Goal: Task Accomplishment & Management: Manage account settings

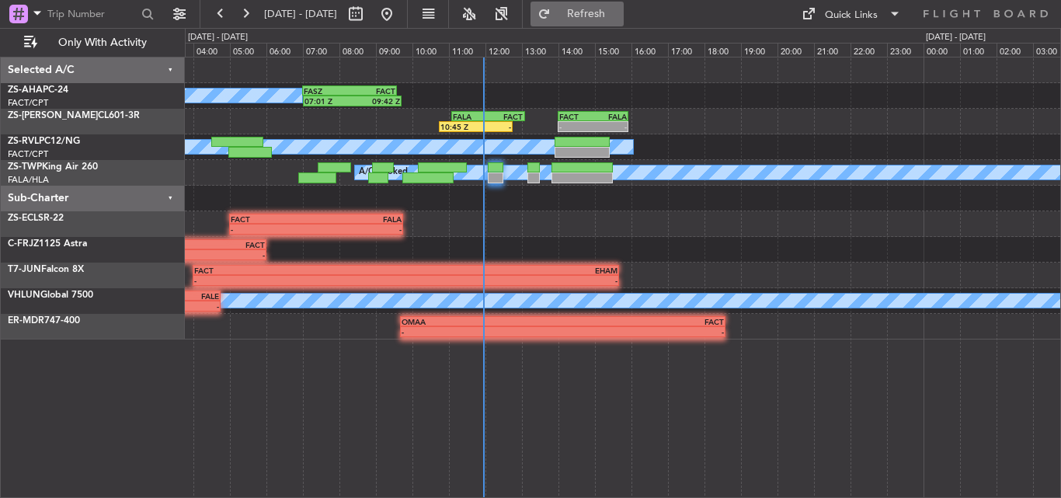
click at [619, 9] on span "Refresh" at bounding box center [586, 14] width 65 height 11
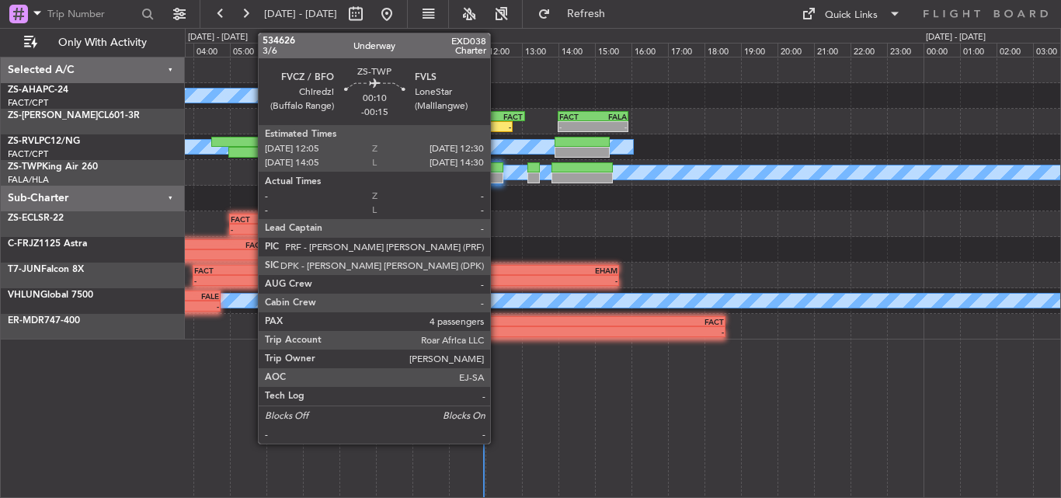
click at [497, 179] on div at bounding box center [496, 177] width 16 height 11
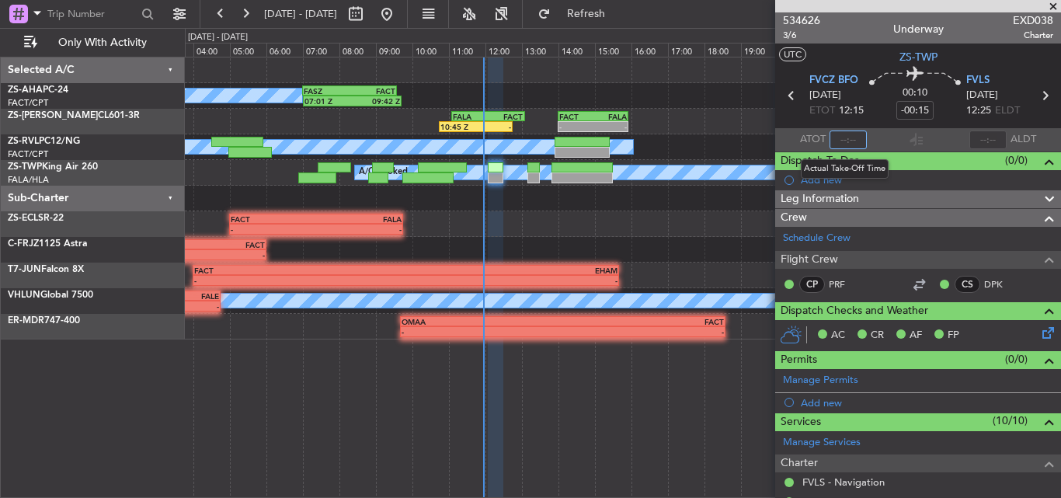
click at [852, 140] on input "text" at bounding box center [847, 139] width 37 height 19
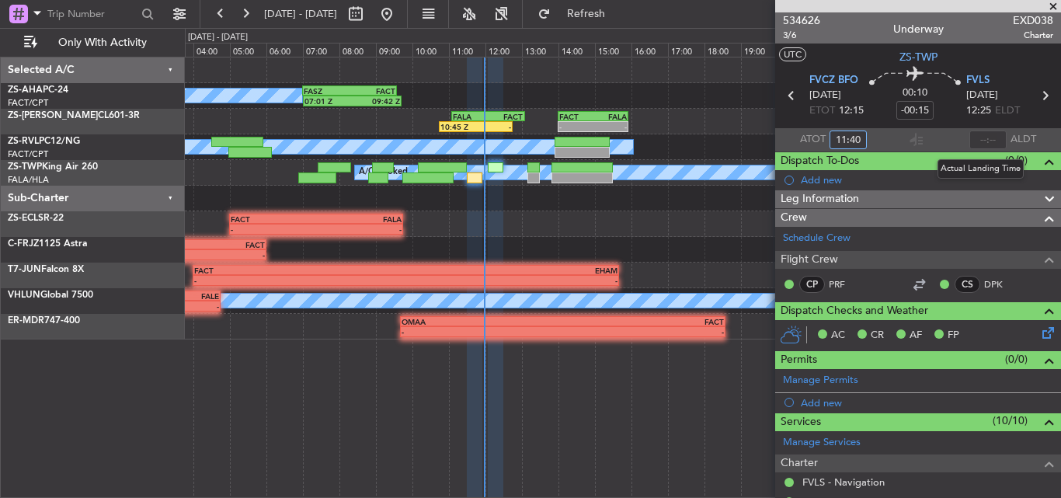
type input "11:40"
click at [993, 137] on input "text" at bounding box center [987, 139] width 37 height 19
type input "11:49"
click at [1057, 4] on span at bounding box center [1053, 7] width 16 height 14
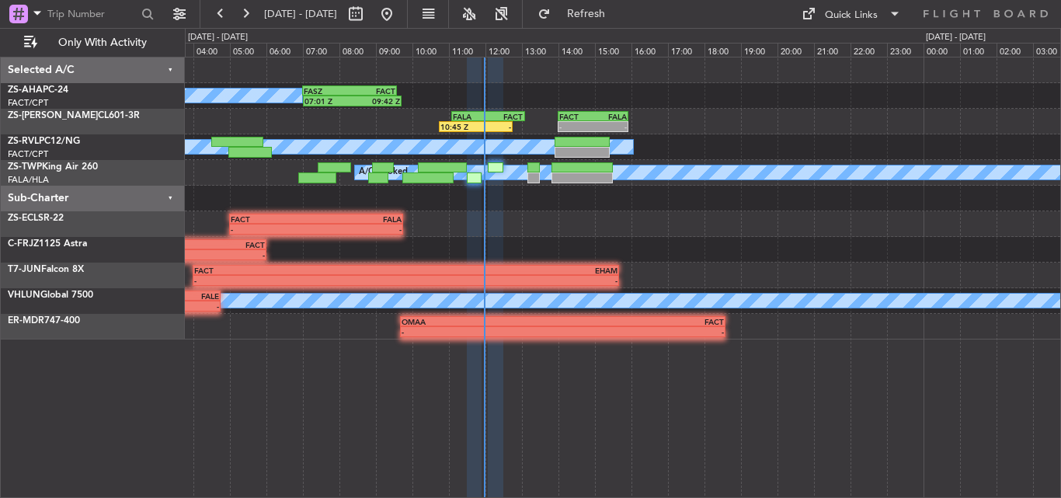
type input "0"
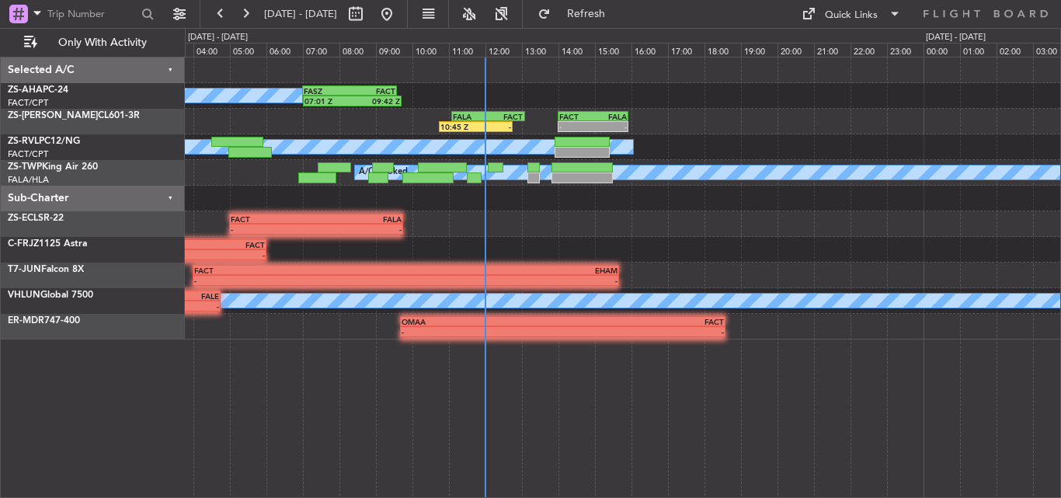
click at [621, 363] on div "A/C Booked 07:01 Z 09:42 Z FASZ 07:00 Z FACT 09:35 Z 10:45 Z - FALA 11:05 Z FAC…" at bounding box center [623, 277] width 876 height 441
click at [624, 23] on button "Refresh" at bounding box center [576, 14] width 93 height 25
click at [525, 229] on div "- - FACT 05:00 Z FALA 09:45 Z" at bounding box center [622, 224] width 875 height 26
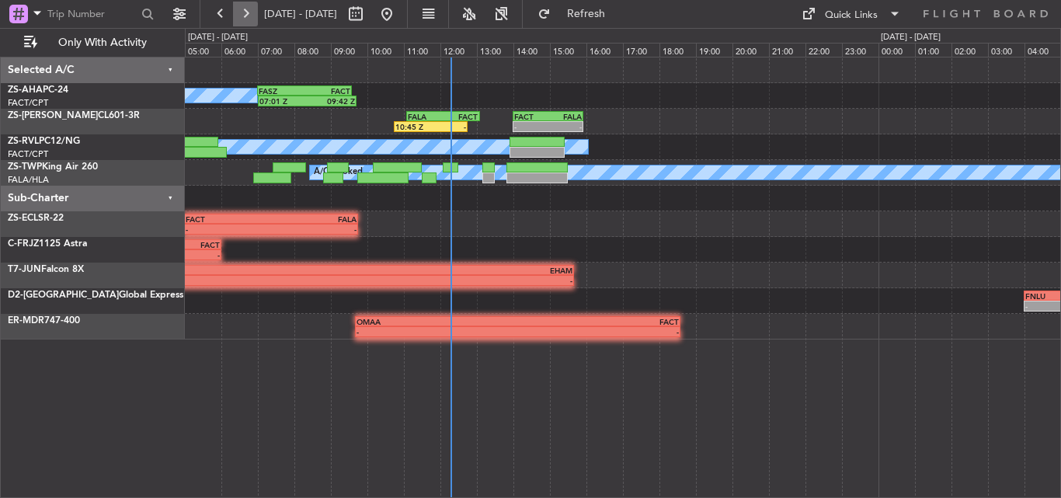
click at [241, 12] on button at bounding box center [245, 14] width 25 height 25
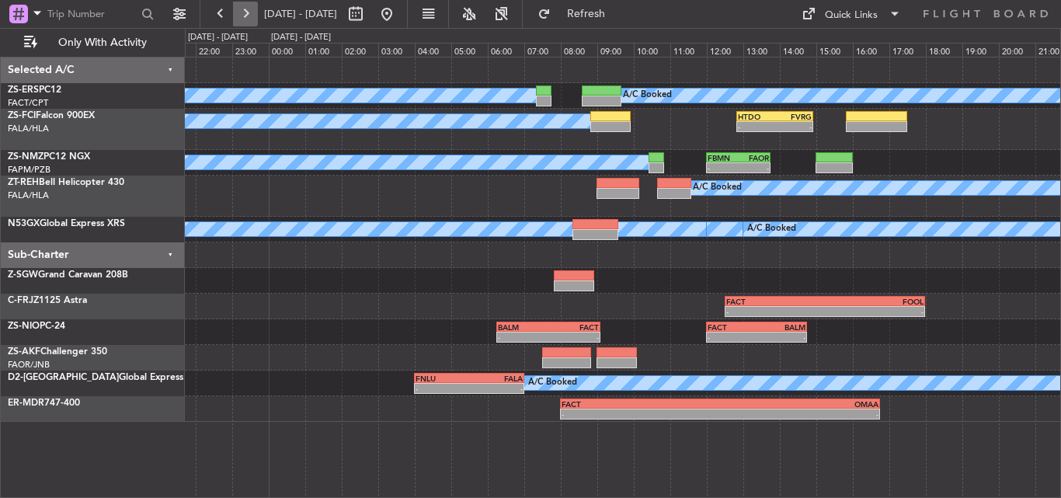
click at [241, 12] on button at bounding box center [245, 14] width 25 height 25
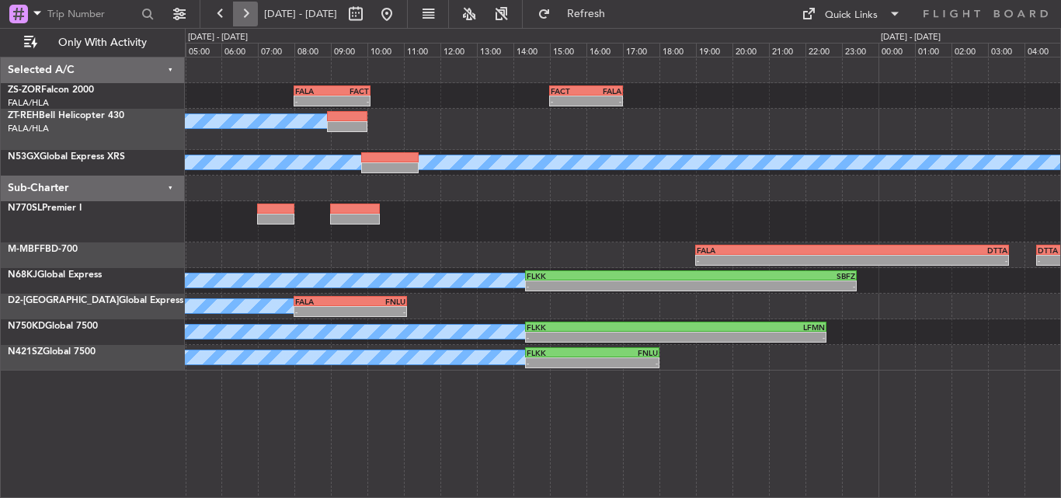
click at [241, 12] on button at bounding box center [245, 14] width 25 height 25
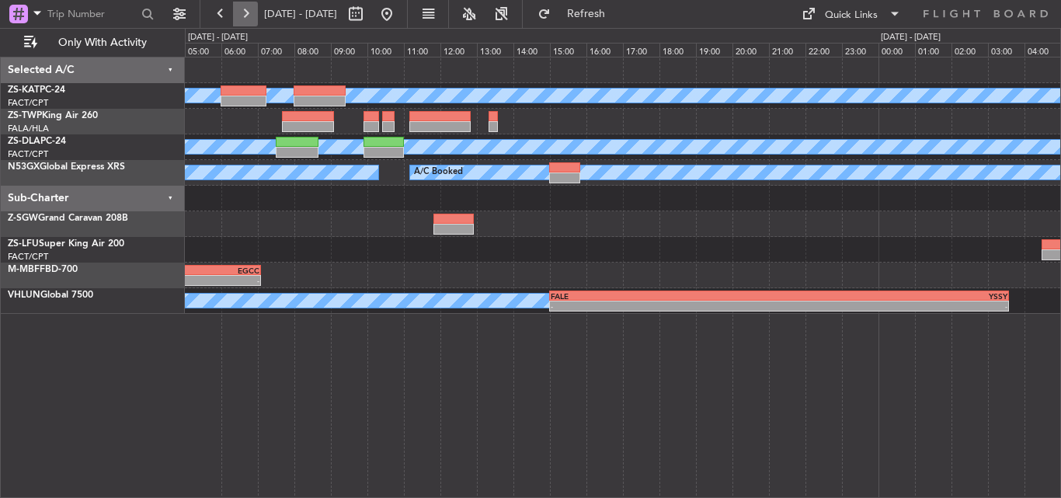
click at [241, 12] on button at bounding box center [245, 14] width 25 height 25
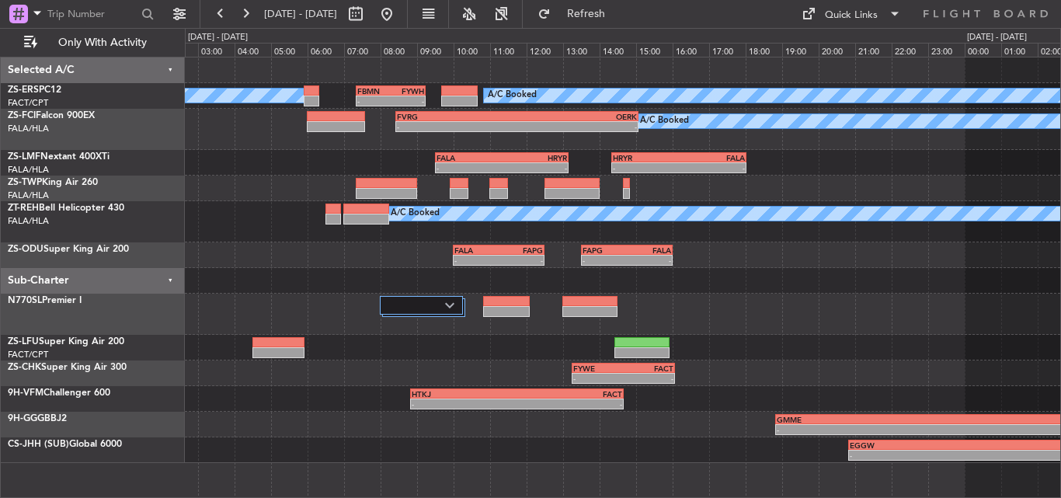
click at [340, 194] on div "A/C Booked - - FBMN 07:20 Z FYWH 09:15 Z A/C Booked - - FVRG 08:25 Z OERK 15:05…" at bounding box center [622, 259] width 875 height 405
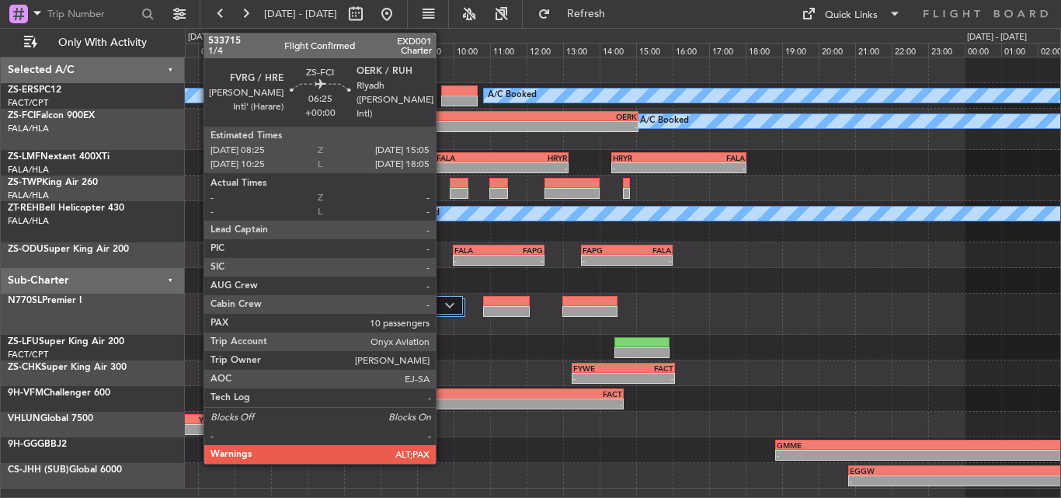
click at [443, 120] on div "FVRG" at bounding box center [457, 116] width 120 height 9
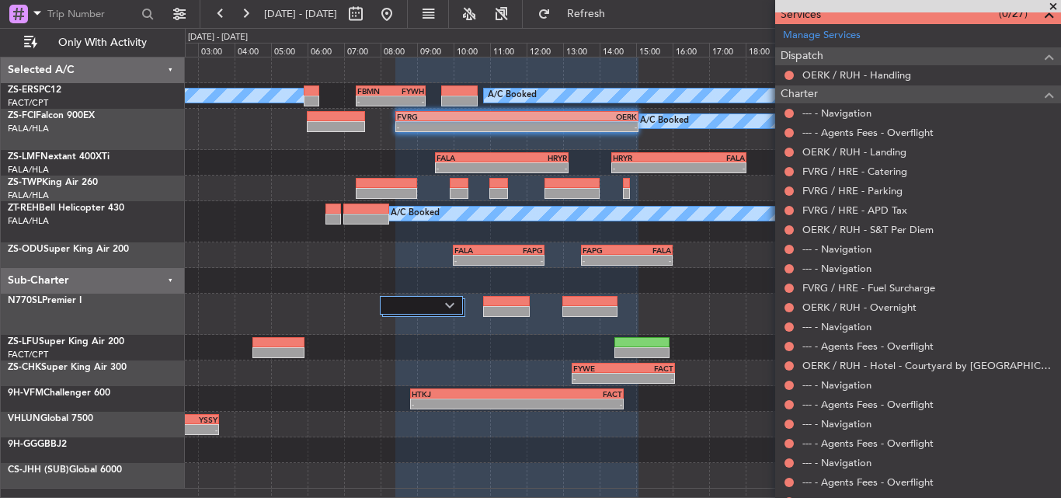
scroll to position [814, 0]
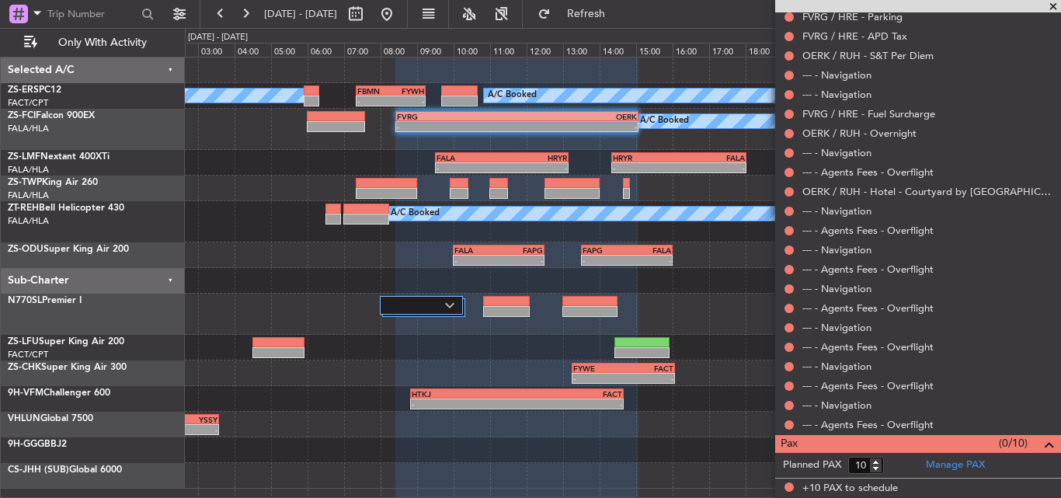
click at [1053, 5] on span at bounding box center [1053, 7] width 16 height 14
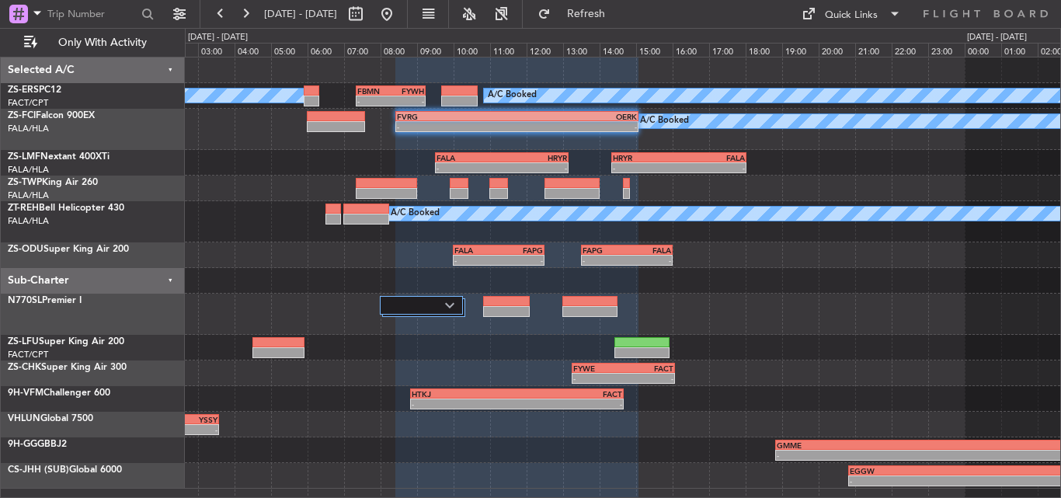
type input "0"
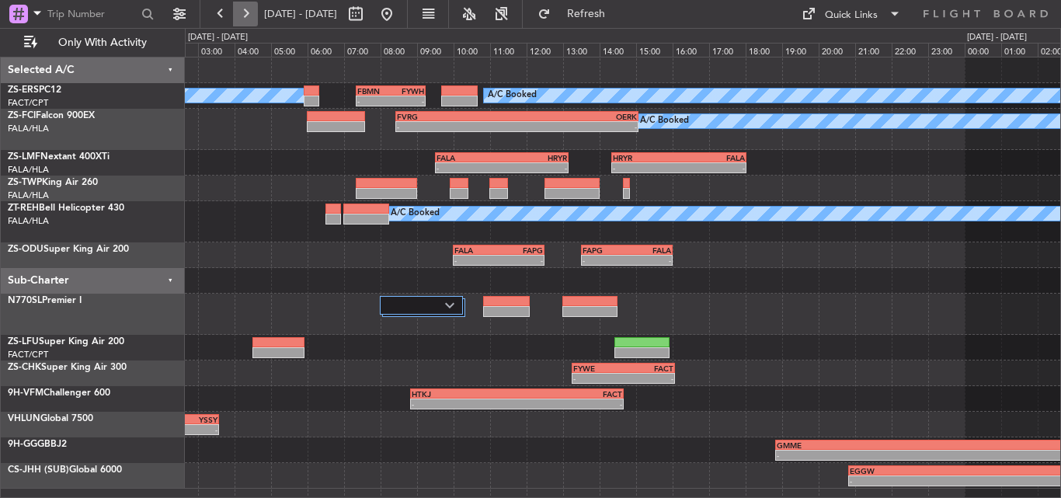
click at [239, 2] on button at bounding box center [245, 14] width 25 height 25
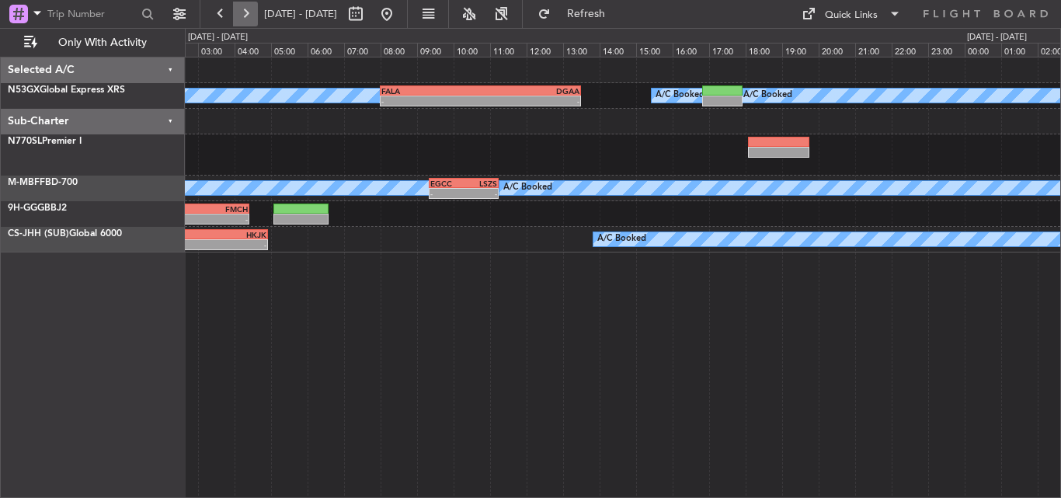
click at [239, 11] on button at bounding box center [245, 14] width 25 height 25
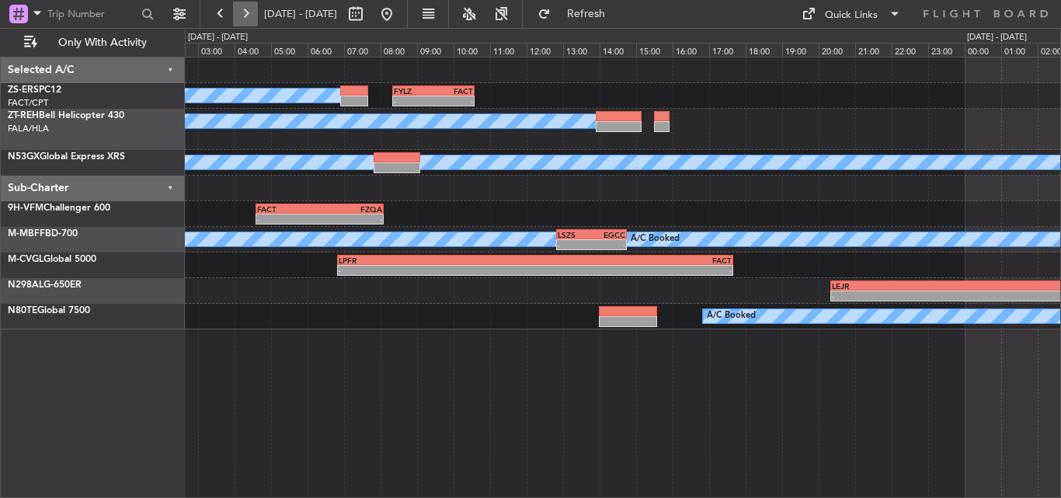
click at [239, 11] on button at bounding box center [245, 14] width 25 height 25
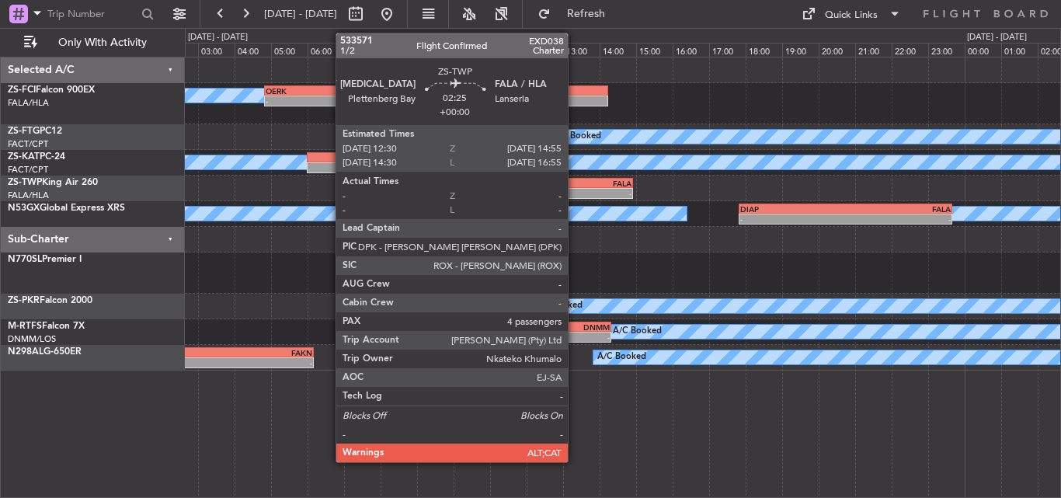
click at [575, 185] on div "FAPG" at bounding box center [567, 183] width 43 height 9
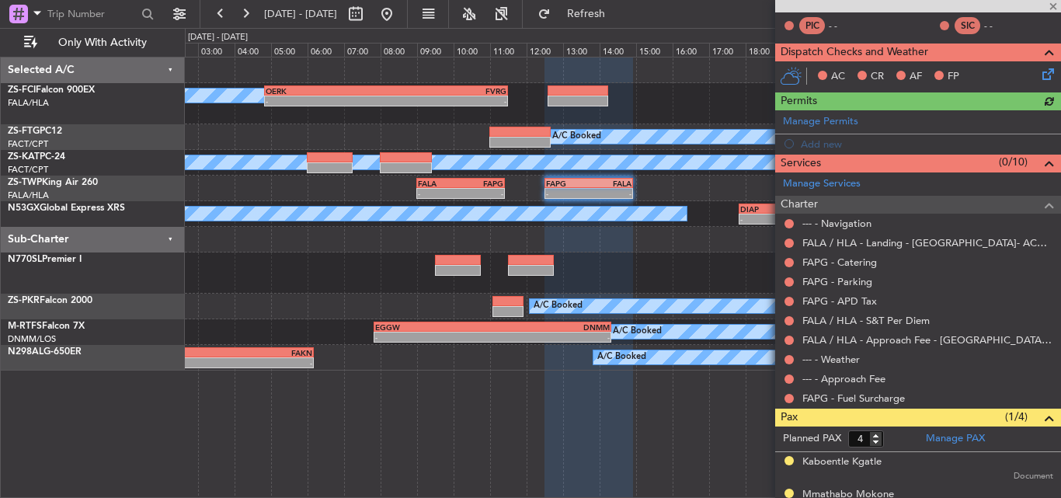
scroll to position [342, 0]
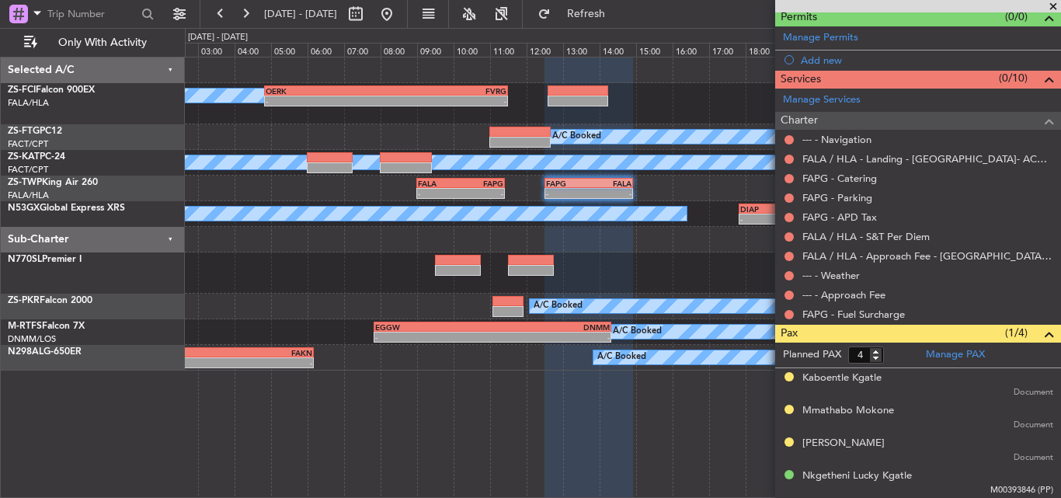
click at [1048, 6] on span at bounding box center [1053, 7] width 16 height 14
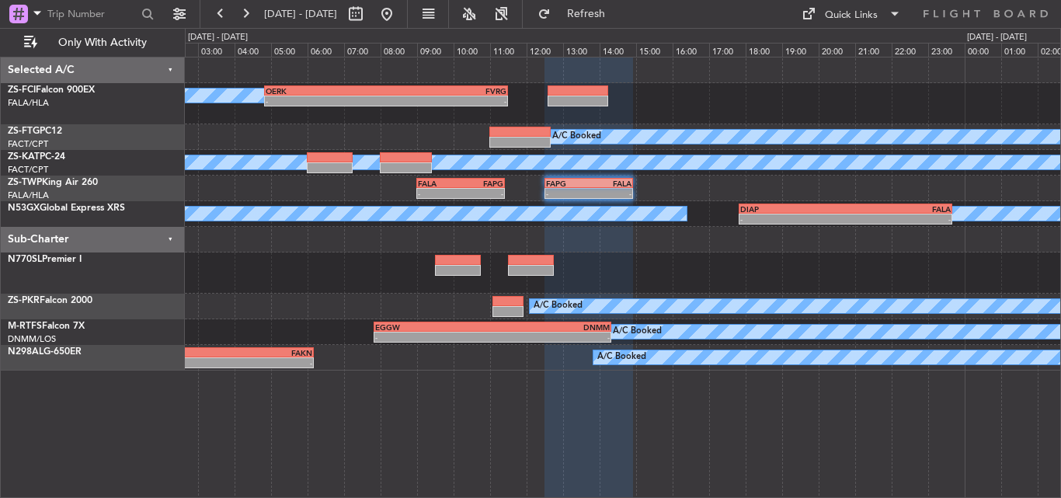
type input "0"
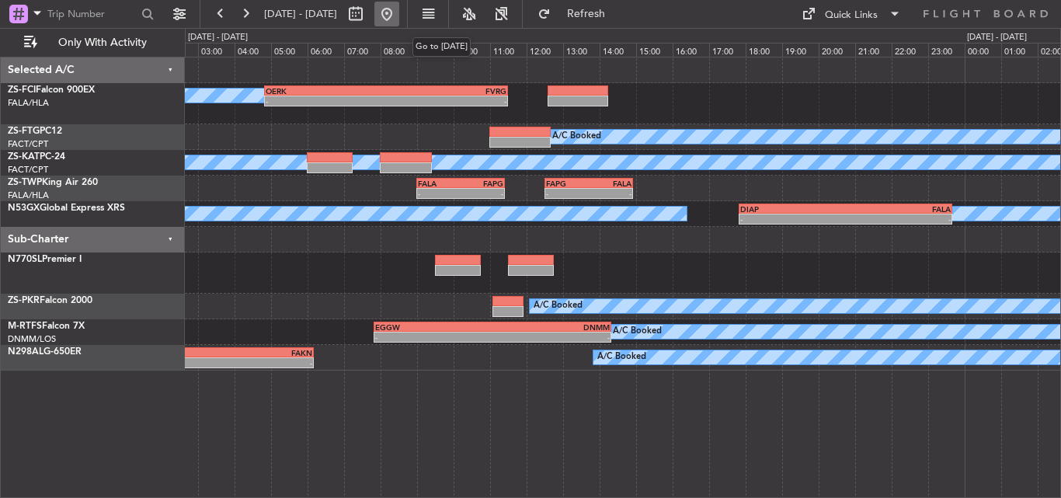
click at [399, 12] on button at bounding box center [386, 14] width 25 height 25
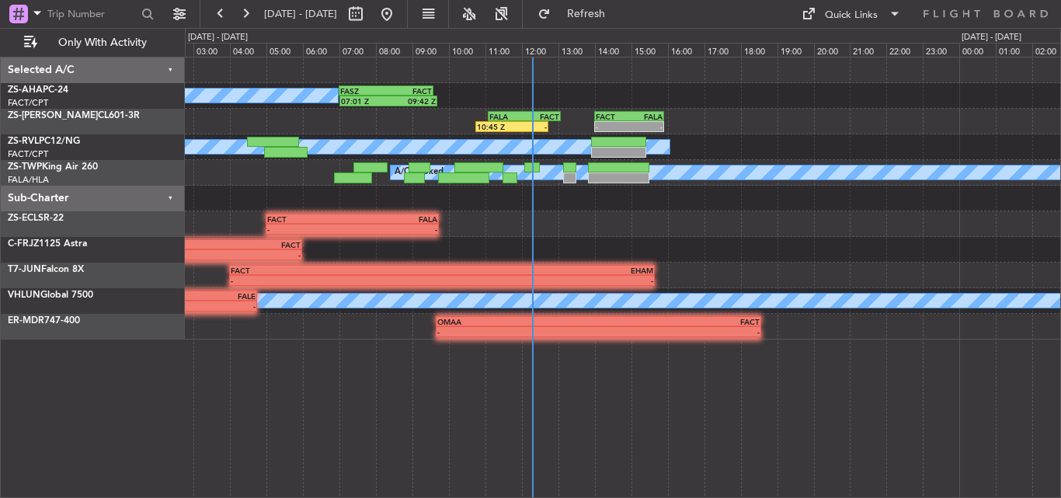
click at [517, 430] on div "FASZ 07:00 Z FACT 09:35 Z 07:01 Z 09:42 Z A/C Booked 10:45 Z - FALA 11:05 Z FAC…" at bounding box center [623, 277] width 876 height 441
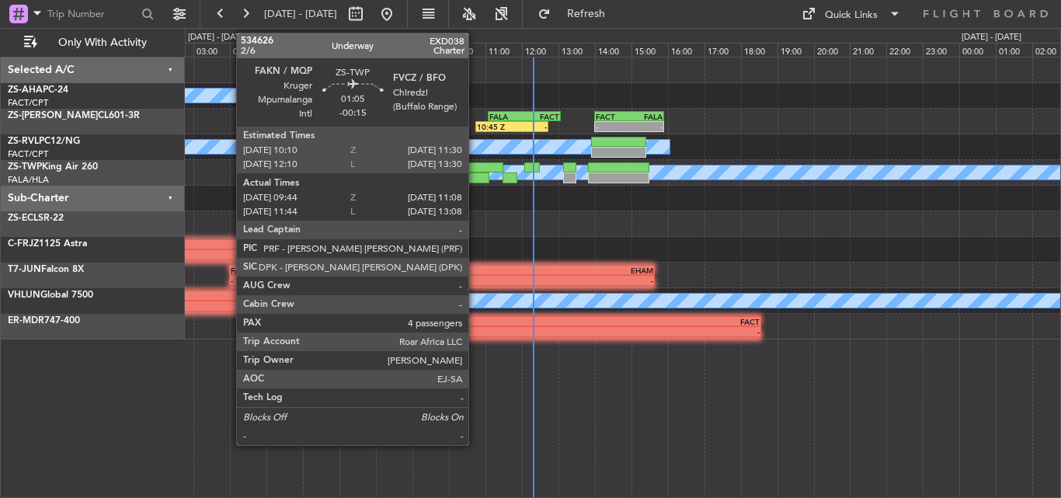
click at [475, 176] on div at bounding box center [463, 177] width 51 height 11
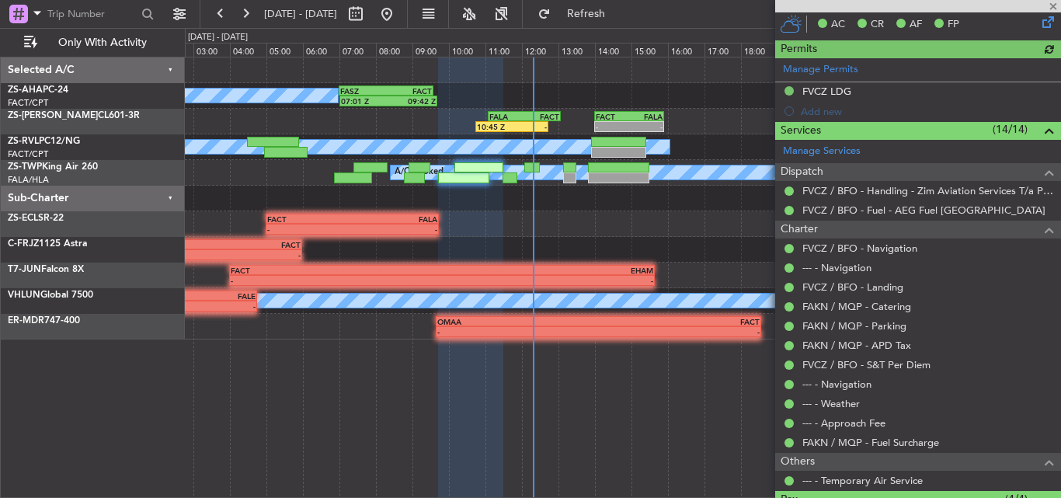
scroll to position [388, 0]
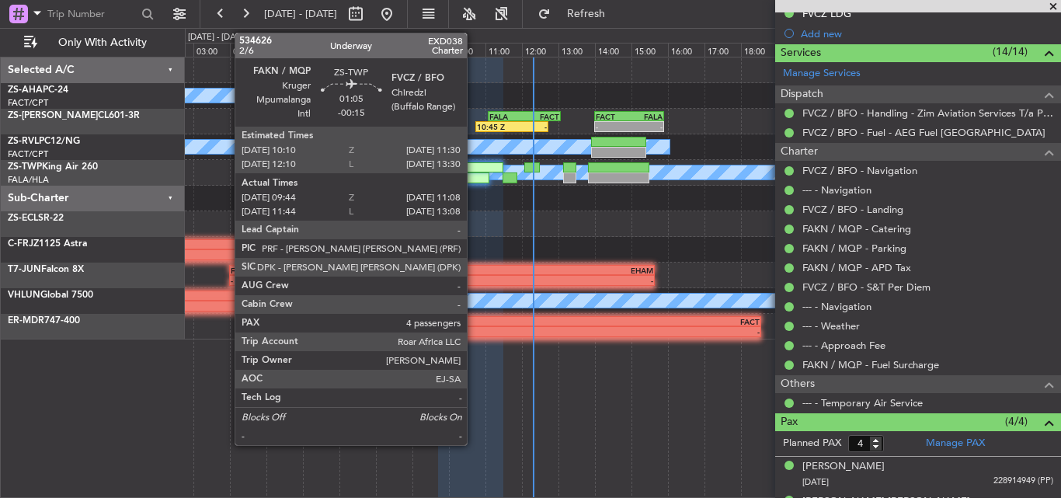
click at [474, 167] on div at bounding box center [478, 167] width 49 height 11
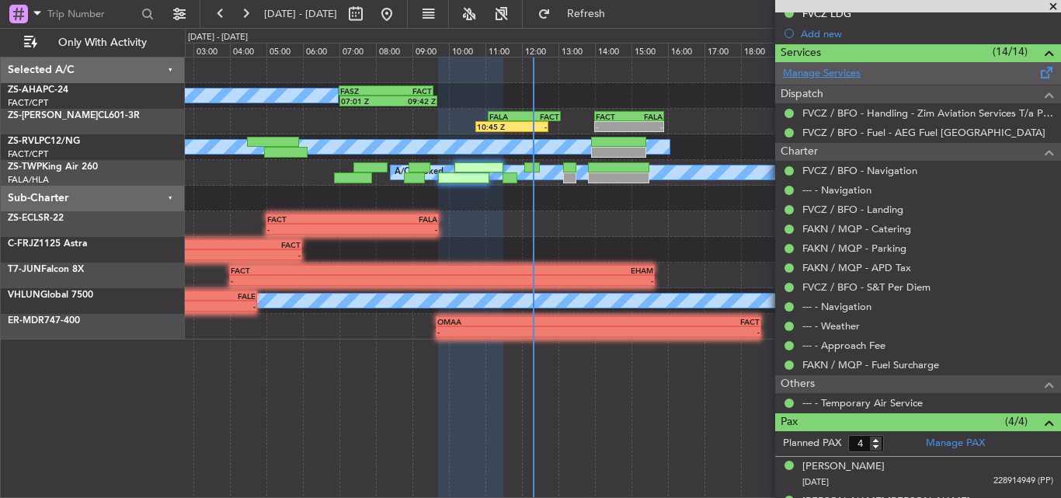
click at [820, 71] on link "Manage Services" at bounding box center [822, 74] width 78 height 16
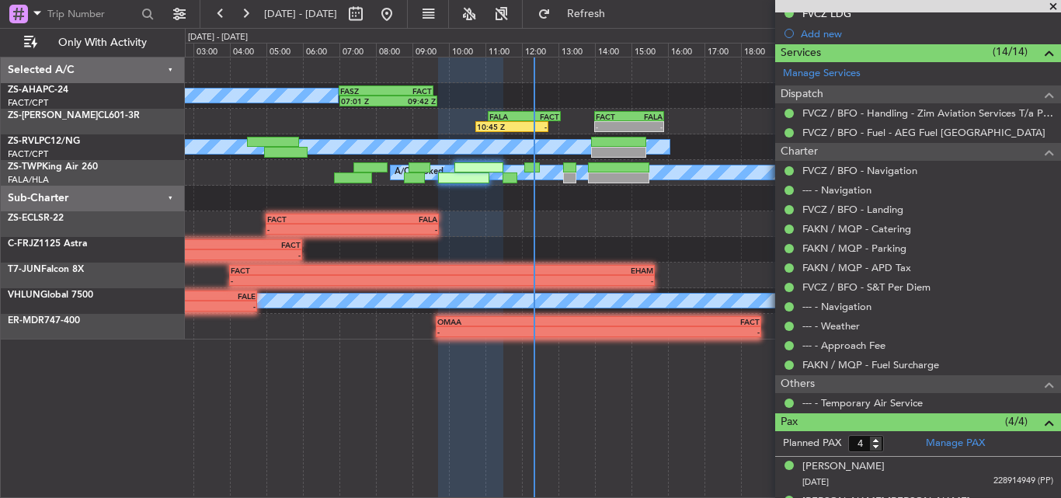
click at [1053, 9] on span at bounding box center [1053, 7] width 16 height 14
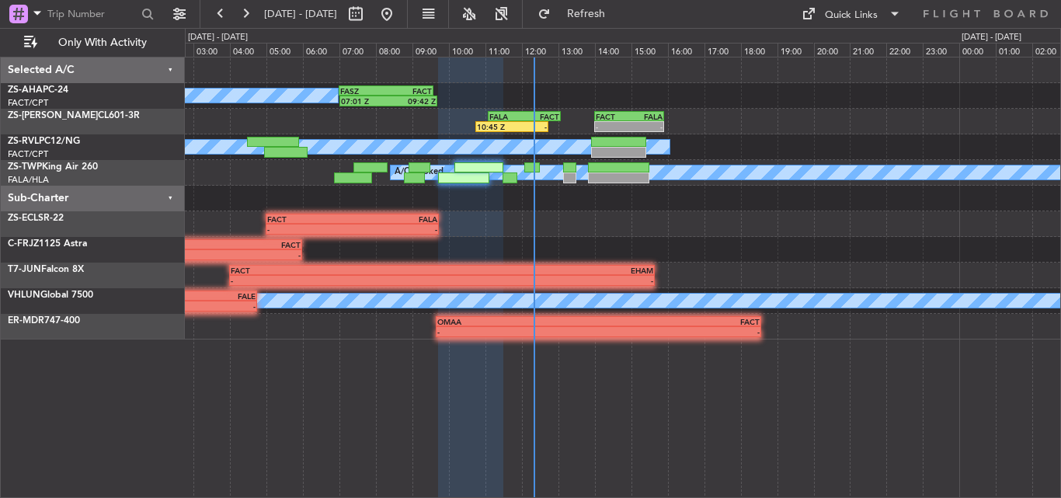
type input "0"
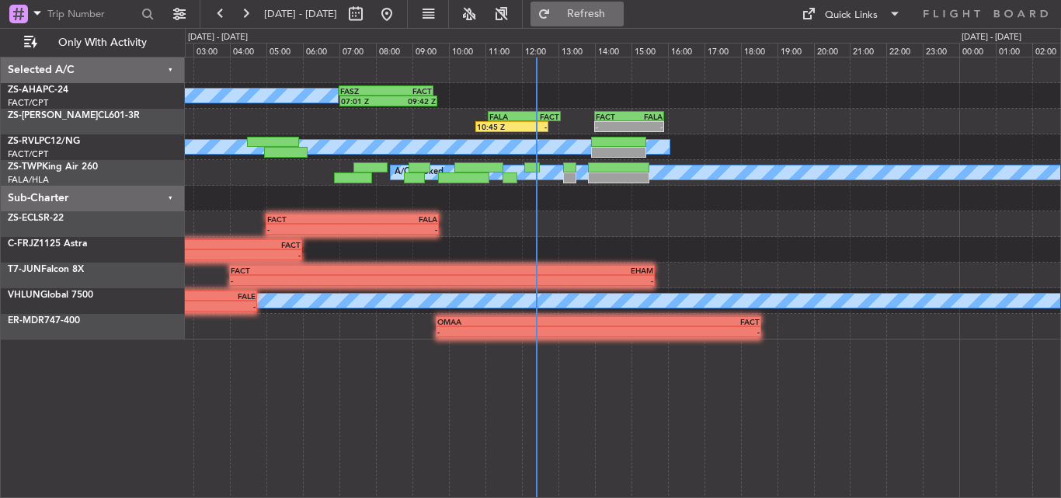
click at [614, 8] on button "Refresh" at bounding box center [576, 14] width 93 height 25
click at [248, 12] on button at bounding box center [245, 14] width 25 height 25
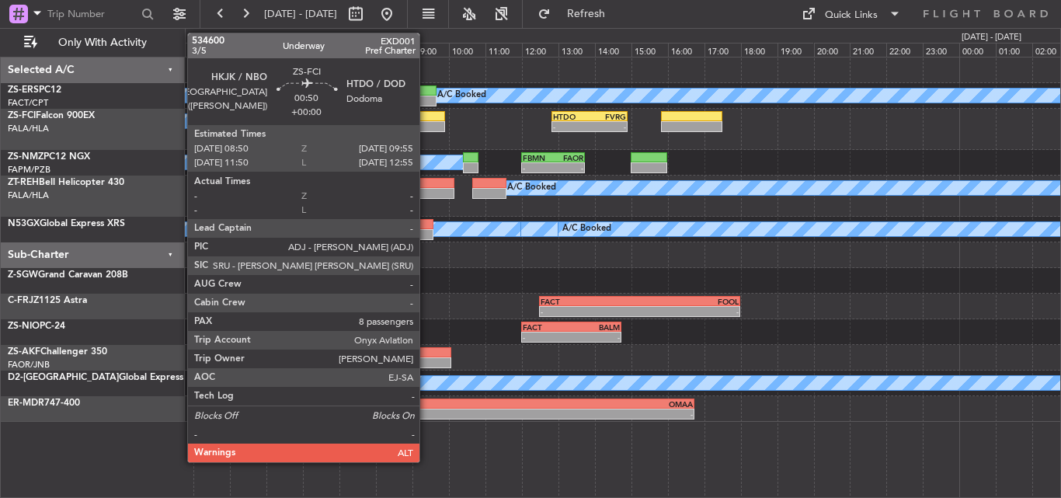
click at [426, 116] on div at bounding box center [425, 116] width 40 height 11
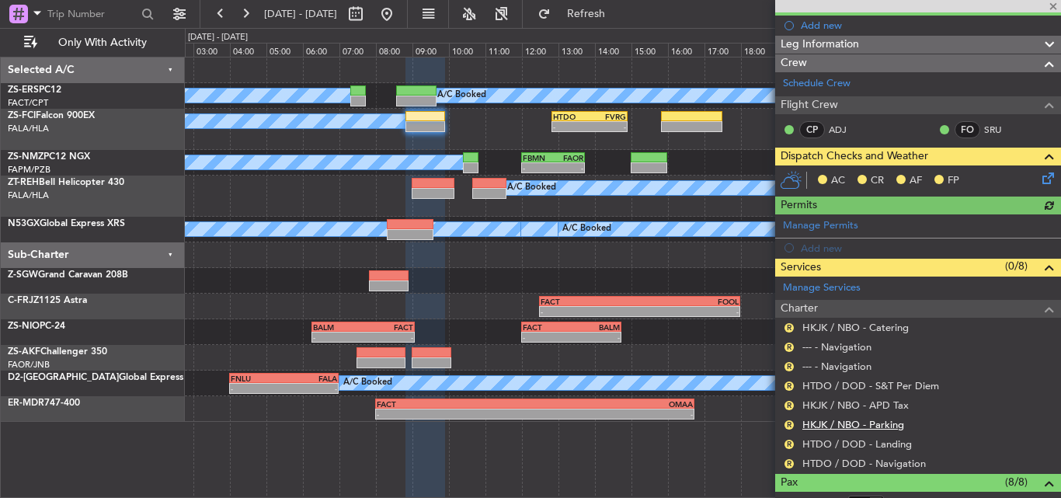
scroll to position [233, 0]
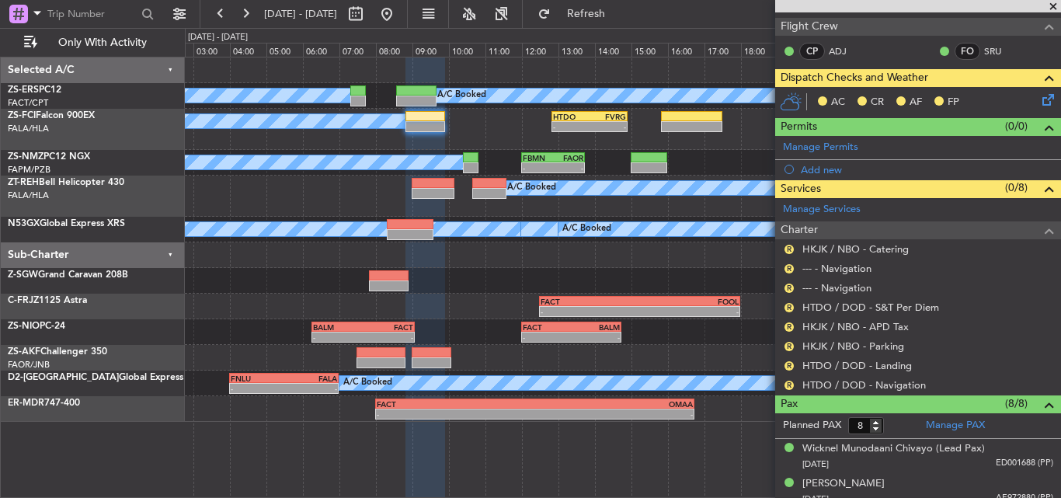
click at [1059, 5] on span at bounding box center [1053, 7] width 16 height 14
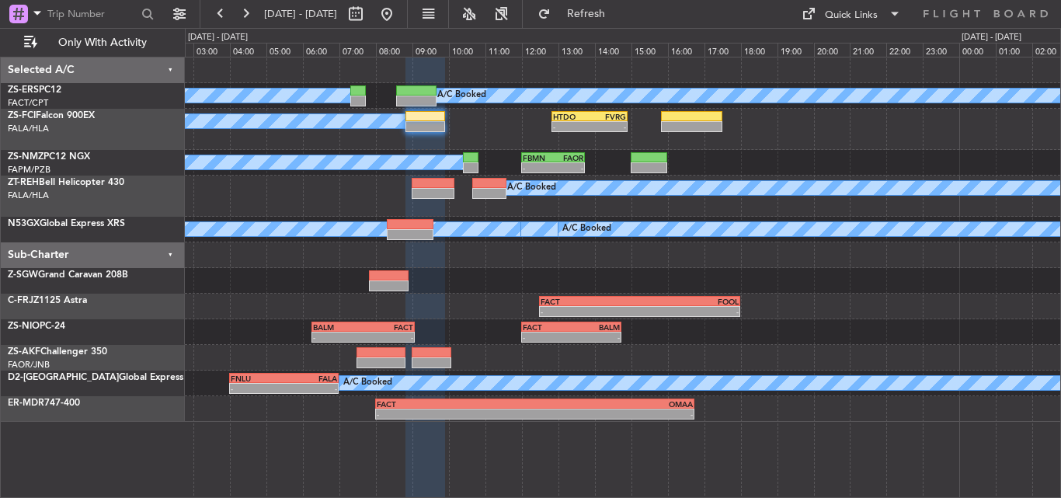
type input "0"
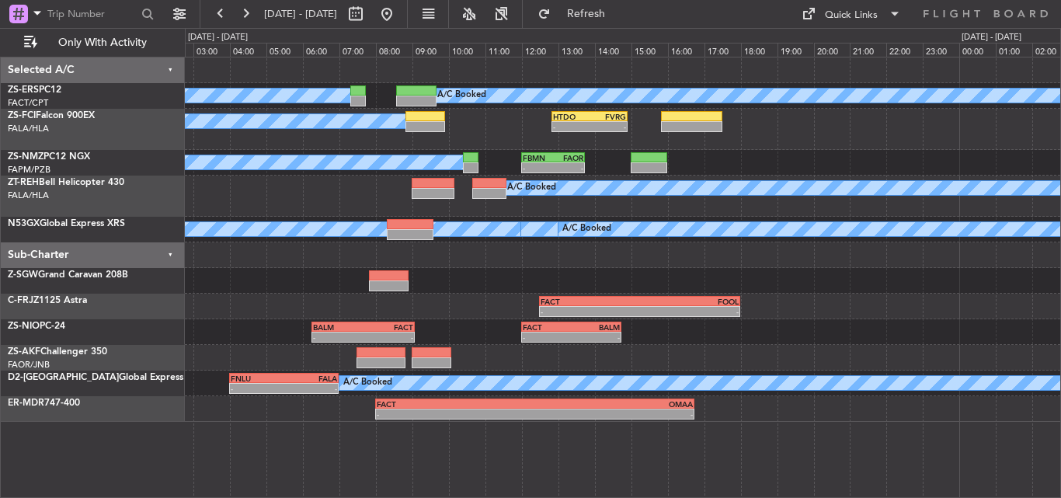
scroll to position [0, 0]
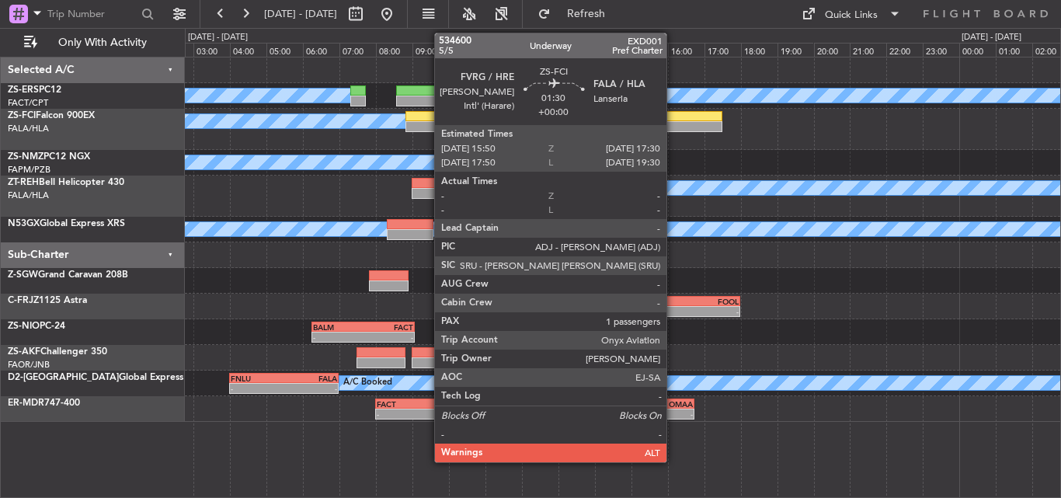
click at [673, 127] on div at bounding box center [691, 126] width 61 height 11
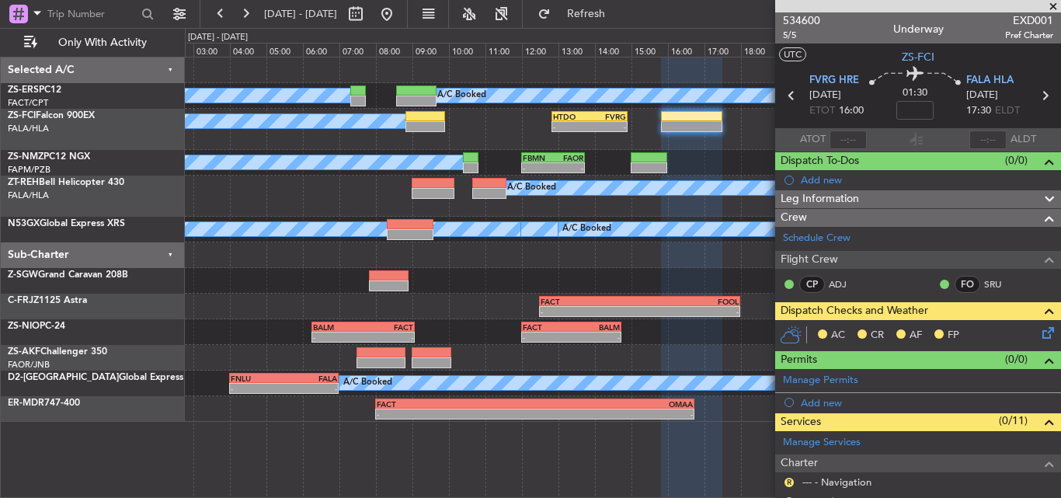
click at [1057, 5] on span at bounding box center [1053, 7] width 16 height 14
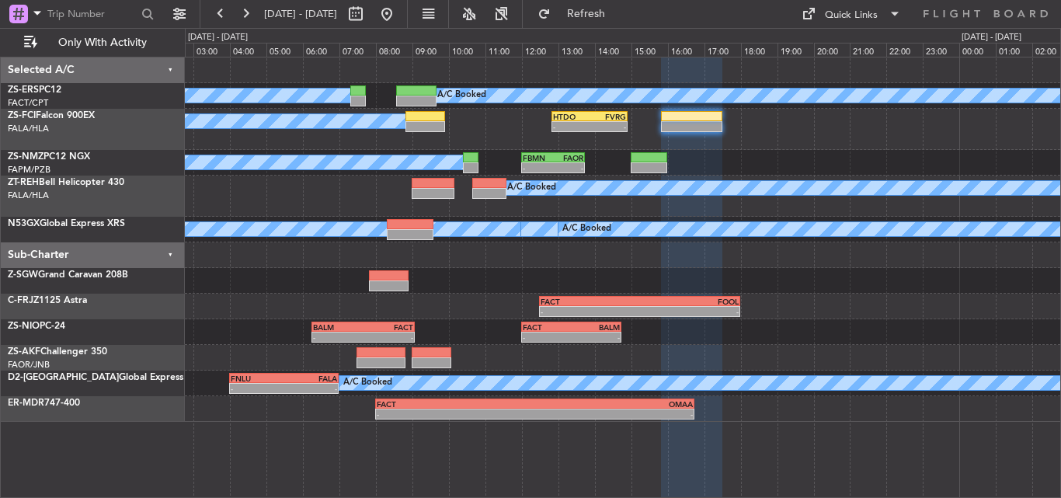
type input "0"
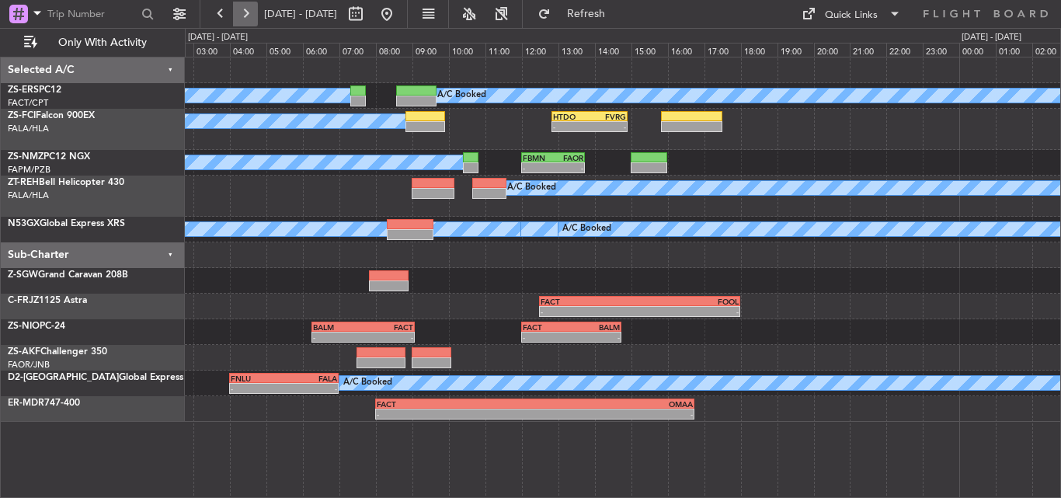
click at [243, 19] on button at bounding box center [245, 14] width 25 height 25
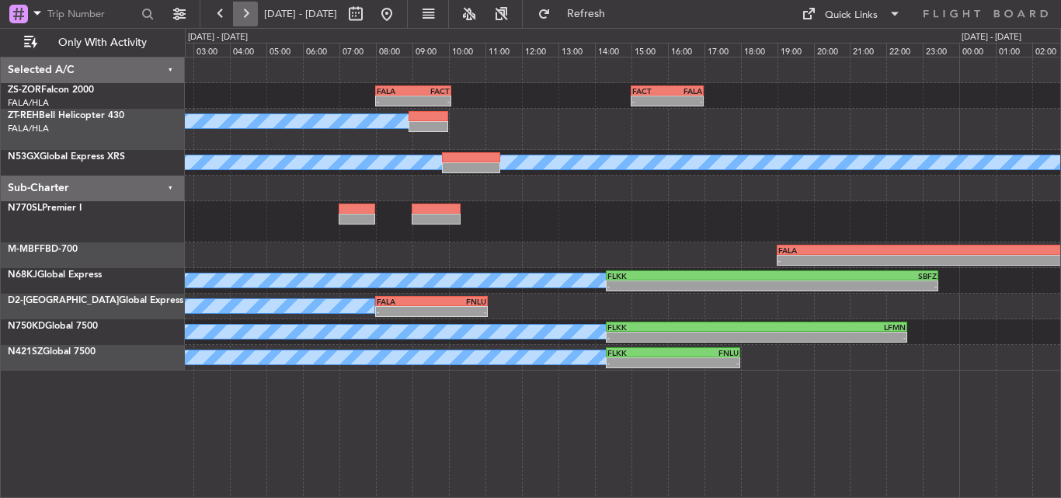
click at [245, 12] on button at bounding box center [245, 14] width 25 height 25
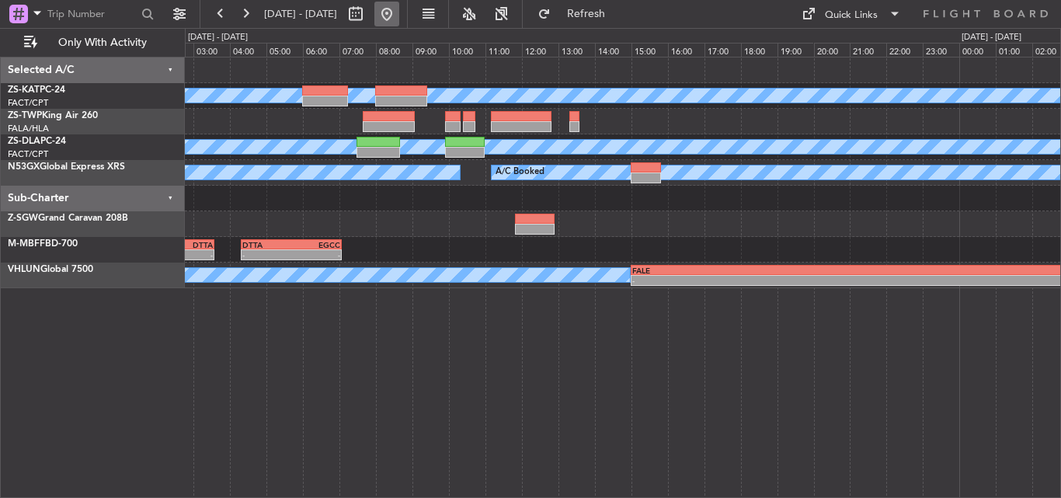
click at [399, 10] on button at bounding box center [386, 14] width 25 height 25
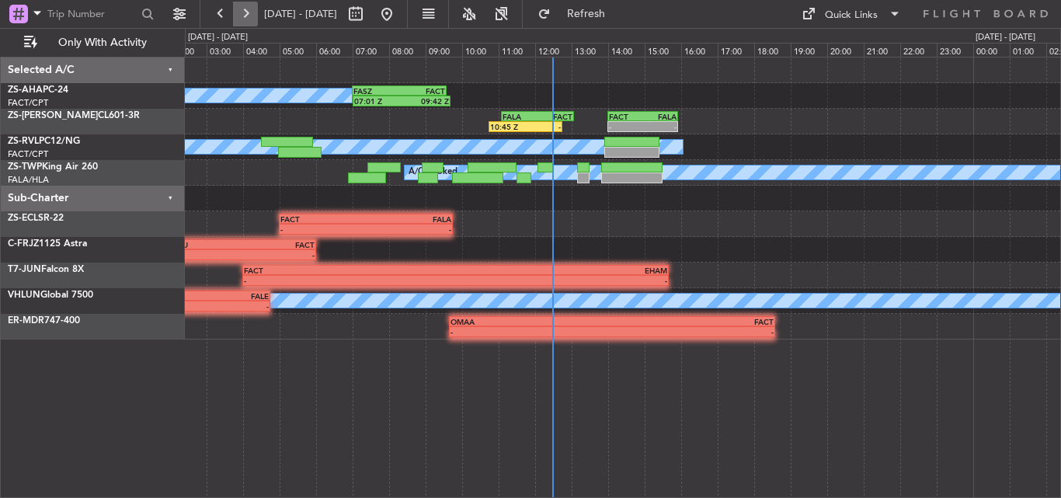
click at [245, 9] on button at bounding box center [245, 14] width 25 height 25
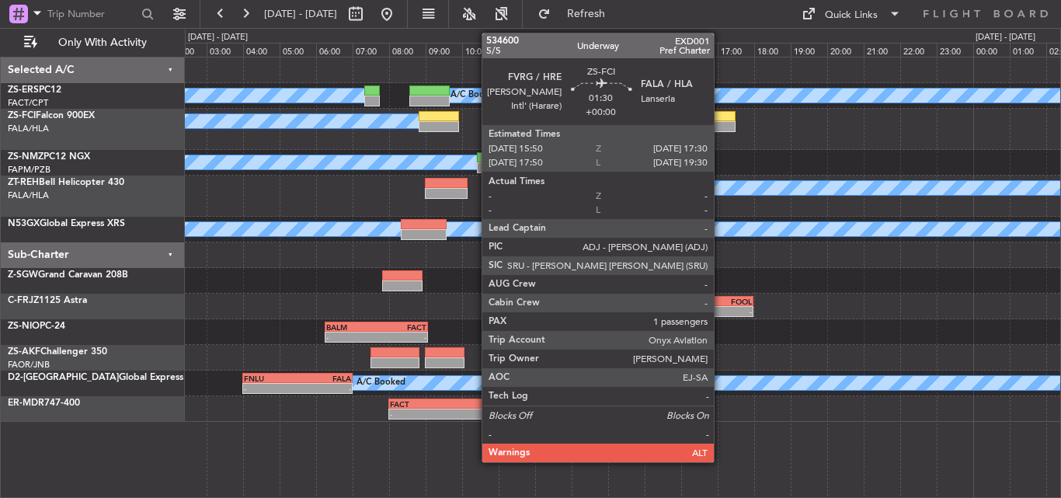
click at [721, 120] on div at bounding box center [704, 116] width 61 height 11
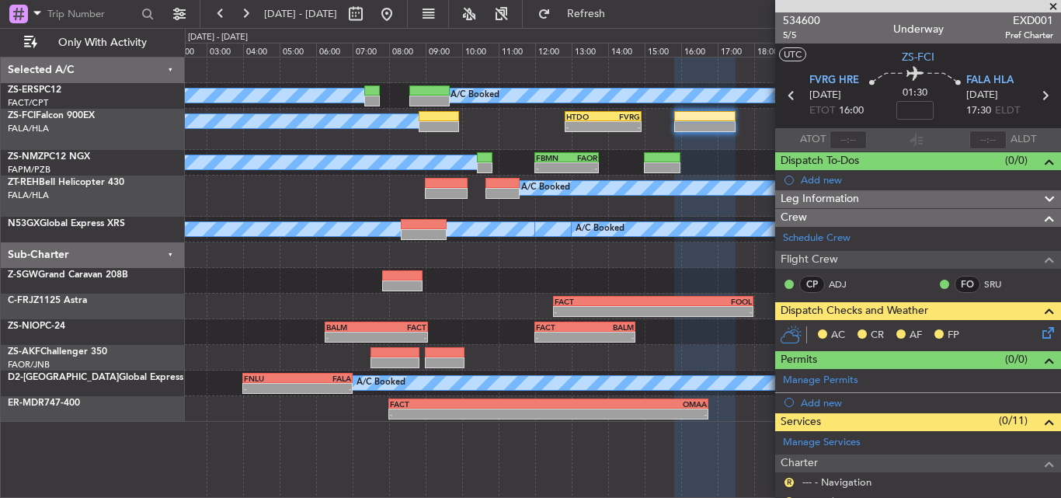
click at [1054, 5] on span at bounding box center [1053, 7] width 16 height 14
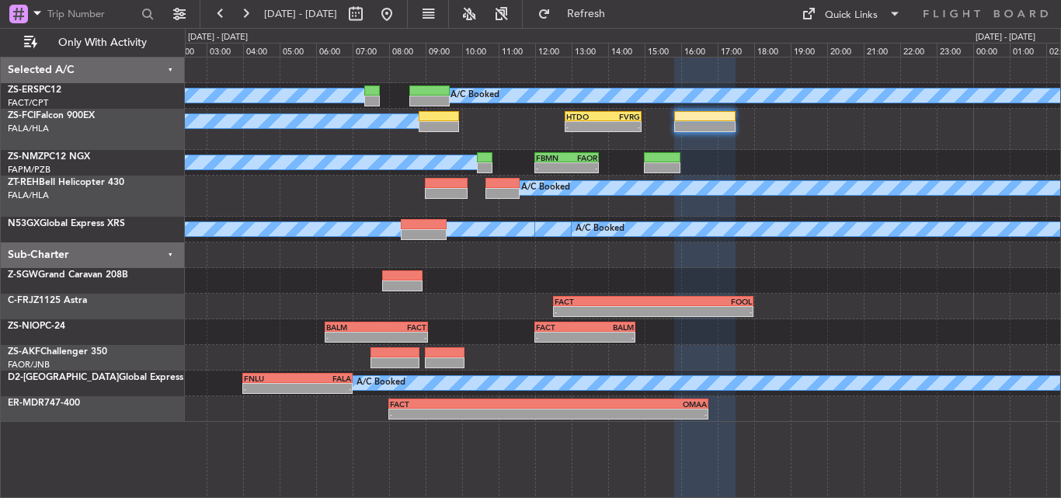
type input "0"
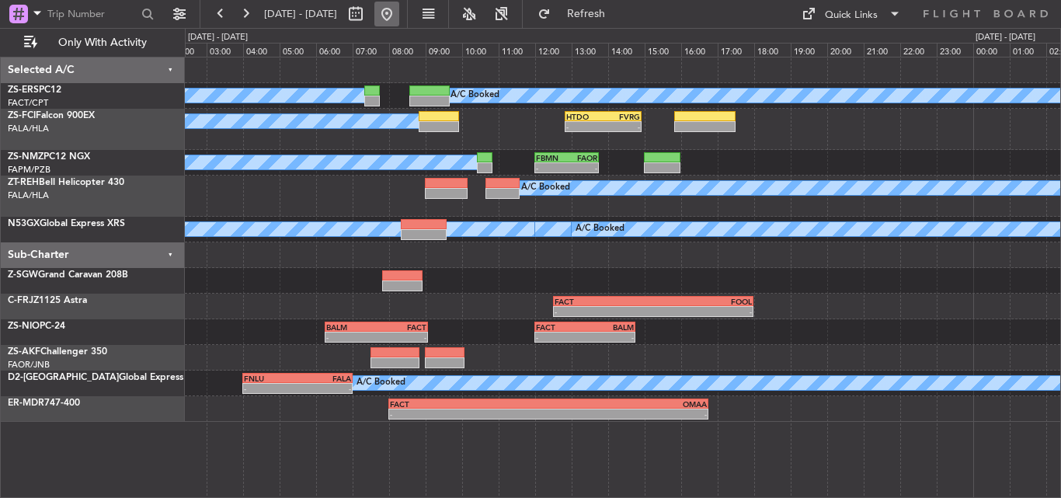
click at [399, 18] on button at bounding box center [386, 14] width 25 height 25
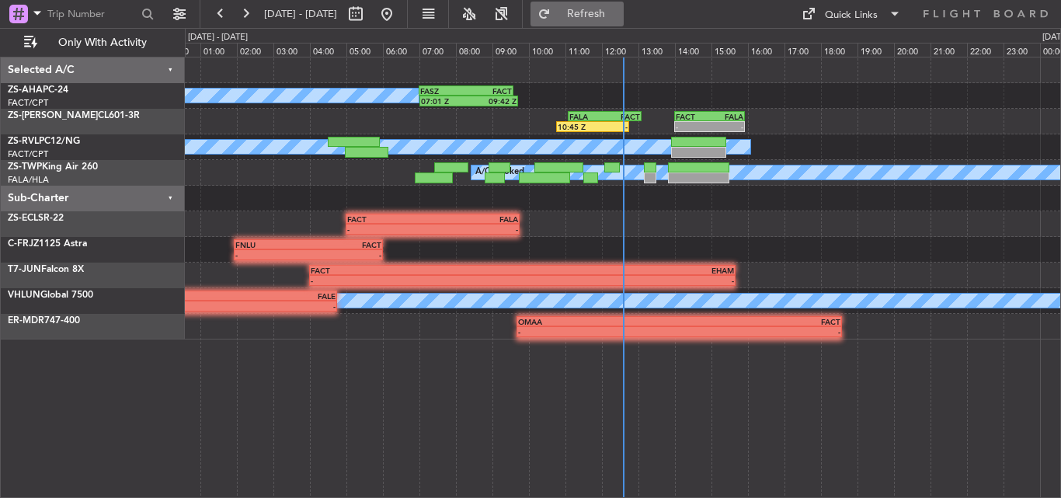
click at [618, 21] on button "Refresh" at bounding box center [576, 14] width 93 height 25
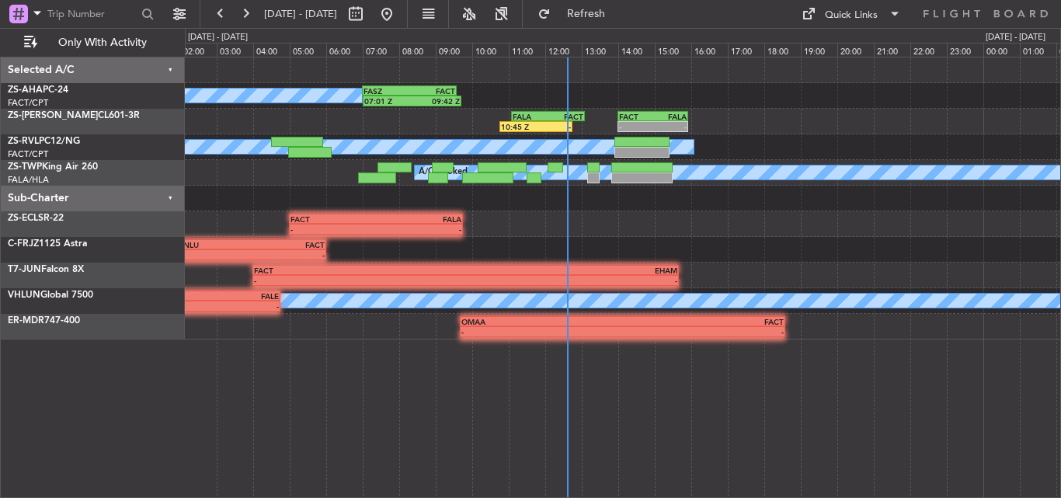
click at [497, 108] on div "A/C Booked 07:01 Z 09:42 Z FASZ 07:00 Z FACT 09:35 Z 10:45 Z - FALA 11:05 Z FAC…" at bounding box center [622, 198] width 875 height 282
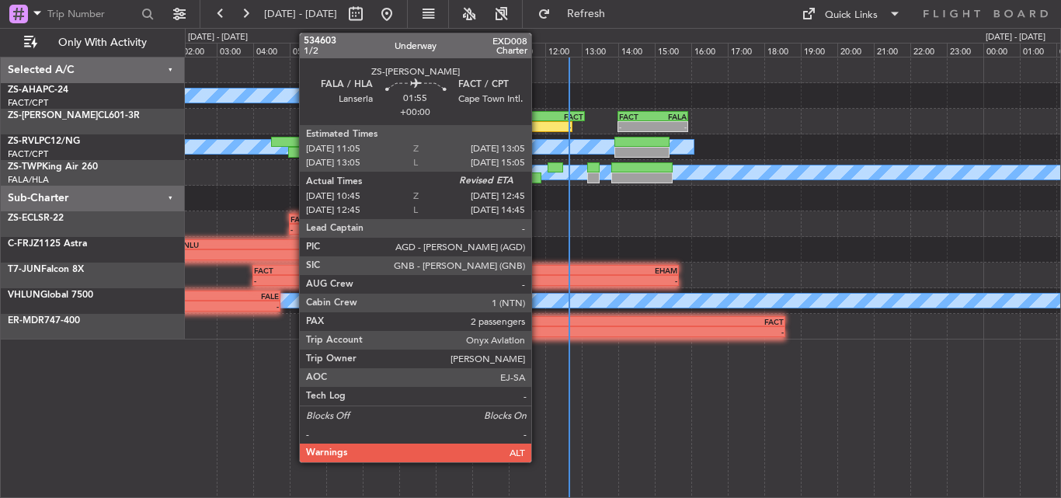
click at [538, 118] on div "FALA" at bounding box center [530, 116] width 35 height 9
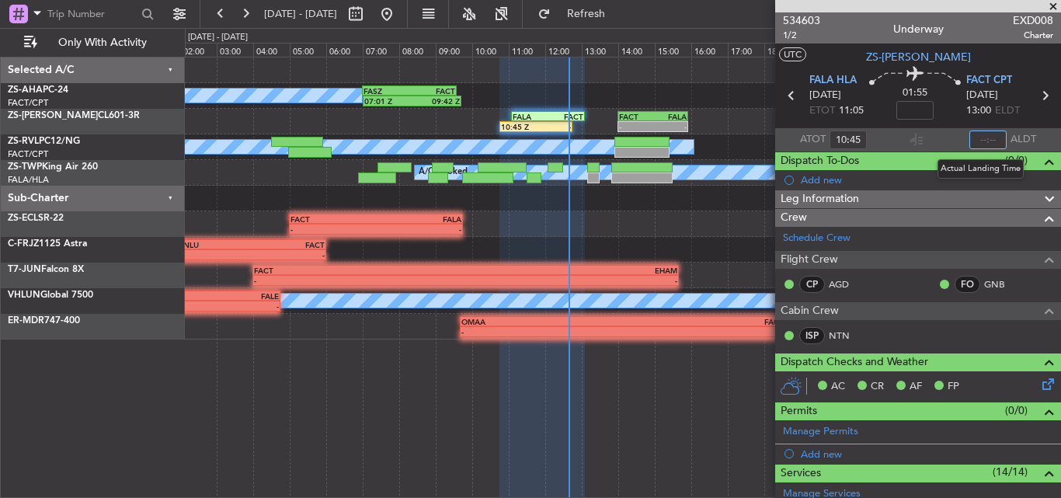
click at [977, 138] on input "text" at bounding box center [987, 139] width 37 height 19
type input "12:39"
click at [1056, 5] on span at bounding box center [1053, 7] width 16 height 14
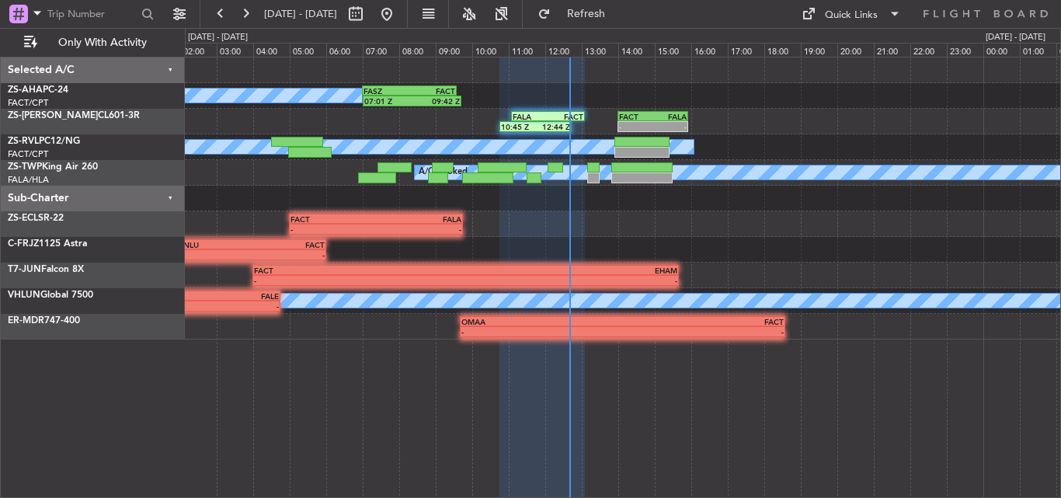
type input "0"
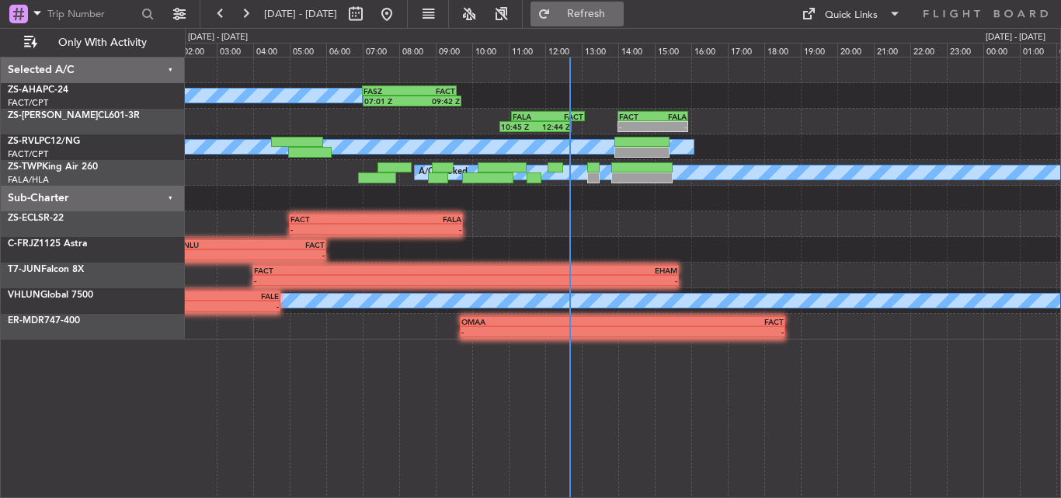
click at [619, 13] on span "Refresh" at bounding box center [586, 14] width 65 height 11
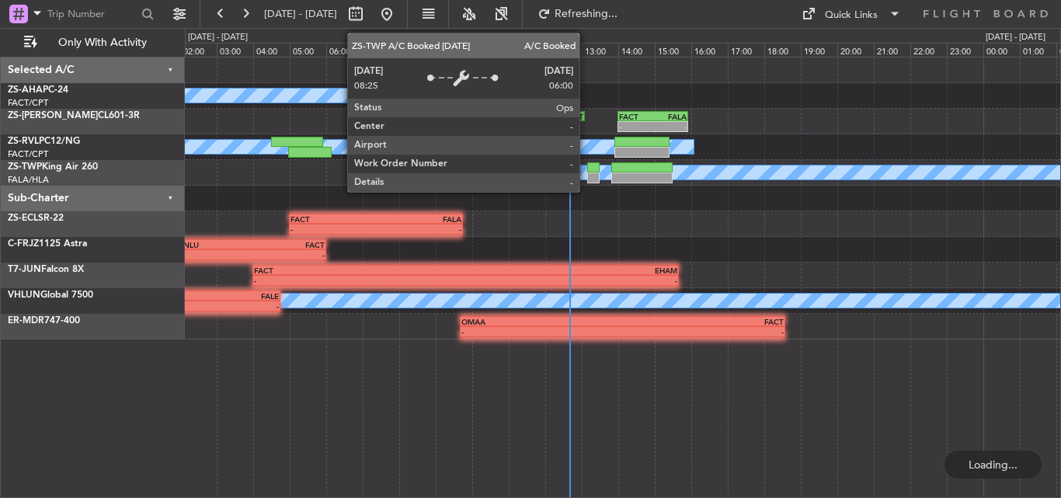
click at [588, 173] on div at bounding box center [593, 177] width 12 height 11
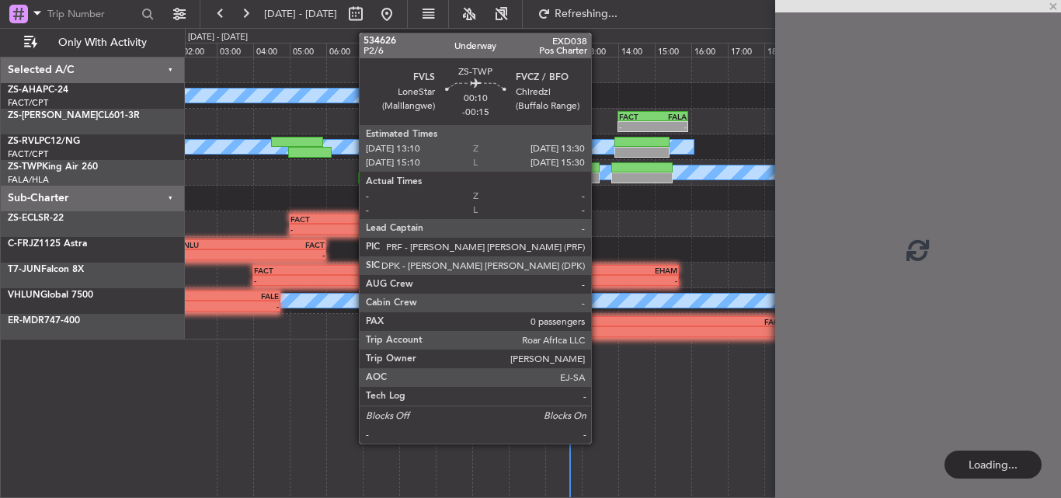
click at [598, 179] on div at bounding box center [593, 177] width 12 height 11
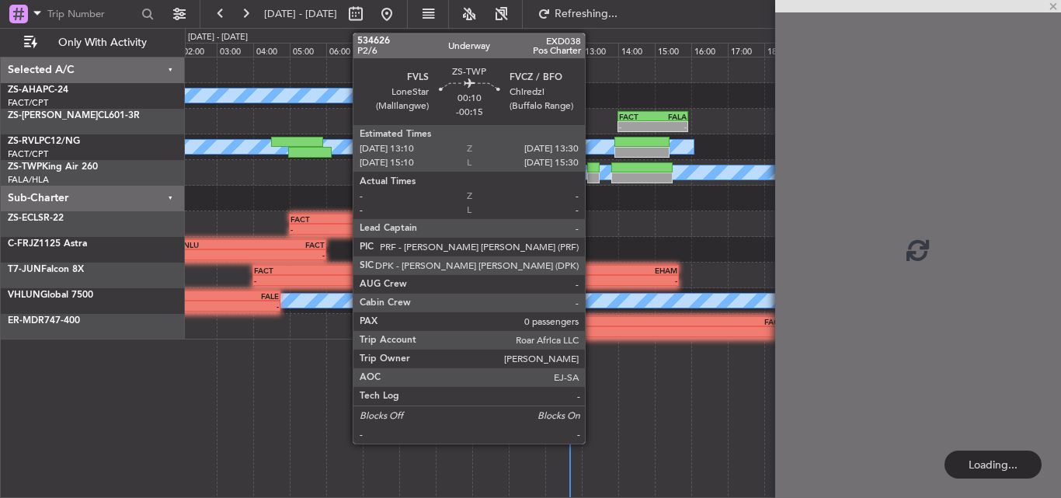
click at [592, 176] on div at bounding box center [593, 177] width 12 height 11
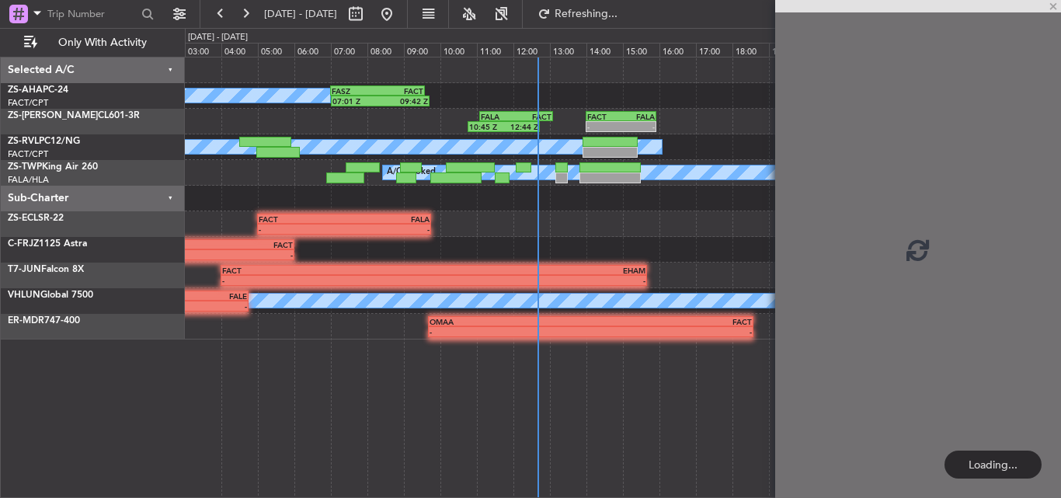
click at [633, 227] on div "- - FACT 05:00 Z FALA 09:45 Z" at bounding box center [622, 224] width 875 height 26
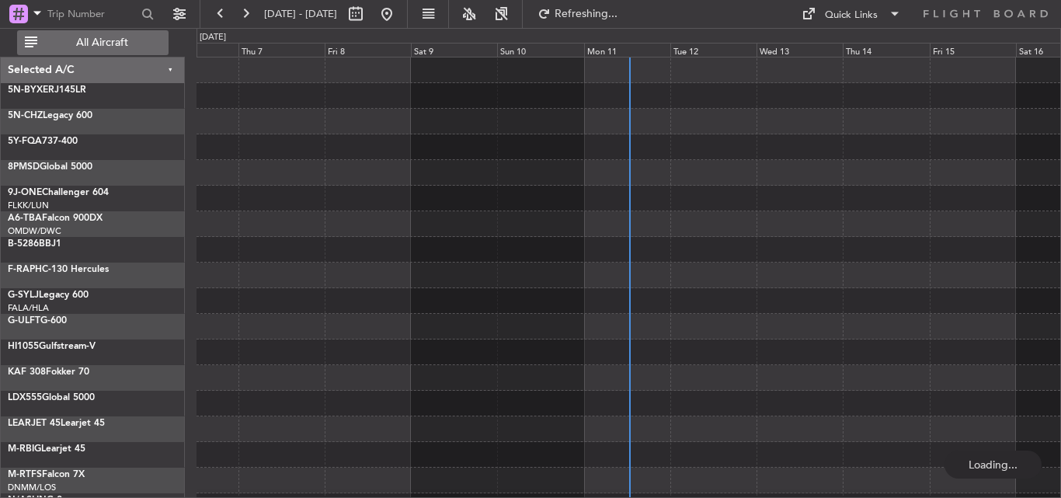
click at [103, 37] on span "All Aircraft" at bounding box center [101, 42] width 123 height 11
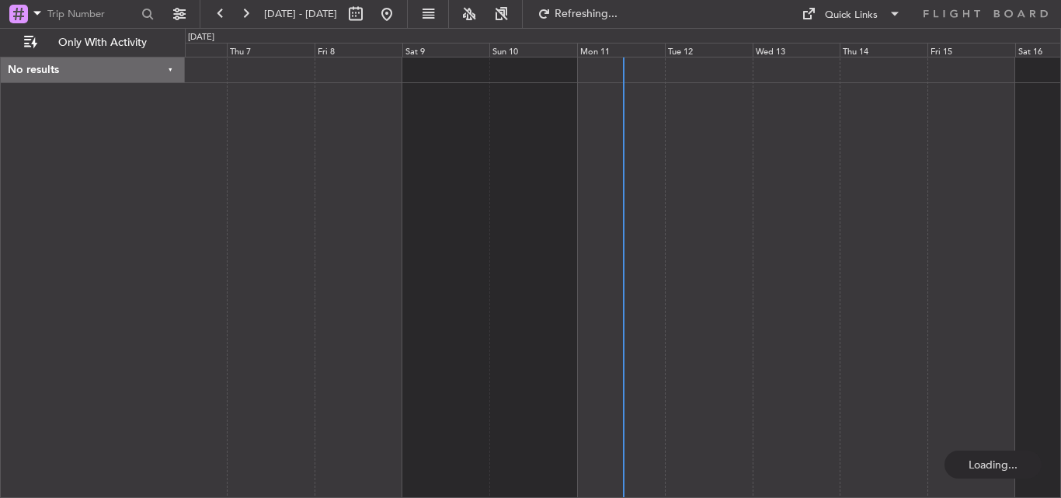
click at [595, 51] on div "Mon 11" at bounding box center [621, 50] width 88 height 14
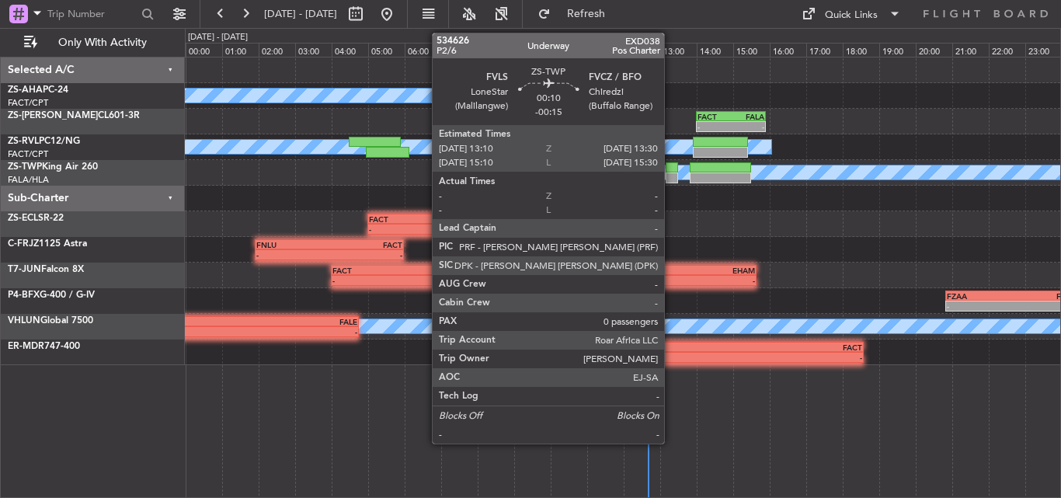
click at [671, 173] on div at bounding box center [672, 177] width 12 height 11
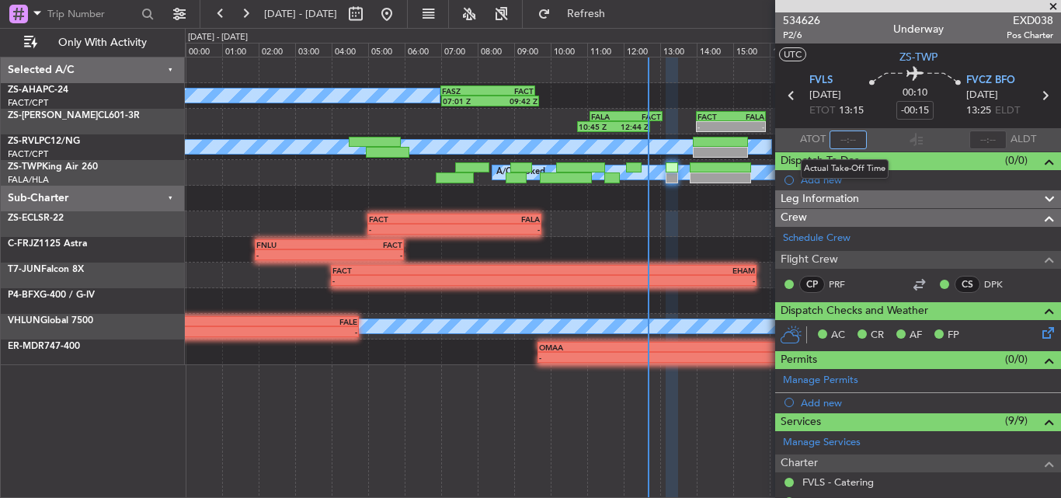
click at [844, 140] on input "text" at bounding box center [847, 139] width 37 height 19
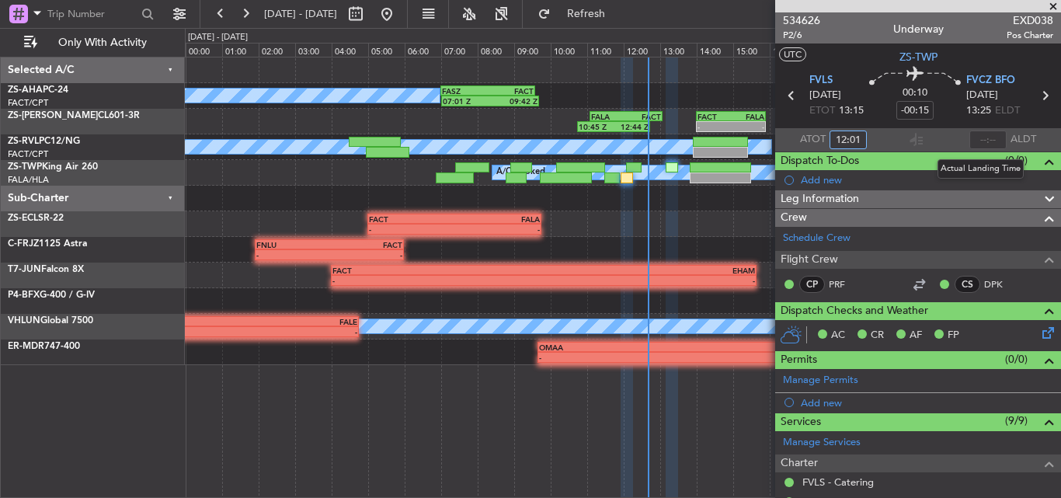
type input "12:01"
click at [972, 140] on input "text" at bounding box center [987, 139] width 37 height 19
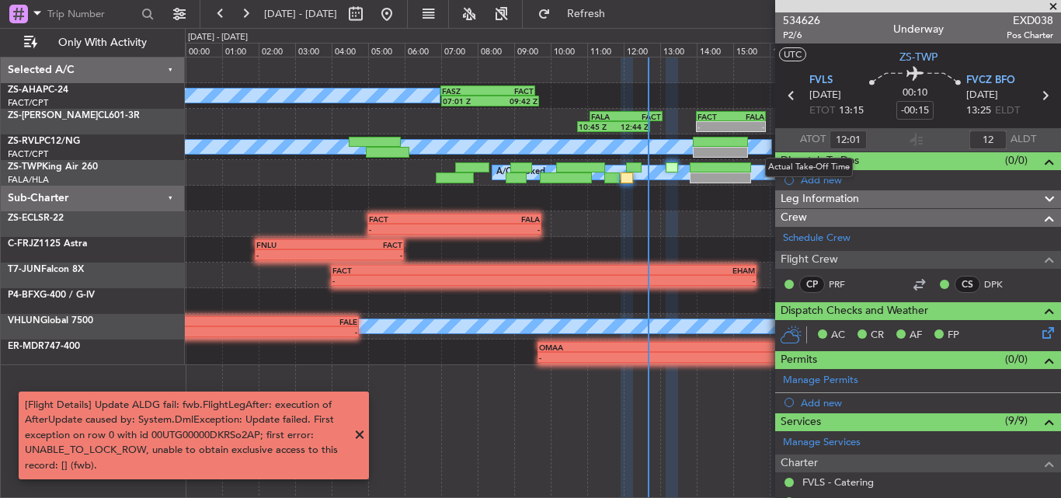
type input "1"
type input "12:08"
click at [619, 9] on span "Refresh" at bounding box center [586, 14] width 65 height 11
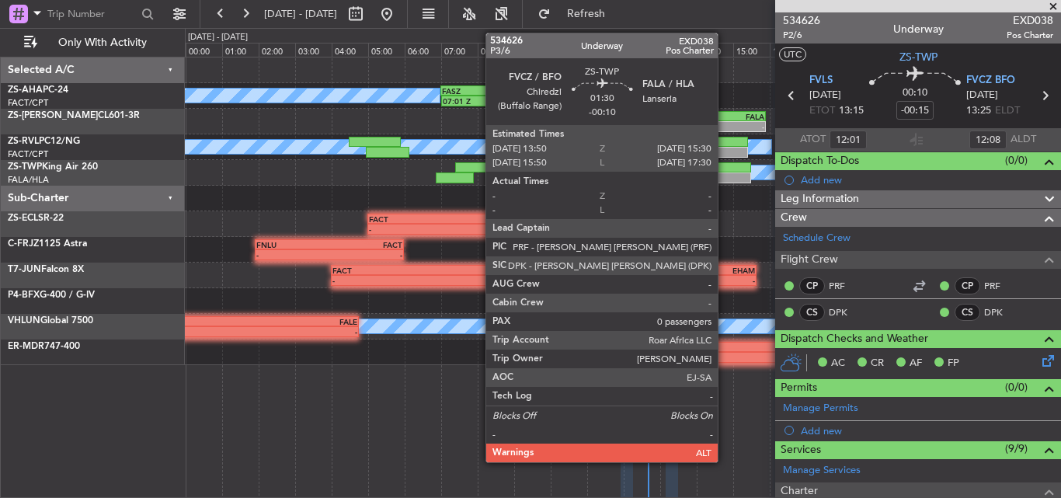
click at [725, 175] on div at bounding box center [720, 177] width 61 height 11
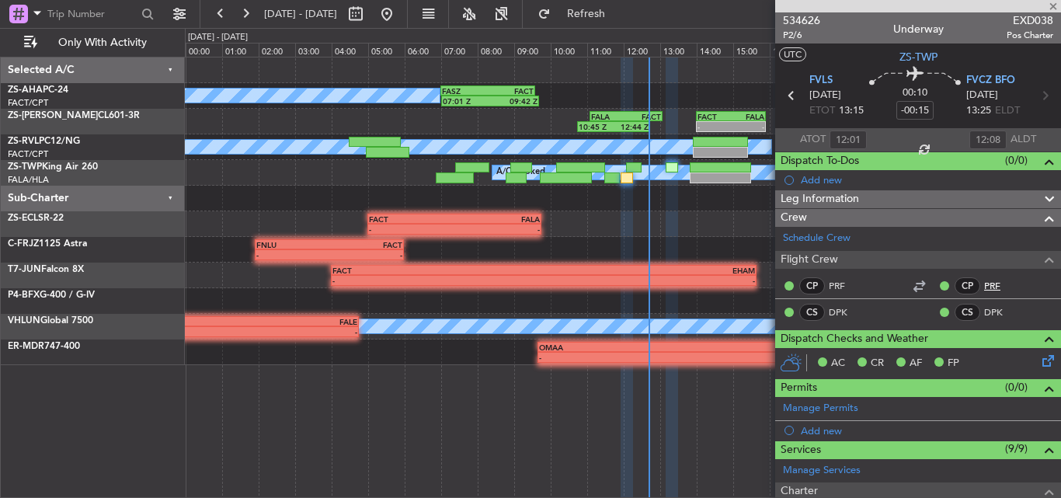
type input "-00:10"
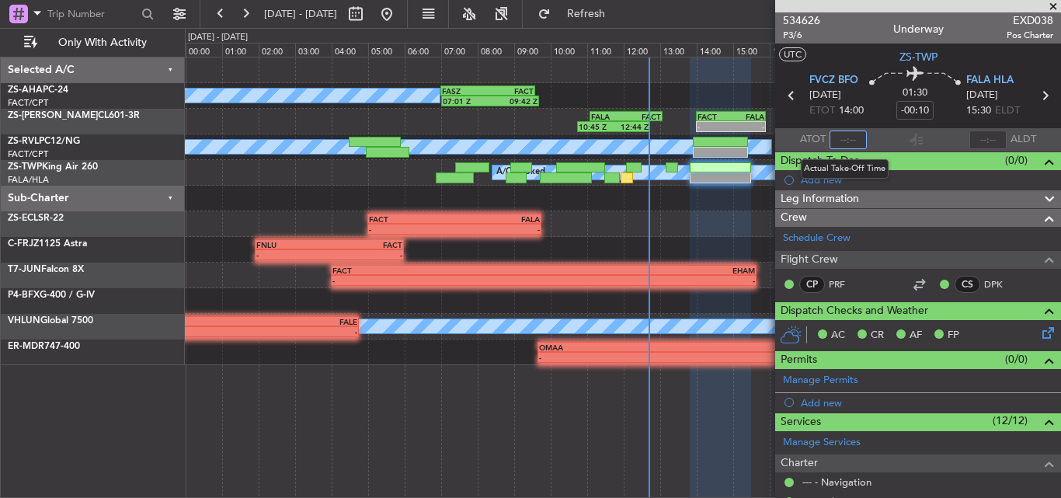
click at [840, 138] on input "text" at bounding box center [847, 139] width 37 height 19
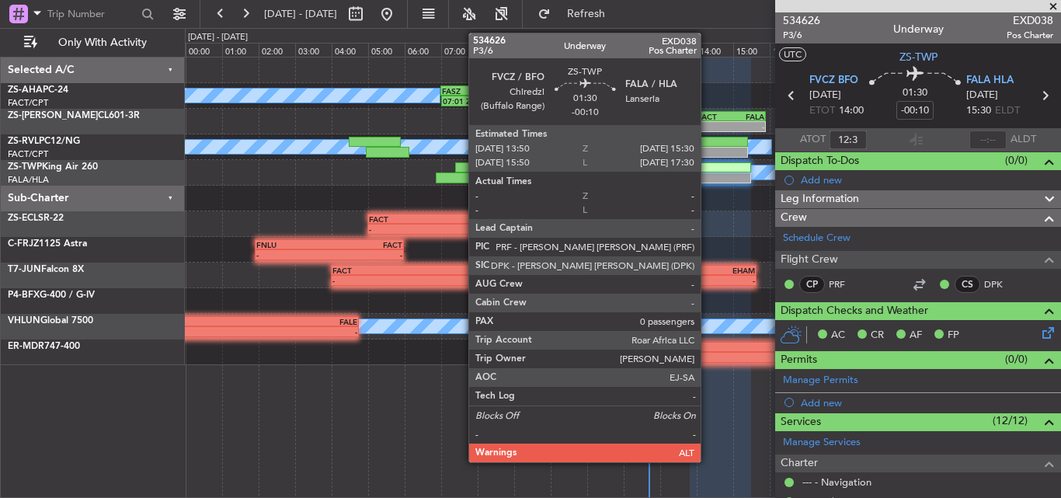
type input "12:38"
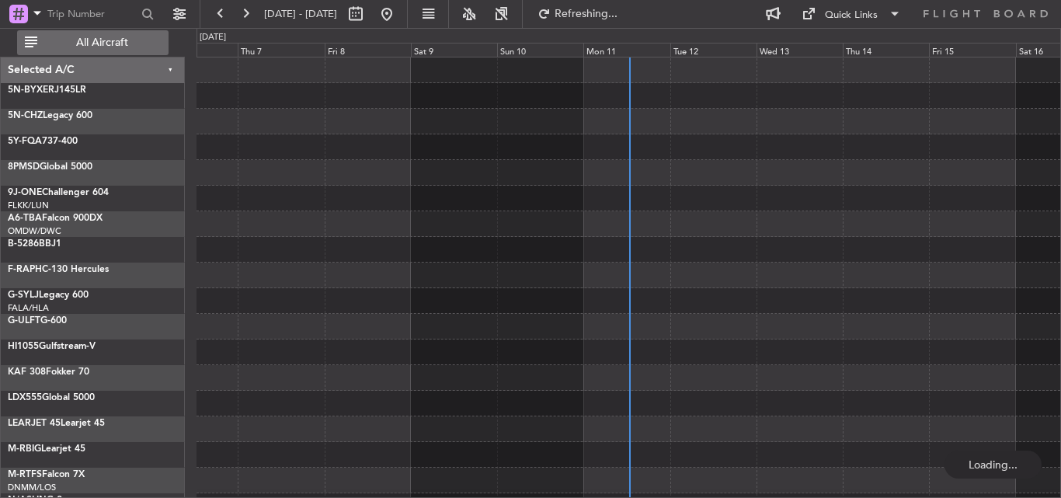
click at [59, 46] on span "All Aircraft" at bounding box center [101, 42] width 123 height 11
click at [603, 51] on div "Mon 11" at bounding box center [626, 50] width 86 height 14
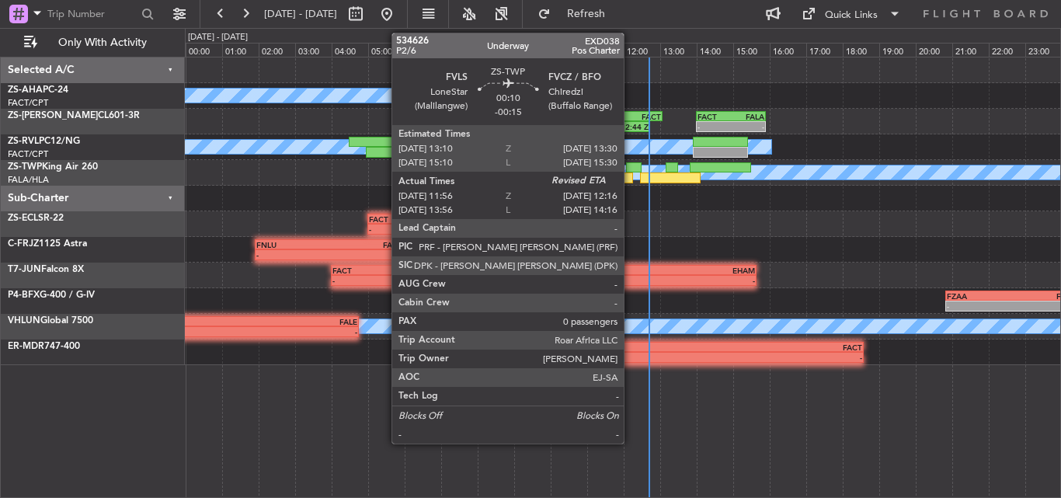
click at [631, 176] on div at bounding box center [627, 177] width 12 height 11
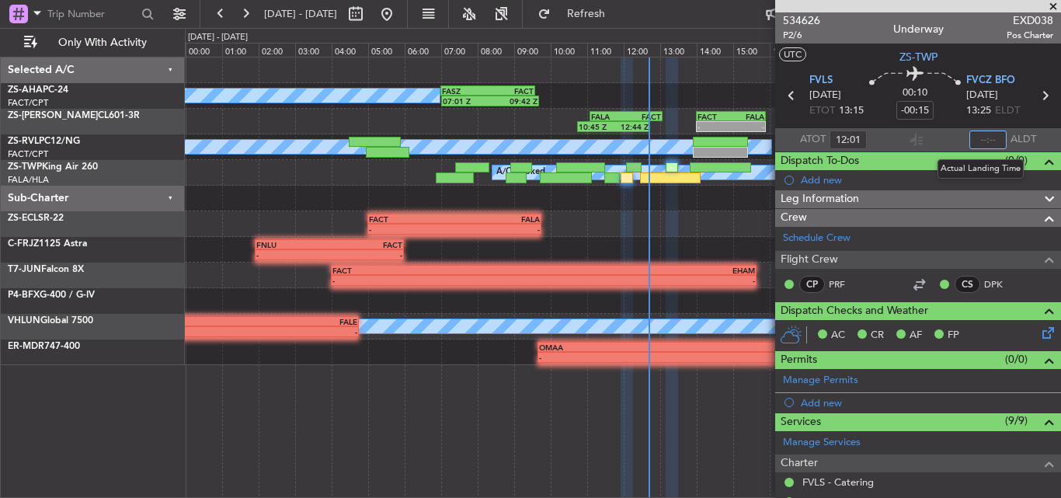
click at [990, 140] on input "text" at bounding box center [987, 139] width 37 height 19
type input "12:08"
click at [1049, 5] on span at bounding box center [1053, 7] width 16 height 14
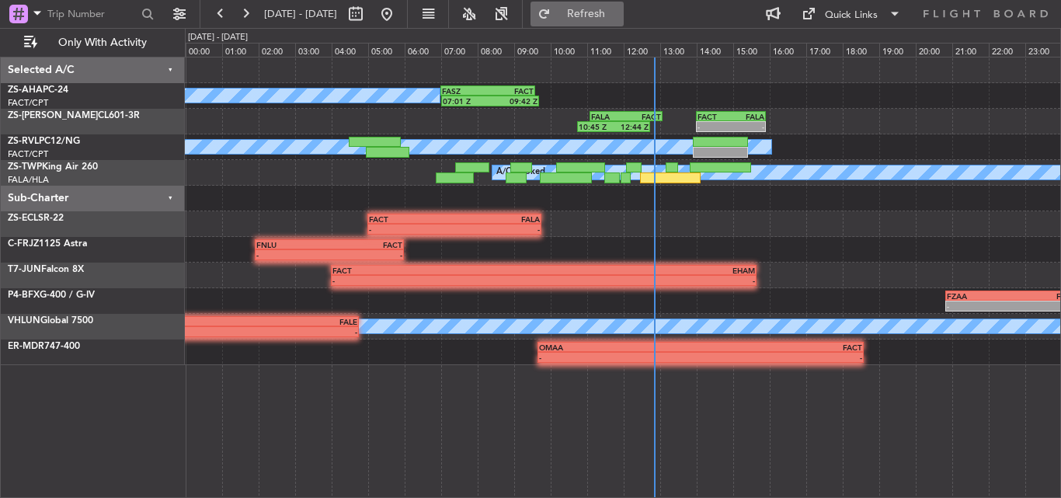
click at [594, 14] on button "Refresh" at bounding box center [576, 14] width 93 height 25
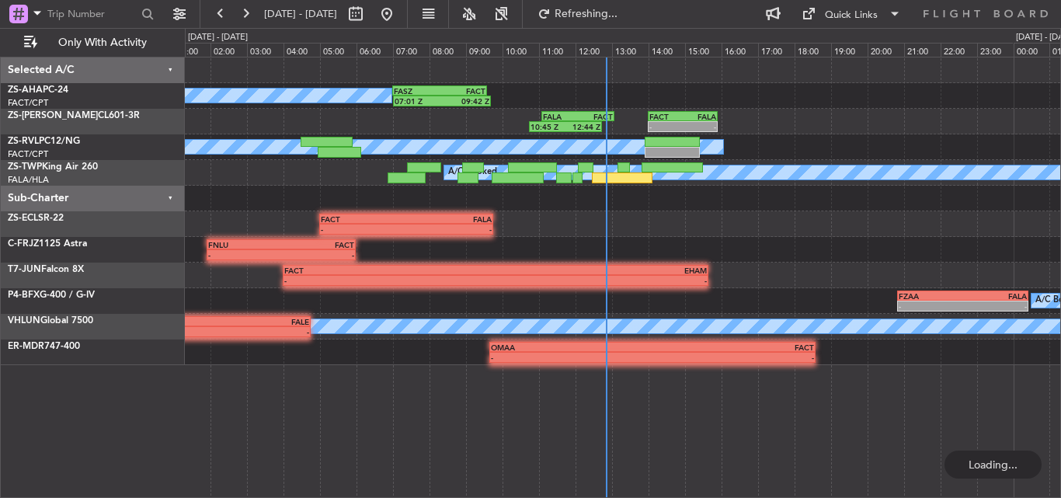
click at [555, 107] on div "A/C Booked 07:01 Z 09:42 Z FASZ 07:00 Z FACT 09:35 Z" at bounding box center [622, 96] width 875 height 26
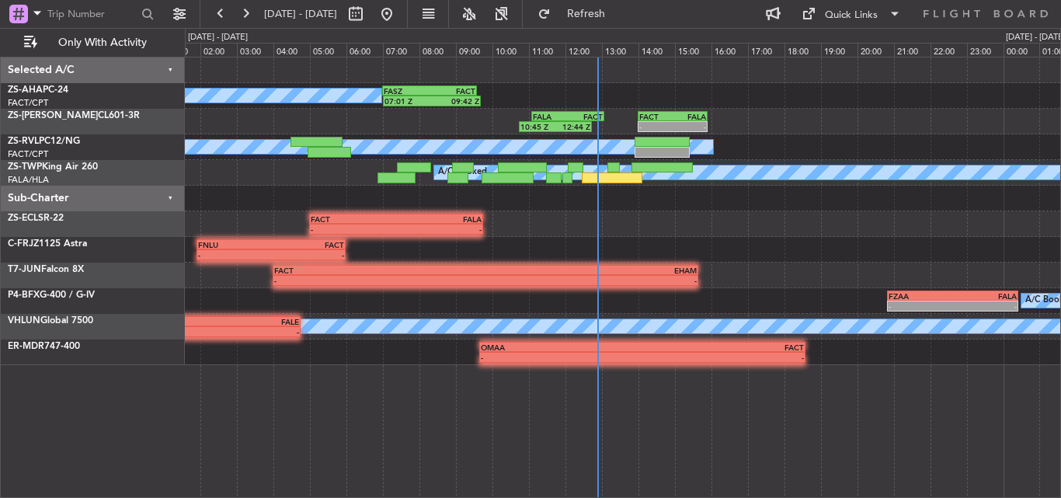
click at [655, 88] on div "A/C Booked 07:01 Z 09:42 Z FASZ 07:00 Z FACT 09:35 Z" at bounding box center [622, 96] width 875 height 26
click at [245, 15] on button at bounding box center [245, 14] width 25 height 25
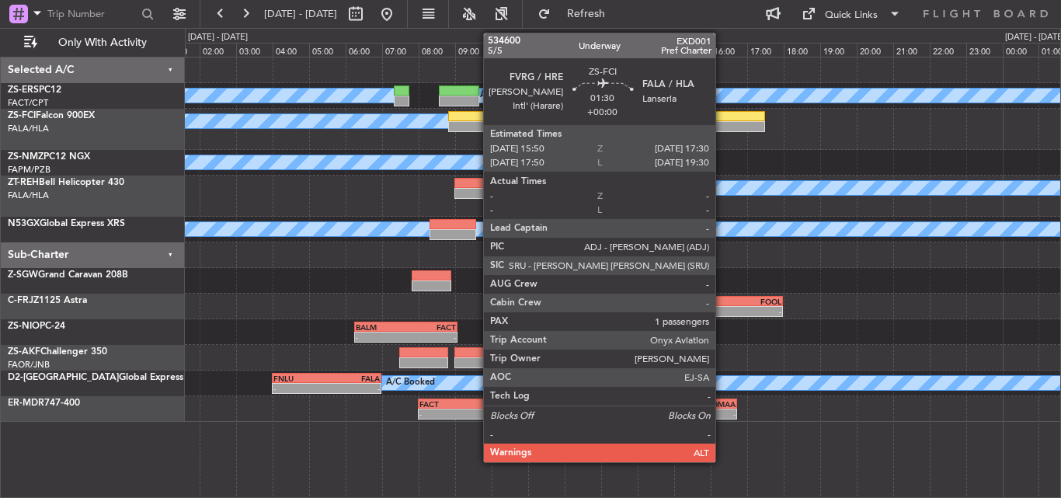
click at [722, 118] on div at bounding box center [734, 116] width 61 height 11
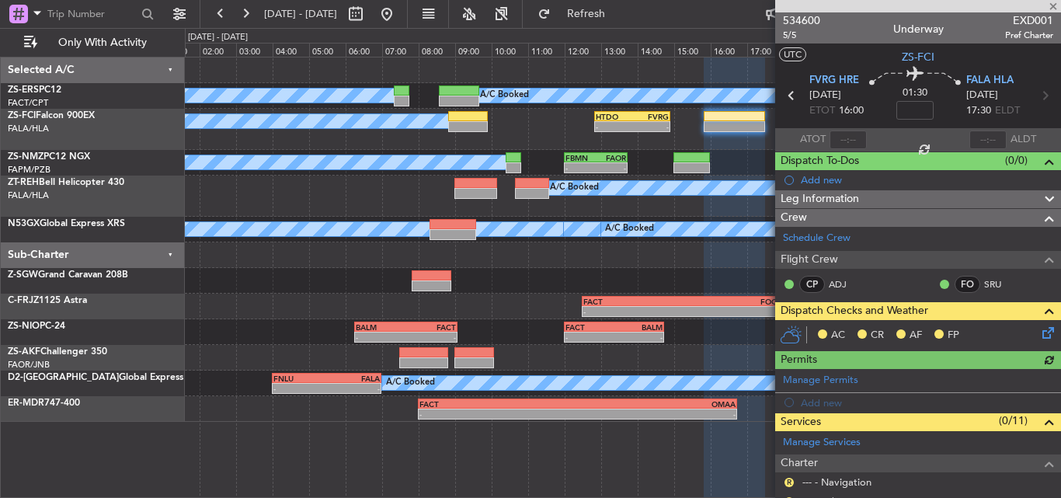
click at [1041, 333] on icon at bounding box center [1045, 330] width 12 height 12
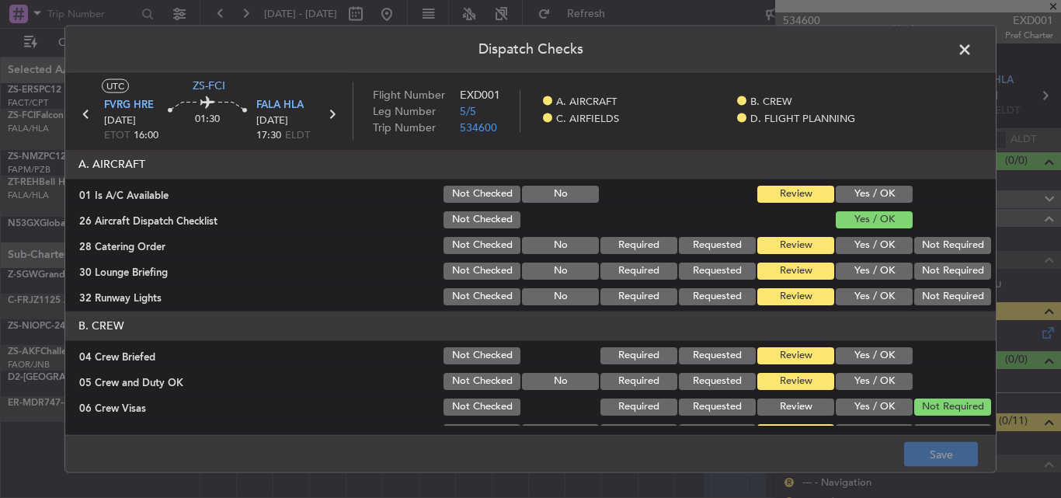
click at [871, 191] on button "Yes / OK" at bounding box center [874, 193] width 77 height 17
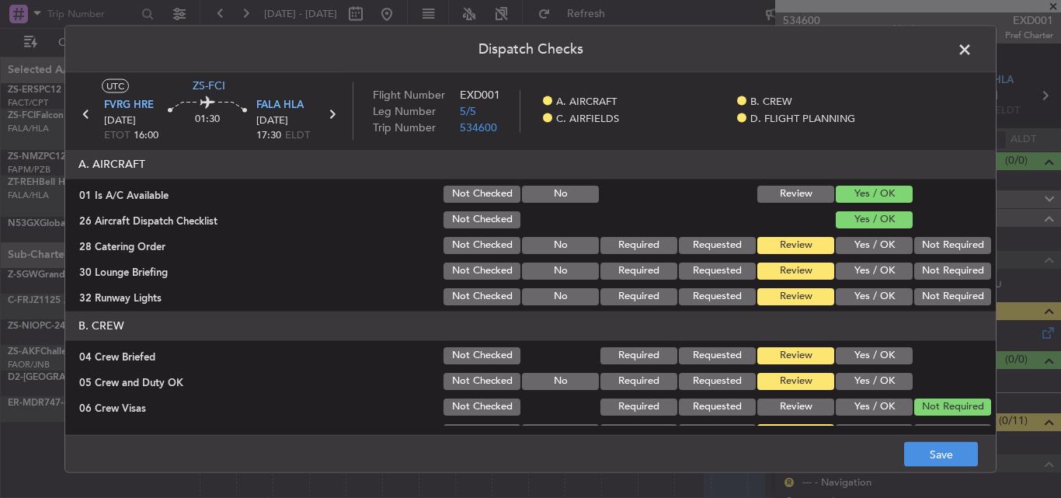
click at [931, 245] on button "Not Required" at bounding box center [952, 244] width 77 height 17
click at [925, 270] on button "Not Required" at bounding box center [952, 270] width 77 height 17
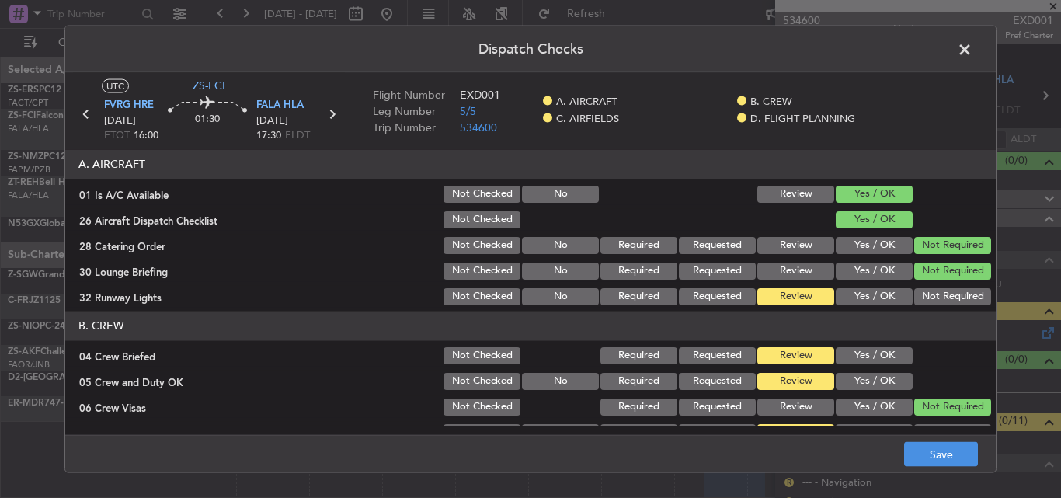
click at [924, 291] on button "Not Required" at bounding box center [952, 295] width 77 height 17
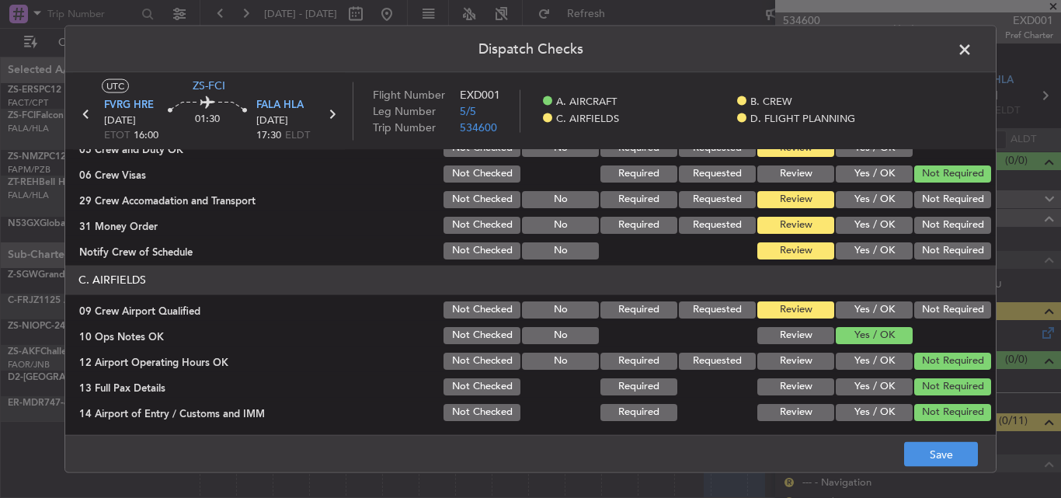
scroll to position [155, 0]
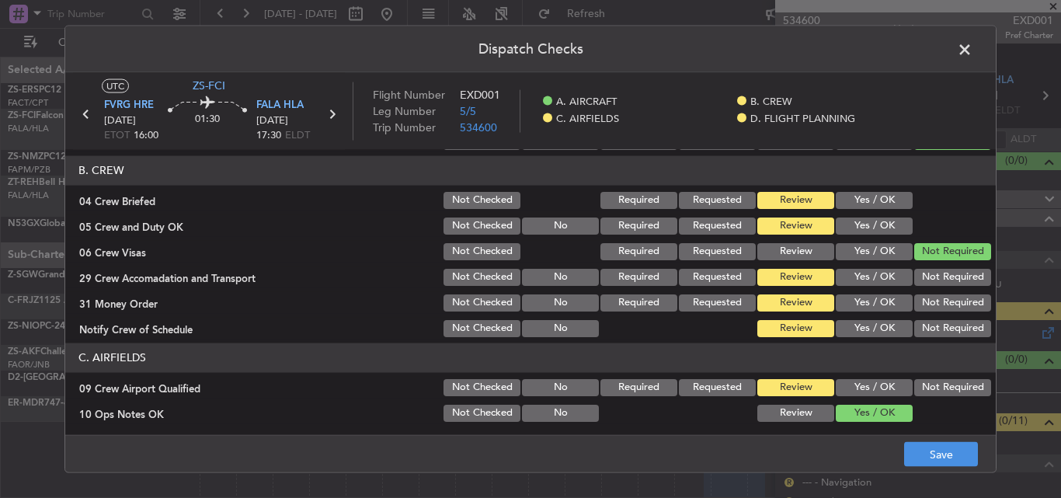
click at [872, 204] on button "Yes / OK" at bounding box center [874, 199] width 77 height 17
drag, startPoint x: 867, startPoint y: 222, endPoint x: 919, endPoint y: 251, distance: 58.8
click at [868, 224] on button "Yes / OK" at bounding box center [874, 225] width 77 height 17
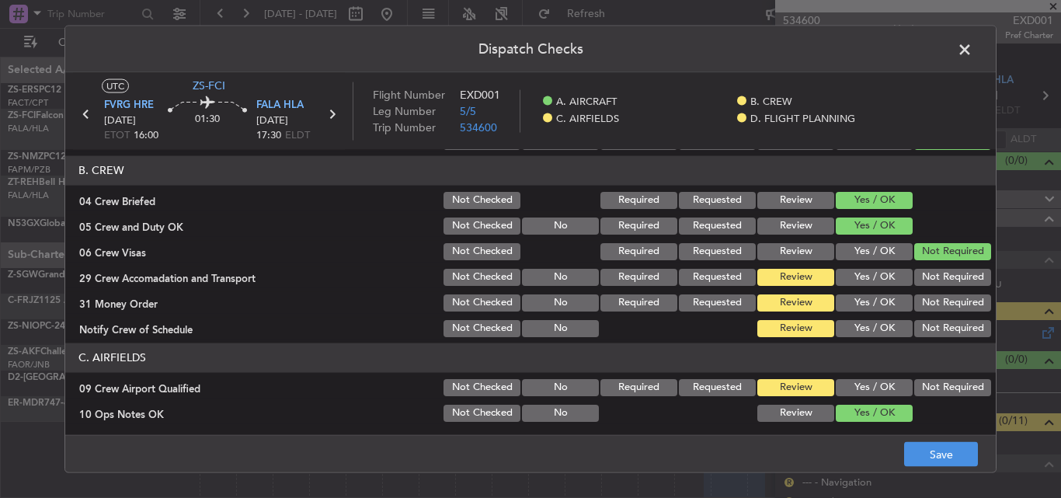
click at [941, 274] on button "Not Required" at bounding box center [952, 276] width 77 height 17
click at [934, 301] on button "Not Required" at bounding box center [952, 302] width 77 height 17
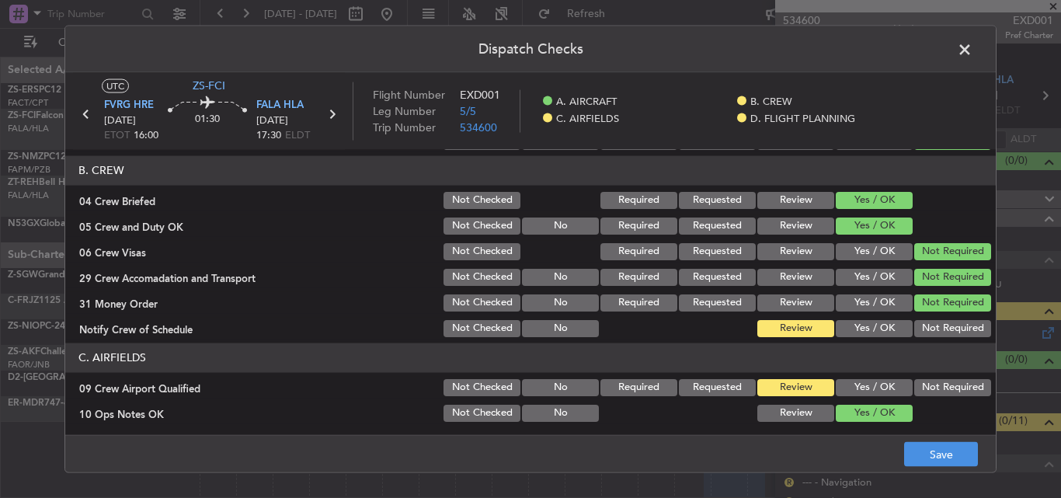
click at [929, 319] on button "Not Required" at bounding box center [952, 327] width 77 height 17
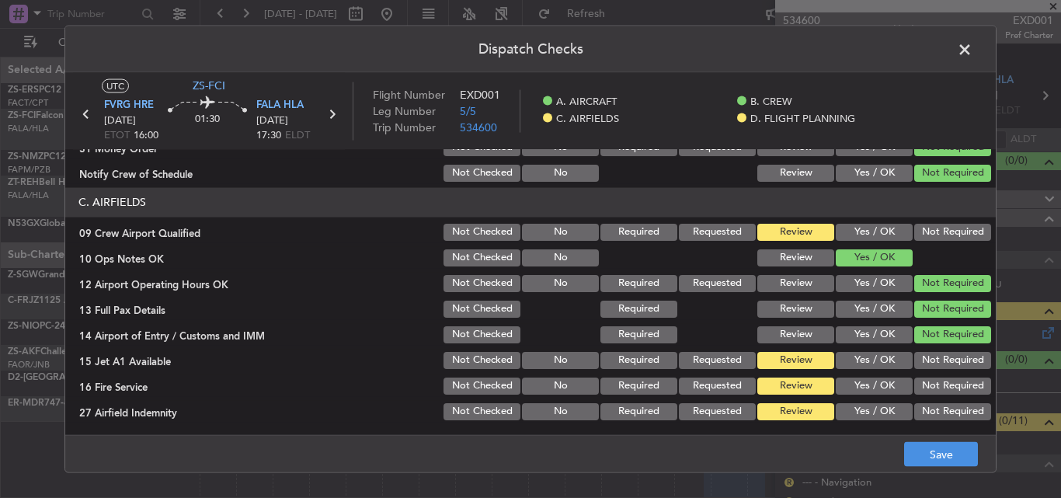
click at [932, 232] on button "Not Required" at bounding box center [952, 231] width 77 height 17
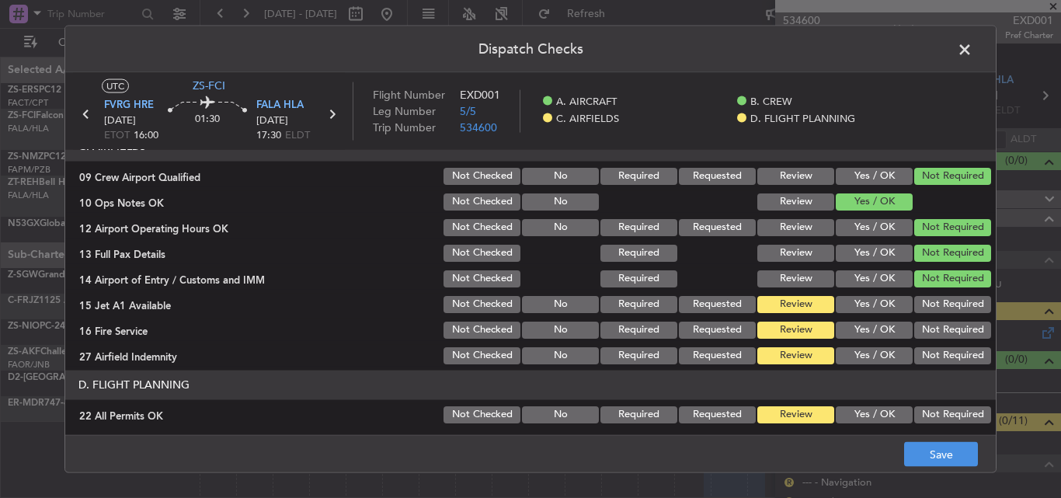
scroll to position [422, 0]
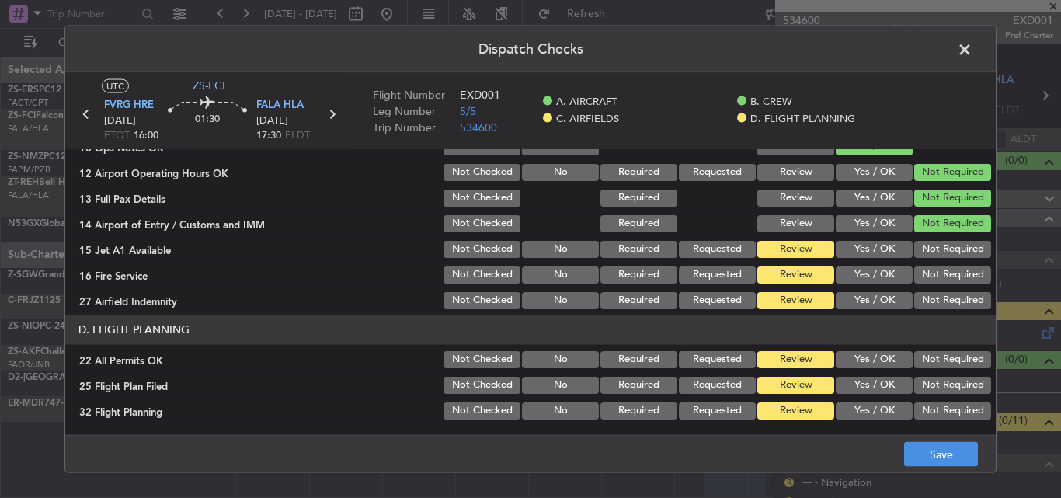
click at [928, 251] on button "Not Required" at bounding box center [952, 248] width 77 height 17
click at [927, 271] on button "Not Required" at bounding box center [952, 274] width 77 height 17
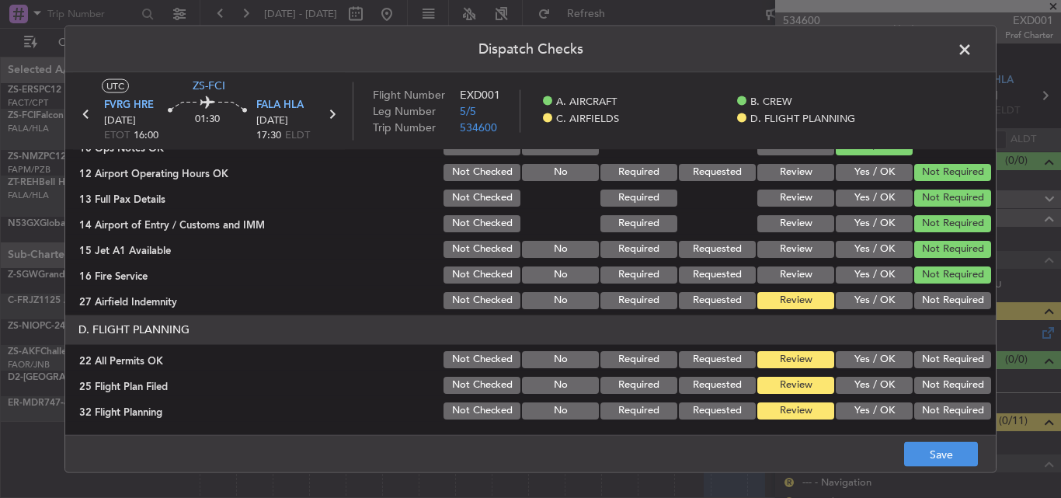
click at [923, 295] on button "Not Required" at bounding box center [952, 299] width 77 height 17
click at [926, 354] on button "Not Required" at bounding box center [952, 358] width 77 height 17
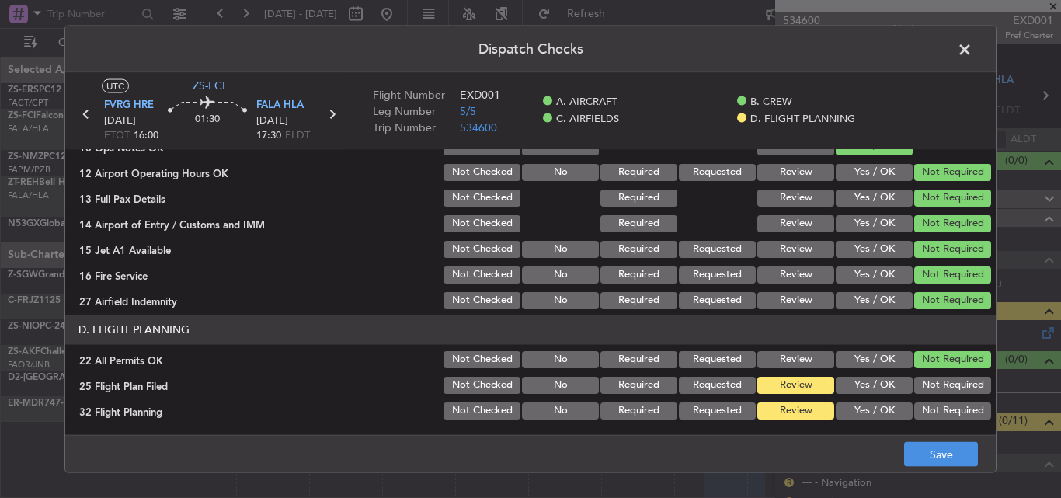
drag, startPoint x: 875, startPoint y: 386, endPoint x: 867, endPoint y: 411, distance: 26.3
click at [874, 386] on button "Yes / OK" at bounding box center [874, 384] width 77 height 17
click at [867, 411] on button "Yes / OK" at bounding box center [874, 410] width 77 height 17
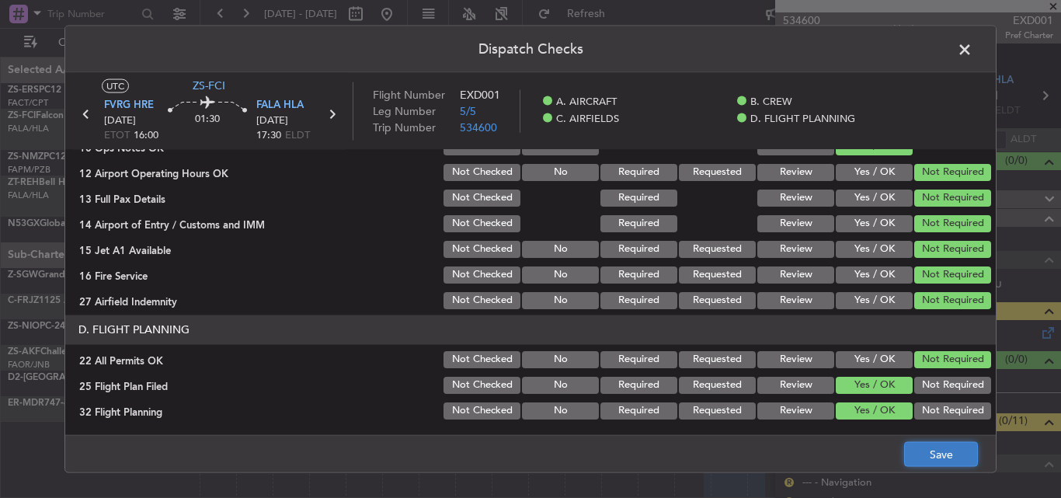
click at [927, 450] on button "Save" at bounding box center [941, 454] width 74 height 25
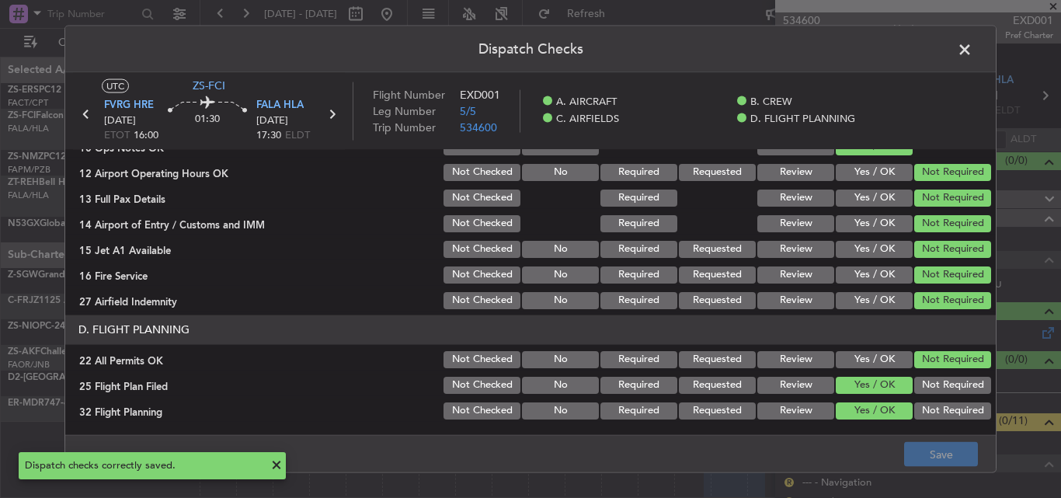
click at [972, 51] on span at bounding box center [972, 52] width 0 height 31
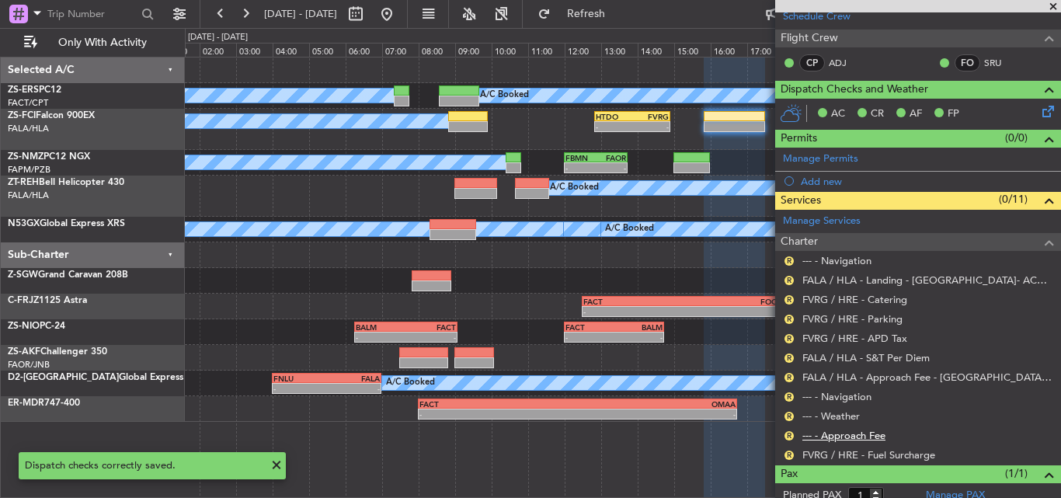
scroll to position [233, 0]
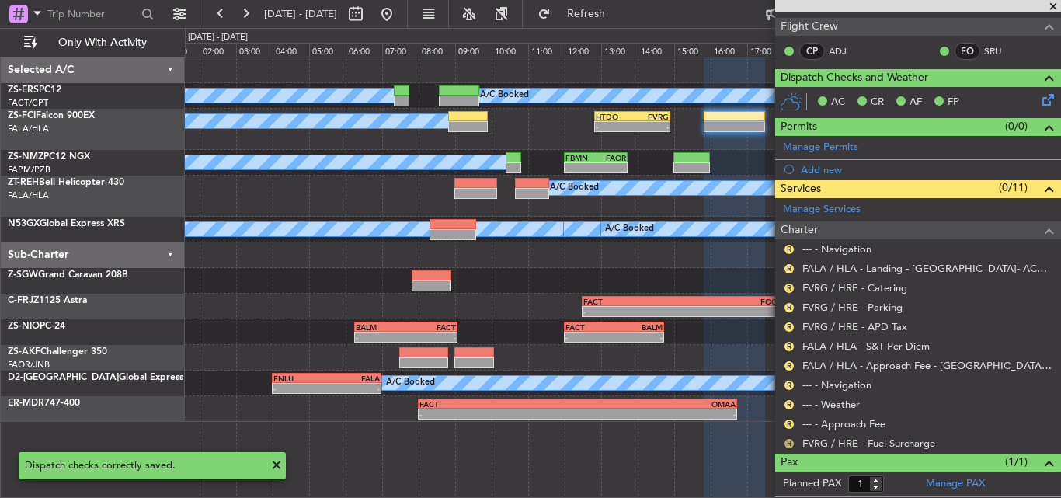
click at [787, 442] on button "R" at bounding box center [788, 443] width 9 height 9
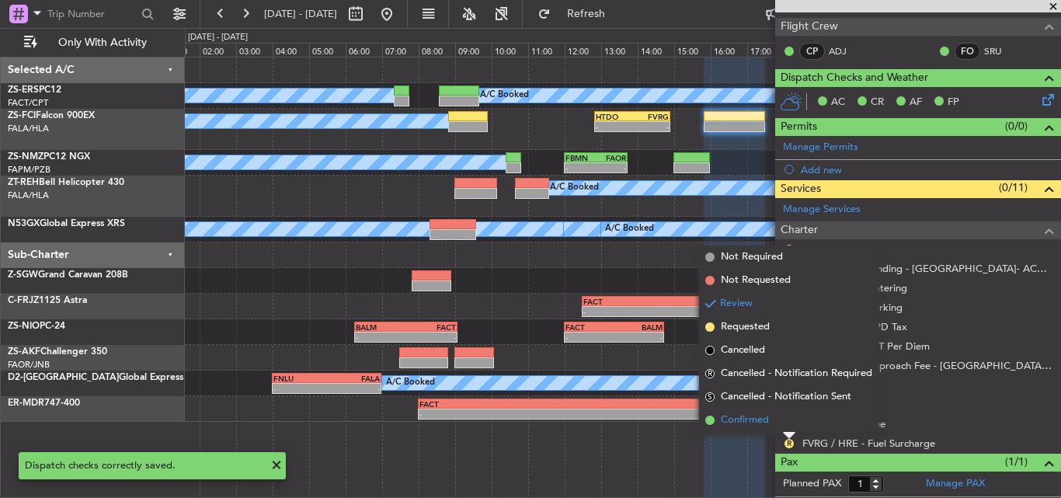
click at [774, 419] on li "Confirmed" at bounding box center [788, 420] width 179 height 23
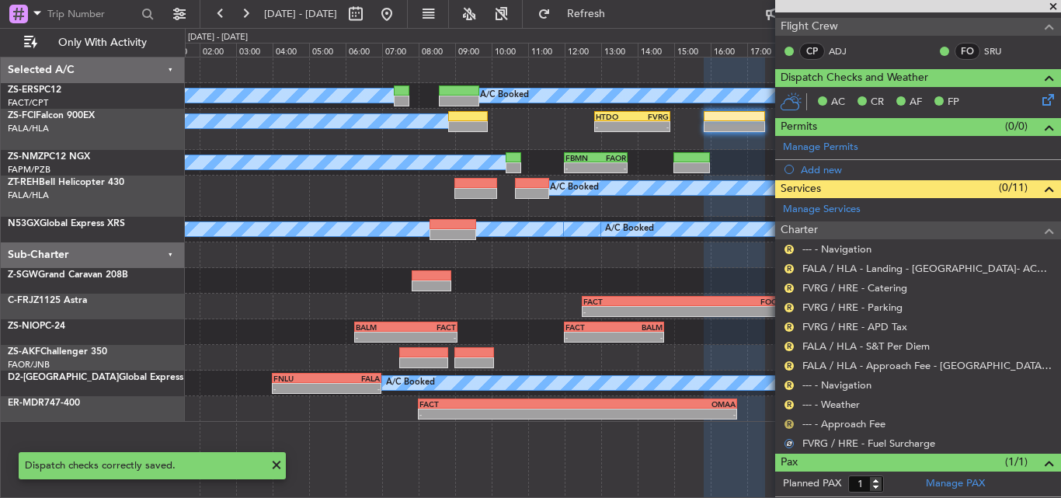
click at [792, 422] on button "R" at bounding box center [788, 423] width 9 height 9
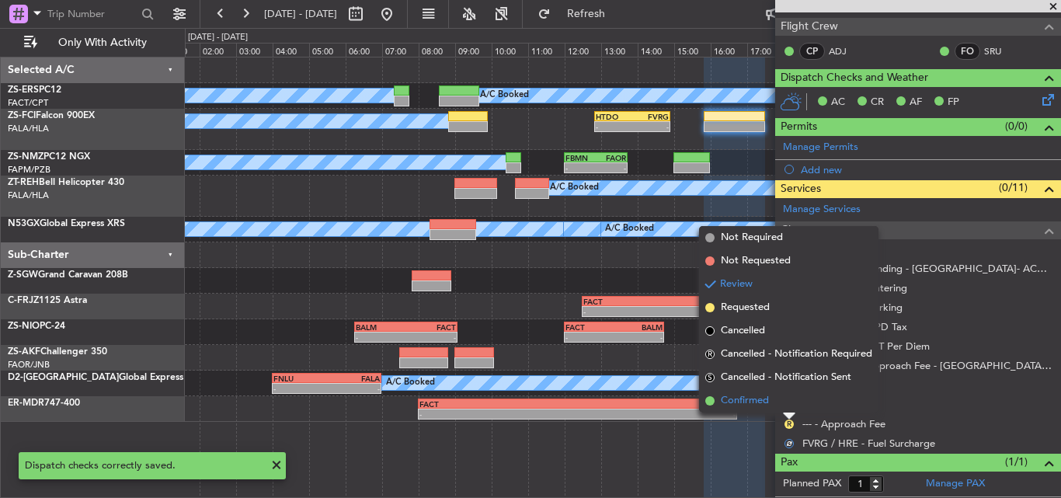
click at [787, 398] on li "Confirmed" at bounding box center [788, 400] width 179 height 23
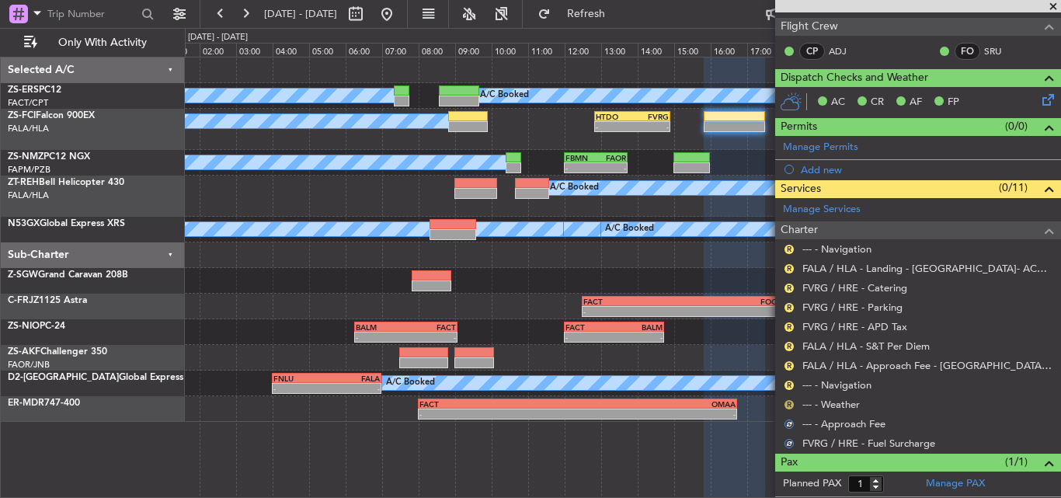
click at [784, 405] on button "R" at bounding box center [788, 404] width 9 height 9
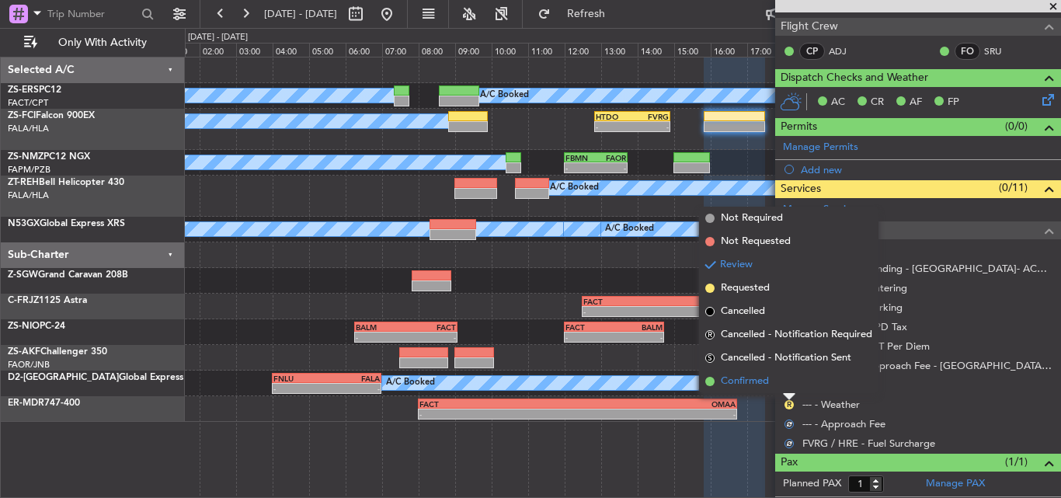
click at [789, 388] on li "Confirmed" at bounding box center [788, 381] width 179 height 23
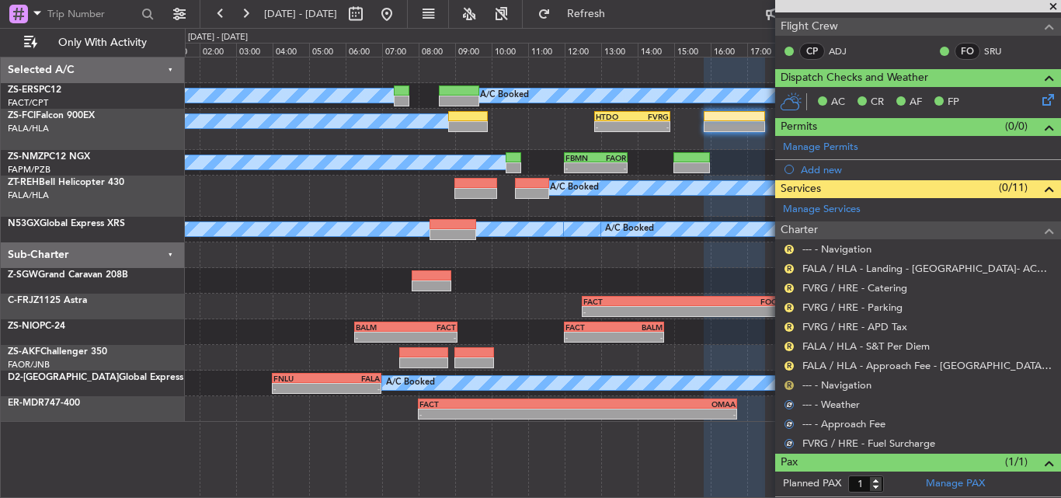
click at [789, 384] on button "R" at bounding box center [788, 385] width 9 height 9
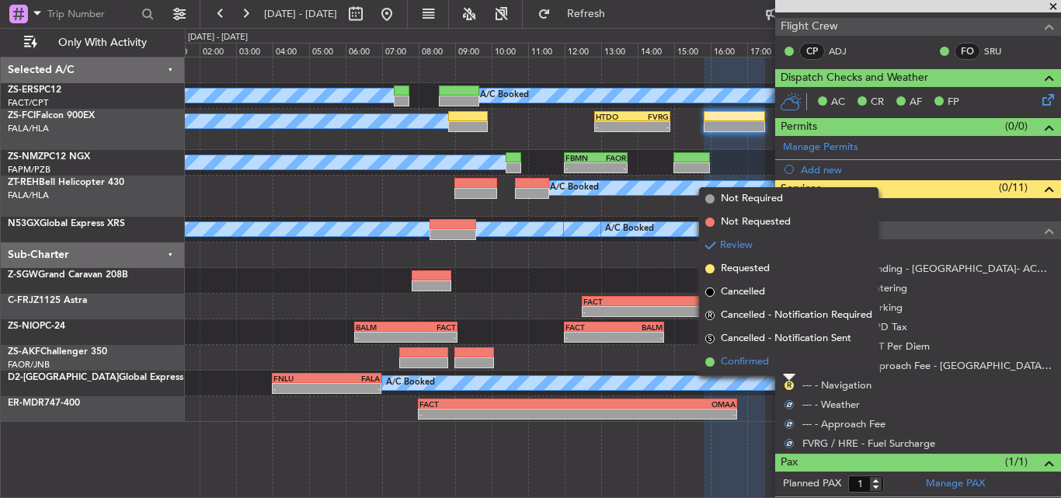
click at [791, 366] on li "Confirmed" at bounding box center [788, 361] width 179 height 23
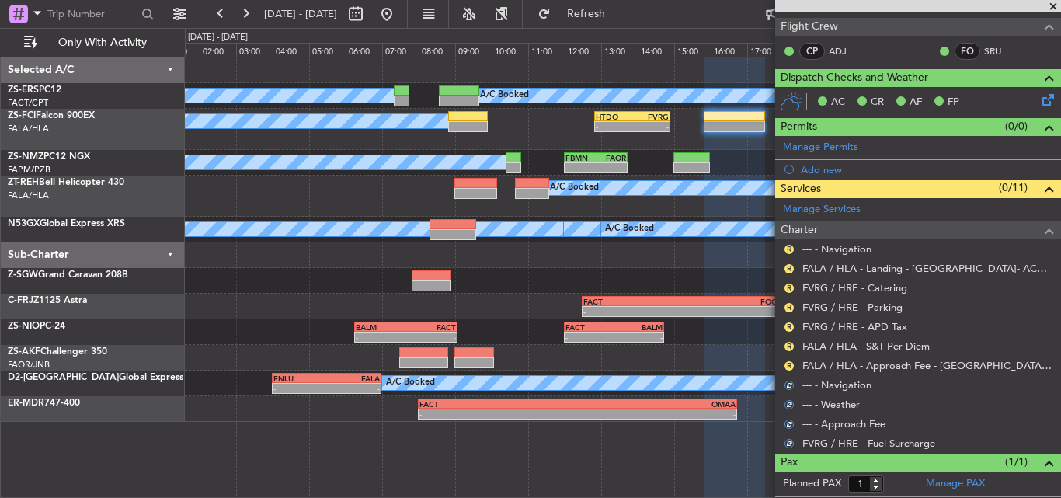
click at [791, 366] on button "R" at bounding box center [788, 365] width 9 height 9
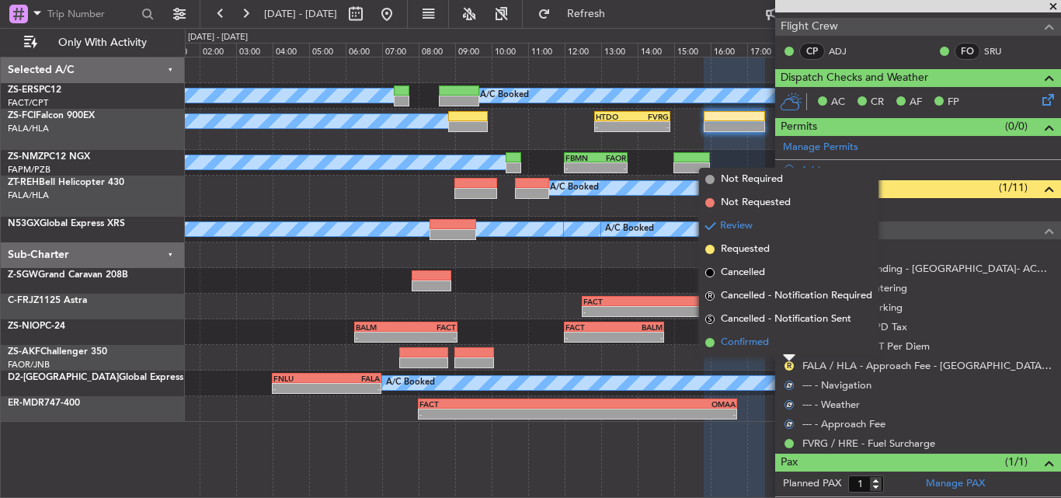
click at [789, 349] on li "Confirmed" at bounding box center [788, 342] width 179 height 23
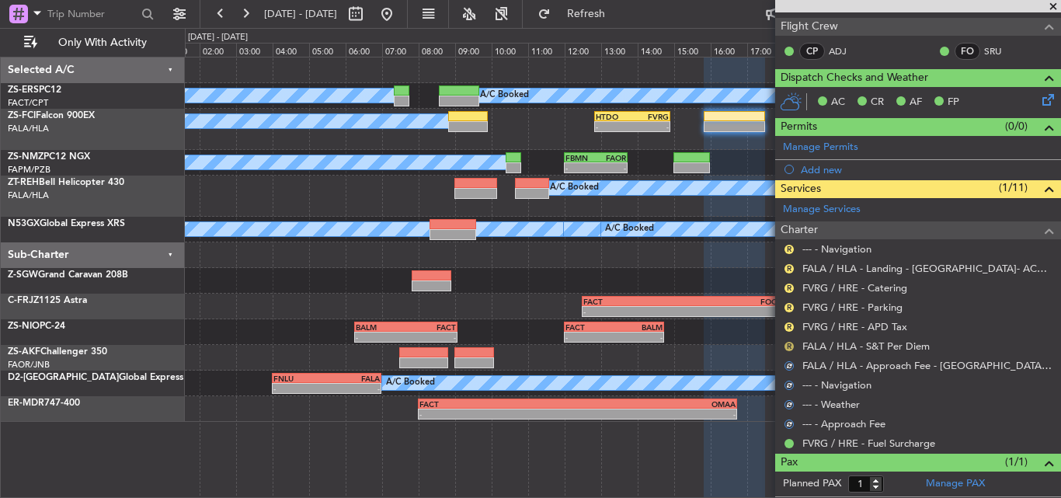
click at [789, 342] on button "R" at bounding box center [788, 346] width 9 height 9
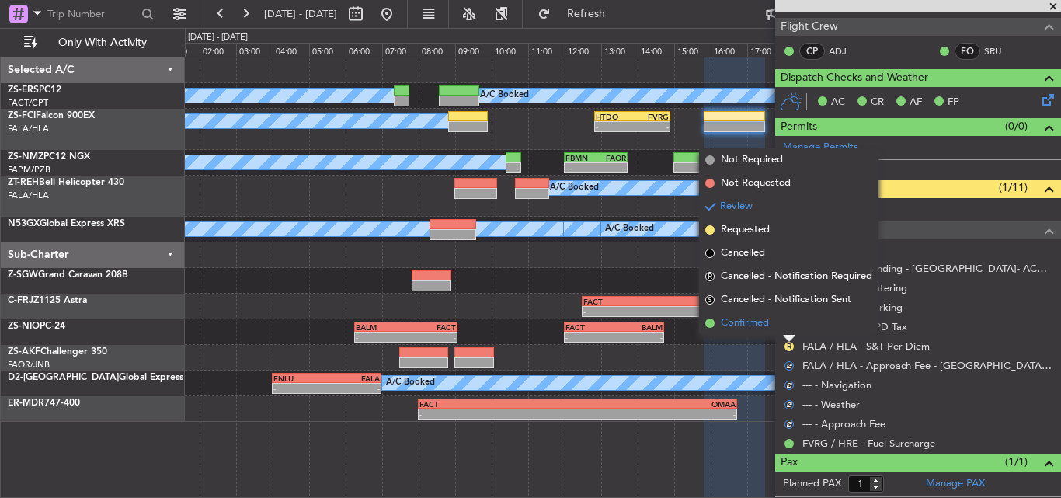
click at [788, 329] on li "Confirmed" at bounding box center [788, 322] width 179 height 23
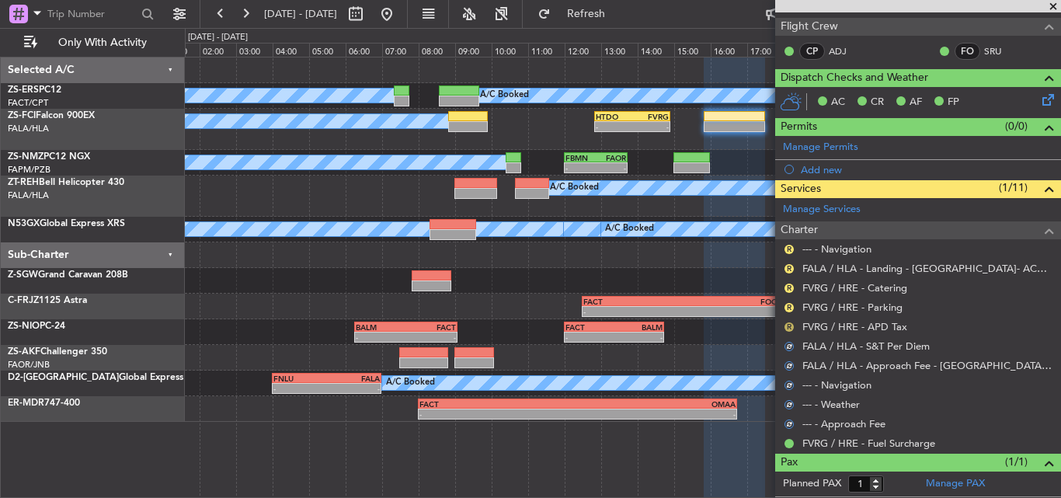
click at [788, 327] on button "R" at bounding box center [788, 326] width 9 height 9
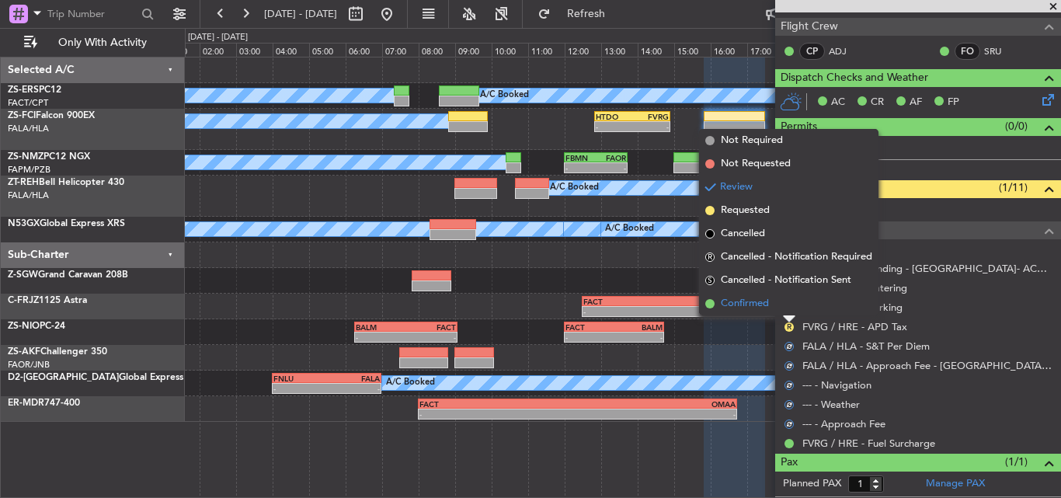
click at [789, 313] on li "Confirmed" at bounding box center [788, 303] width 179 height 23
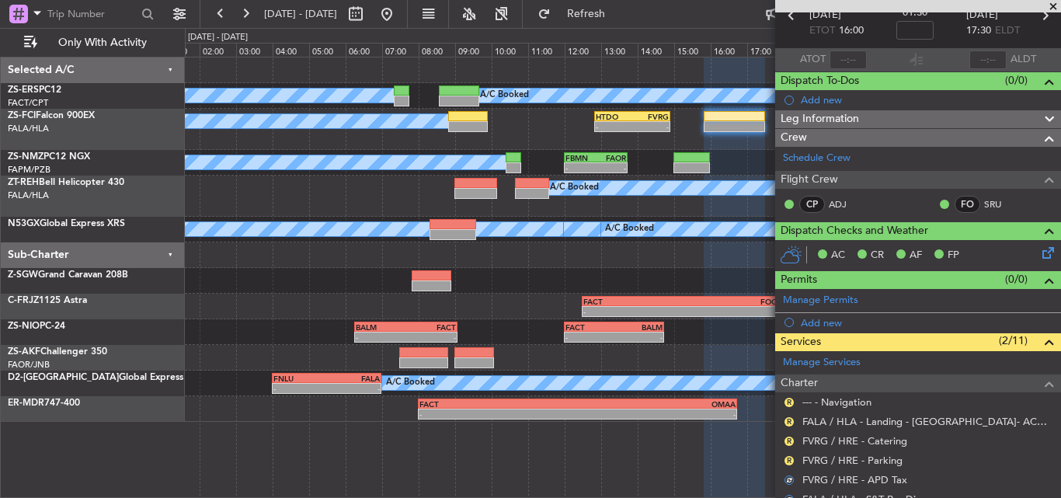
scroll to position [78, 0]
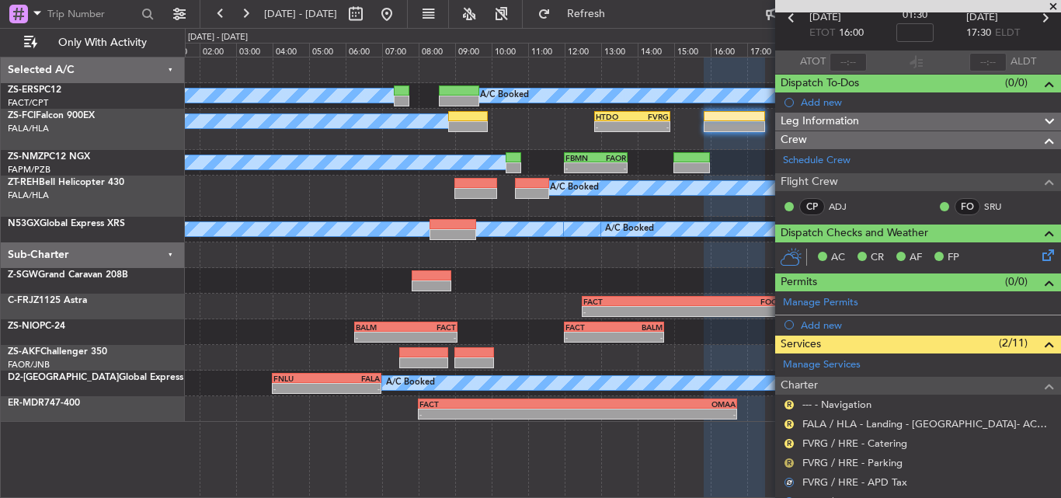
click at [788, 461] on button "R" at bounding box center [788, 462] width 9 height 9
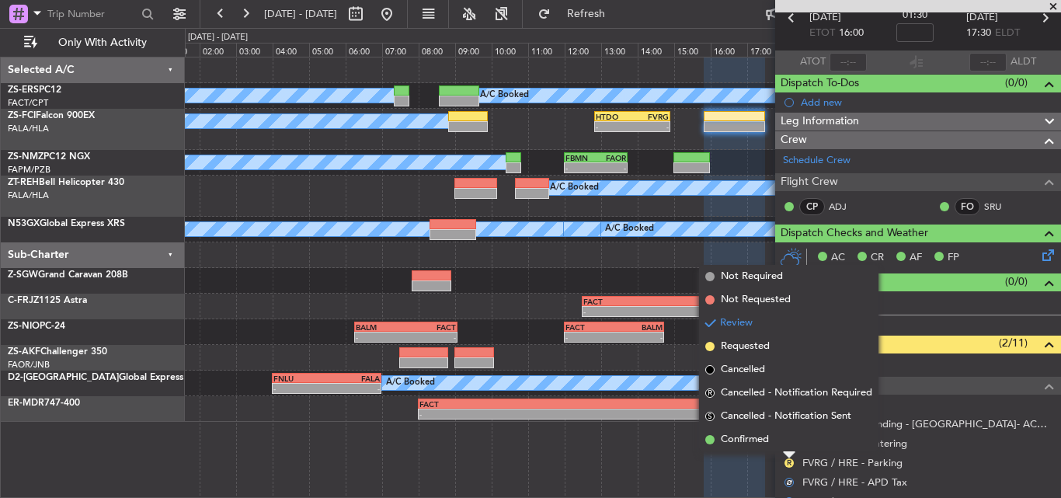
click at [764, 434] on mat-tooltip-component "Review" at bounding box center [789, 436] width 56 height 41
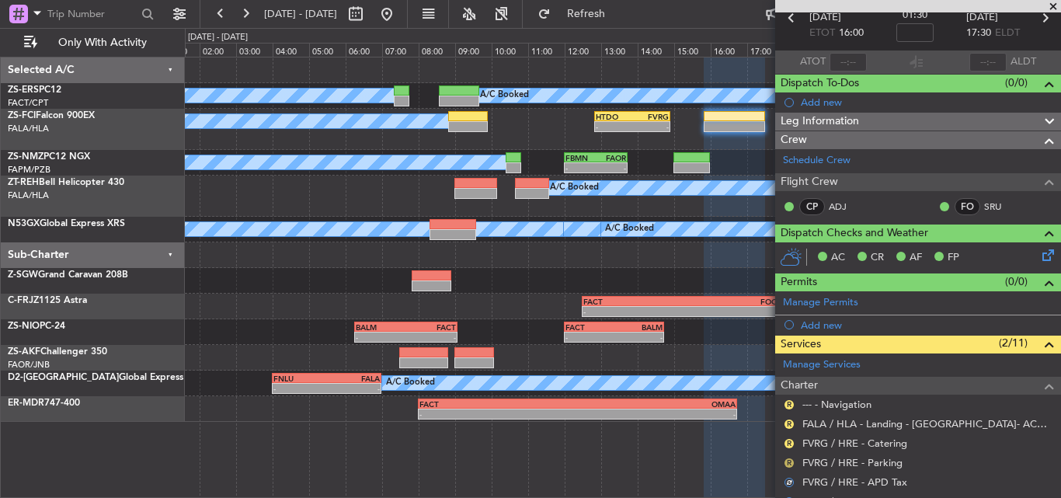
click at [792, 459] on button "R" at bounding box center [788, 462] width 9 height 9
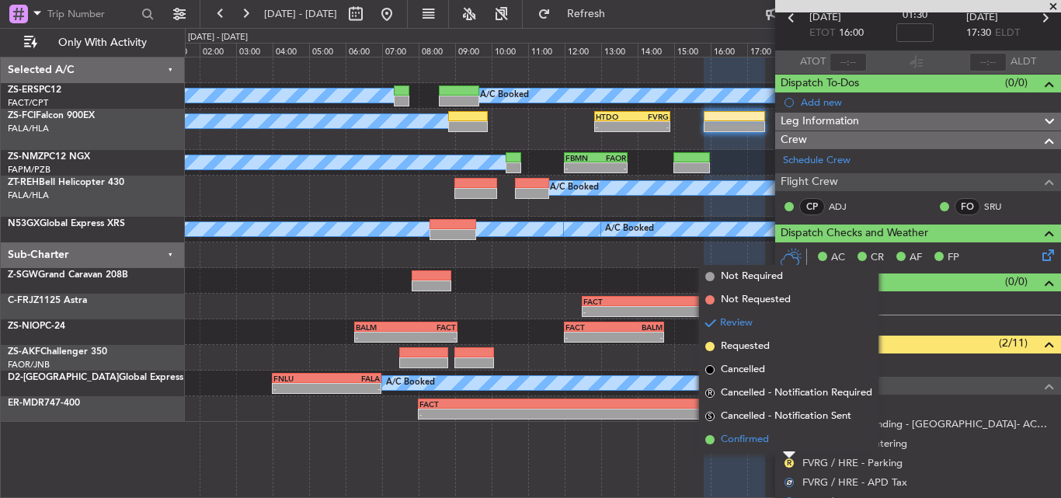
click at [767, 437] on span "Confirmed" at bounding box center [745, 440] width 48 height 16
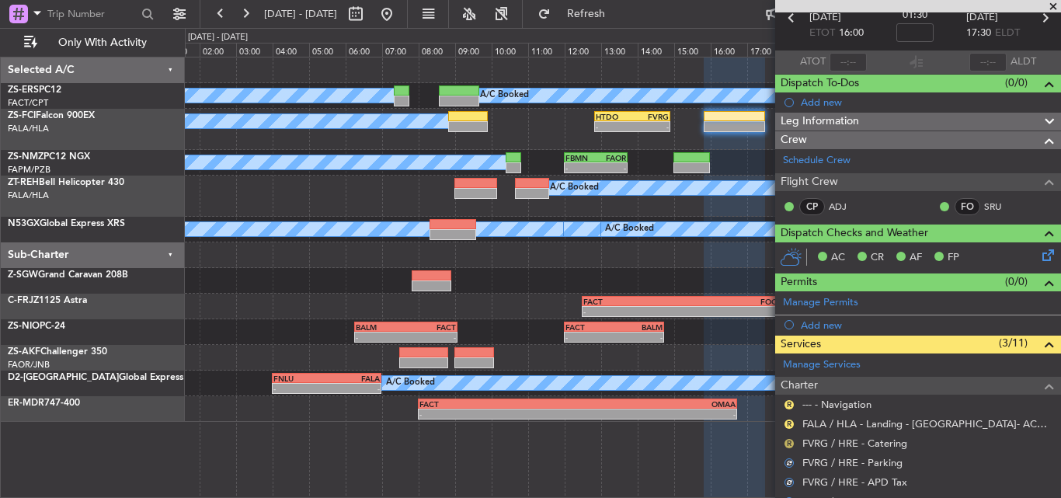
click at [787, 443] on button "R" at bounding box center [788, 443] width 9 height 9
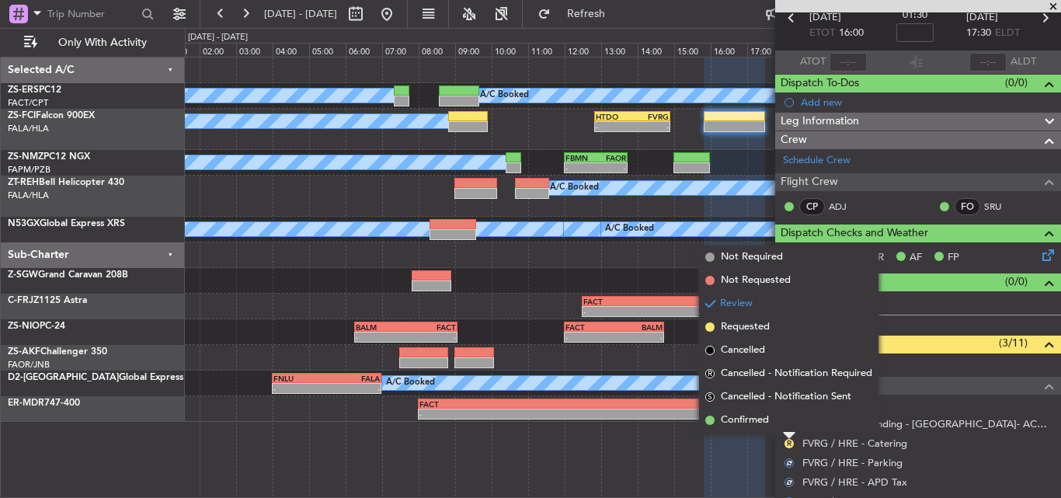
click at [775, 420] on div "Review" at bounding box center [789, 417] width 34 height 19
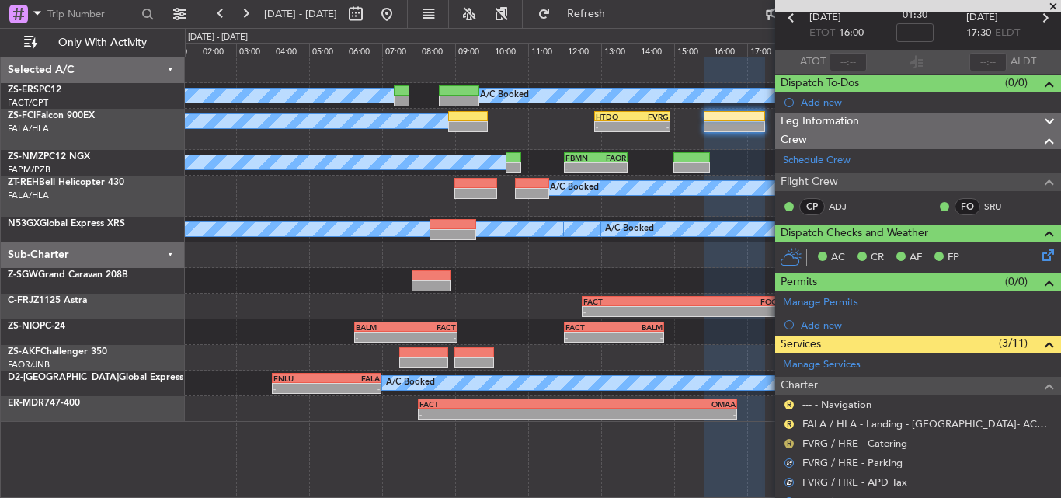
click at [793, 443] on button "R" at bounding box center [788, 443] width 9 height 9
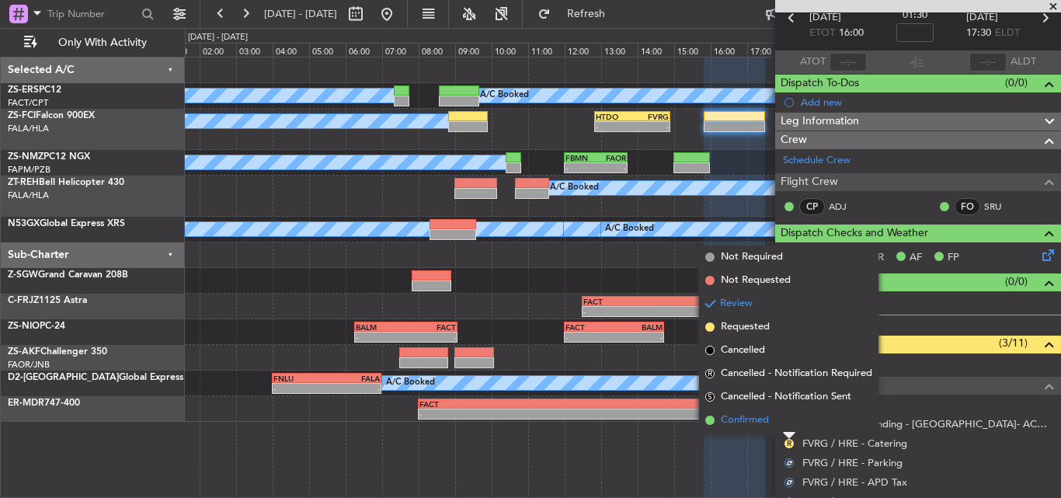
click at [759, 418] on span "Confirmed" at bounding box center [745, 420] width 48 height 16
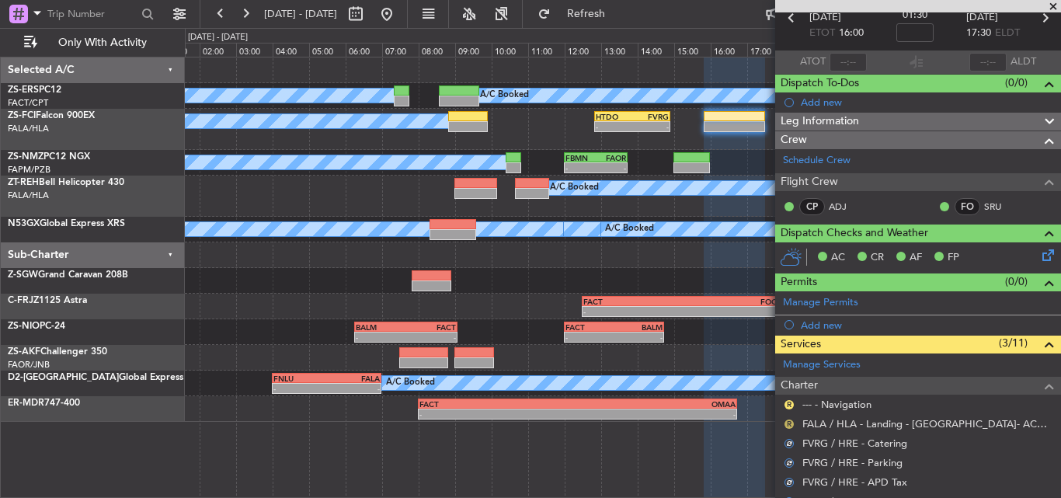
click at [787, 423] on button "R" at bounding box center [788, 423] width 9 height 9
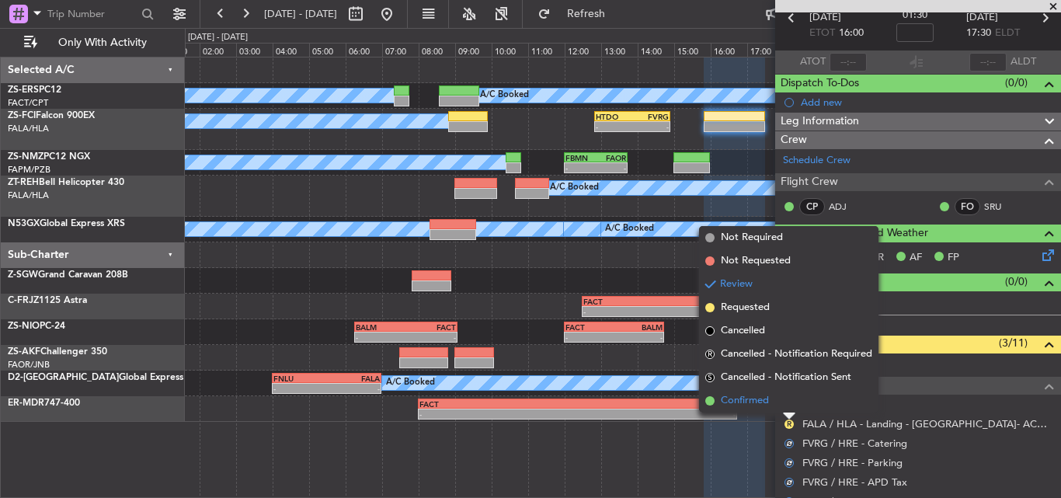
click at [759, 402] on span "Confirmed" at bounding box center [745, 401] width 48 height 16
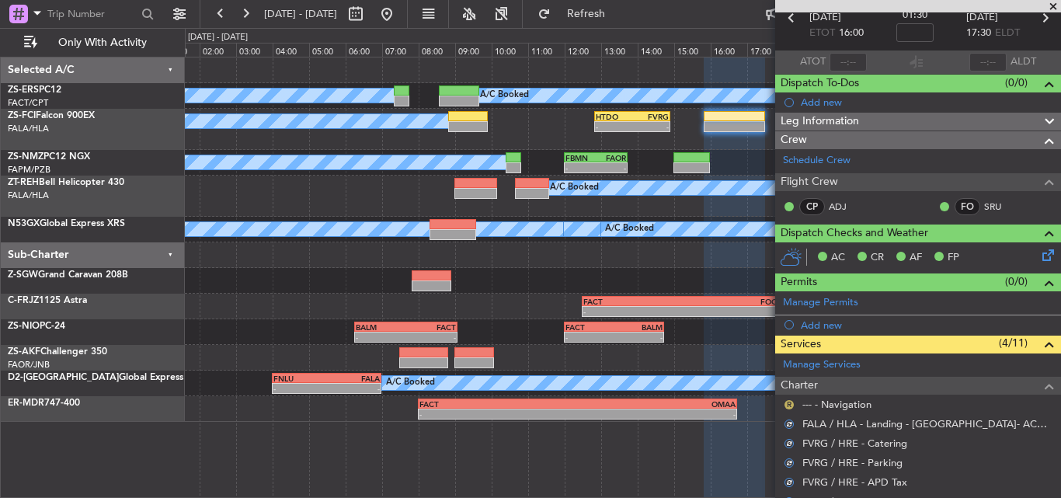
click at [787, 400] on button "R" at bounding box center [788, 404] width 9 height 9
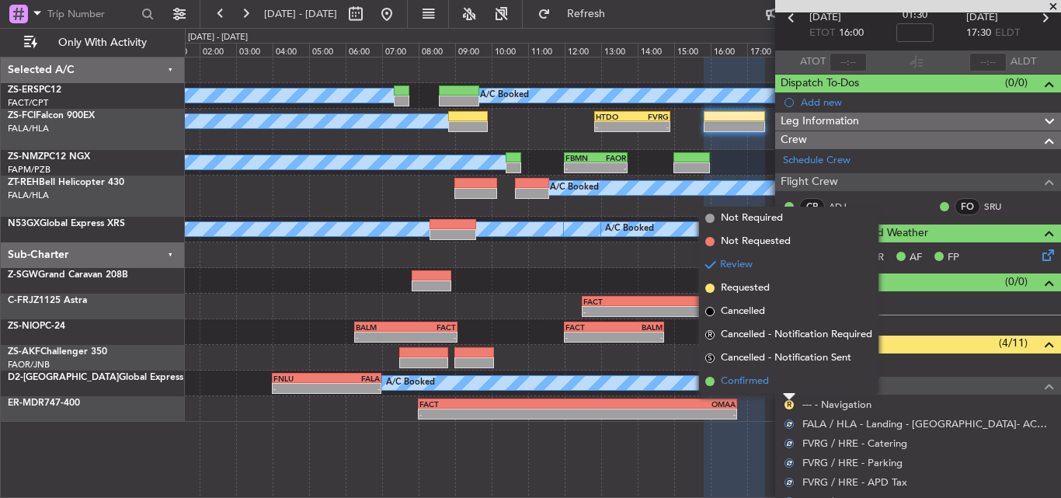
click at [760, 385] on span "Confirmed" at bounding box center [745, 382] width 48 height 16
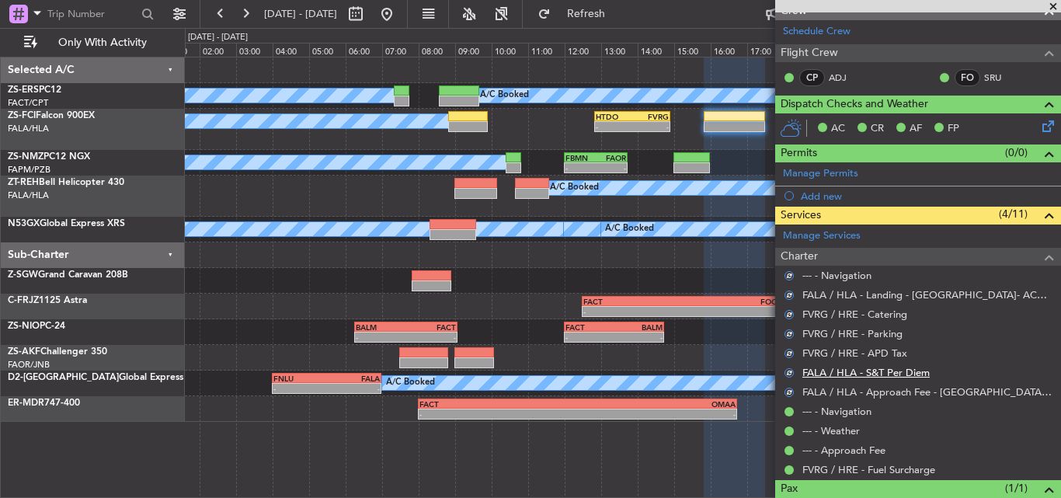
scroll to position [266, 0]
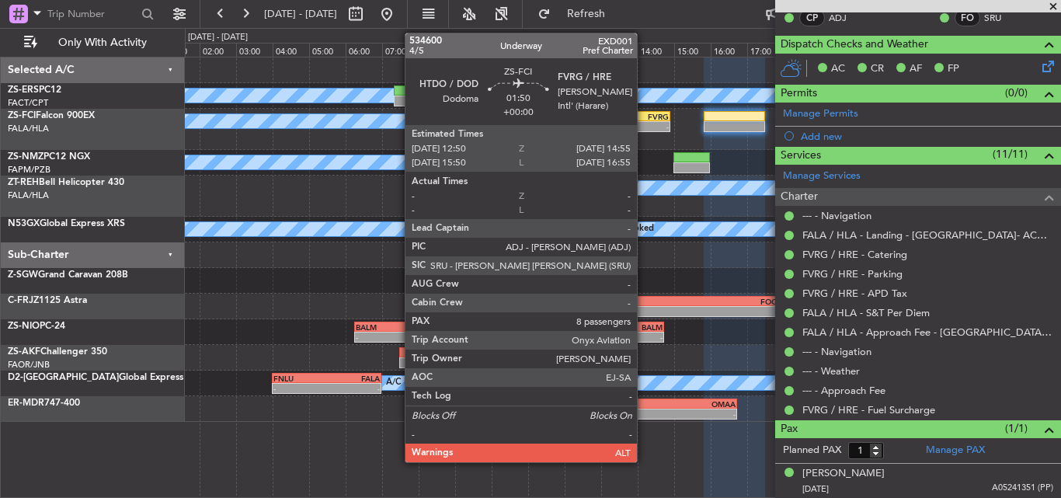
click at [644, 119] on div "FVRG" at bounding box center [650, 116] width 37 height 9
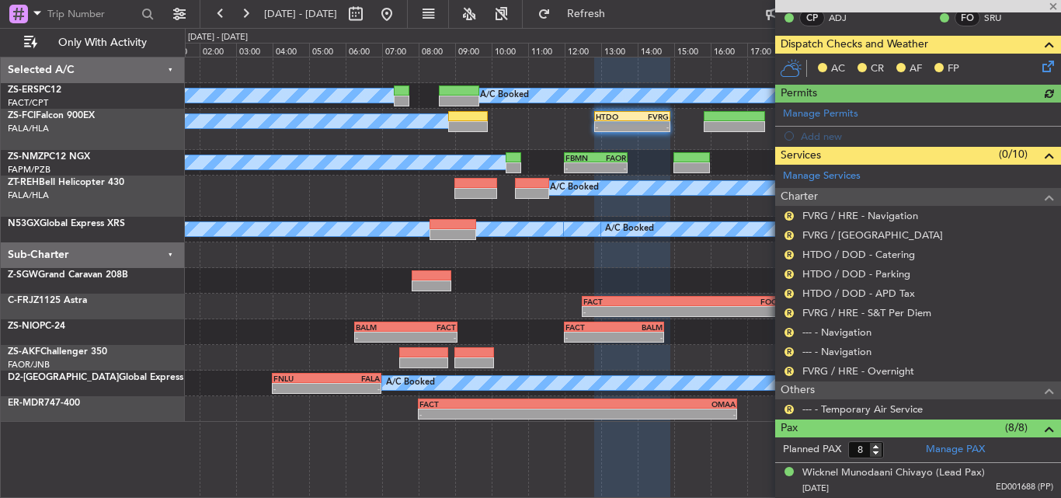
click at [1039, 61] on icon at bounding box center [1045, 63] width 12 height 12
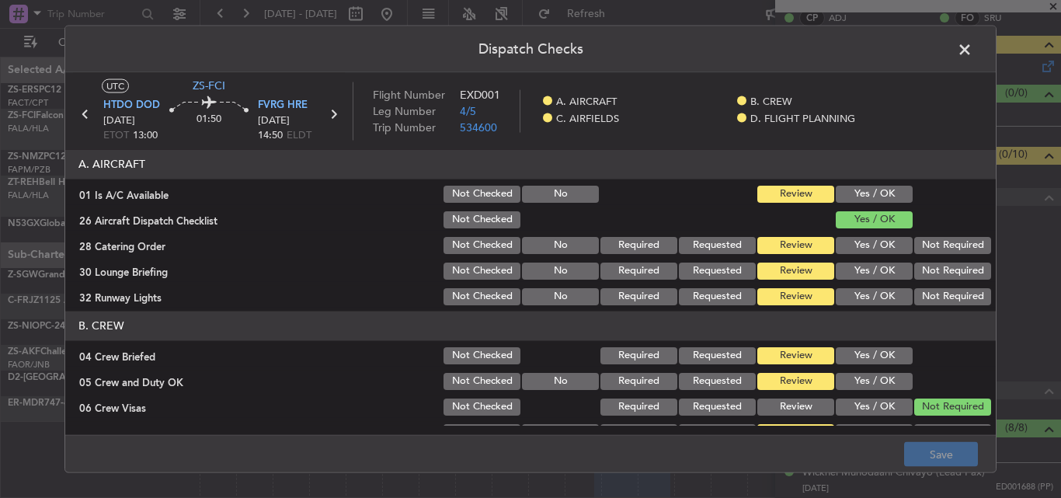
click at [864, 189] on button "Yes / OK" at bounding box center [874, 193] width 77 height 17
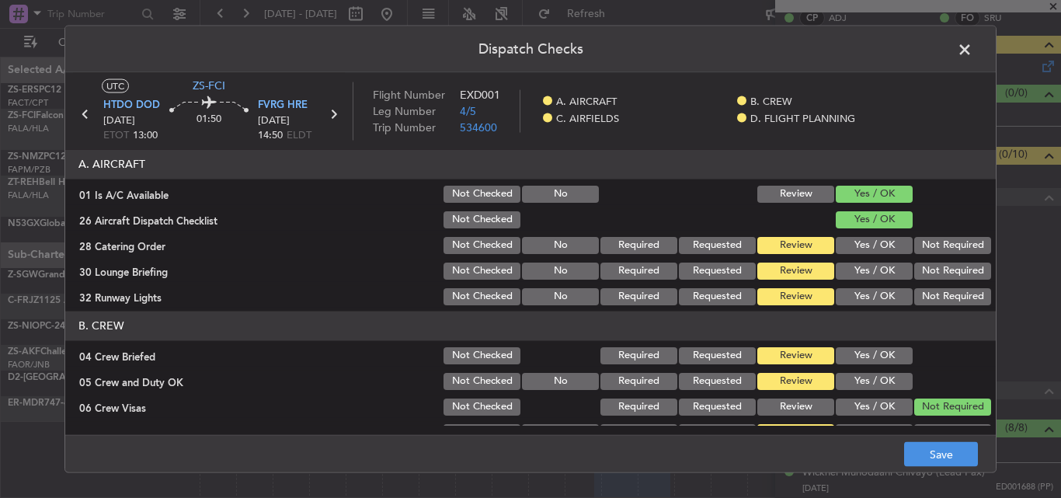
click at [915, 239] on button "Not Required" at bounding box center [952, 244] width 77 height 17
drag, startPoint x: 922, startPoint y: 271, endPoint x: 920, endPoint y: 294, distance: 23.4
click at [922, 272] on button "Not Required" at bounding box center [952, 270] width 77 height 17
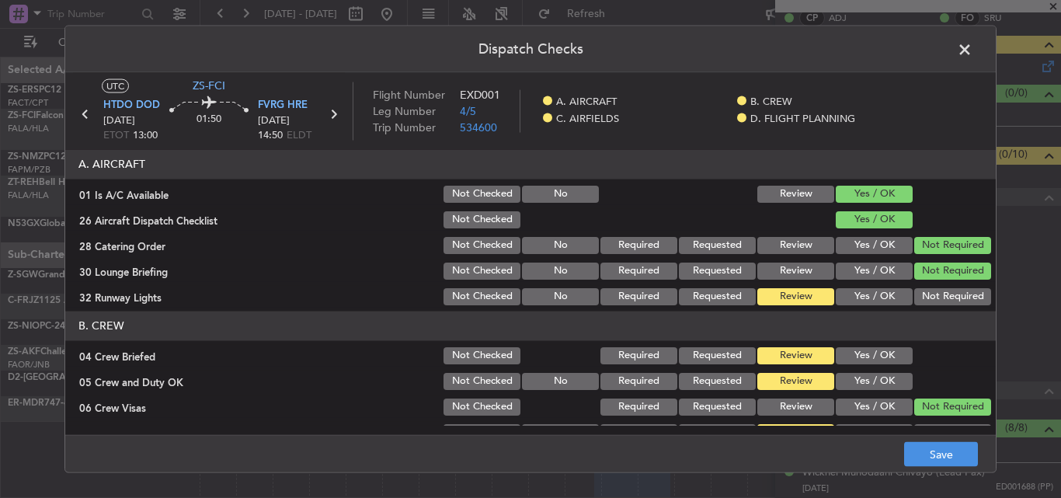
click at [920, 295] on button "Not Required" at bounding box center [952, 295] width 77 height 17
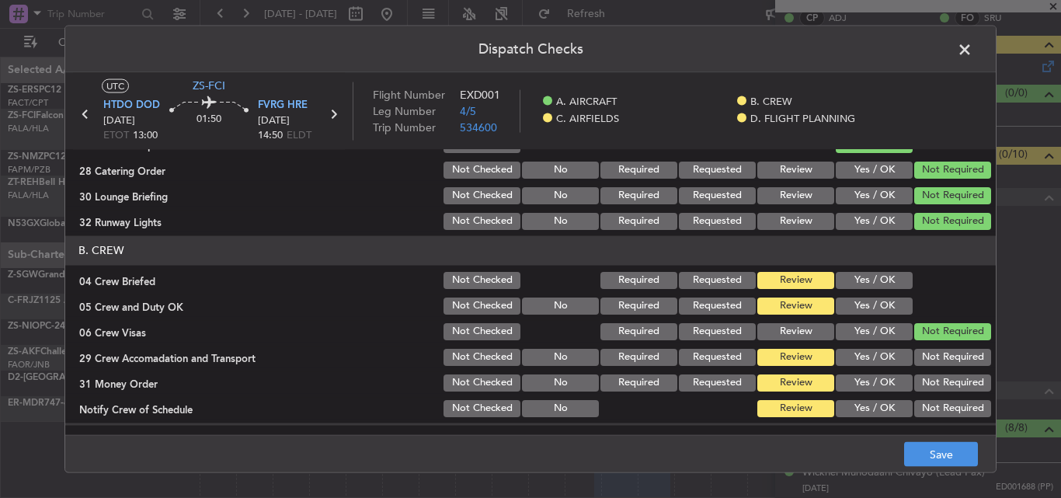
scroll to position [155, 0]
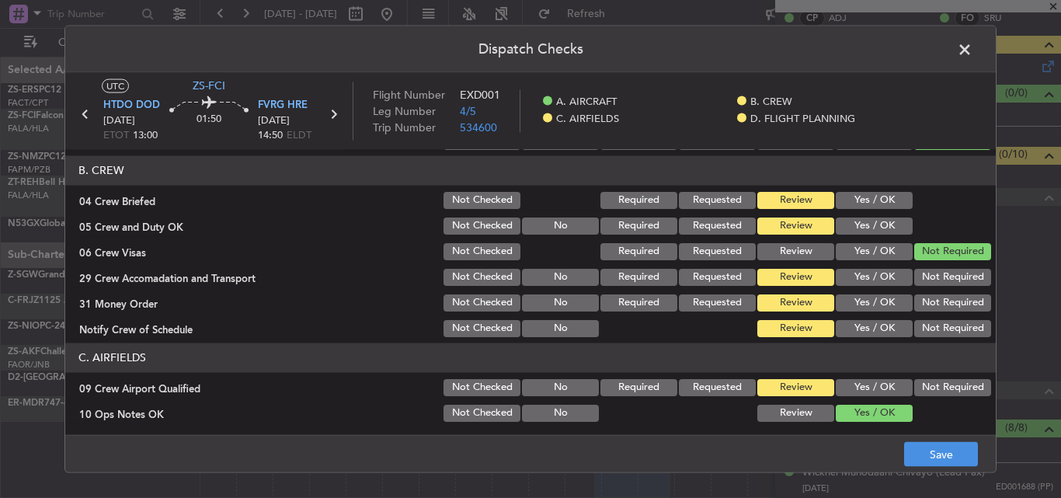
click at [865, 197] on button "Yes / OK" at bounding box center [874, 199] width 77 height 17
drag, startPoint x: 867, startPoint y: 225, endPoint x: 958, endPoint y: 292, distance: 112.8
click at [868, 228] on button "Yes / OK" at bounding box center [874, 225] width 77 height 17
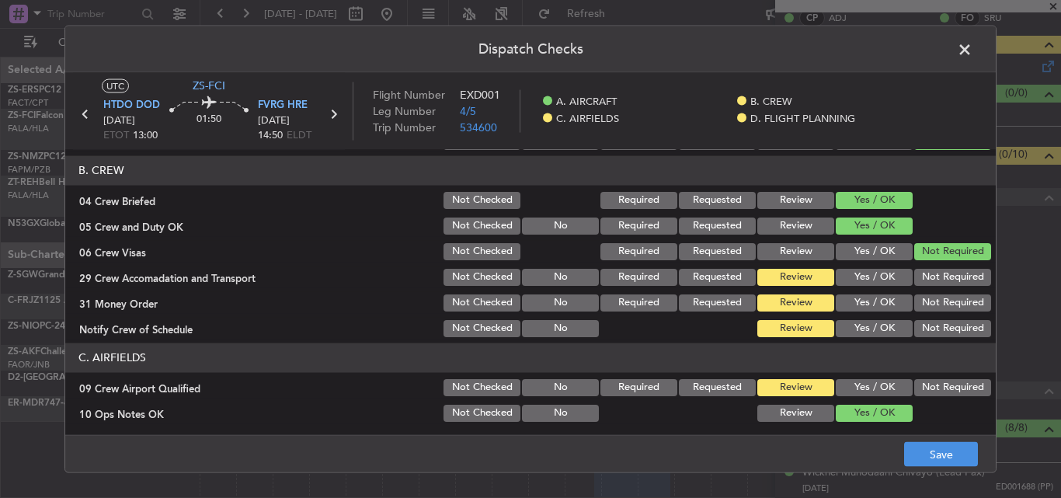
click at [950, 276] on button "Not Required" at bounding box center [952, 276] width 77 height 17
click at [944, 304] on button "Not Required" at bounding box center [952, 302] width 77 height 17
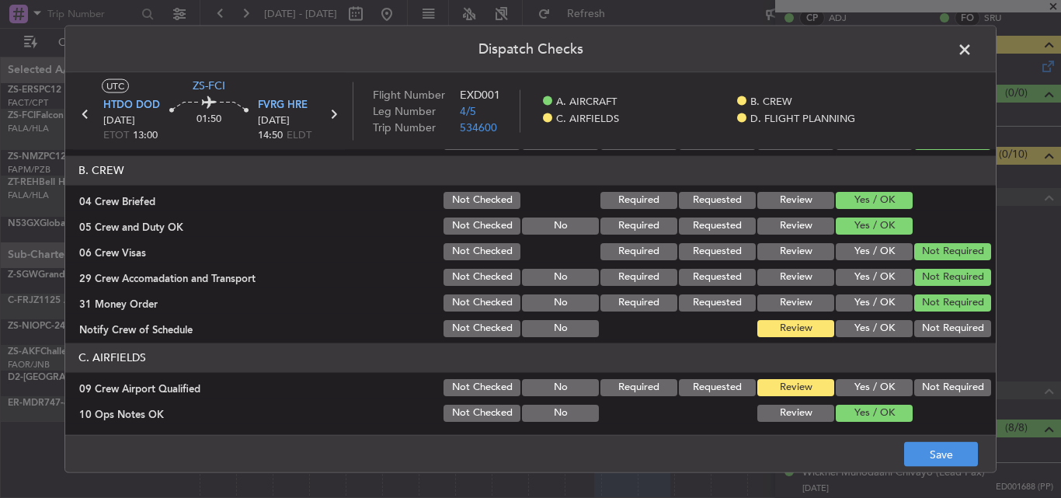
click at [939, 317] on div "Not Required" at bounding box center [951, 328] width 78 height 22
click at [933, 322] on button "Not Required" at bounding box center [952, 327] width 77 height 17
drag, startPoint x: 930, startPoint y: 391, endPoint x: 925, endPoint y: 325, distance: 66.2
click at [930, 391] on button "Not Required" at bounding box center [952, 386] width 77 height 17
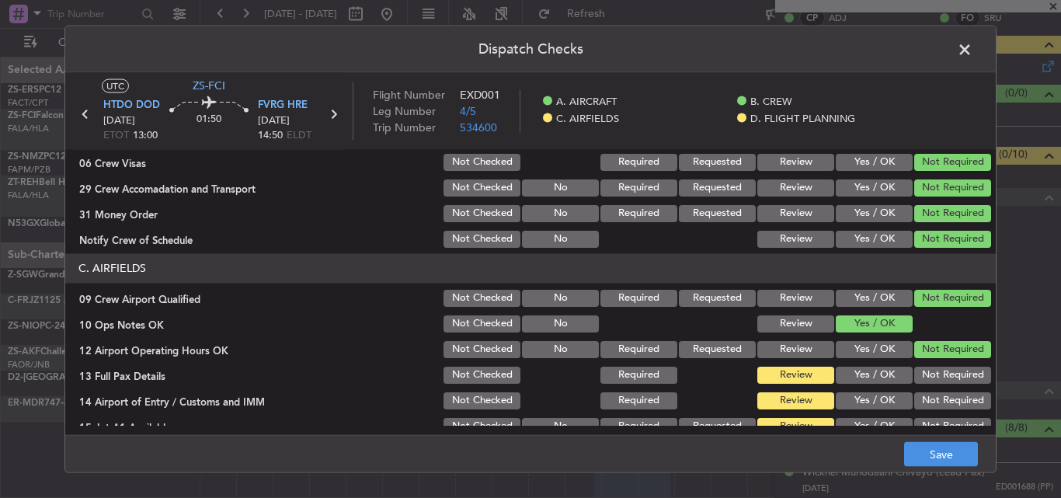
scroll to position [388, 0]
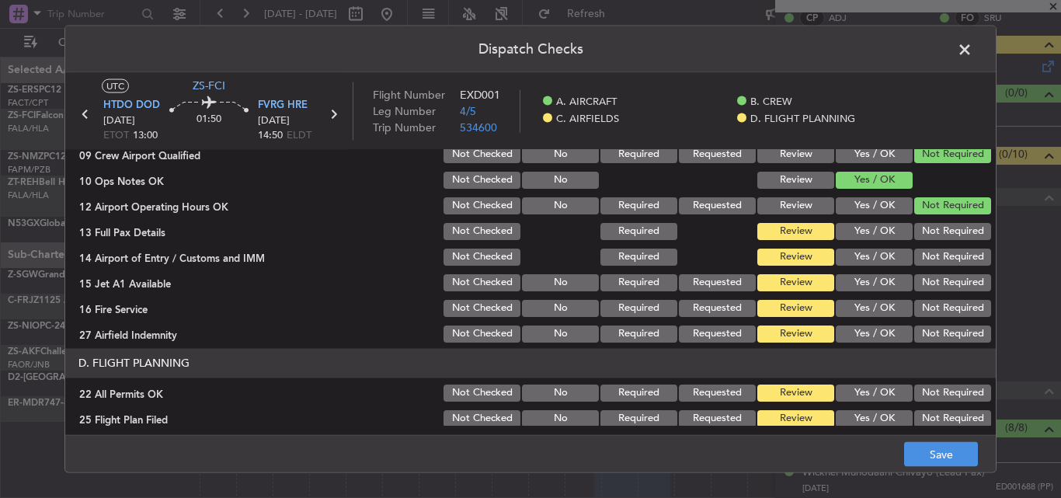
click at [935, 233] on button "Not Required" at bounding box center [952, 230] width 77 height 17
click at [934, 251] on button "Not Required" at bounding box center [952, 256] width 77 height 17
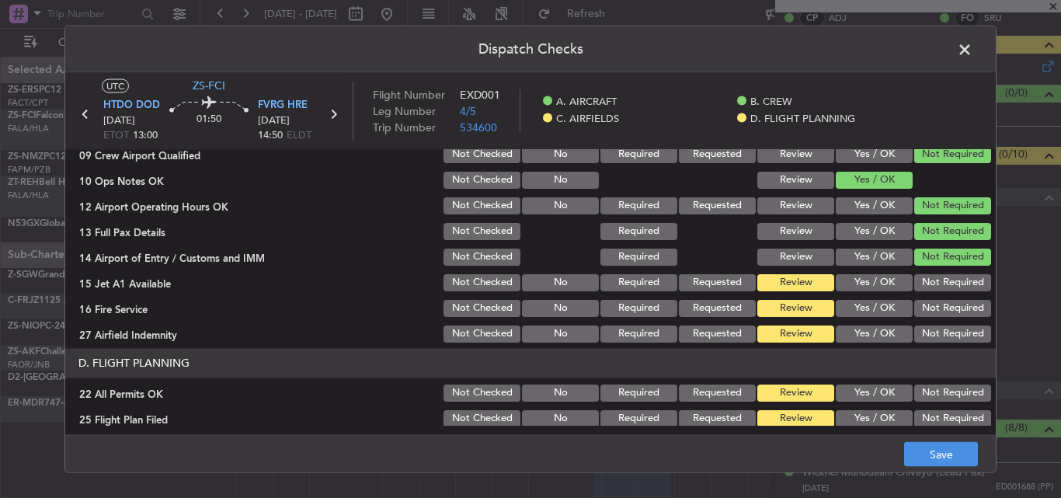
click at [934, 279] on button "Not Required" at bounding box center [952, 281] width 77 height 17
click at [944, 310] on button "Not Required" at bounding box center [952, 307] width 77 height 17
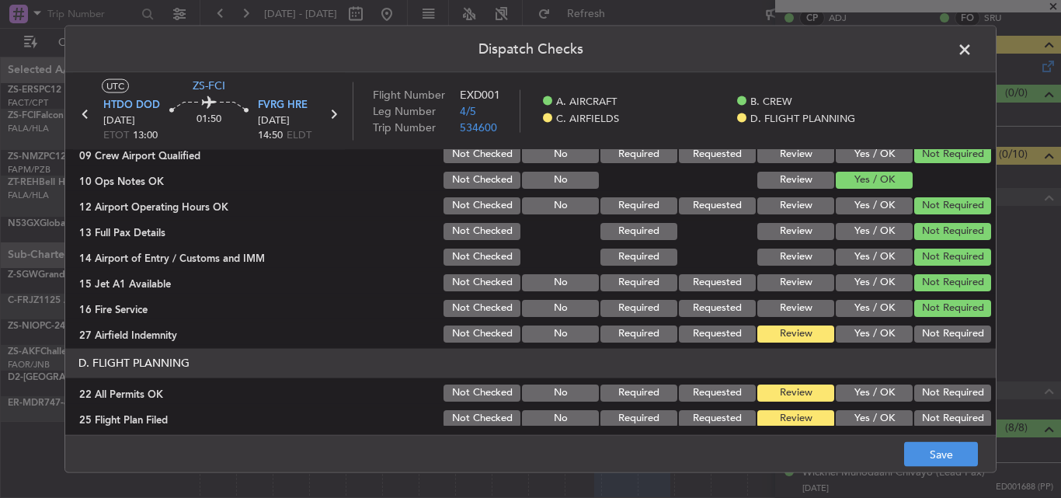
click at [932, 342] on button "Not Required" at bounding box center [952, 333] width 77 height 17
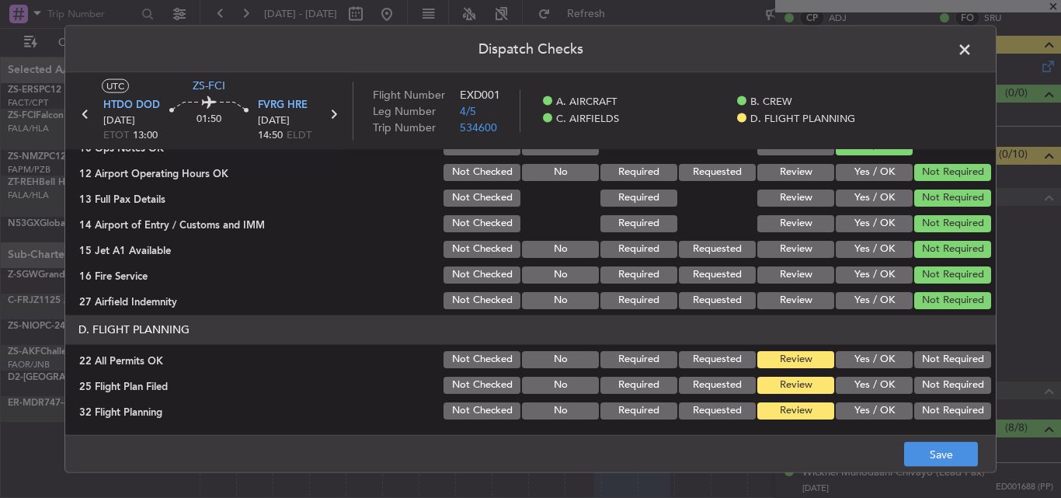
drag, startPoint x: 919, startPoint y: 365, endPoint x: 867, endPoint y: 388, distance: 56.0
click at [917, 366] on button "Not Required" at bounding box center [952, 358] width 77 height 17
click at [867, 388] on button "Yes / OK" at bounding box center [874, 384] width 77 height 17
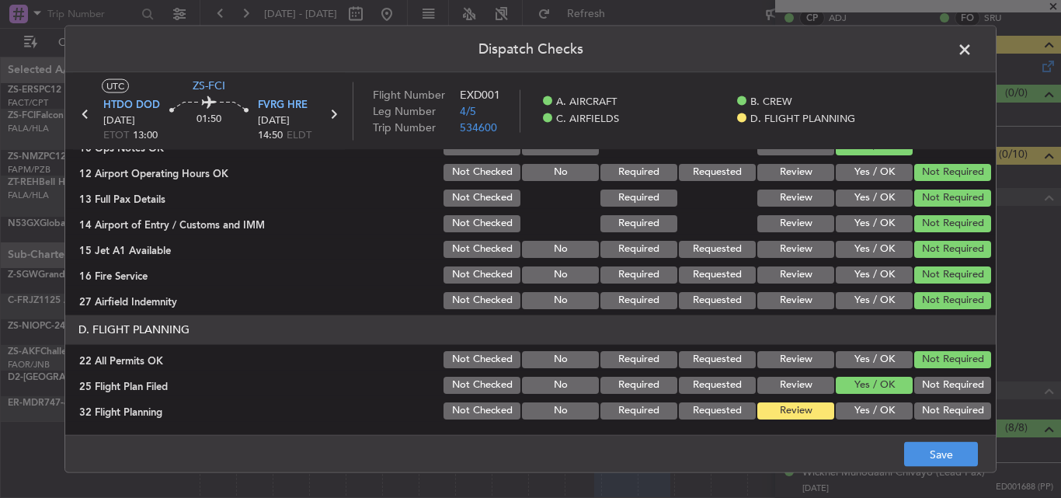
click at [868, 408] on button "Yes / OK" at bounding box center [874, 410] width 77 height 17
click at [922, 447] on button "Save" at bounding box center [941, 454] width 74 height 25
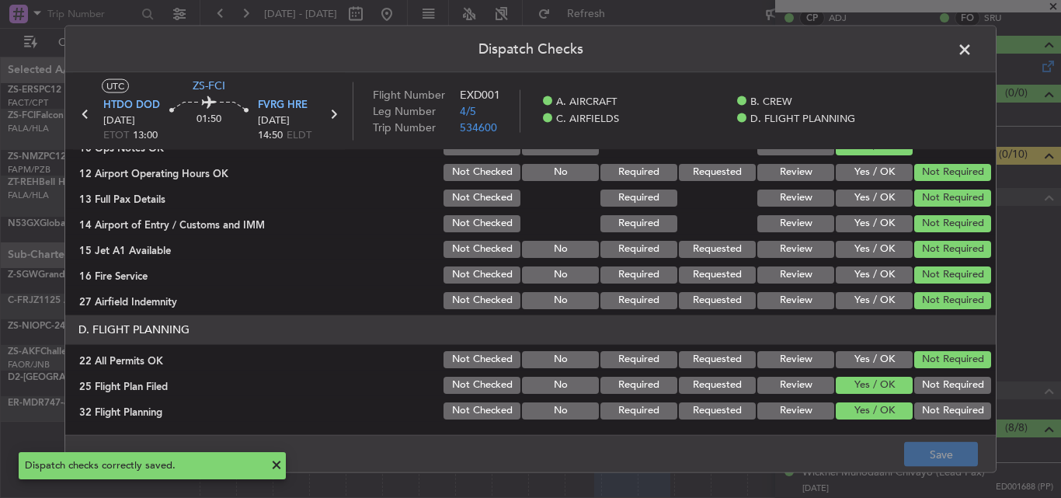
click at [972, 47] on span at bounding box center [972, 52] width 0 height 31
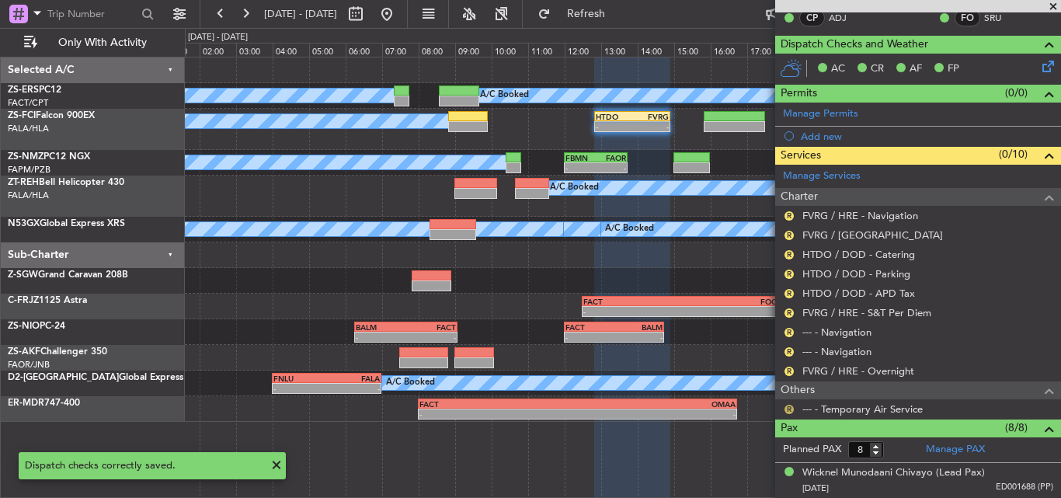
click at [789, 408] on button "R" at bounding box center [788, 409] width 9 height 9
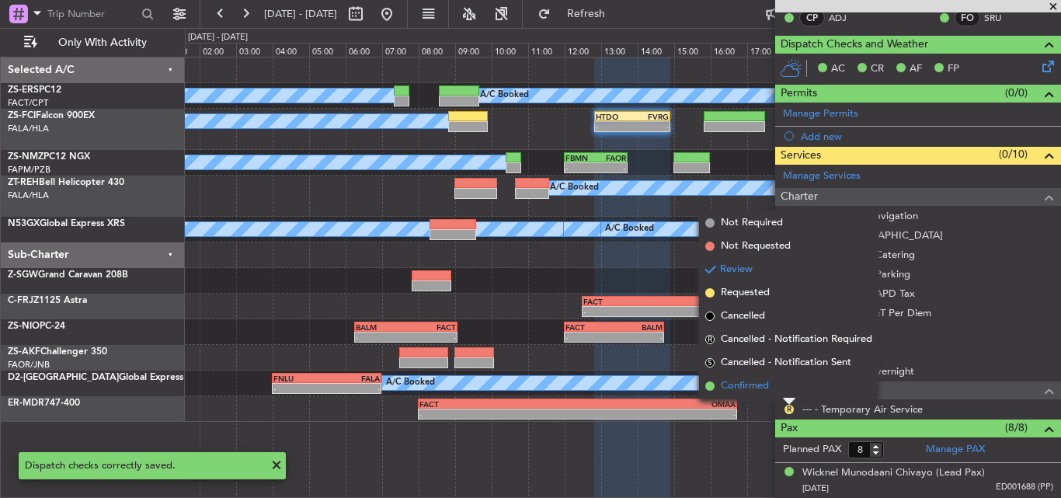
click at [746, 388] on span "Confirmed" at bounding box center [745, 386] width 48 height 16
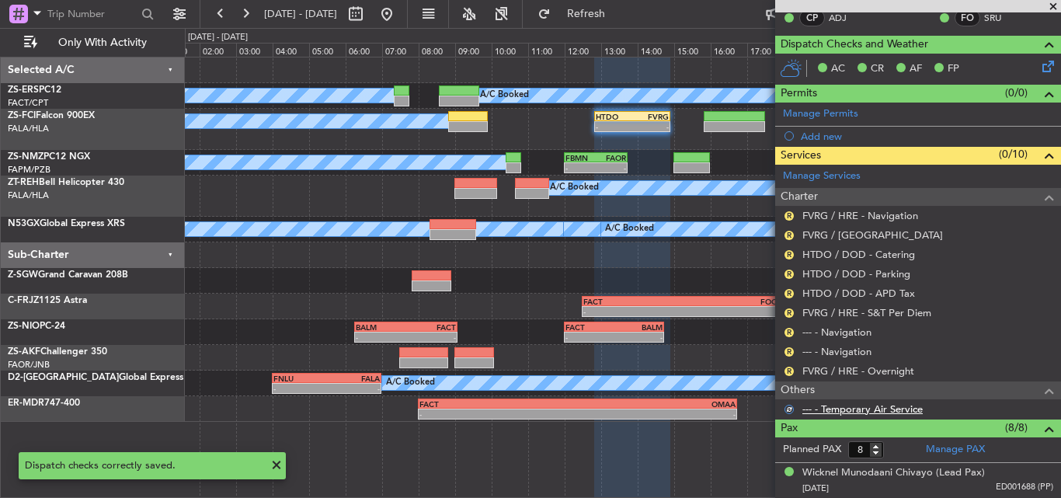
scroll to position [189, 0]
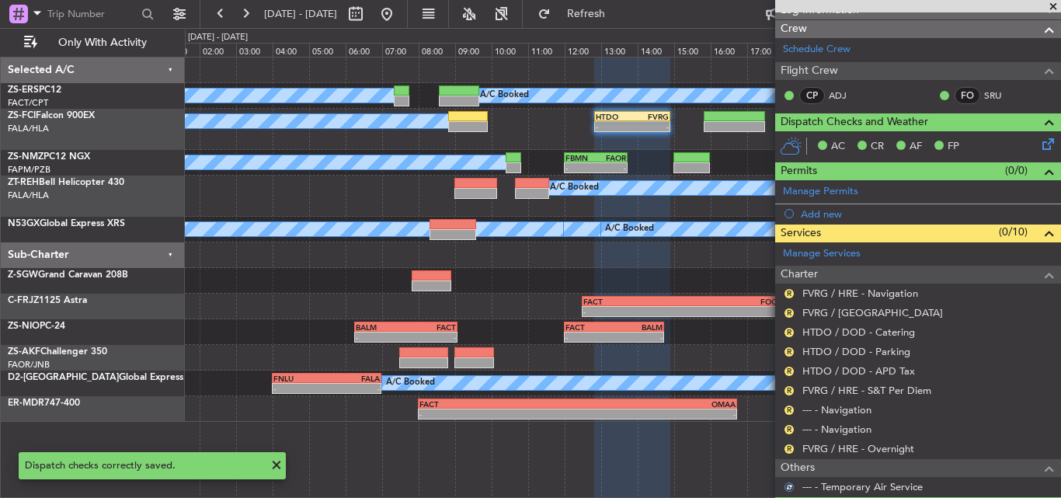
click at [784, 447] on div "R" at bounding box center [789, 449] width 12 height 12
click at [788, 448] on button "R" at bounding box center [788, 448] width 9 height 9
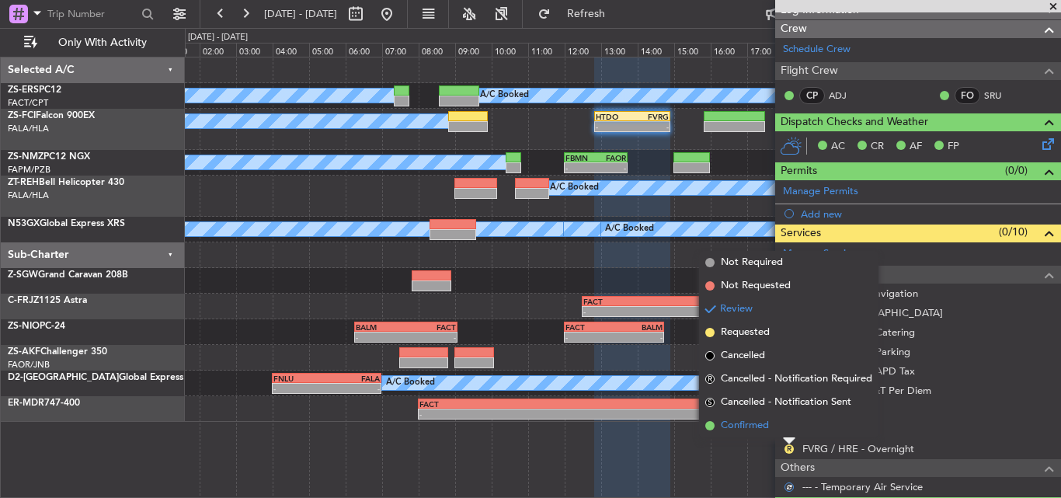
click at [773, 428] on li "Confirmed" at bounding box center [788, 425] width 179 height 23
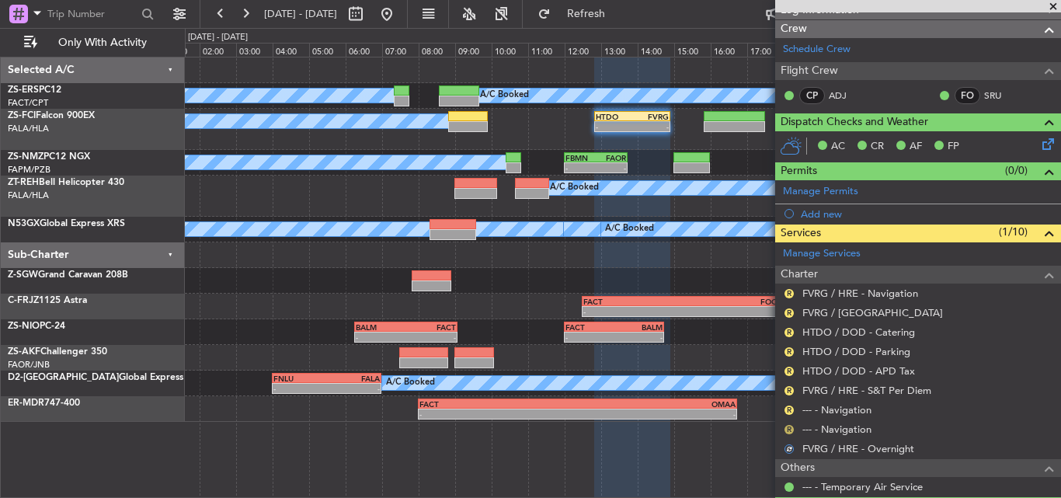
click at [787, 426] on button "R" at bounding box center [788, 429] width 9 height 9
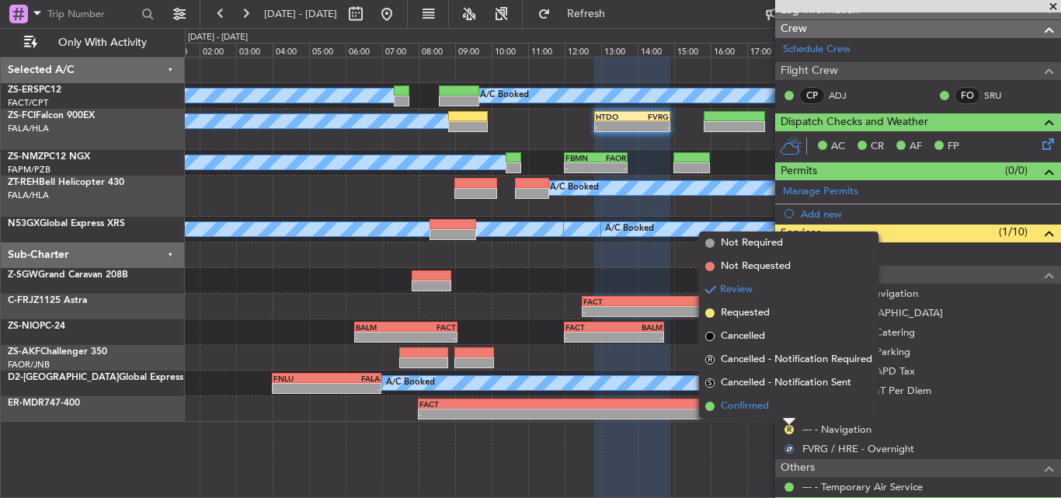
click at [781, 404] on li "Confirmed" at bounding box center [788, 406] width 179 height 23
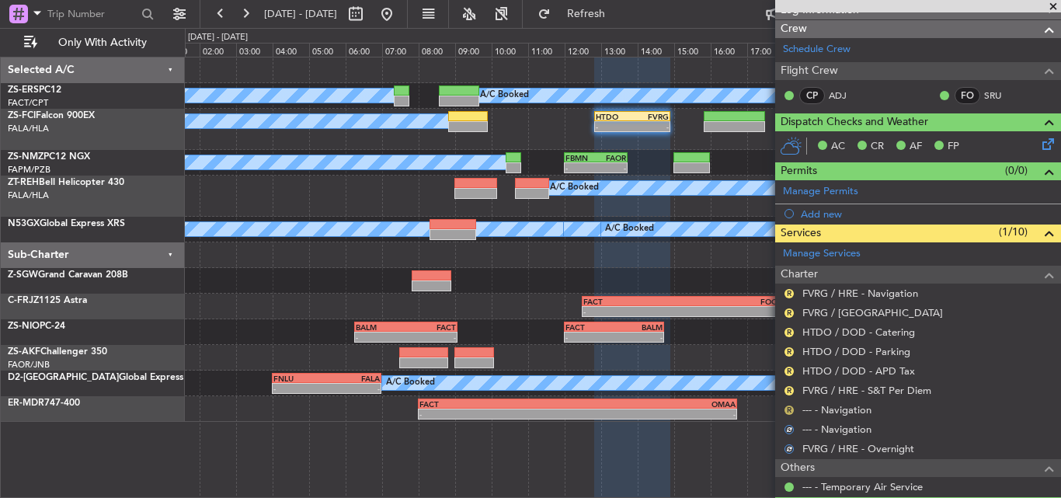
click at [787, 409] on button "R" at bounding box center [788, 409] width 9 height 9
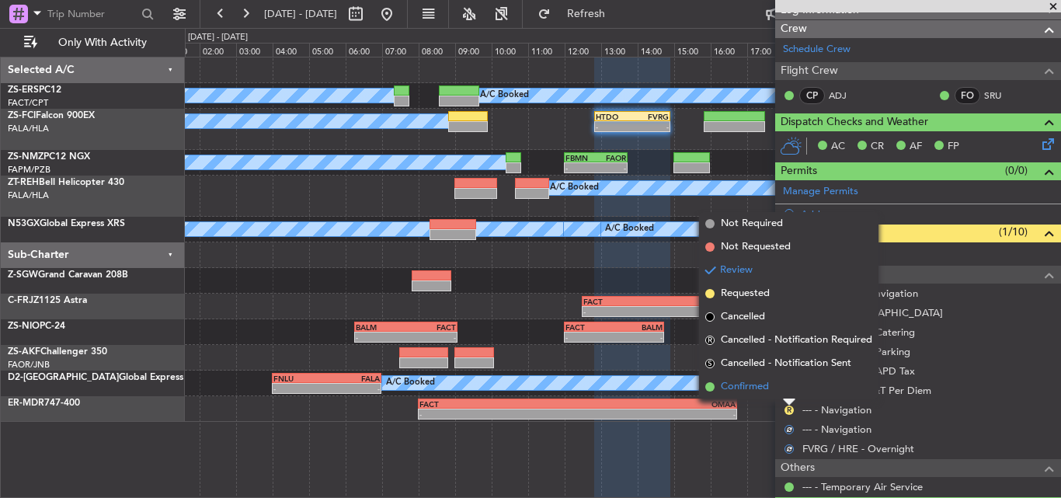
click at [780, 391] on li "Confirmed" at bounding box center [788, 386] width 179 height 23
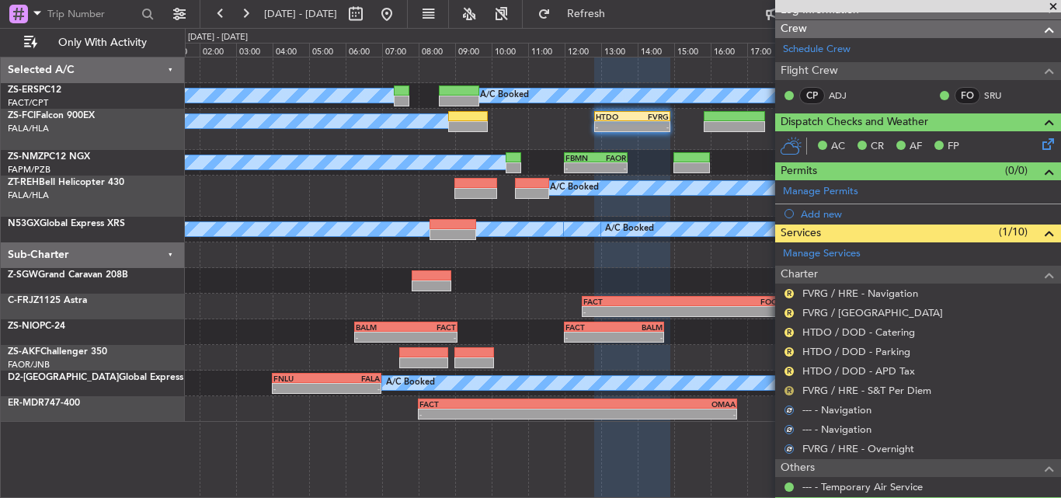
click at [792, 391] on button "R" at bounding box center [788, 390] width 9 height 9
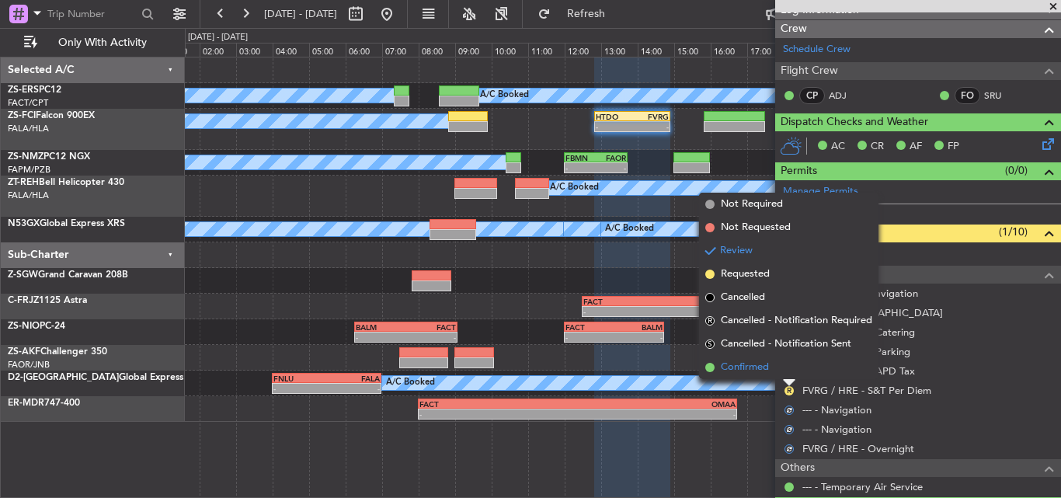
click at [788, 370] on li "Confirmed" at bounding box center [788, 367] width 179 height 23
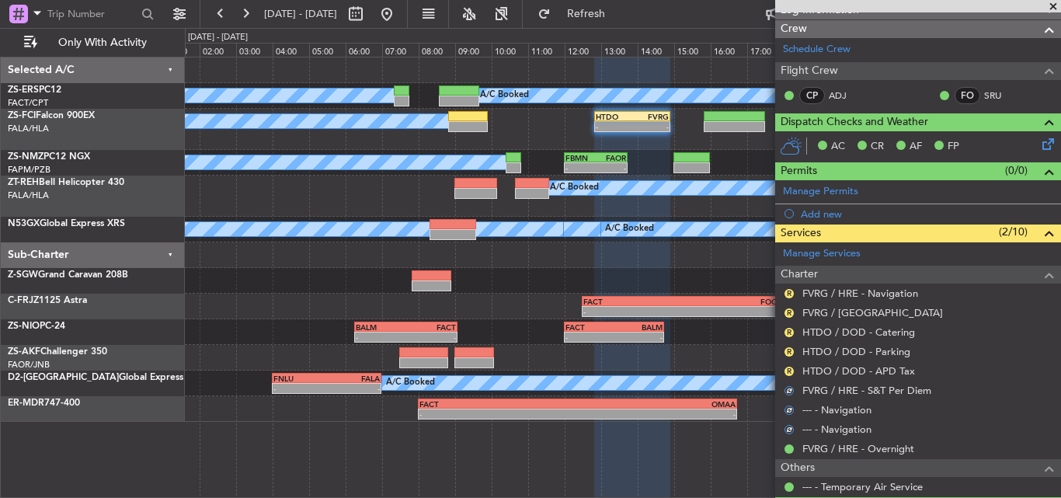
click at [788, 370] on button "R" at bounding box center [788, 371] width 9 height 9
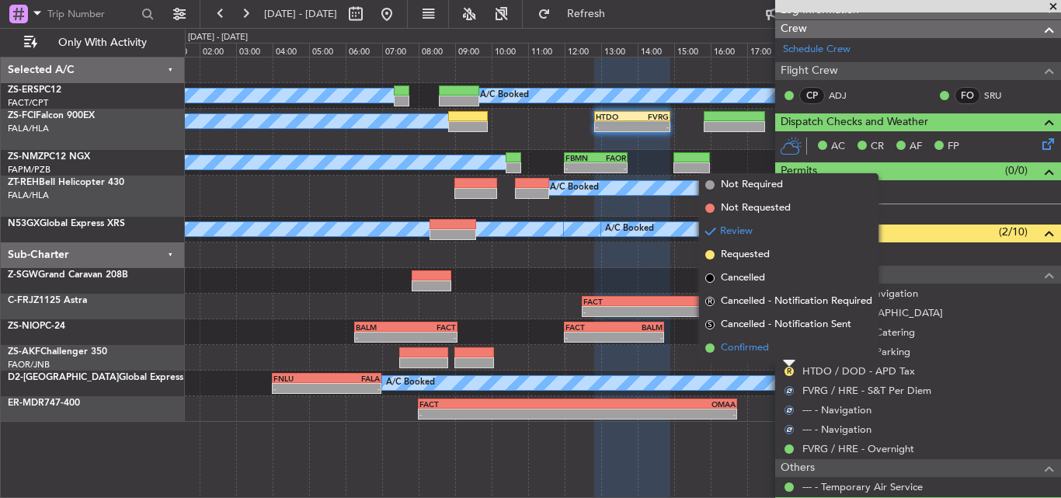
click at [781, 352] on li "Confirmed" at bounding box center [788, 347] width 179 height 23
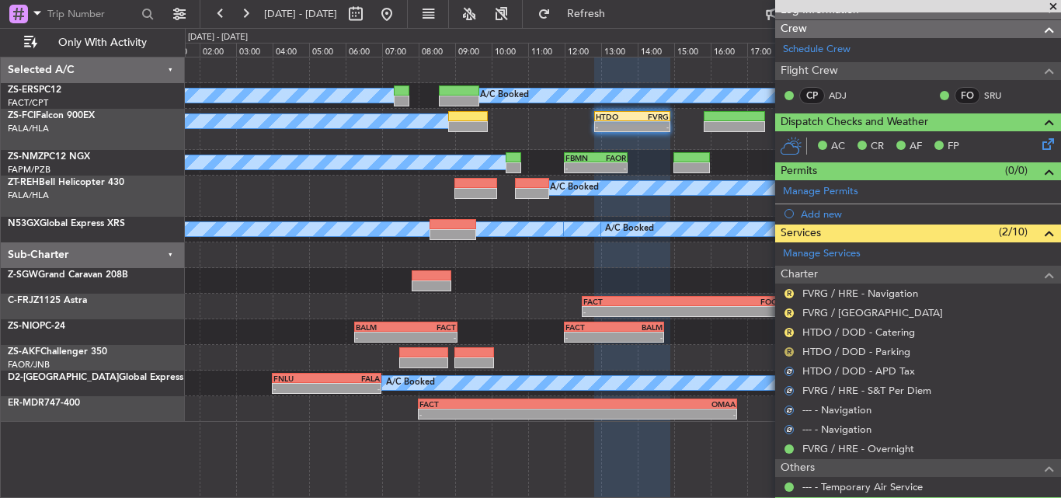
click at [789, 349] on button "R" at bounding box center [788, 351] width 9 height 9
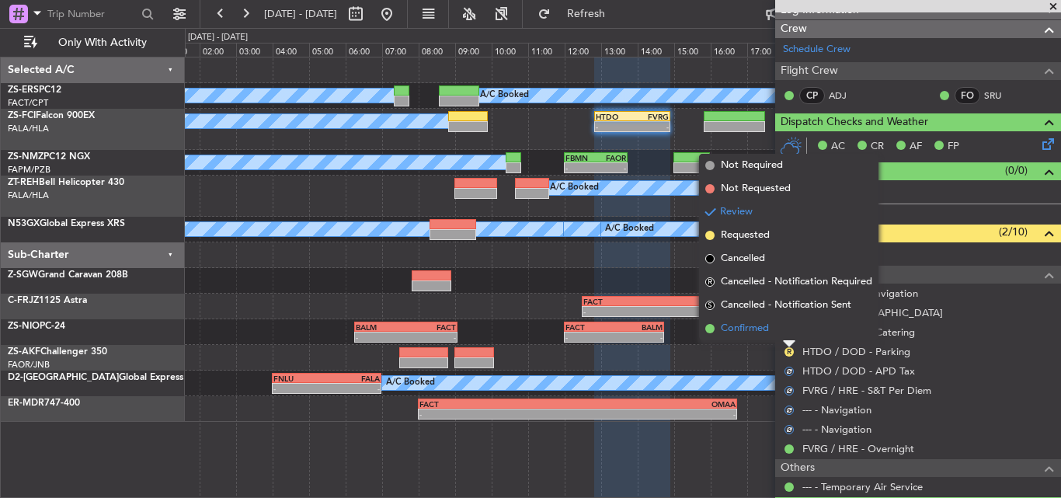
click at [783, 330] on li "Confirmed" at bounding box center [788, 328] width 179 height 23
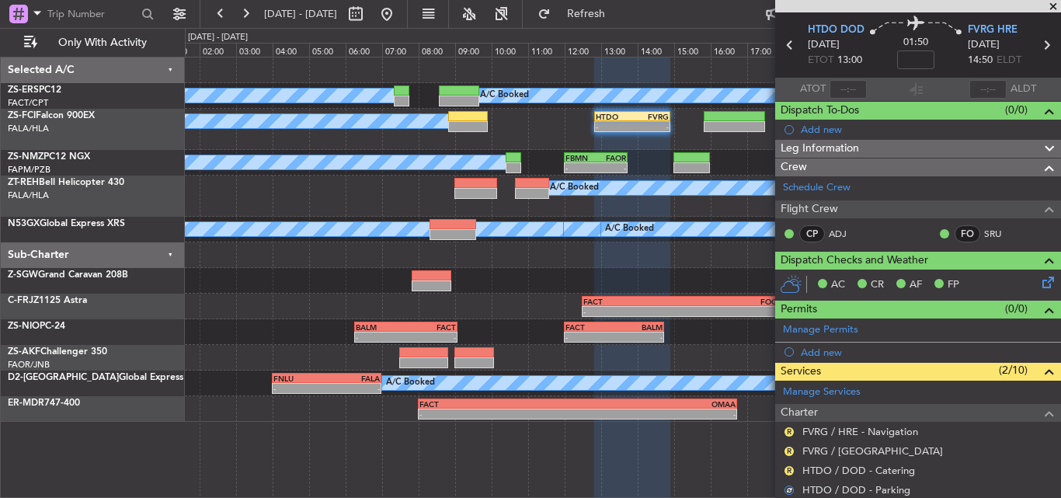
scroll to position [33, 0]
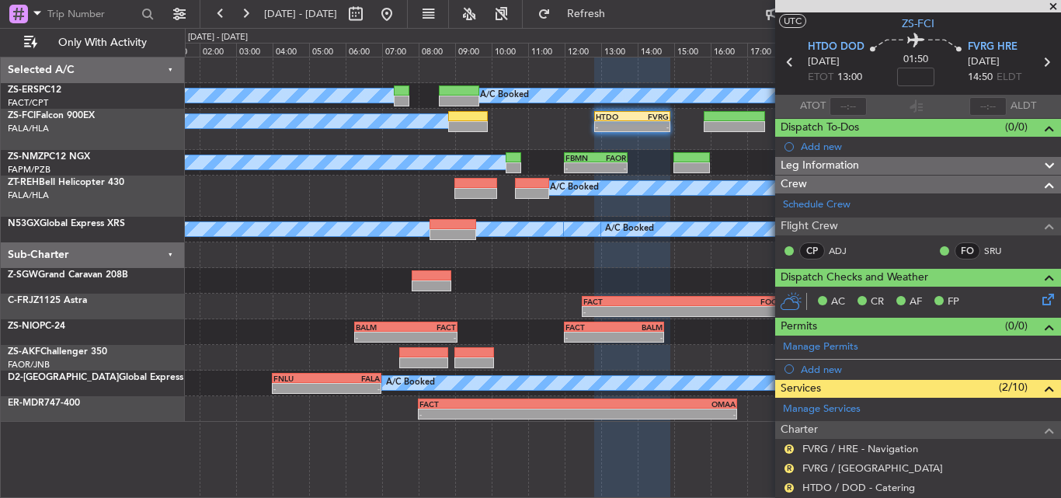
drag, startPoint x: 790, startPoint y: 484, endPoint x: 778, endPoint y: 463, distance: 24.0
click at [790, 483] on button "R" at bounding box center [788, 487] width 9 height 9
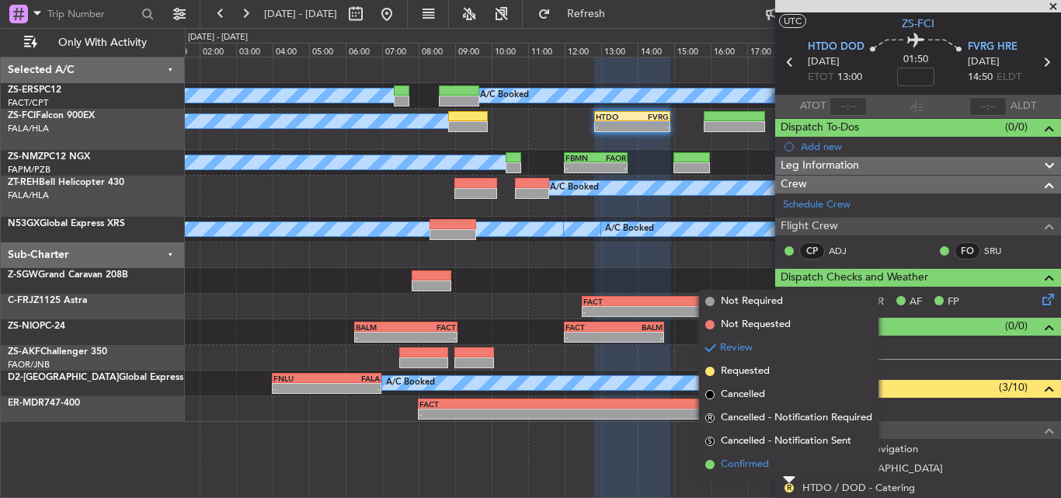
click at [760, 465] on span "Confirmed" at bounding box center [745, 465] width 48 height 16
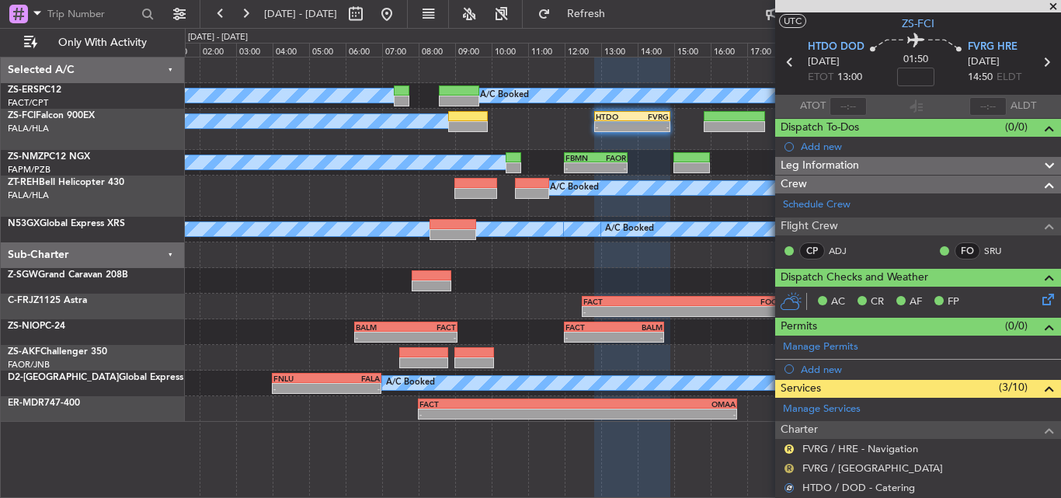
click at [786, 468] on button "R" at bounding box center [788, 468] width 9 height 9
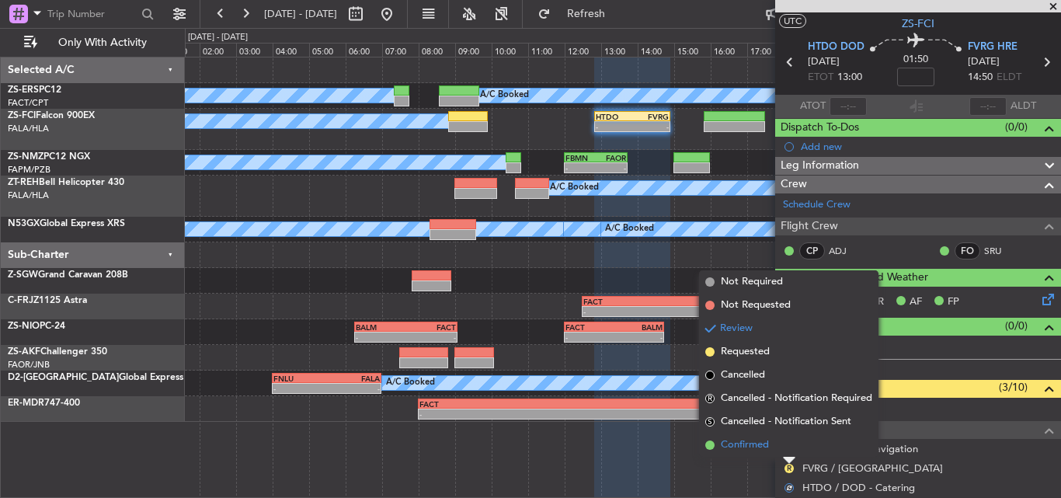
click at [764, 446] on span "Confirmed" at bounding box center [745, 445] width 48 height 16
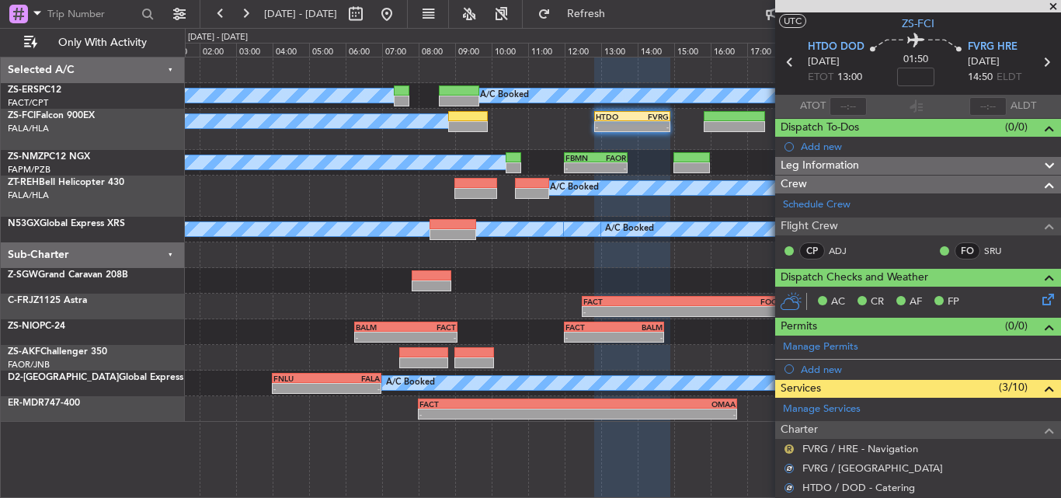
click at [786, 448] on button "R" at bounding box center [788, 448] width 9 height 9
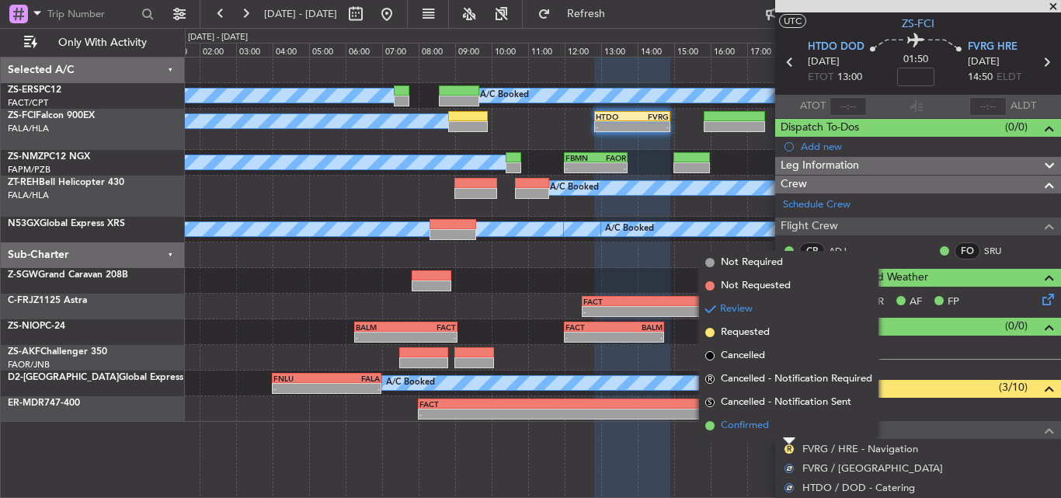
click at [769, 426] on span "Confirmed" at bounding box center [745, 426] width 48 height 16
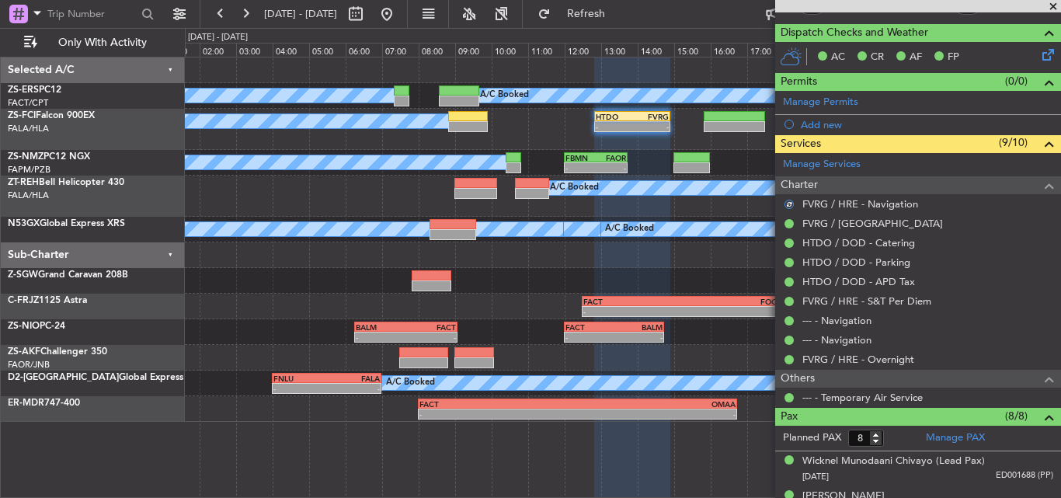
scroll to position [277, 0]
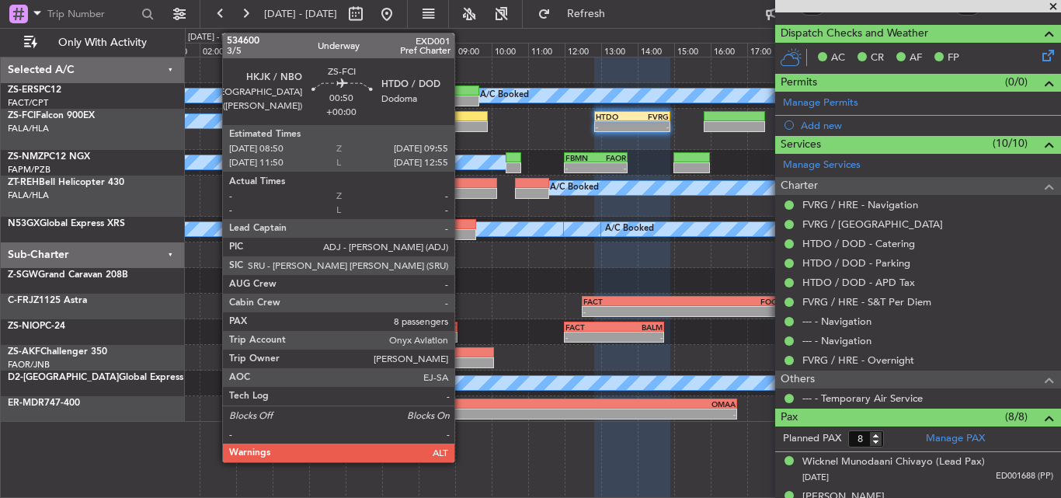
click at [461, 128] on div at bounding box center [468, 126] width 40 height 11
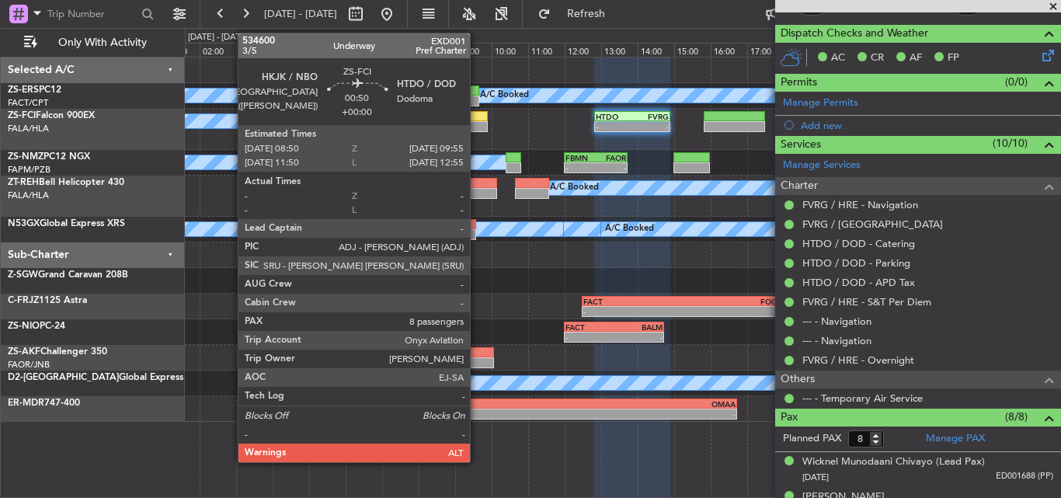
click at [477, 123] on div at bounding box center [468, 126] width 40 height 11
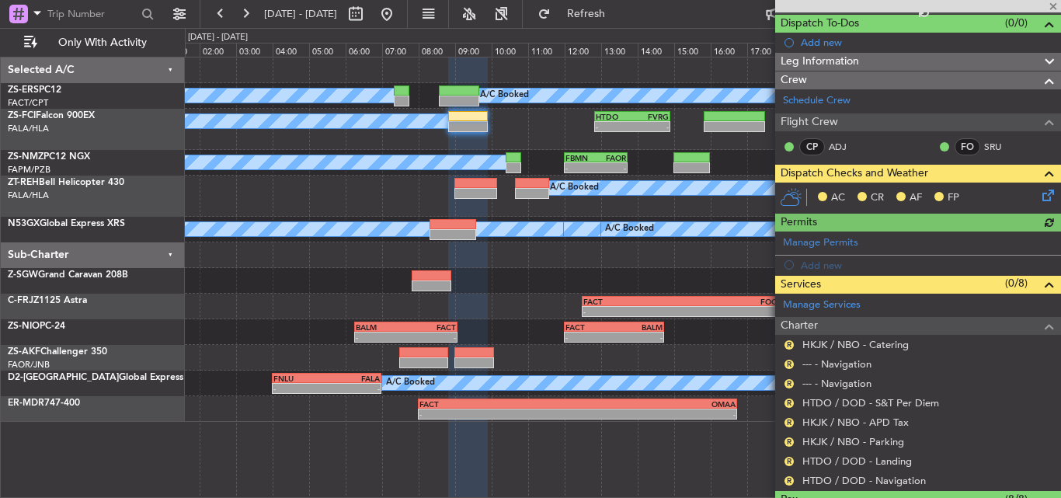
scroll to position [155, 0]
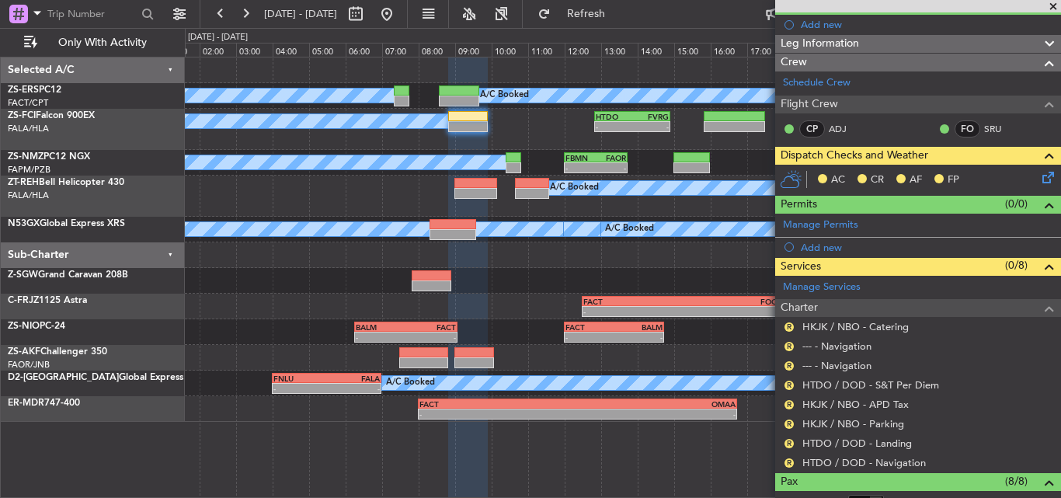
click at [1039, 180] on icon at bounding box center [1045, 175] width 12 height 12
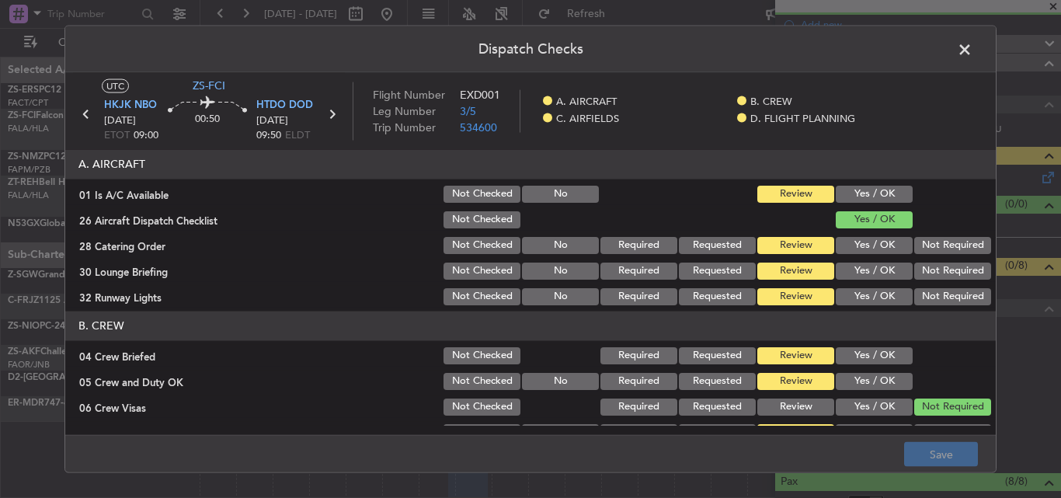
click at [861, 188] on button "Yes / OK" at bounding box center [874, 193] width 77 height 17
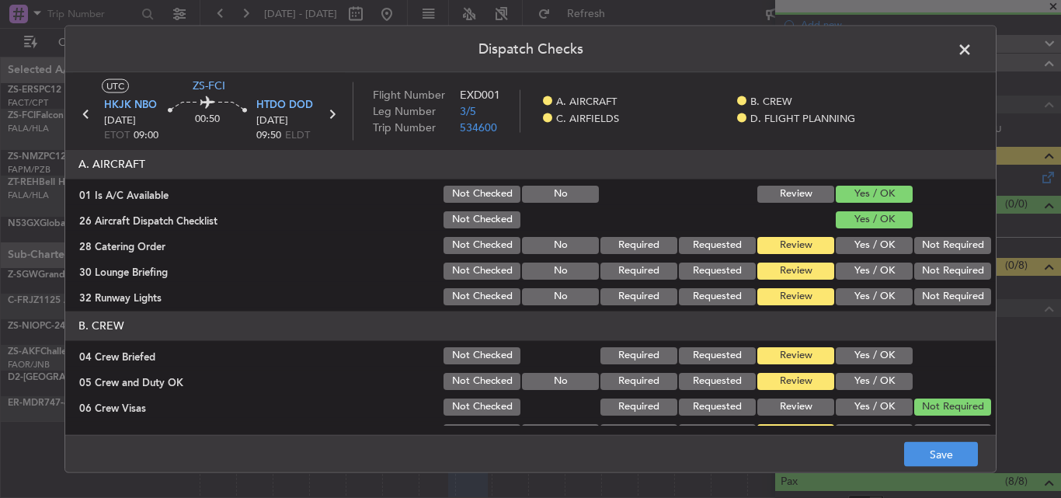
click at [856, 245] on button "Yes / OK" at bounding box center [874, 244] width 77 height 17
click at [933, 269] on button "Not Required" at bounding box center [952, 270] width 77 height 17
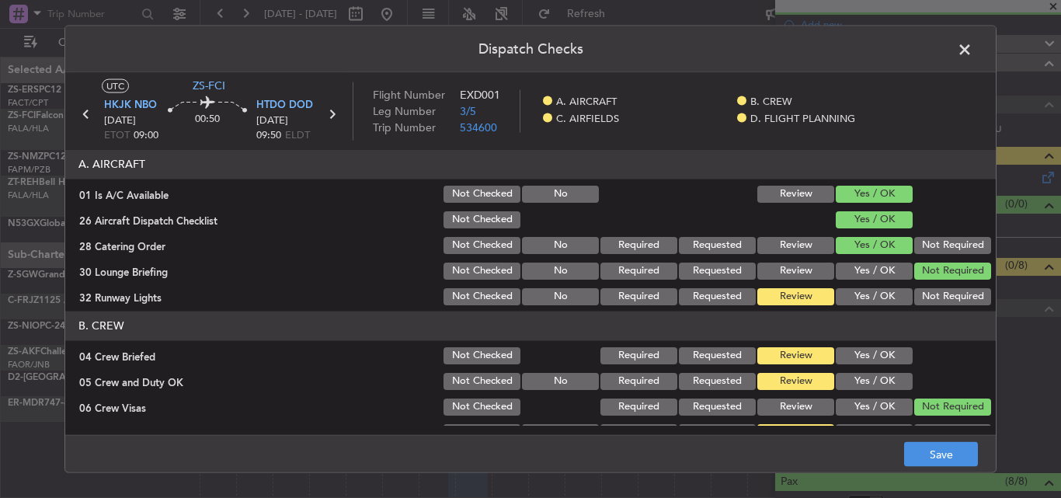
click at [865, 297] on button "Yes / OK" at bounding box center [874, 295] width 77 height 17
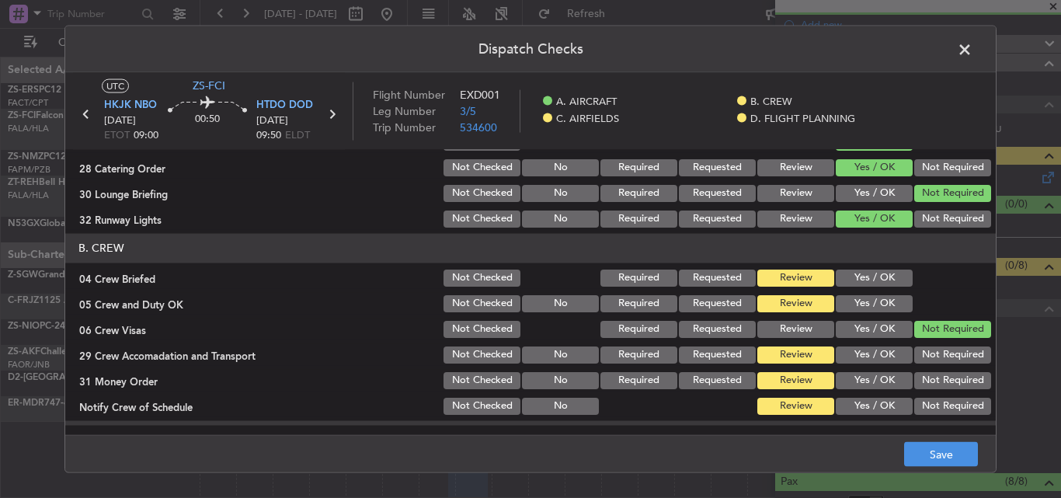
click at [848, 277] on button "Yes / OK" at bounding box center [874, 277] width 77 height 17
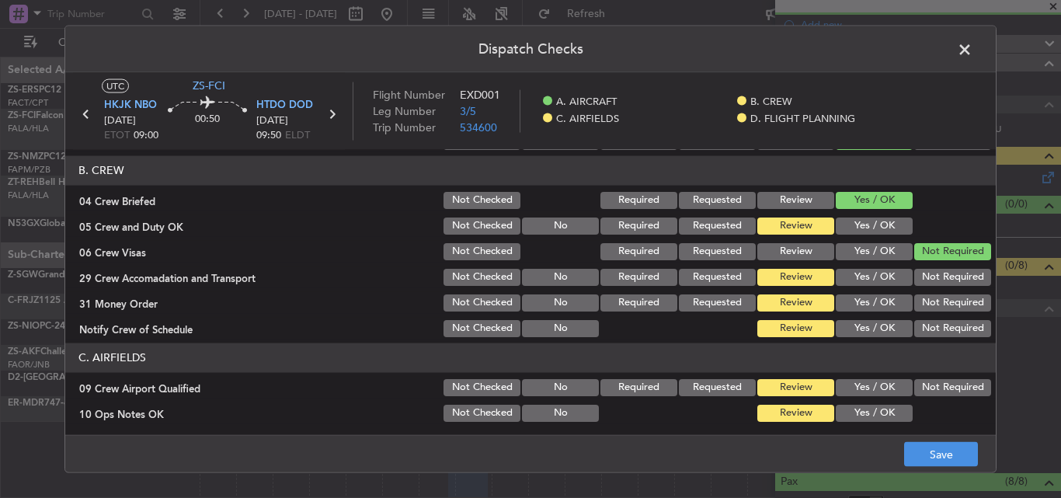
click at [850, 226] on button "Yes / OK" at bounding box center [874, 225] width 77 height 17
click at [857, 276] on button "Yes / OK" at bounding box center [874, 276] width 77 height 17
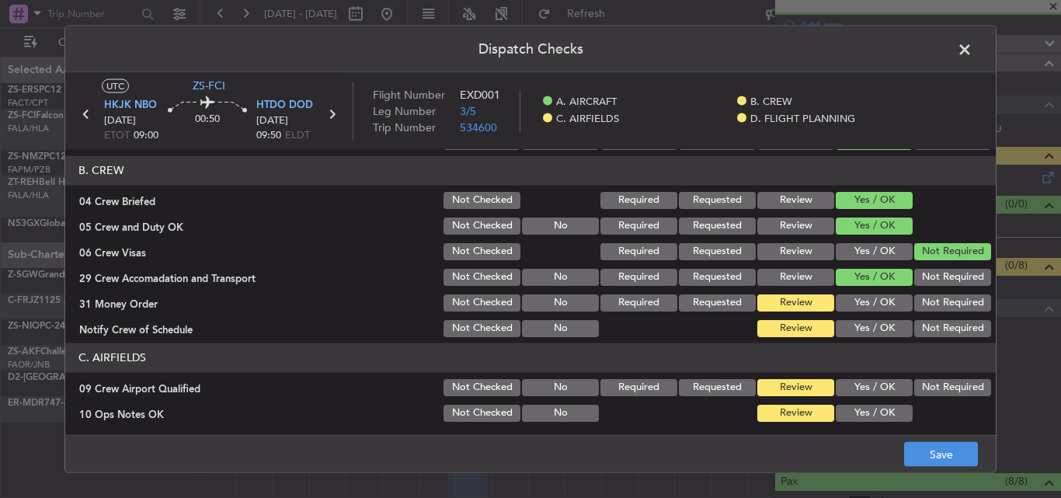
click at [879, 303] on button "Yes / OK" at bounding box center [874, 302] width 77 height 17
click at [938, 304] on button "Not Required" at bounding box center [952, 302] width 77 height 17
click at [860, 325] on button "Yes / OK" at bounding box center [874, 327] width 77 height 17
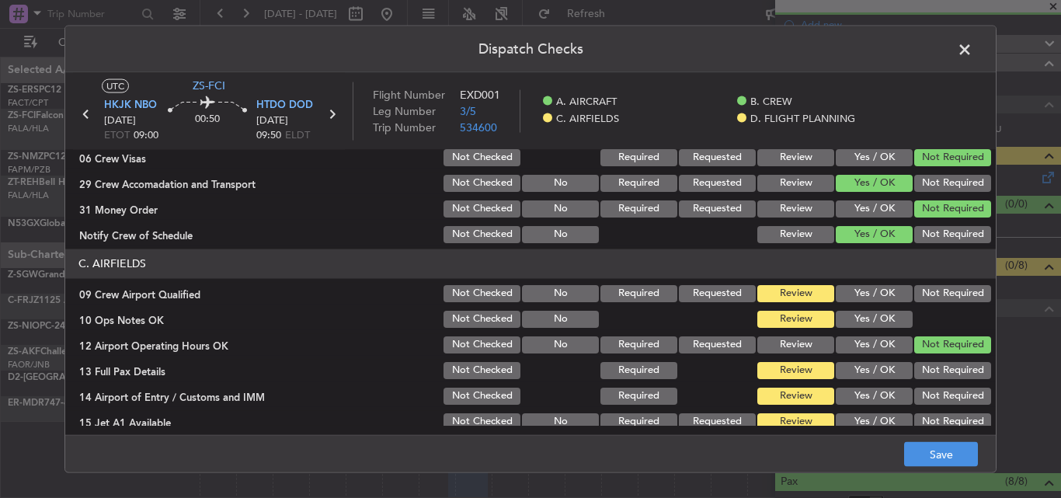
scroll to position [311, 0]
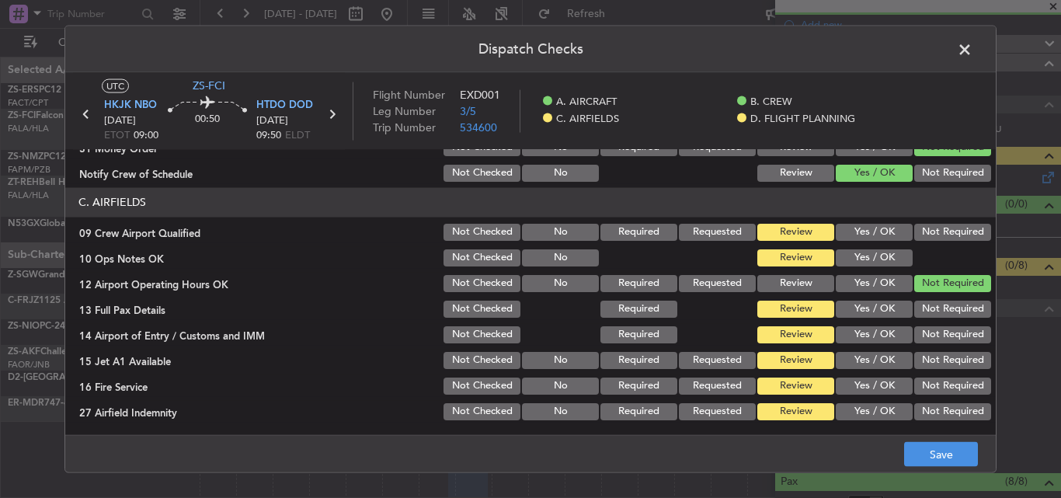
click at [866, 238] on button "Yes / OK" at bounding box center [874, 231] width 77 height 17
click at [865, 253] on button "Yes / OK" at bounding box center [874, 257] width 77 height 17
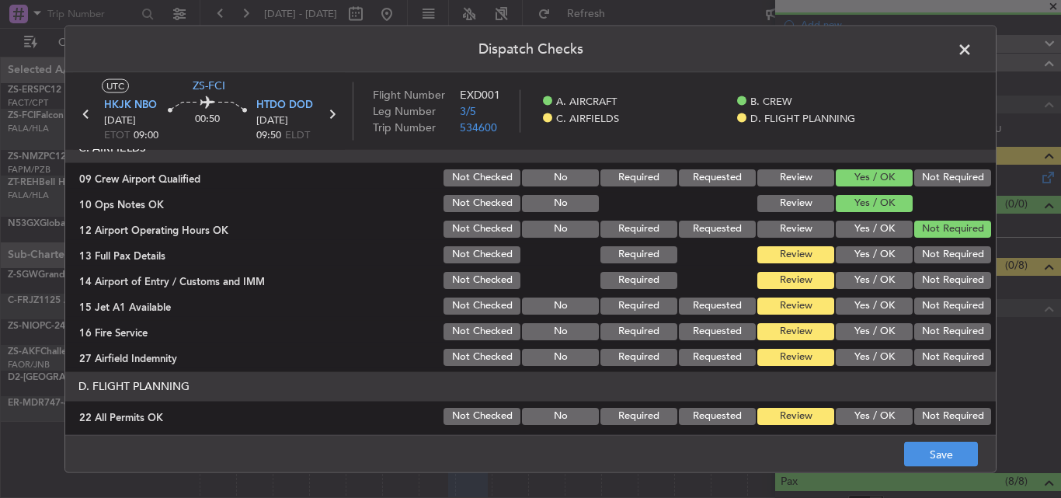
scroll to position [388, 0]
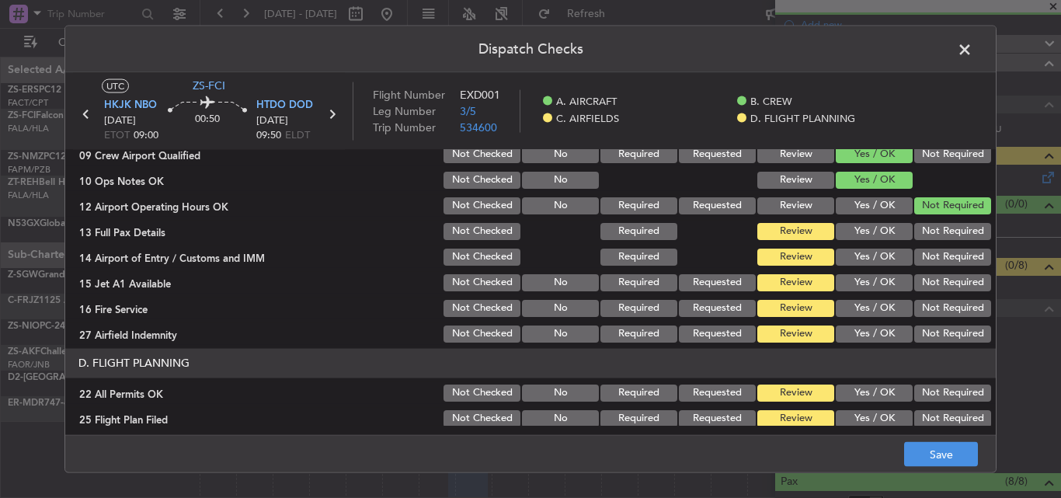
click at [864, 229] on button "Yes / OK" at bounding box center [874, 230] width 77 height 17
click at [884, 253] on button "Yes / OK" at bounding box center [874, 256] width 77 height 17
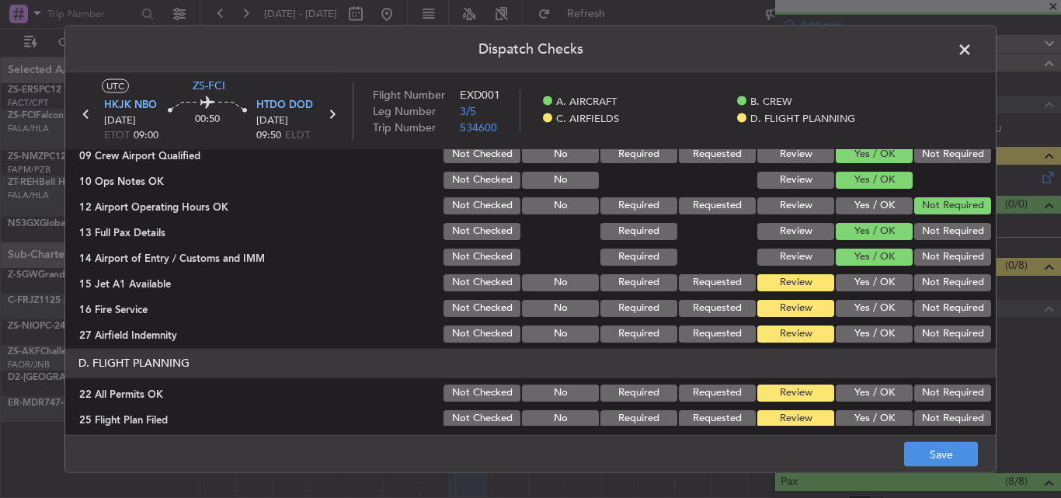
drag, startPoint x: 854, startPoint y: 282, endPoint x: 854, endPoint y: 291, distance: 9.3
click at [854, 285] on button "Yes / OK" at bounding box center [874, 281] width 77 height 17
click at [850, 308] on button "Yes / OK" at bounding box center [874, 307] width 77 height 17
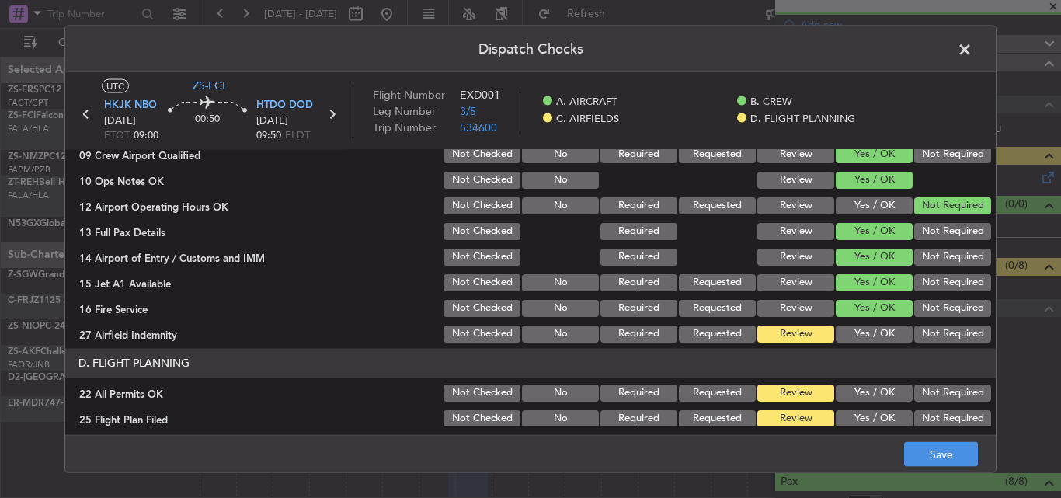
click at [848, 332] on button "Yes / OK" at bounding box center [874, 333] width 77 height 17
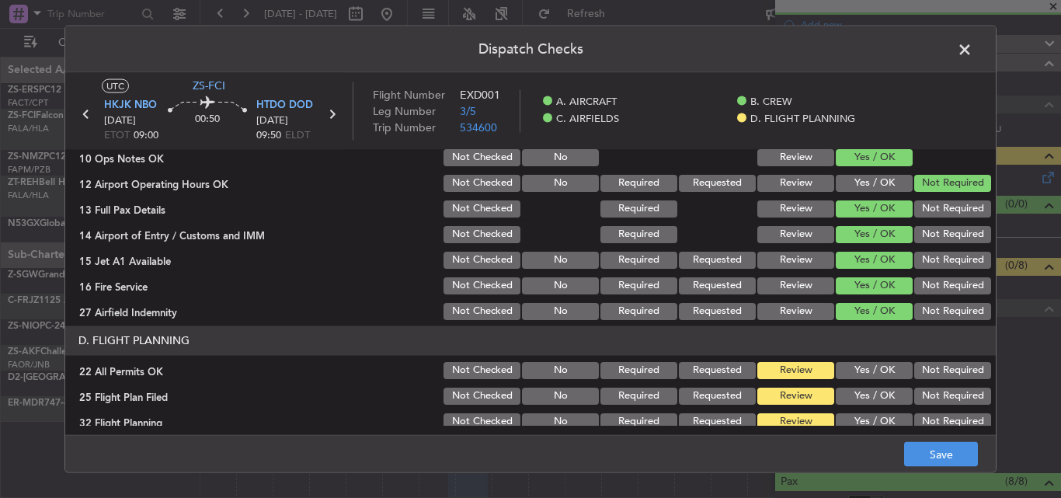
scroll to position [422, 0]
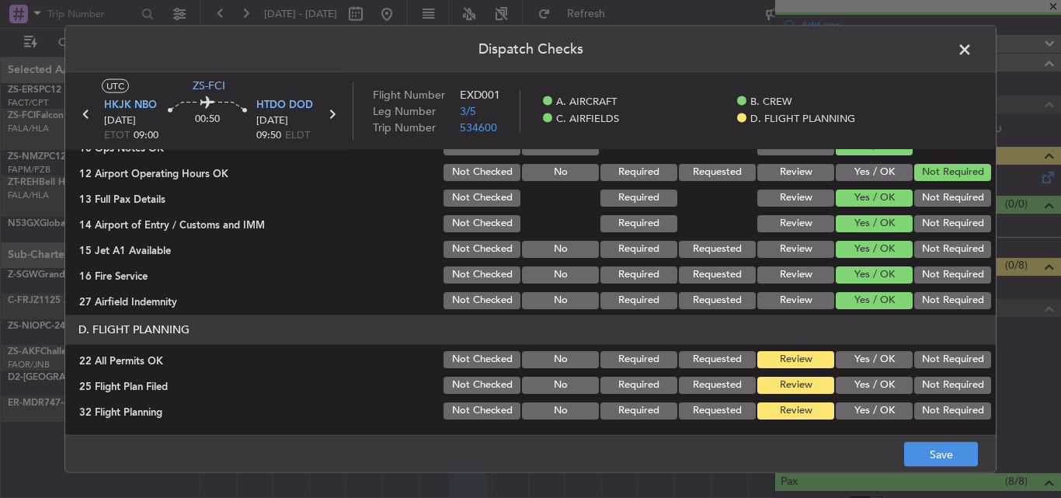
drag, startPoint x: 885, startPoint y: 354, endPoint x: 869, endPoint y: 357, distance: 16.6
click at [885, 354] on button "Yes / OK" at bounding box center [874, 358] width 77 height 17
click at [862, 376] on button "Yes / OK" at bounding box center [874, 384] width 77 height 17
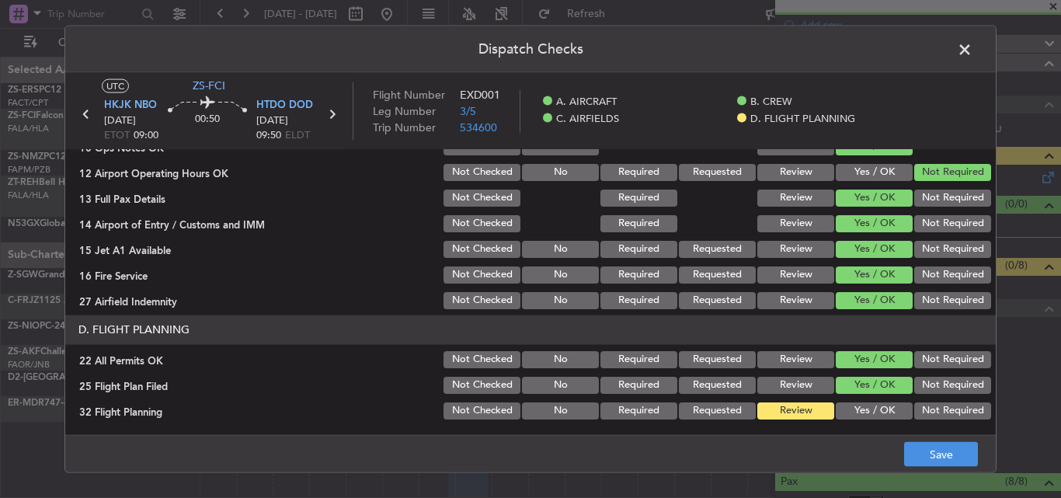
drag, startPoint x: 857, startPoint y: 405, endPoint x: 861, endPoint y: 415, distance: 11.3
click at [857, 405] on button "Yes / OK" at bounding box center [874, 410] width 77 height 17
click at [927, 447] on button "Save" at bounding box center [941, 454] width 74 height 25
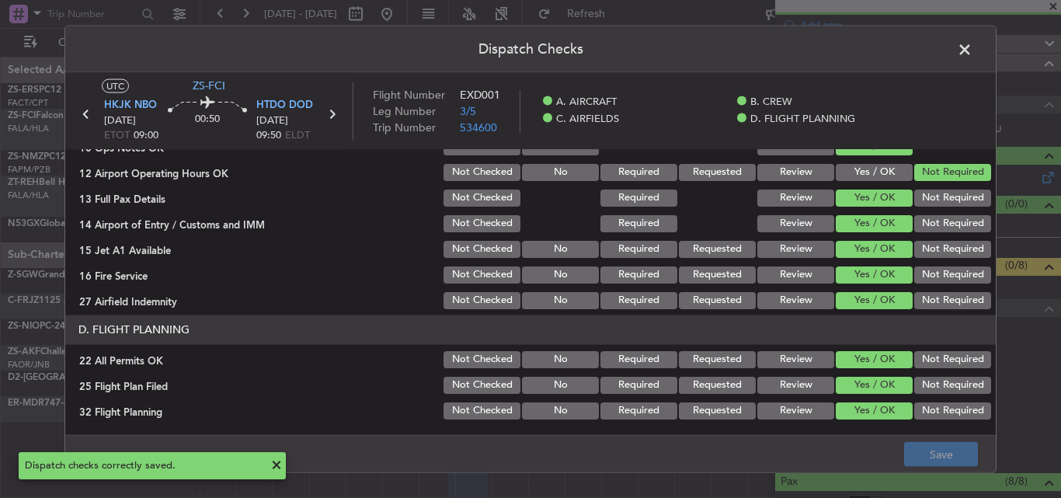
click at [972, 52] on span at bounding box center [972, 52] width 0 height 31
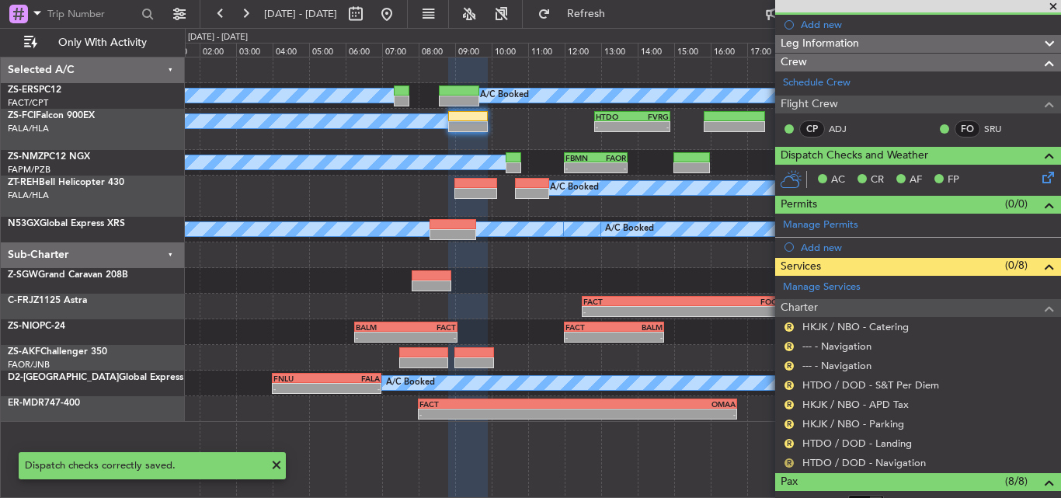
click at [786, 461] on button "R" at bounding box center [788, 462] width 9 height 9
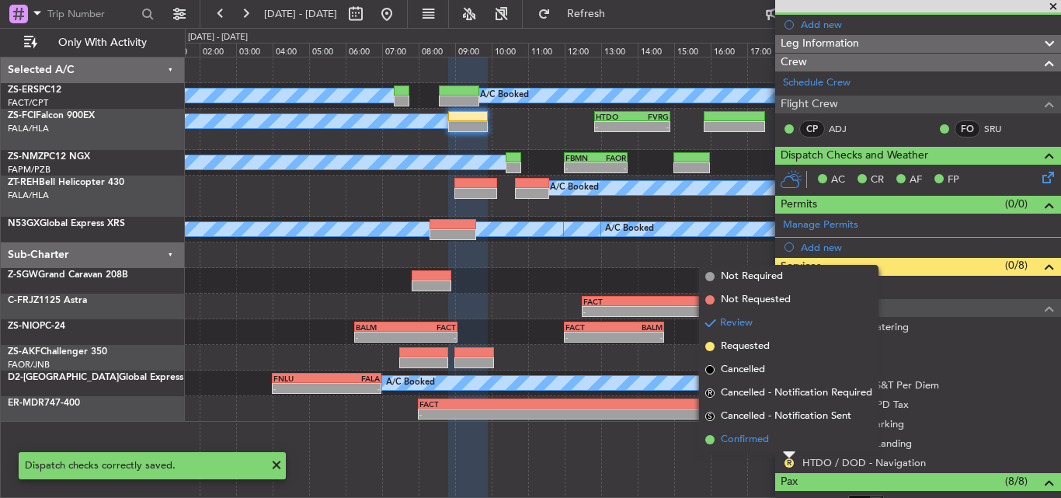
click at [758, 442] on span "Confirmed" at bounding box center [745, 440] width 48 height 16
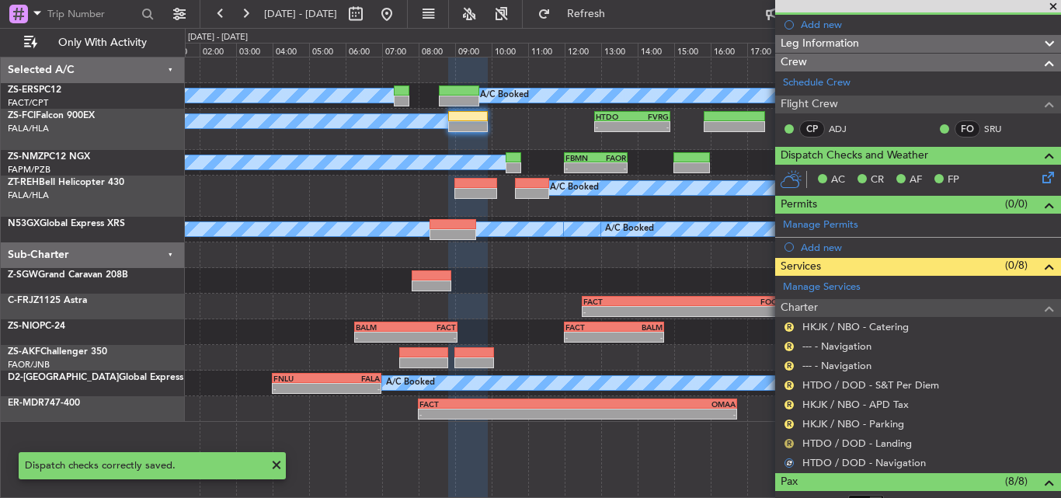
click at [791, 443] on button "R" at bounding box center [788, 443] width 9 height 9
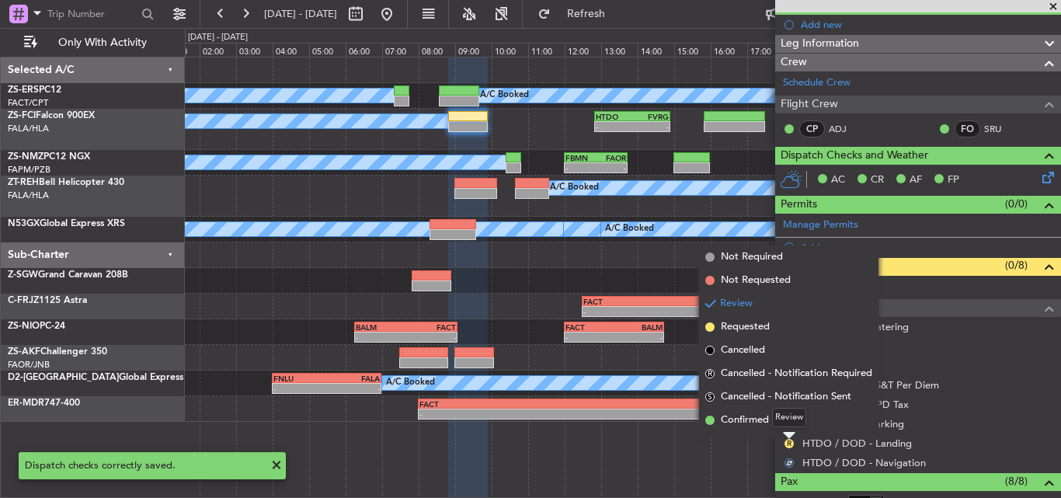
click at [776, 418] on div "Review" at bounding box center [789, 417] width 34 height 19
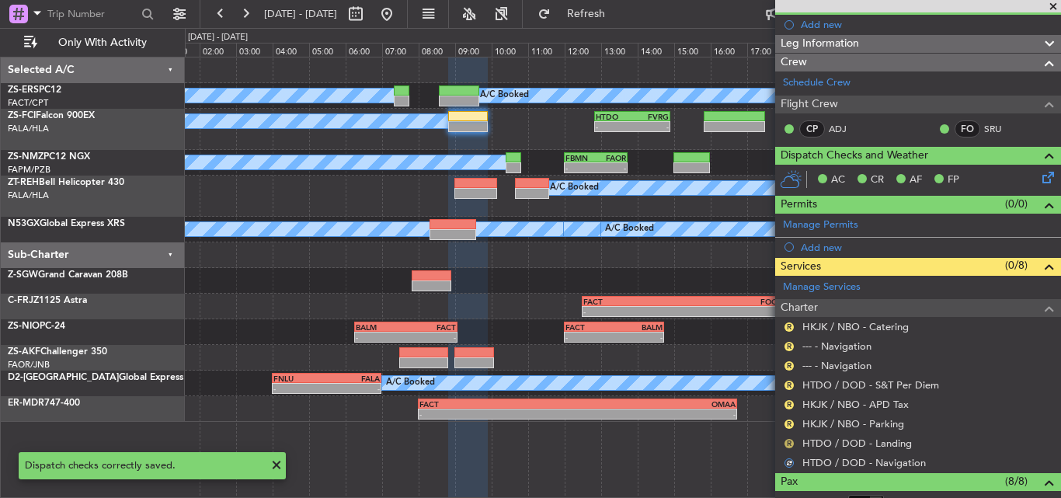
click at [788, 440] on button "R" at bounding box center [788, 443] width 9 height 9
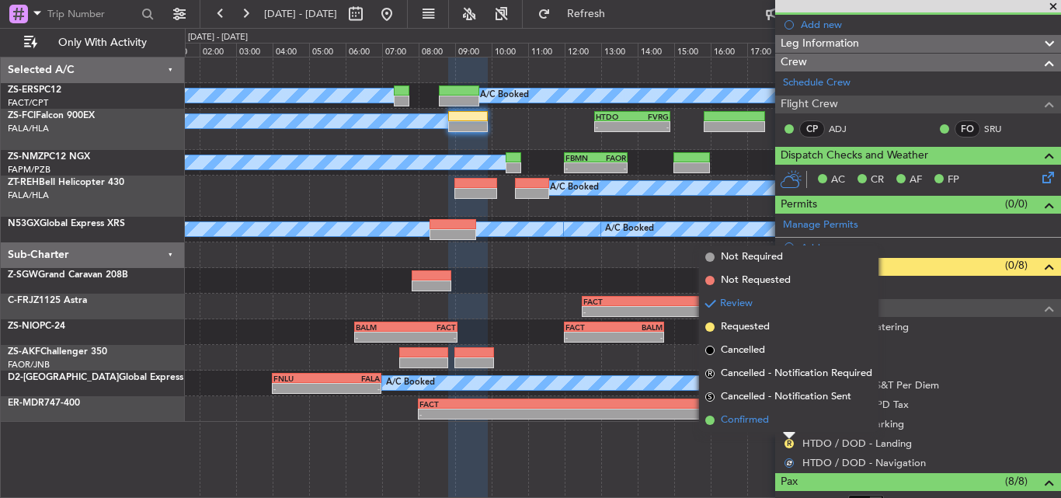
click at [756, 419] on span "Confirmed" at bounding box center [745, 420] width 48 height 16
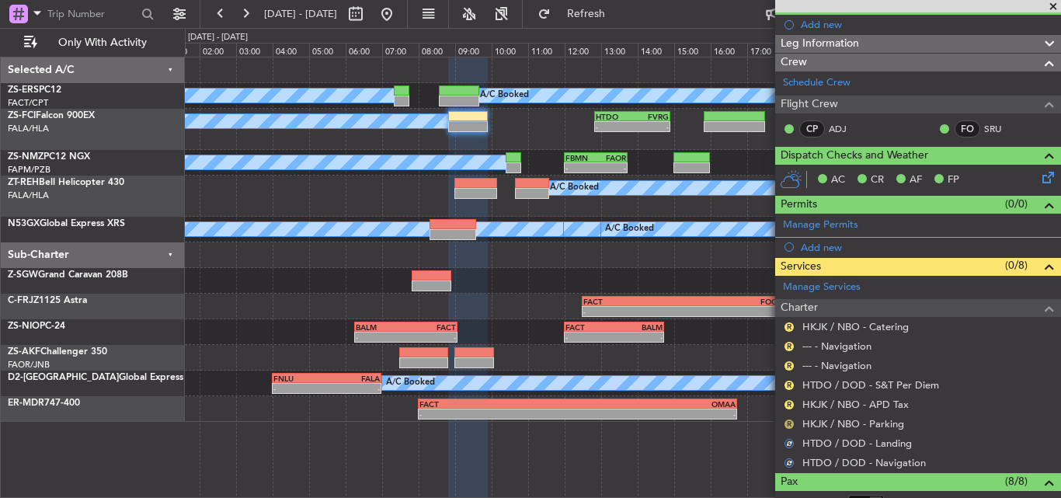
click at [785, 426] on button "R" at bounding box center [788, 423] width 9 height 9
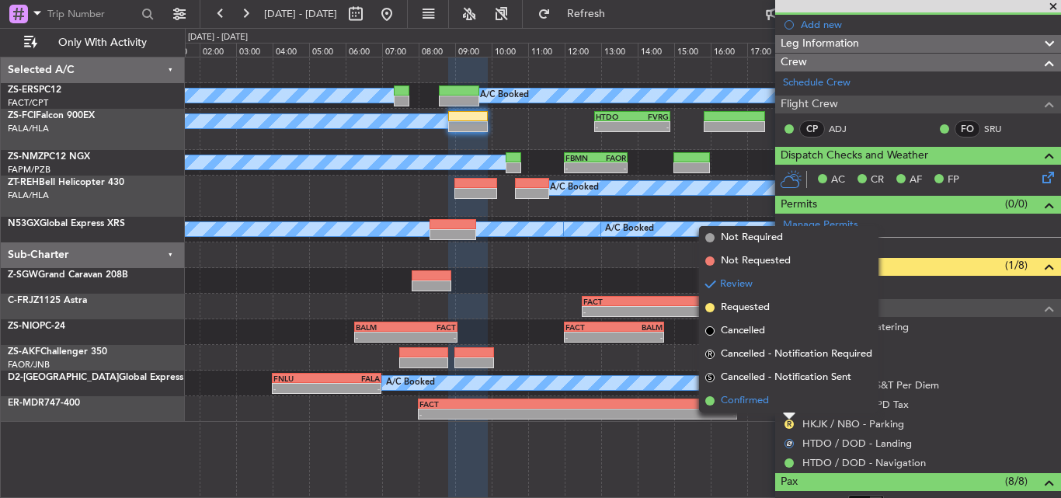
click at [754, 404] on span "Confirmed" at bounding box center [745, 401] width 48 height 16
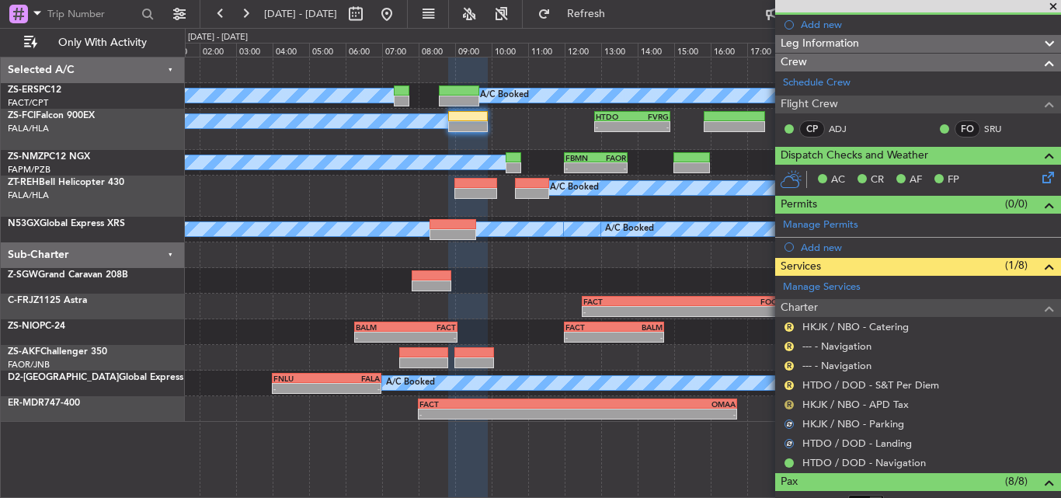
click at [792, 401] on button "R" at bounding box center [788, 404] width 9 height 9
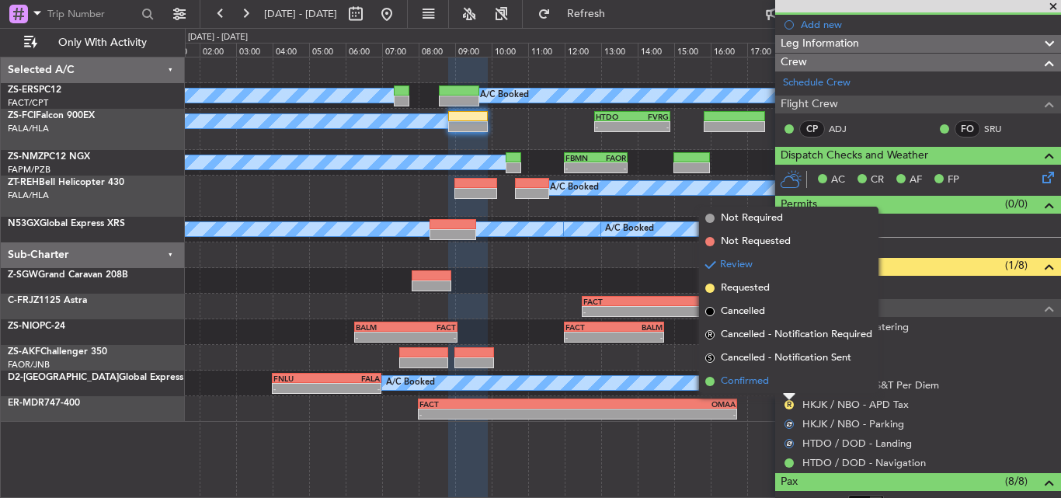
click at [761, 380] on span "Confirmed" at bounding box center [745, 382] width 48 height 16
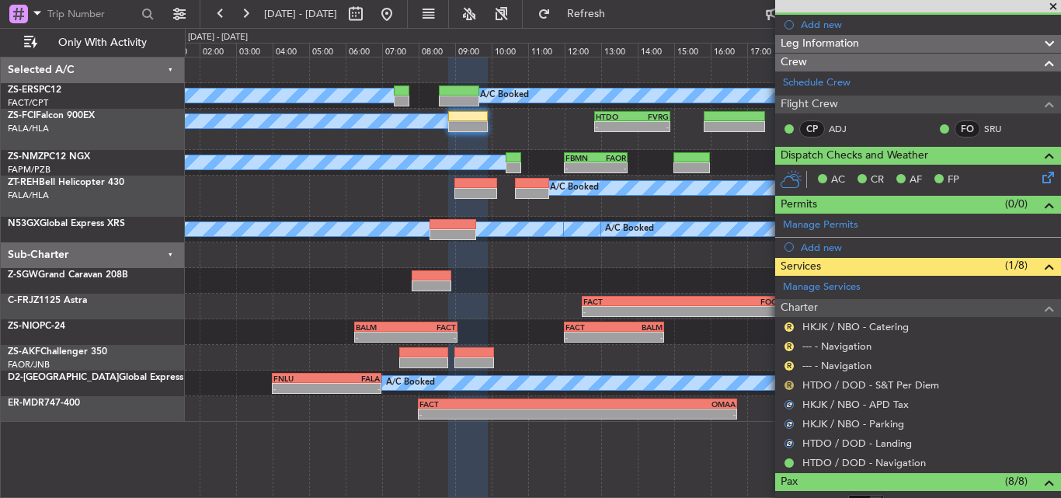
click at [789, 381] on button "R" at bounding box center [788, 385] width 9 height 9
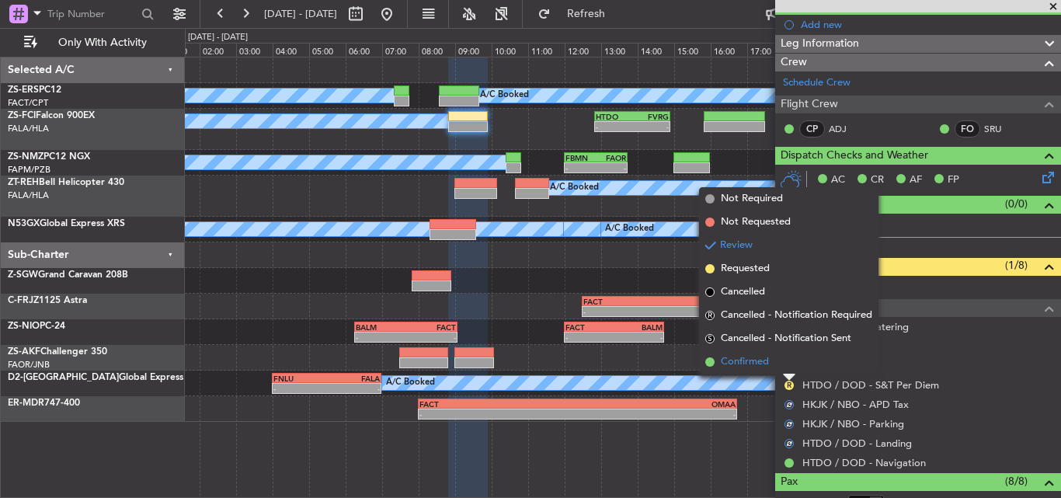
click at [773, 360] on li "Confirmed" at bounding box center [788, 361] width 179 height 23
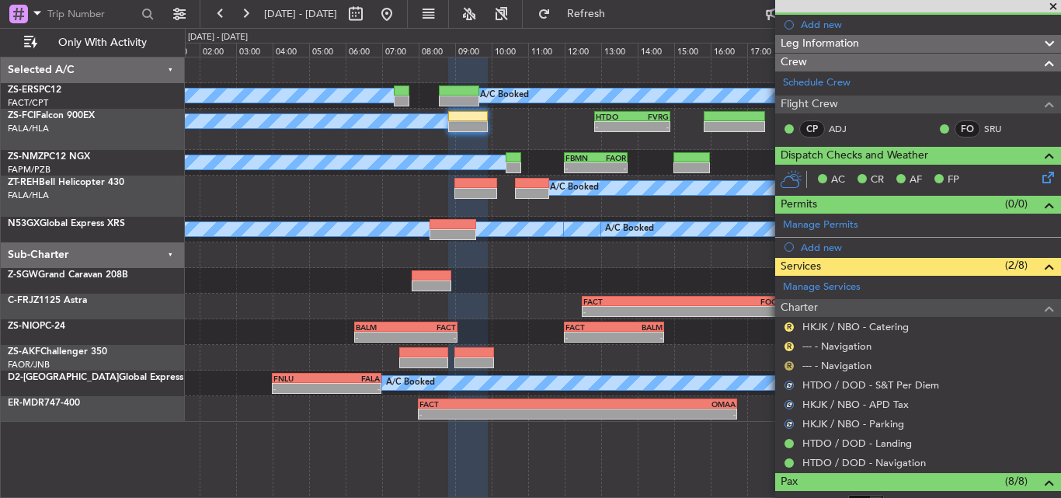
click at [788, 362] on button "R" at bounding box center [788, 365] width 9 height 9
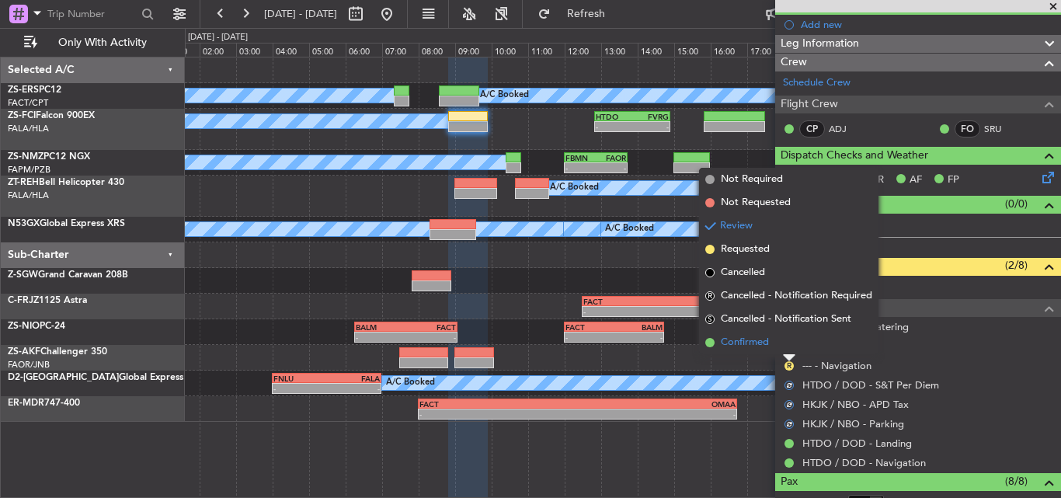
click at [777, 349] on li "Confirmed" at bounding box center [788, 342] width 179 height 23
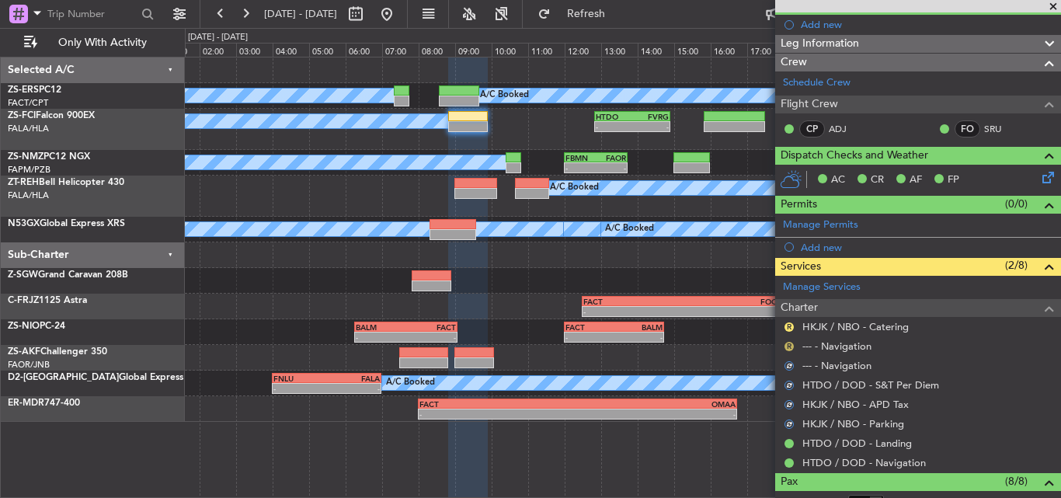
click at [788, 342] on button "R" at bounding box center [788, 346] width 9 height 9
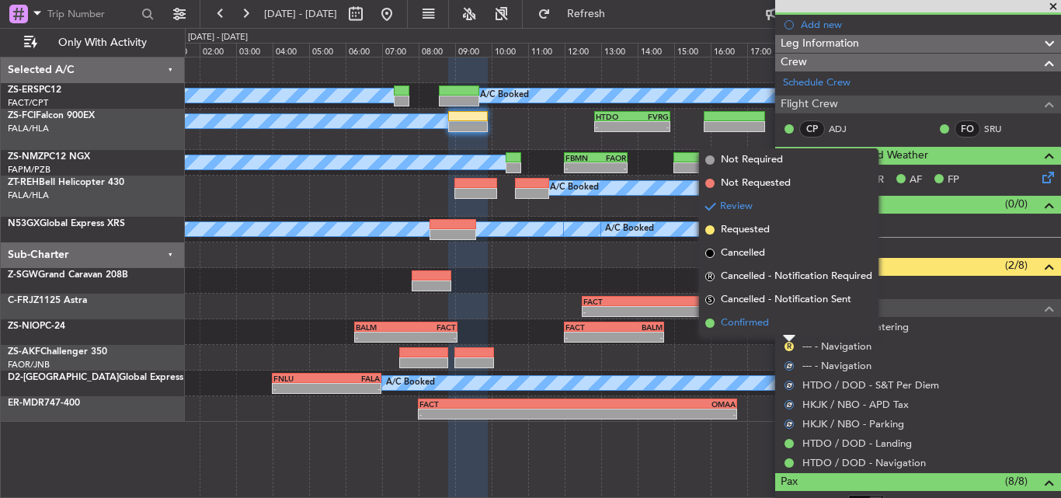
click at [777, 325] on li "Confirmed" at bounding box center [788, 322] width 179 height 23
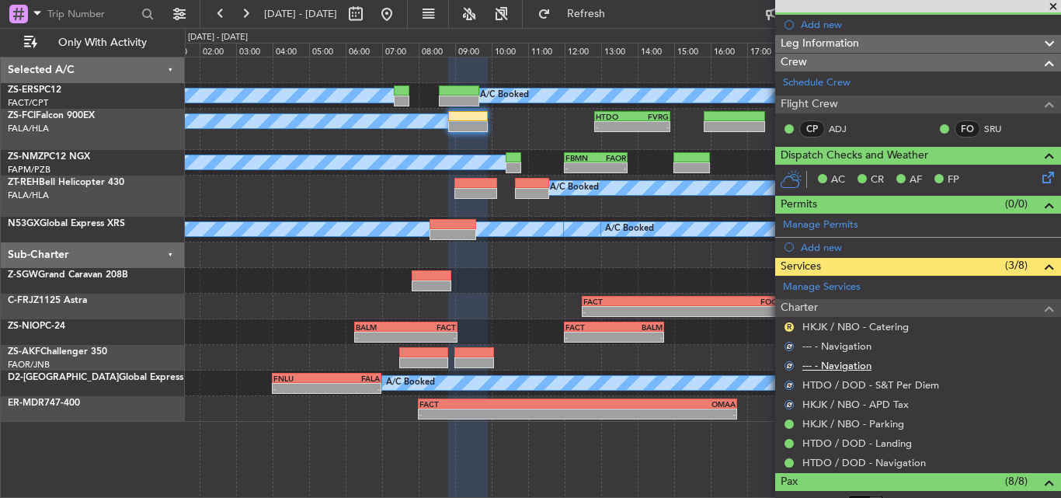
scroll to position [78, 0]
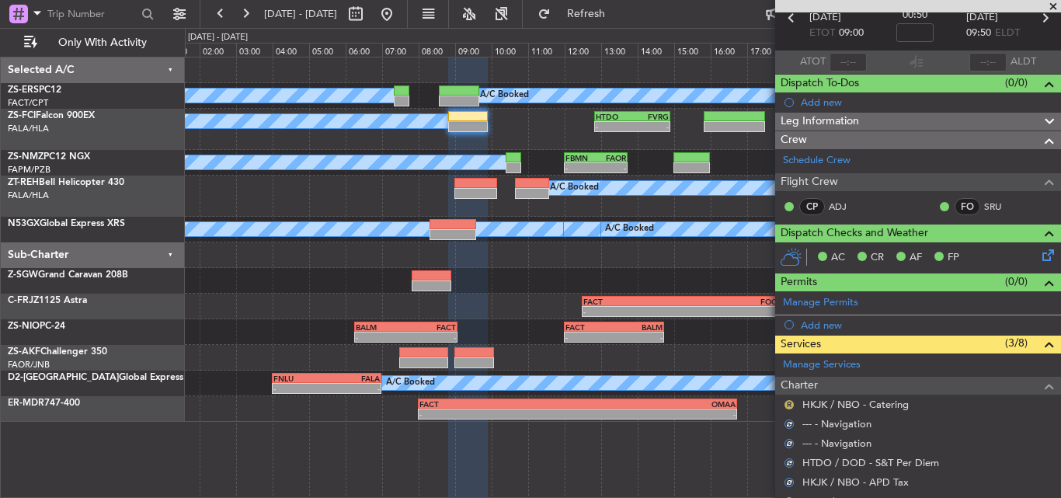
click at [788, 401] on button "R" at bounding box center [788, 404] width 9 height 9
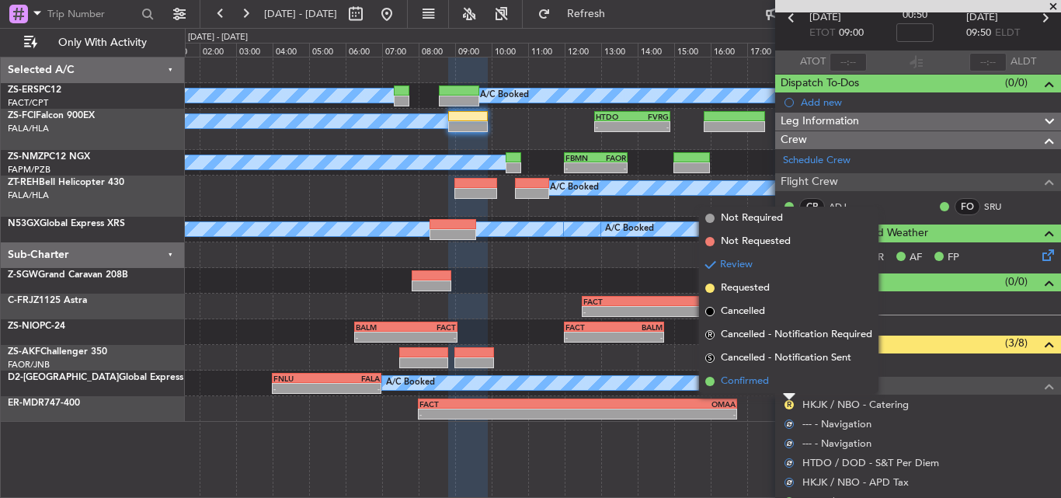
click at [768, 377] on span "Confirmed" at bounding box center [745, 382] width 48 height 16
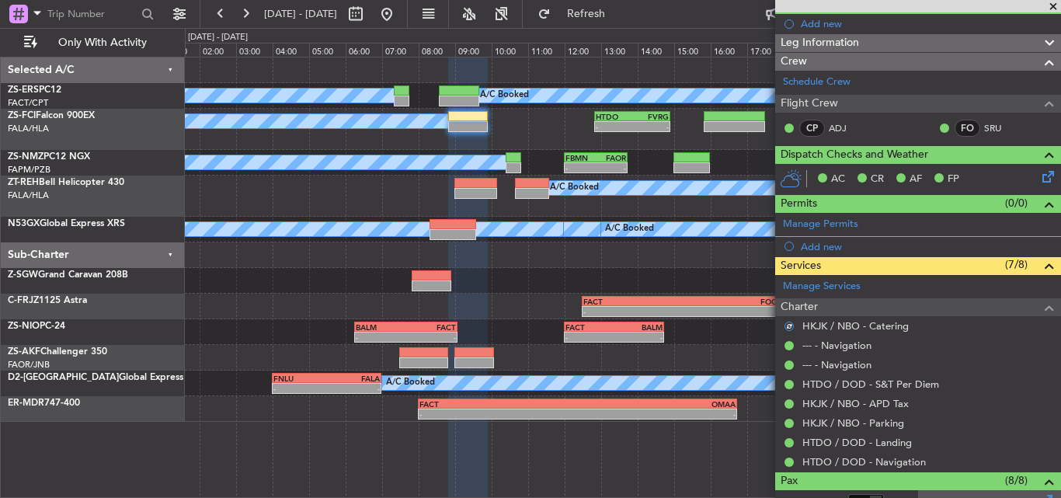
scroll to position [155, 0]
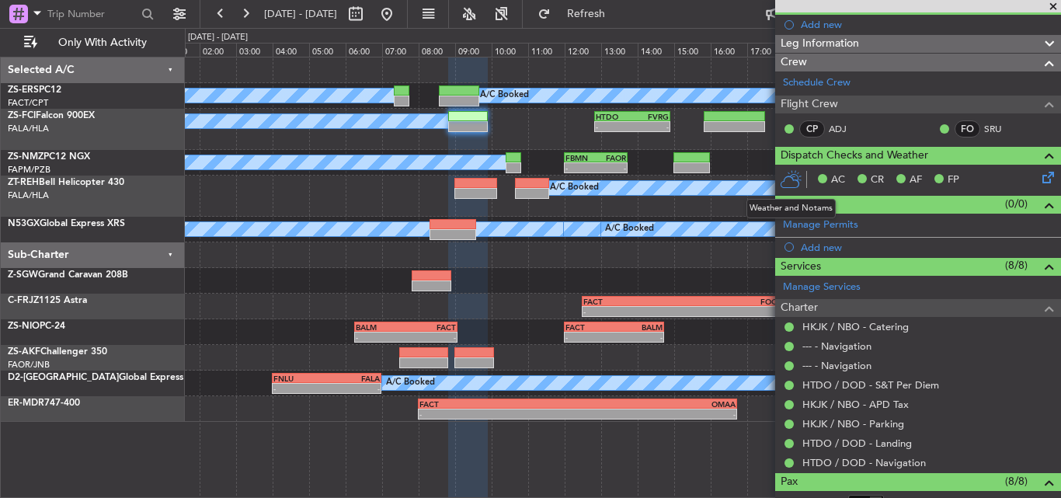
click at [793, 179] on icon at bounding box center [791, 179] width 23 height 19
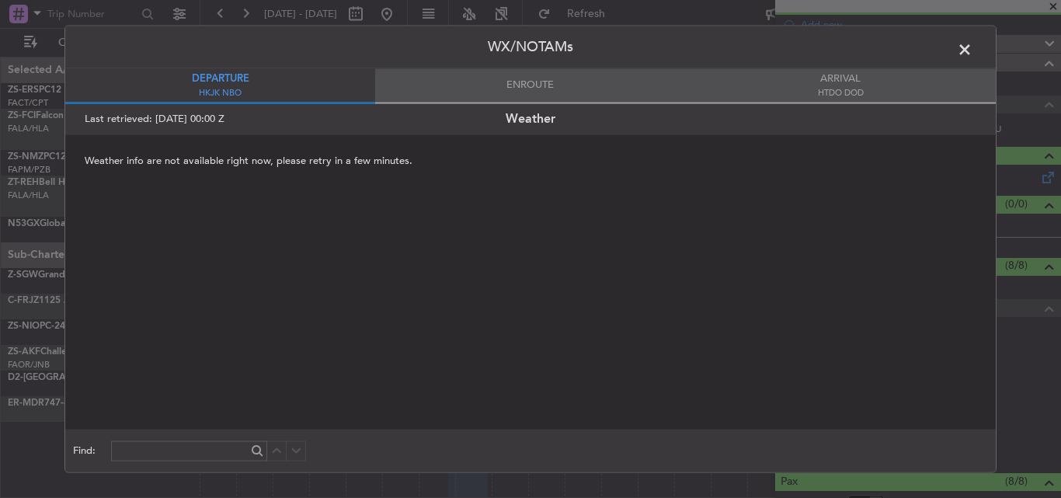
click at [534, 89] on span "ENROUTE" at bounding box center [529, 86] width 47 height 16
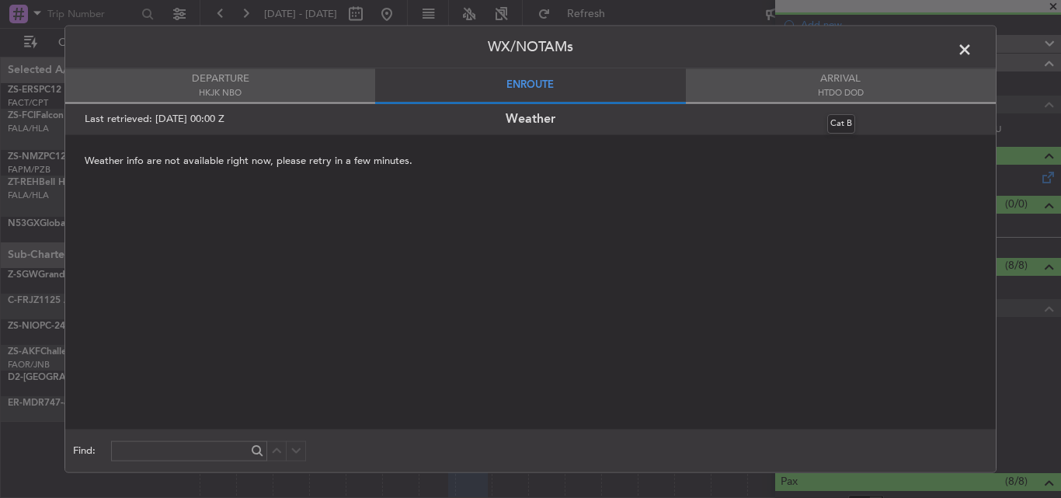
click at [818, 89] on span "HTDO DOD" at bounding box center [841, 92] width 46 height 13
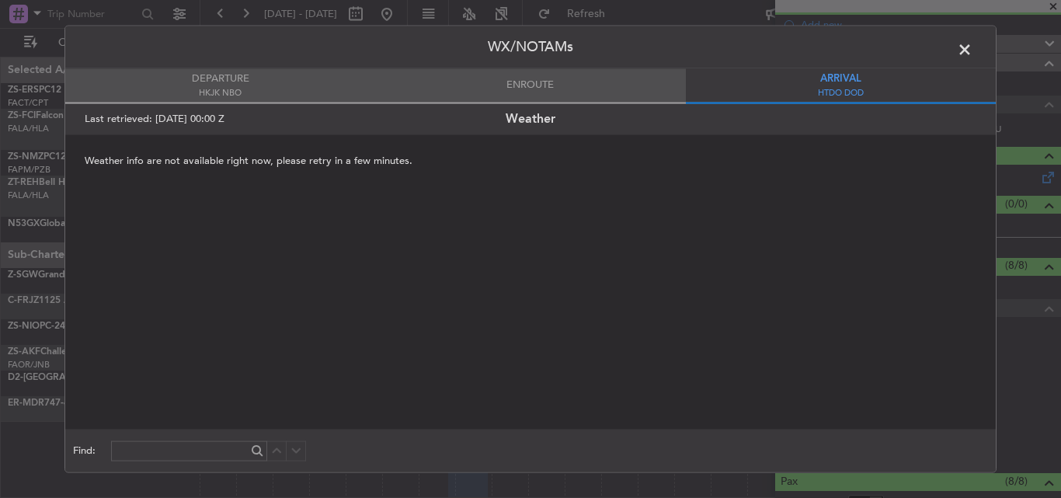
click at [972, 48] on span at bounding box center [972, 52] width 0 height 31
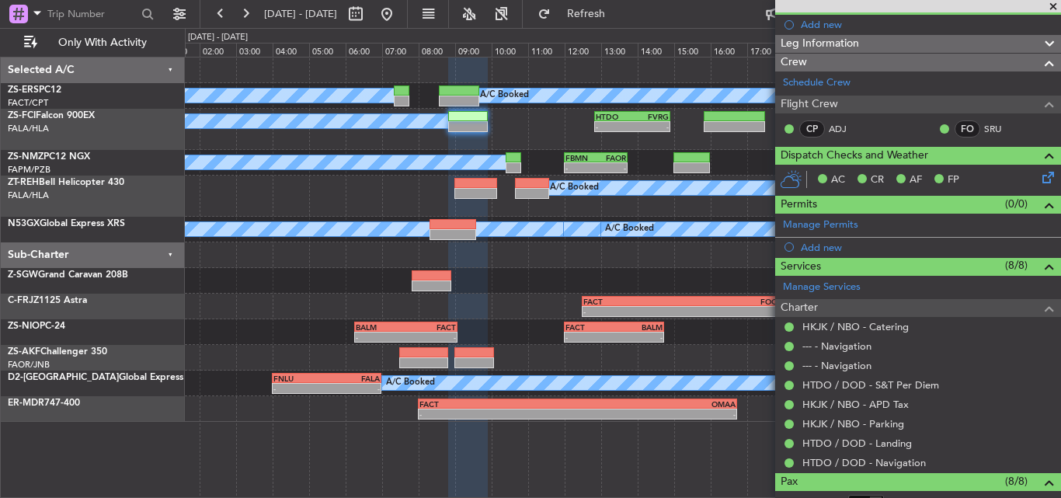
click at [1039, 176] on icon at bounding box center [1045, 175] width 12 height 12
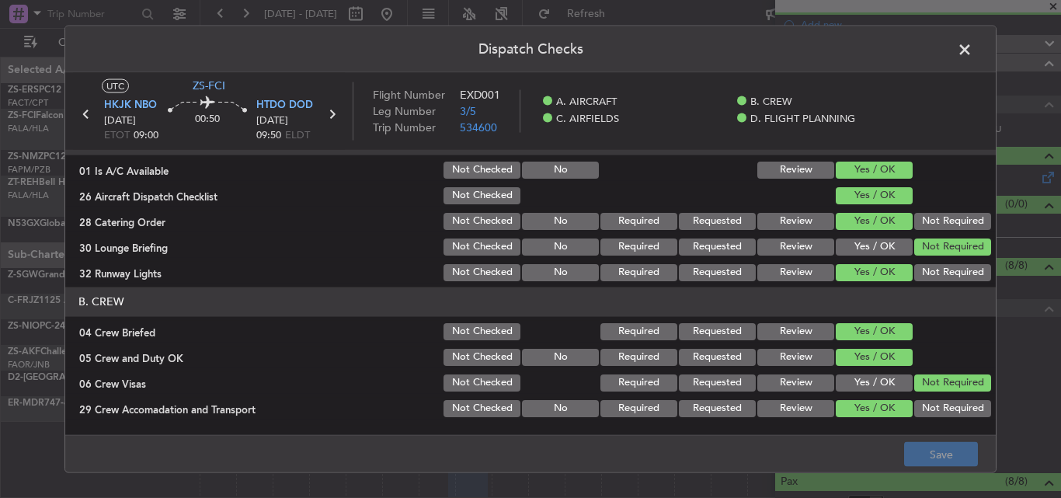
scroll to position [0, 0]
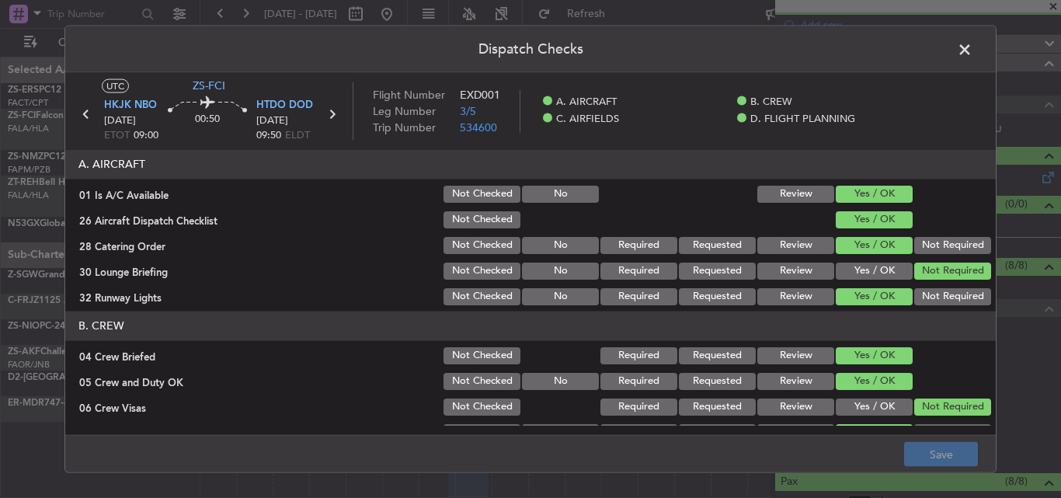
click at [972, 48] on span at bounding box center [972, 52] width 0 height 31
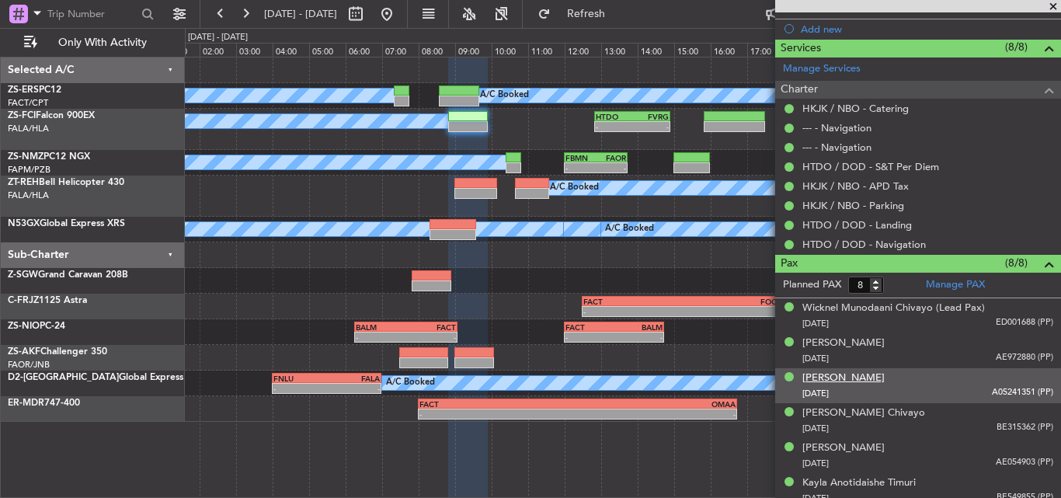
scroll to position [220, 0]
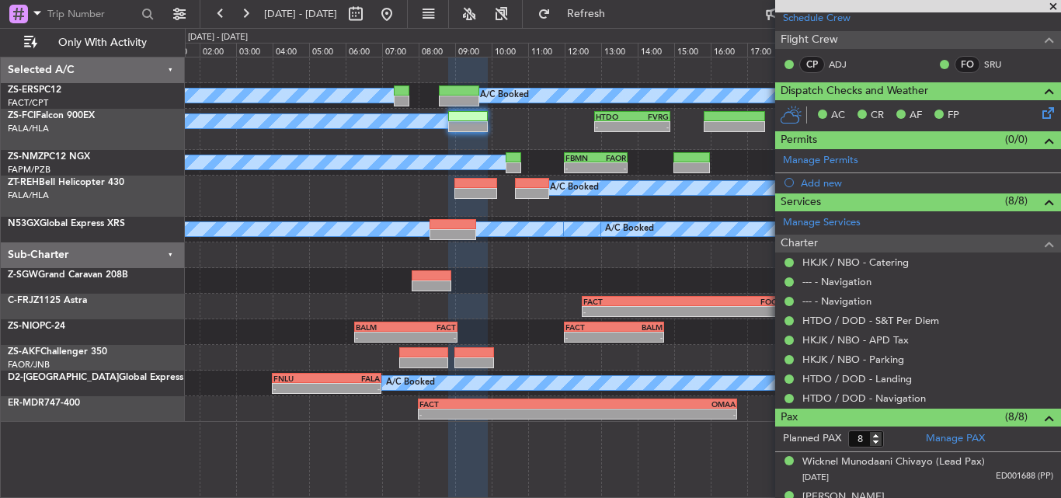
click at [1053, 3] on span at bounding box center [1053, 7] width 16 height 14
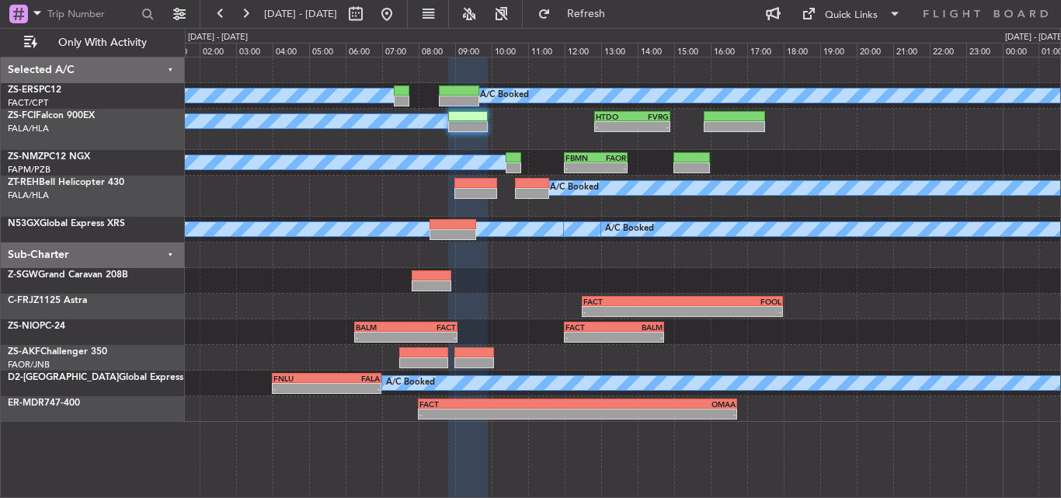
type input "0"
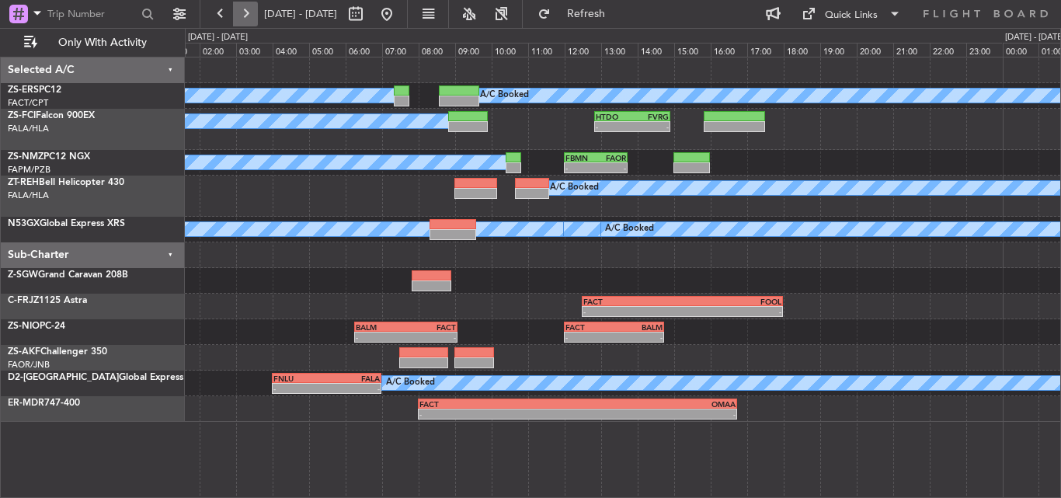
click at [252, 17] on button at bounding box center [245, 14] width 25 height 25
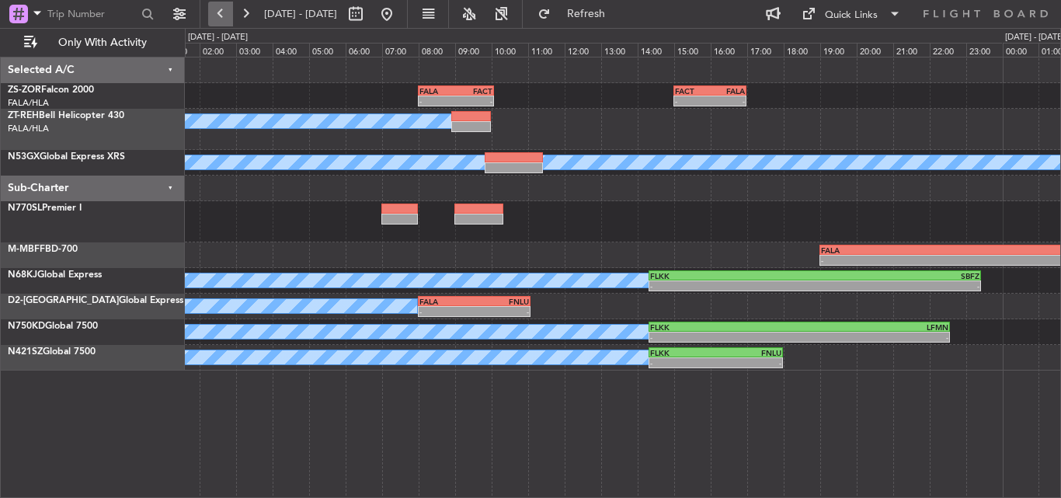
click at [220, 14] on button at bounding box center [220, 14] width 25 height 25
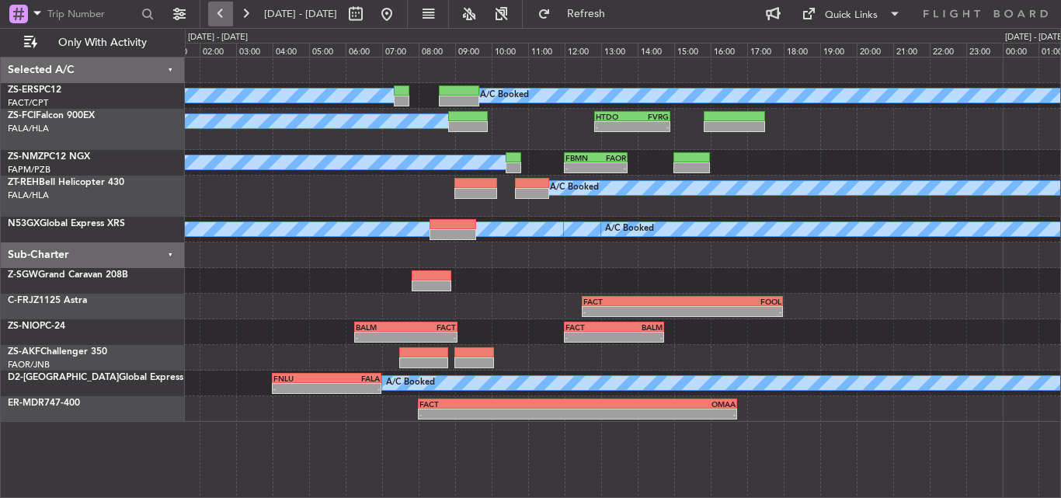
click at [215, 14] on button at bounding box center [220, 14] width 25 height 25
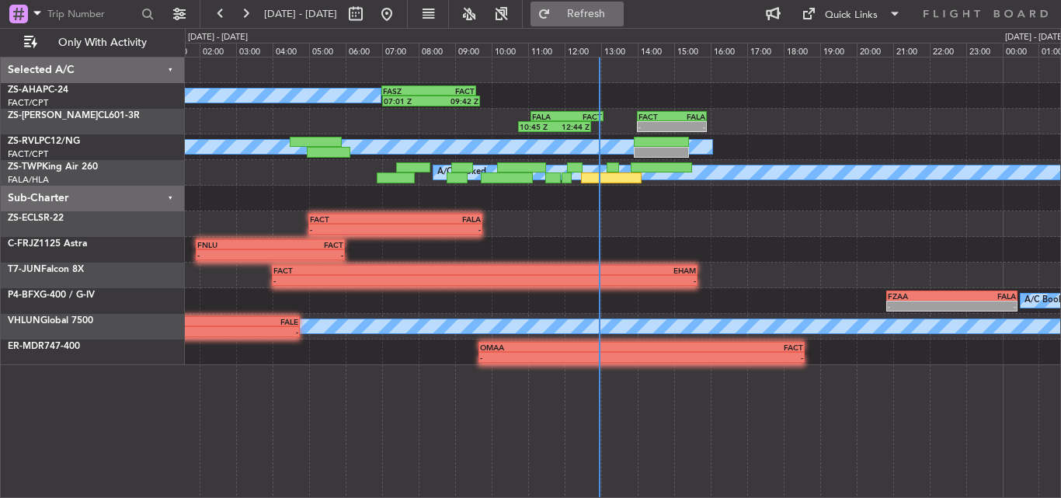
click at [610, 16] on span "Refresh" at bounding box center [586, 14] width 65 height 11
click at [254, 19] on button at bounding box center [245, 14] width 25 height 25
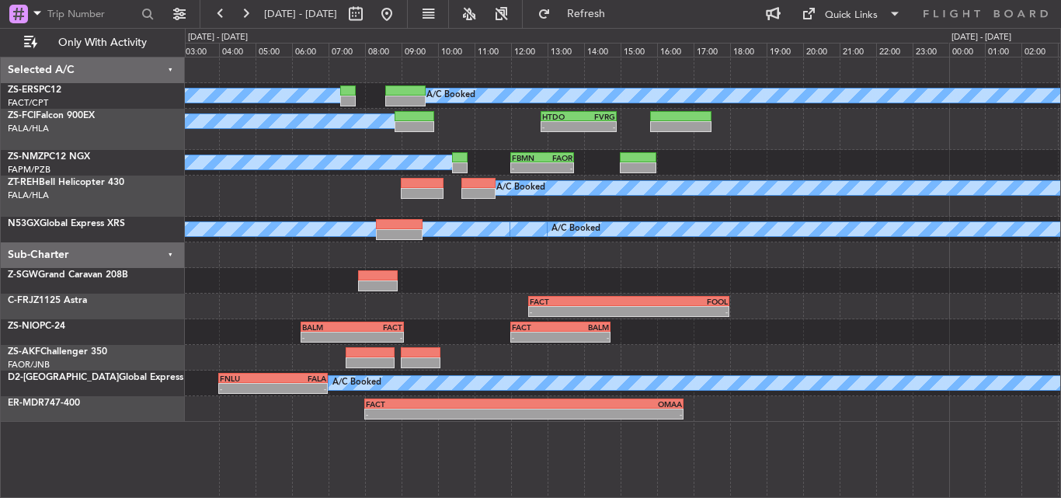
click at [312, 204] on div "A/C Booked" at bounding box center [622, 196] width 875 height 41
click at [708, 347] on div at bounding box center [622, 358] width 875 height 26
click at [248, 10] on button at bounding box center [245, 14] width 25 height 25
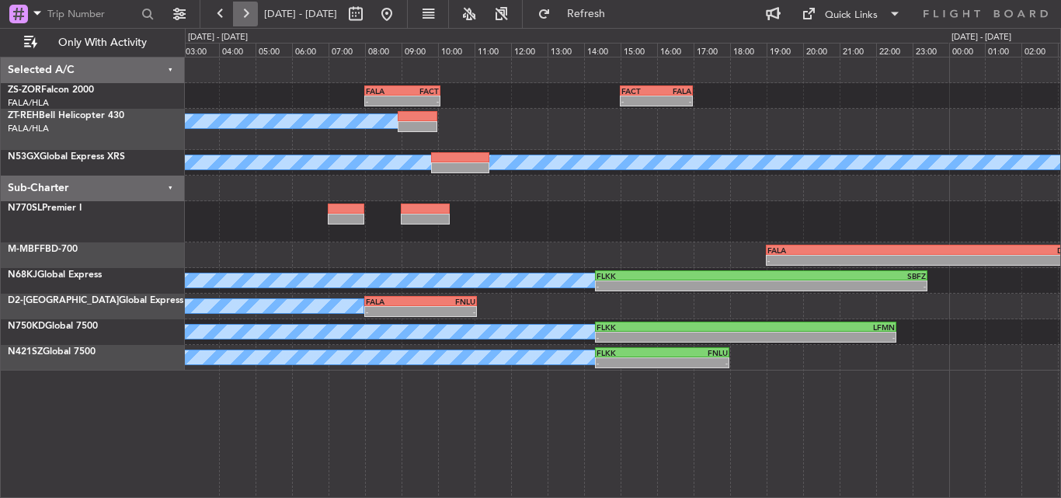
click at [248, 20] on button at bounding box center [245, 14] width 25 height 25
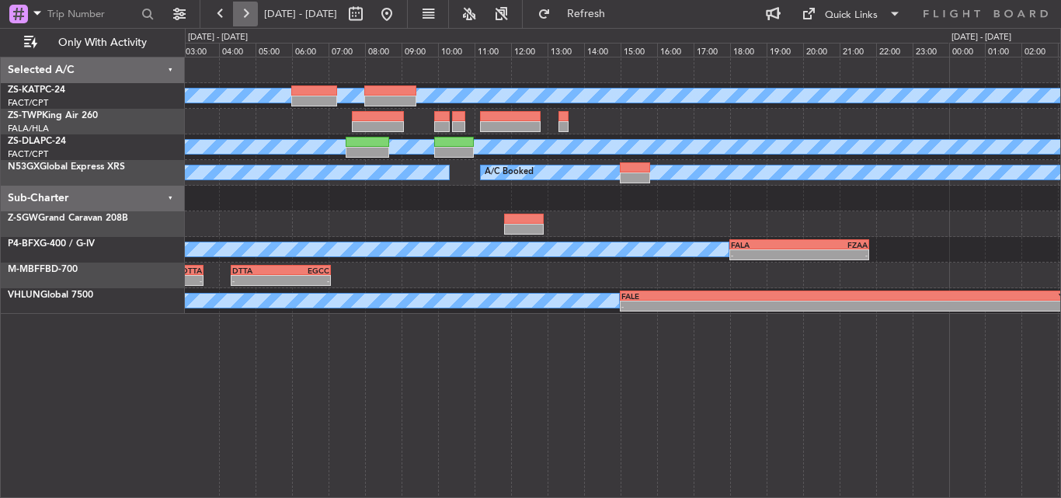
click at [239, 14] on button at bounding box center [245, 14] width 25 height 25
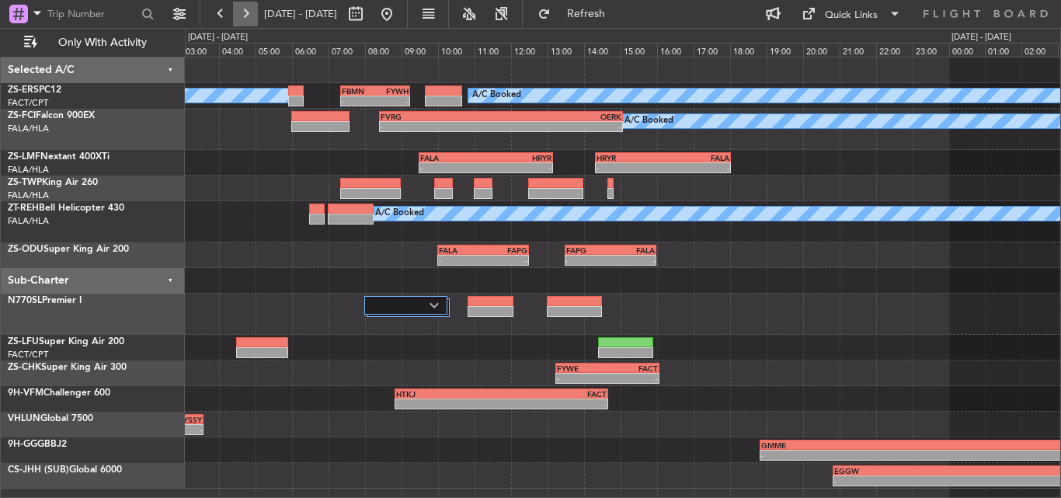
click at [249, 20] on button at bounding box center [245, 14] width 25 height 25
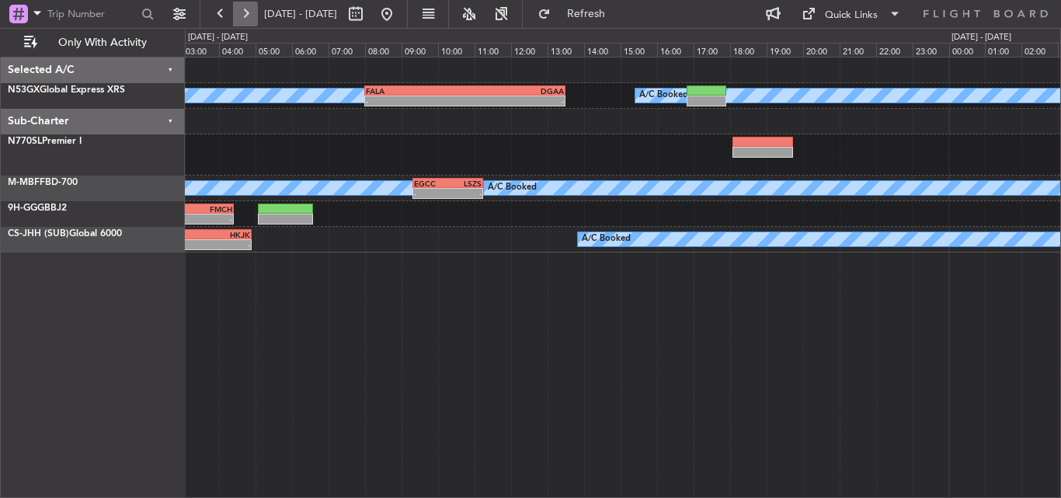
click at [248, 6] on button at bounding box center [245, 14] width 25 height 25
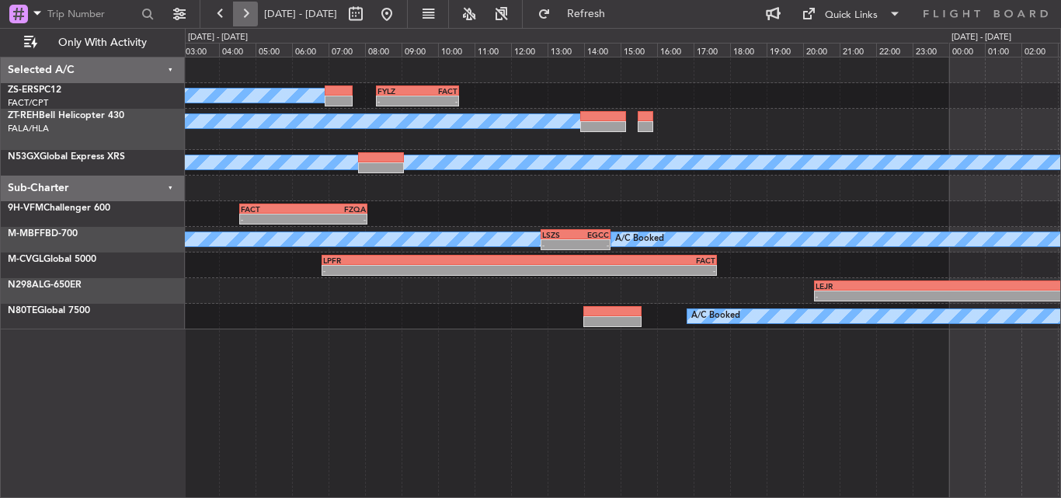
click at [248, 14] on button at bounding box center [245, 14] width 25 height 25
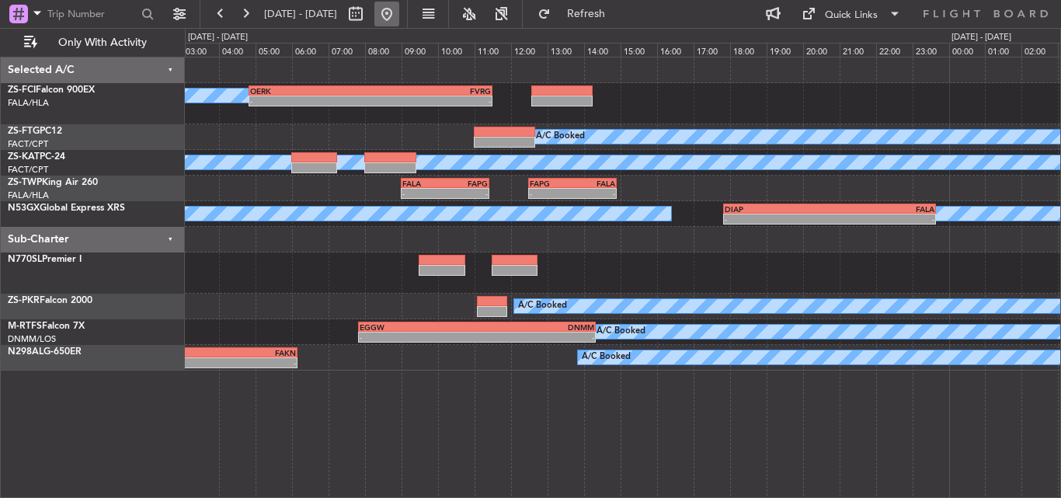
click at [399, 12] on button at bounding box center [386, 14] width 25 height 25
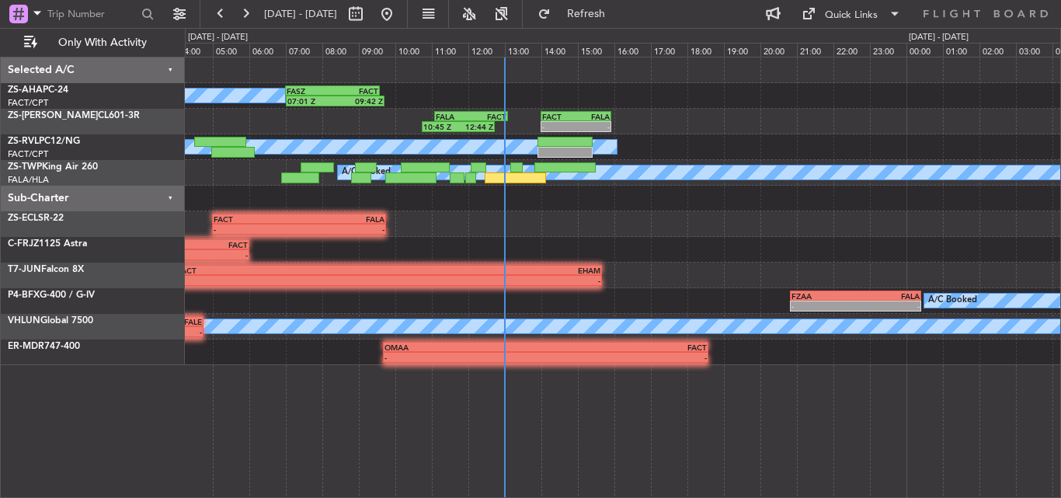
click at [434, 215] on div "FASZ 07:00 Z FACT 09:35 Z 07:01 Z 09:42 Z A/C Booked - - FACT 14:00 Z FALA 15:5…" at bounding box center [622, 211] width 875 height 308
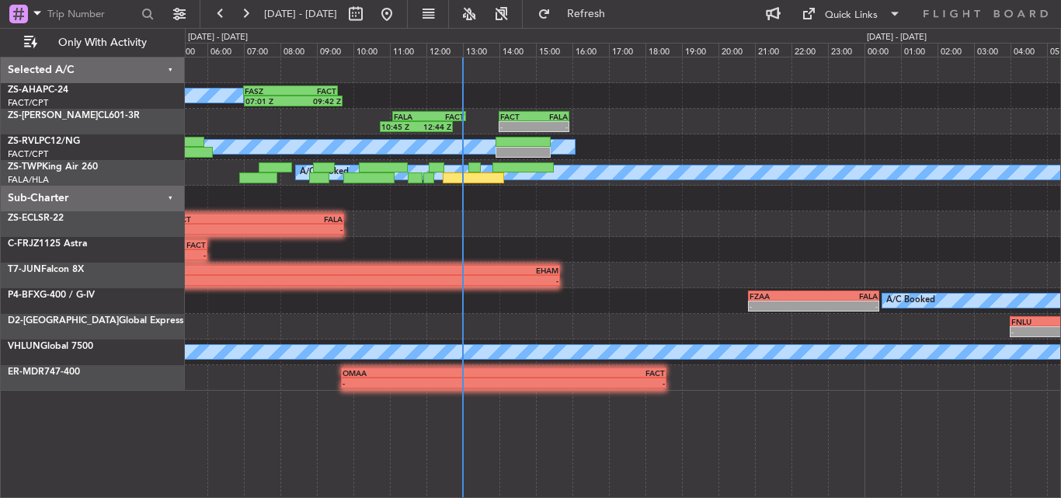
click at [518, 228] on div "- - FACT 05:00 Z FALA 09:45 Z" at bounding box center [622, 224] width 875 height 26
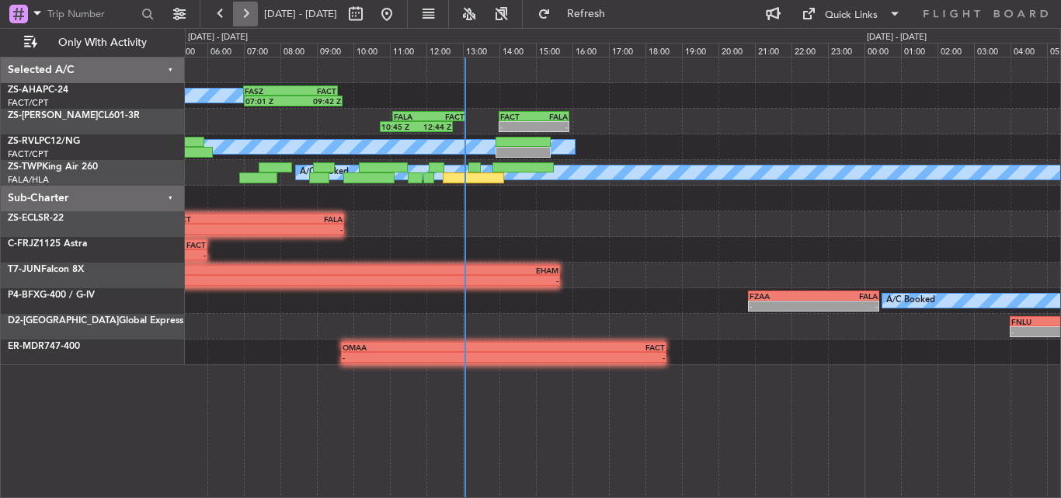
click at [249, 14] on button at bounding box center [245, 14] width 25 height 25
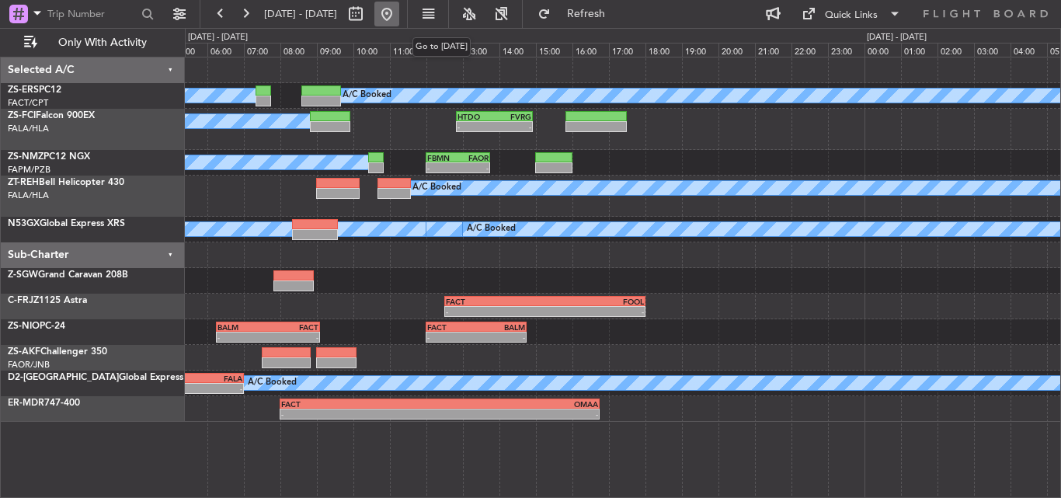
click at [399, 8] on button at bounding box center [386, 14] width 25 height 25
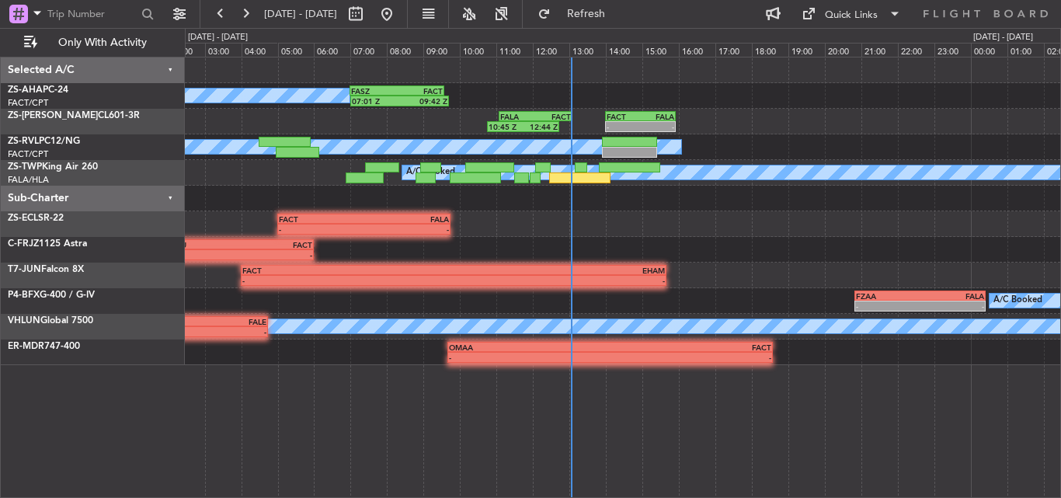
click at [527, 251] on div "FASZ 07:00 Z FACT 09:35 Z 07:01 Z 09:42 Z A/C Booked - - FACT 14:00 Z FALA 15:5…" at bounding box center [622, 211] width 875 height 308
click at [240, 16] on button at bounding box center [245, 14] width 25 height 25
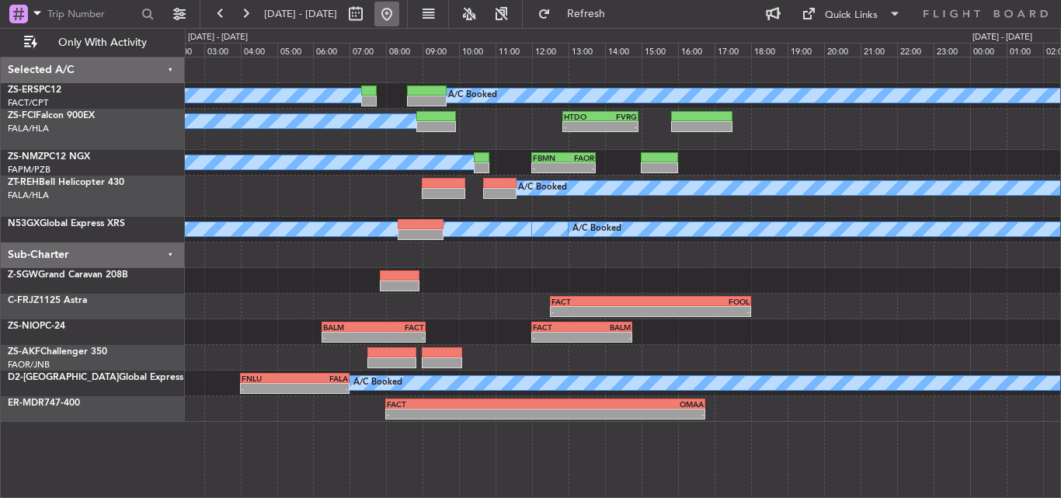
click at [399, 7] on button at bounding box center [386, 14] width 25 height 25
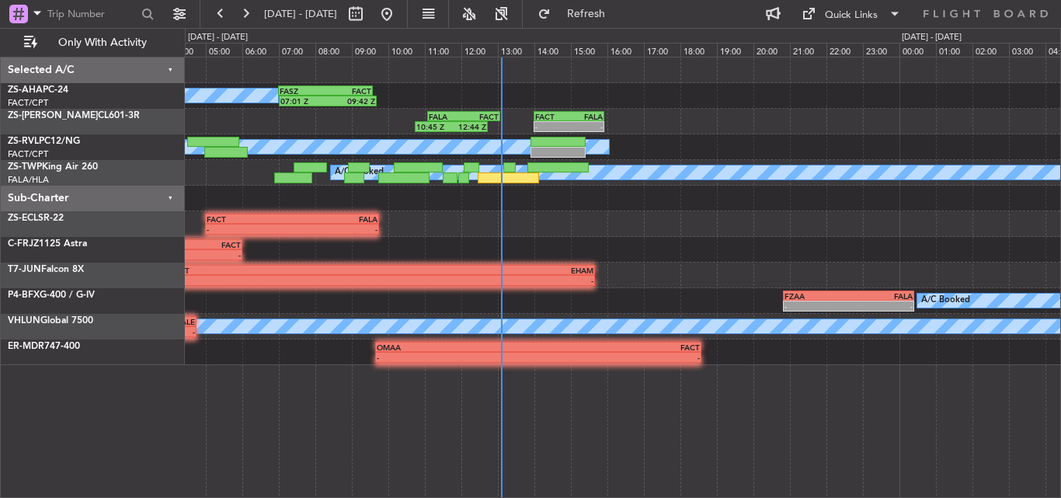
click at [575, 252] on div "FASZ 07:00 Z FACT 09:35 Z 07:01 Z 09:42 Z A/C Booked FALA 11:05 Z FACT 13:05 Z …" at bounding box center [622, 211] width 875 height 308
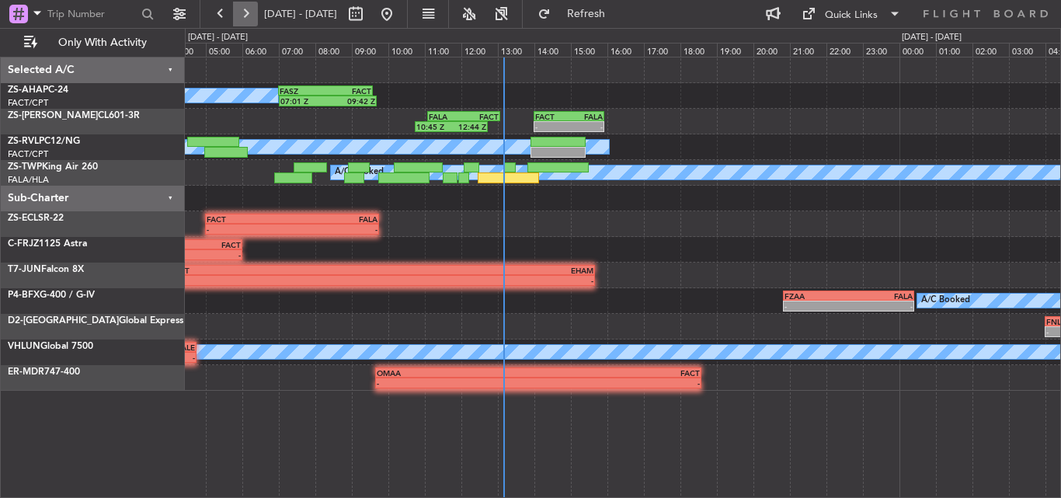
click at [240, 8] on button at bounding box center [245, 14] width 25 height 25
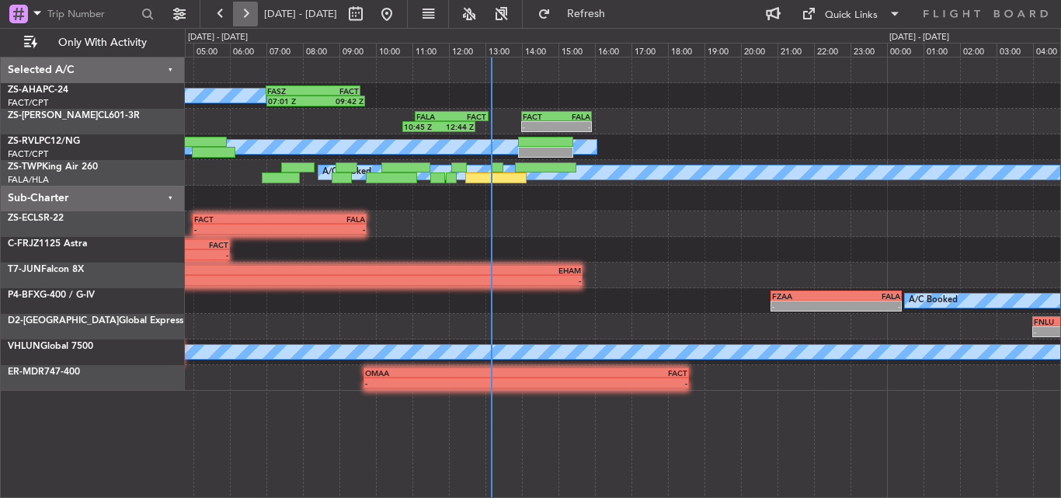
click at [240, 8] on button at bounding box center [245, 14] width 25 height 25
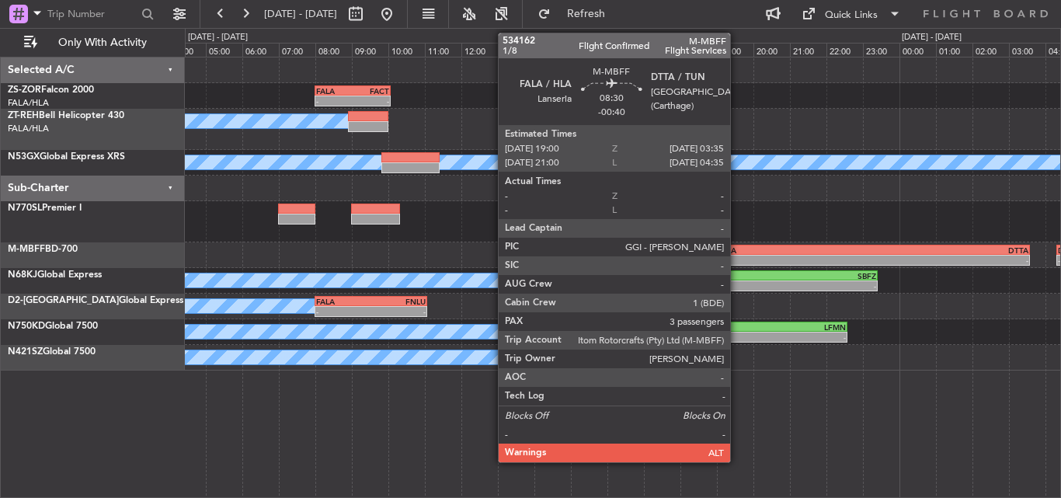
click at [737, 253] on div "FALA" at bounding box center [795, 249] width 155 height 9
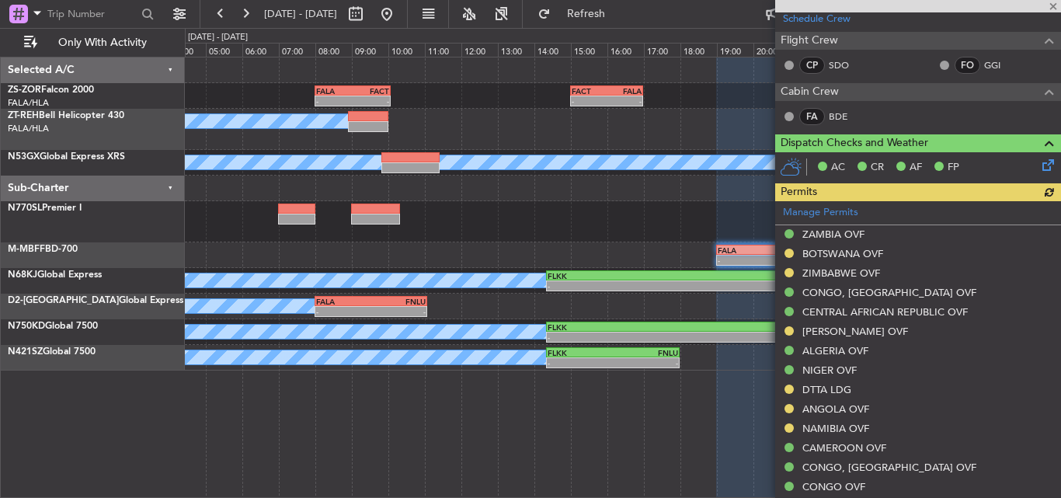
scroll to position [311, 0]
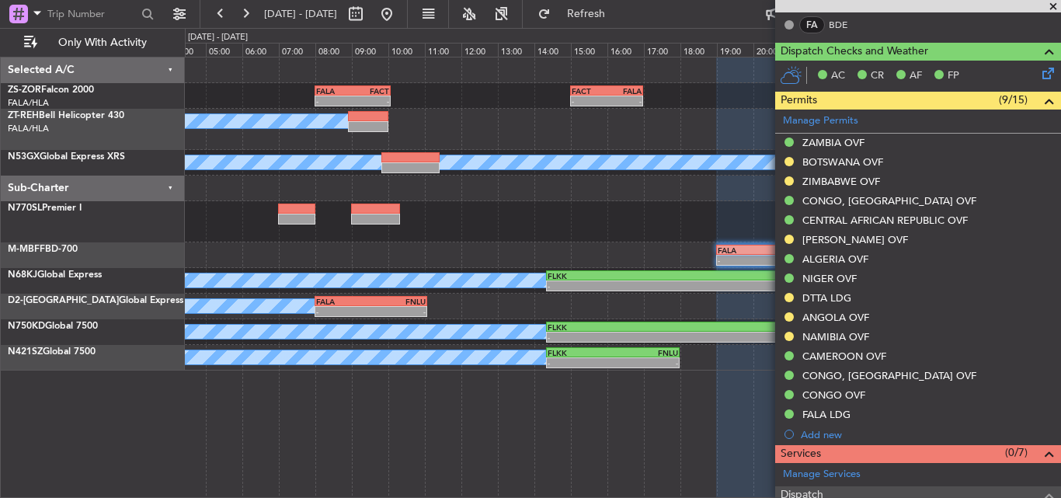
click at [1055, 3] on span at bounding box center [1053, 7] width 16 height 14
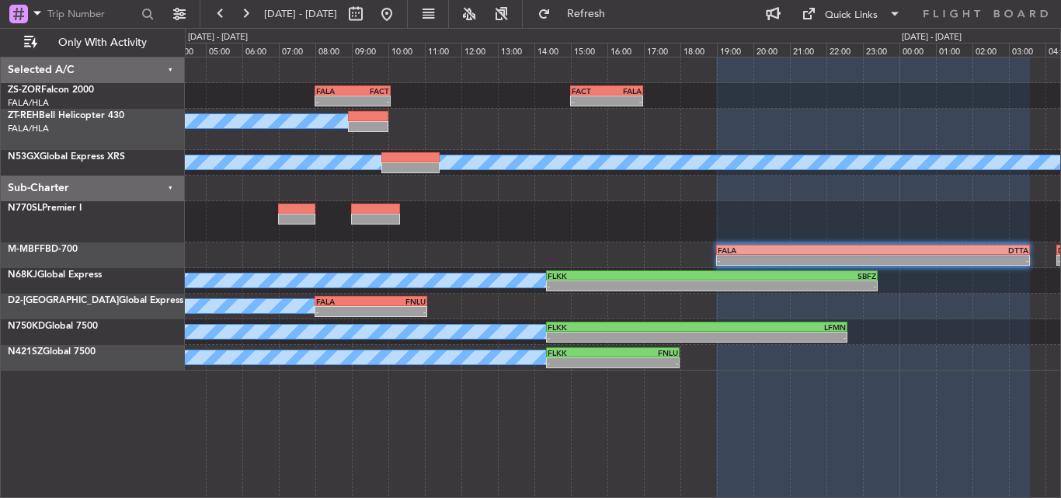
type input "0"
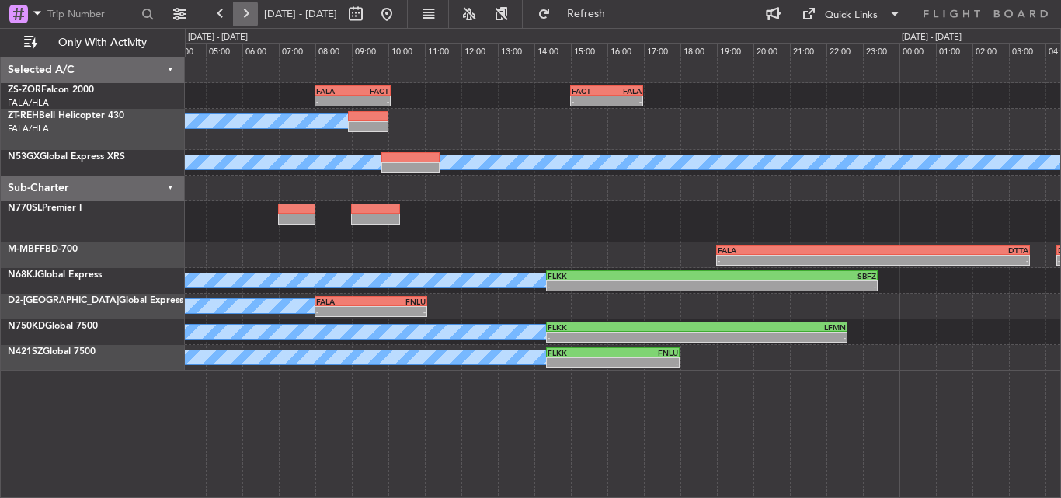
click at [249, 8] on button at bounding box center [245, 14] width 25 height 25
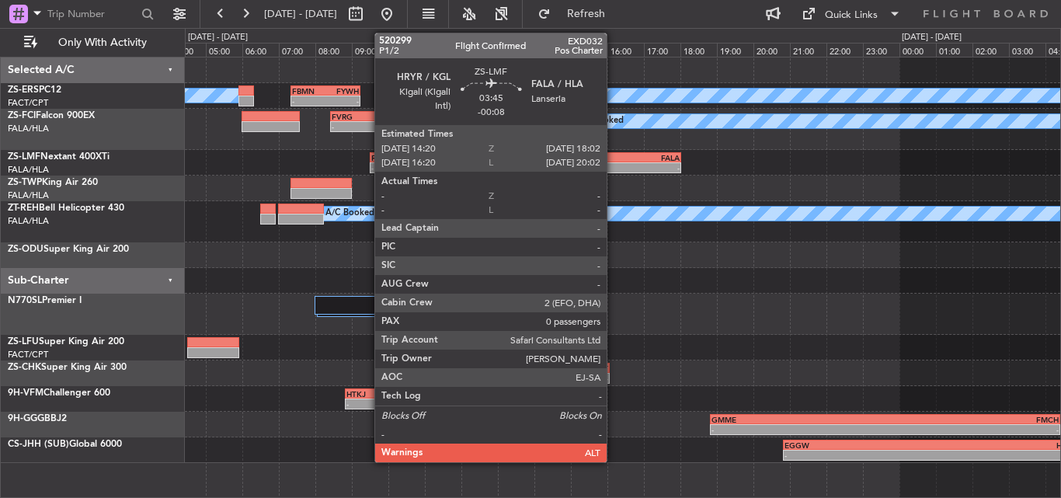
click at [614, 159] on div "FALA" at bounding box center [647, 157] width 66 height 9
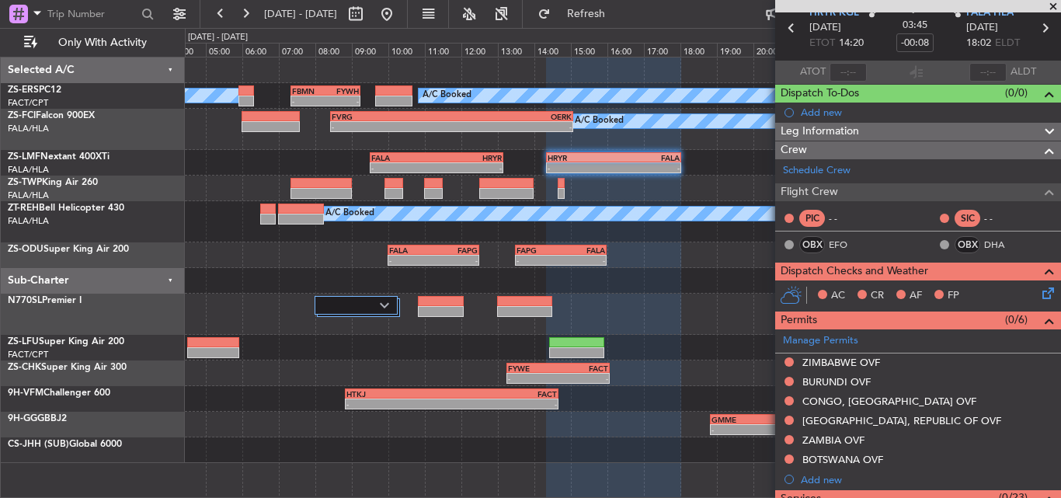
scroll to position [65, 0]
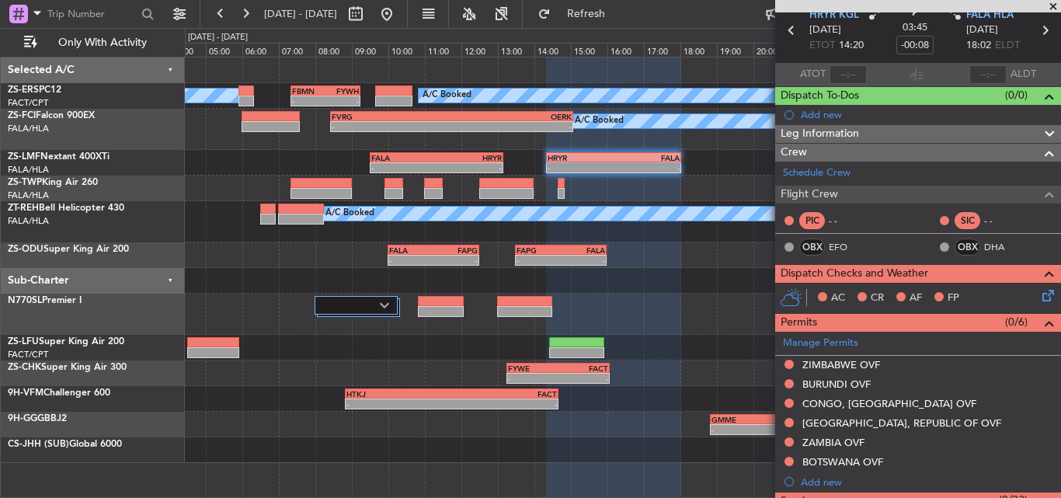
click at [1051, 6] on span at bounding box center [1053, 7] width 16 height 14
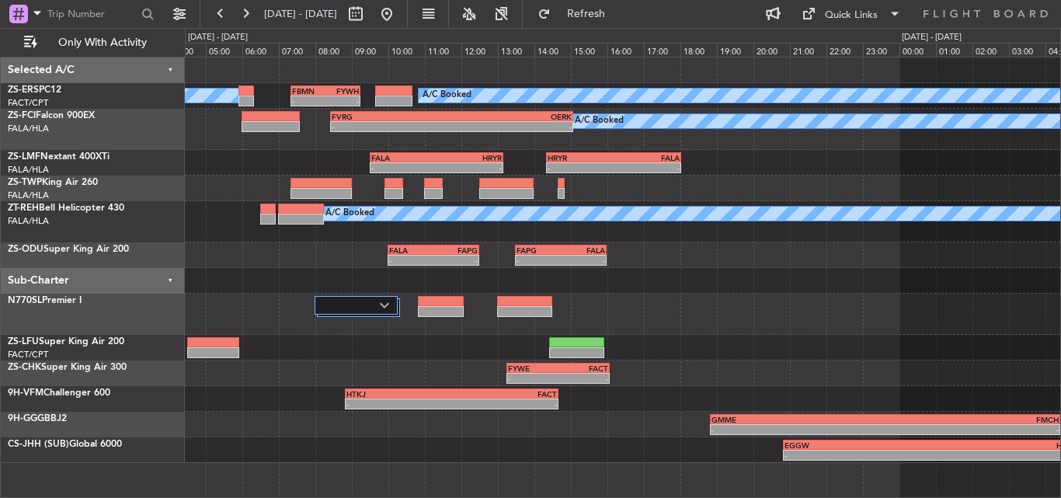
scroll to position [0, 0]
click at [399, 9] on button at bounding box center [386, 14] width 25 height 25
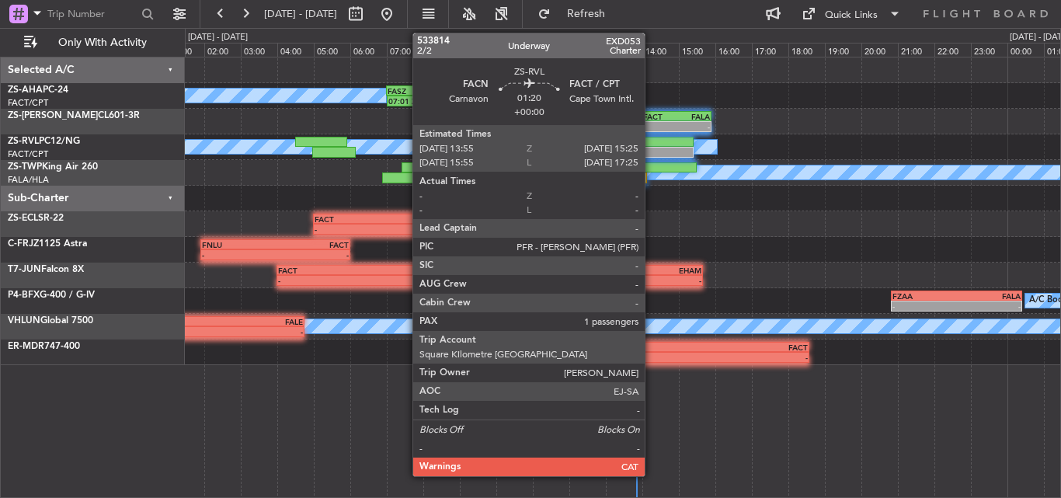
click at [652, 148] on div at bounding box center [665, 152] width 55 height 11
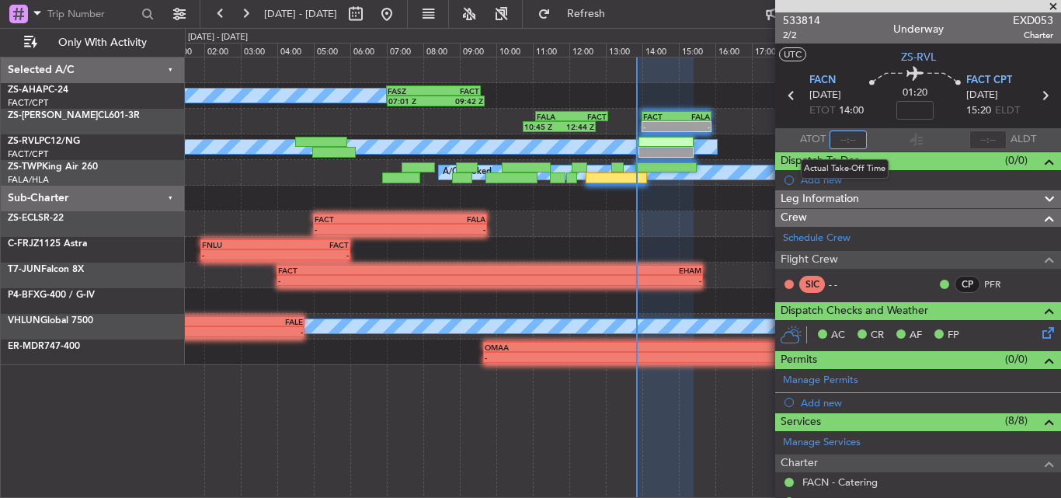
click at [852, 141] on input "text" at bounding box center [847, 139] width 37 height 19
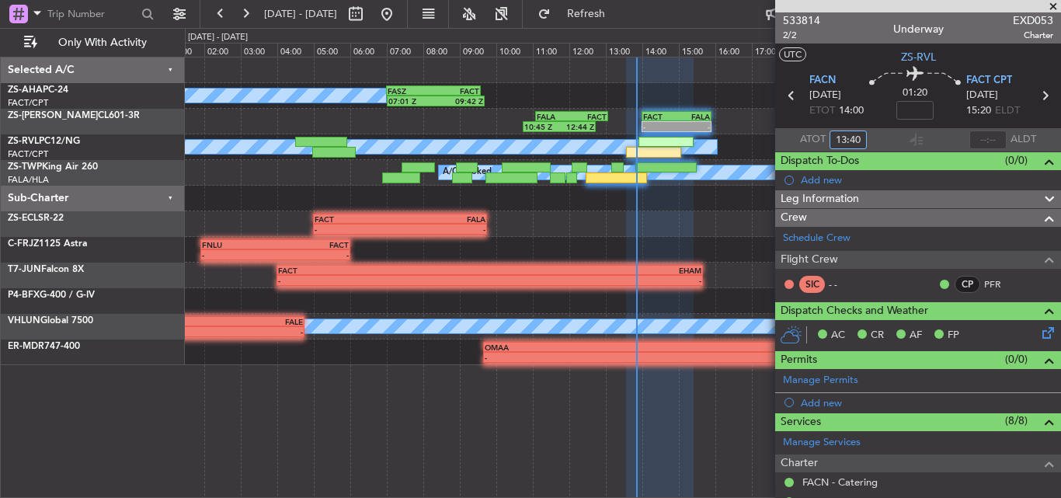
type input "13:40"
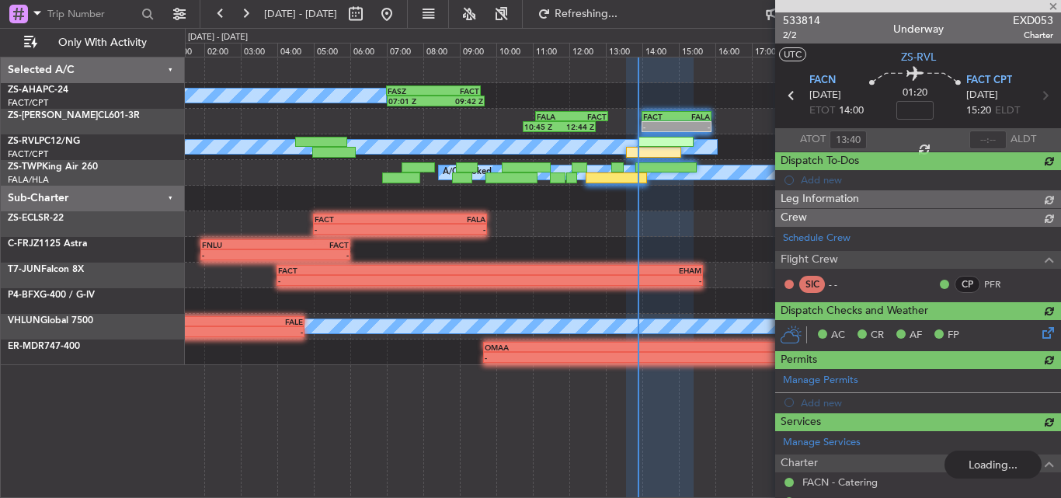
click at [1054, 3] on div at bounding box center [918, 6] width 286 height 12
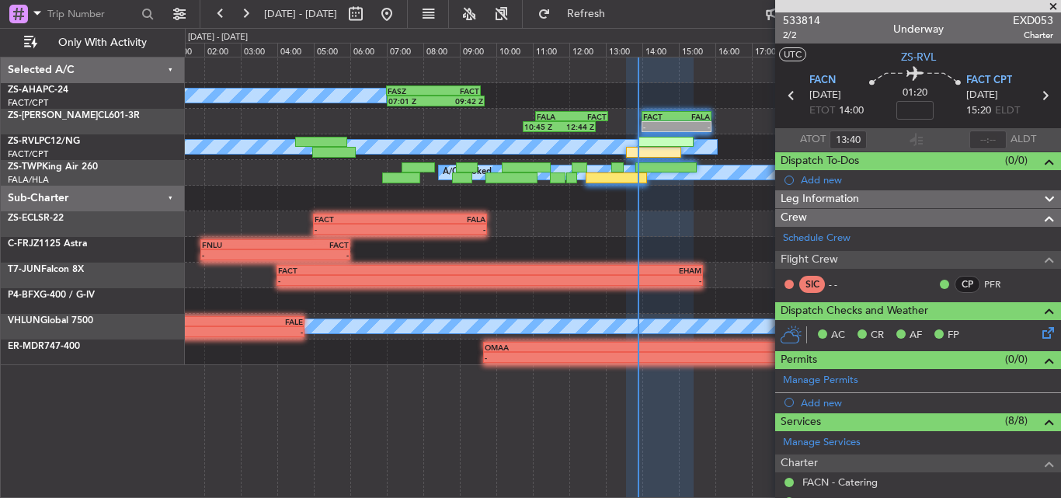
click at [1052, 7] on span at bounding box center [1053, 7] width 16 height 14
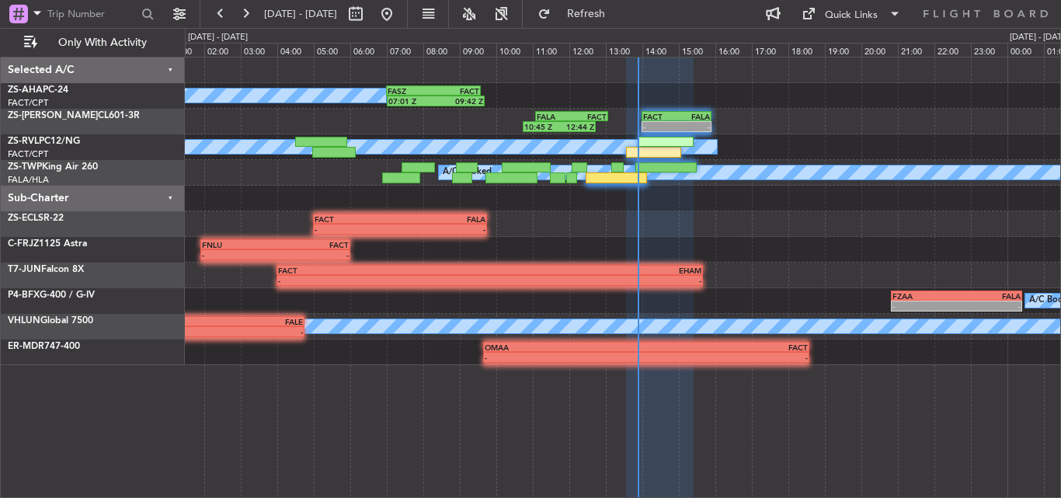
type input "0"
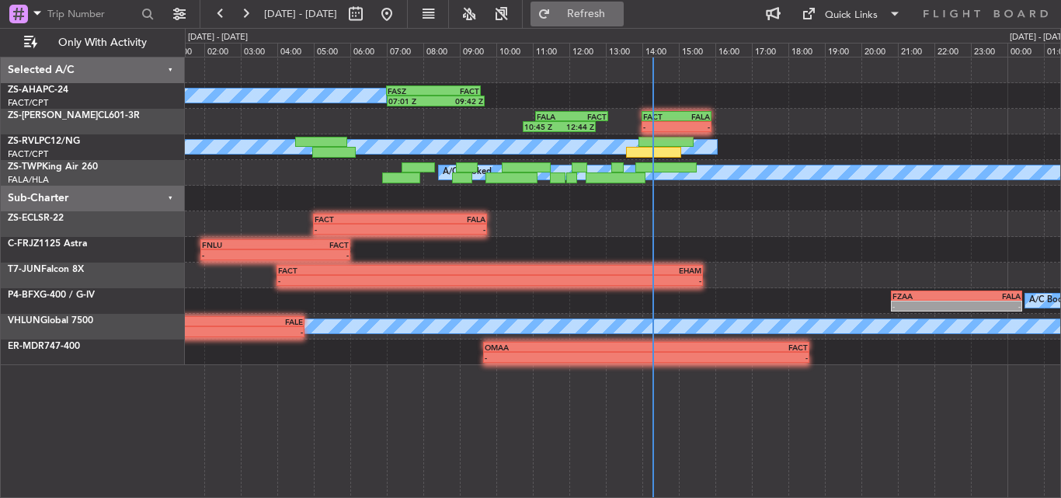
click at [619, 16] on span "Refresh" at bounding box center [586, 14] width 65 height 11
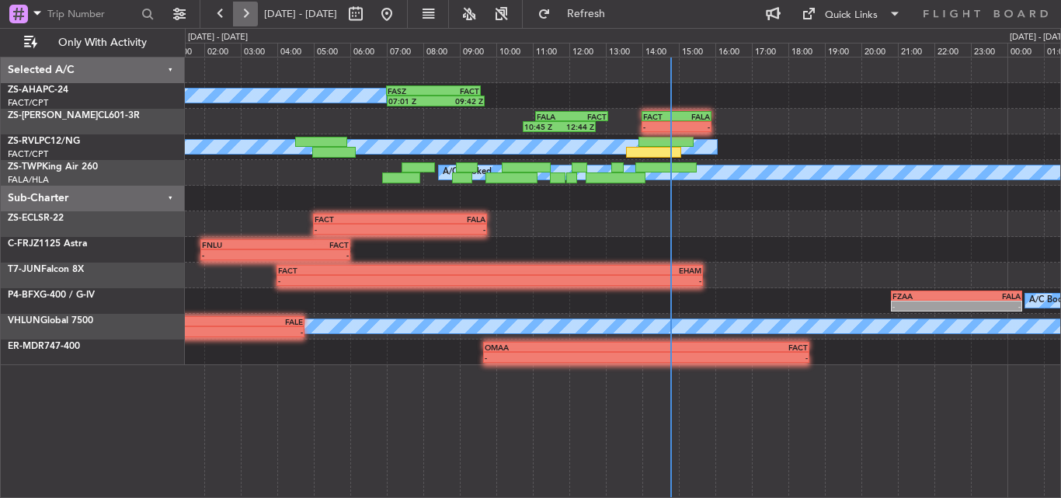
click at [246, 16] on button at bounding box center [245, 14] width 25 height 25
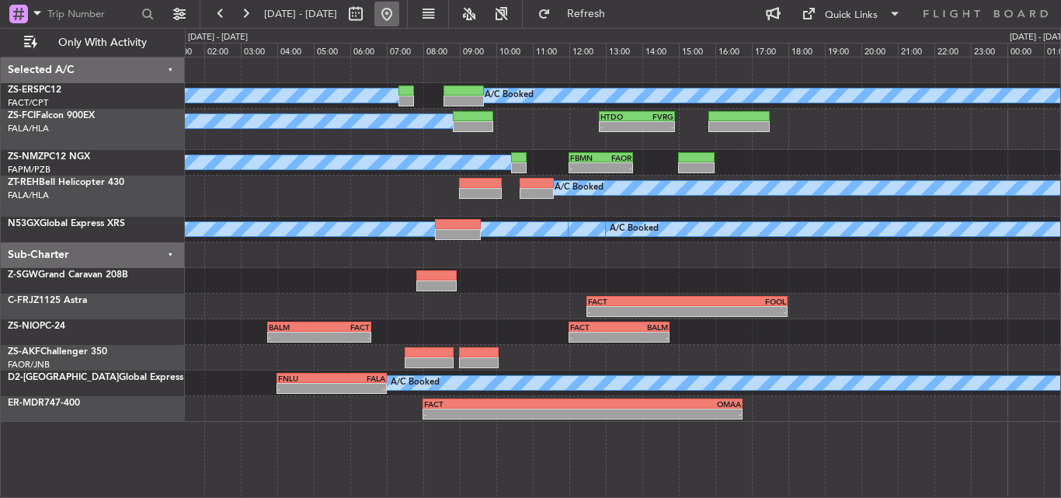
click at [399, 9] on button at bounding box center [386, 14] width 25 height 25
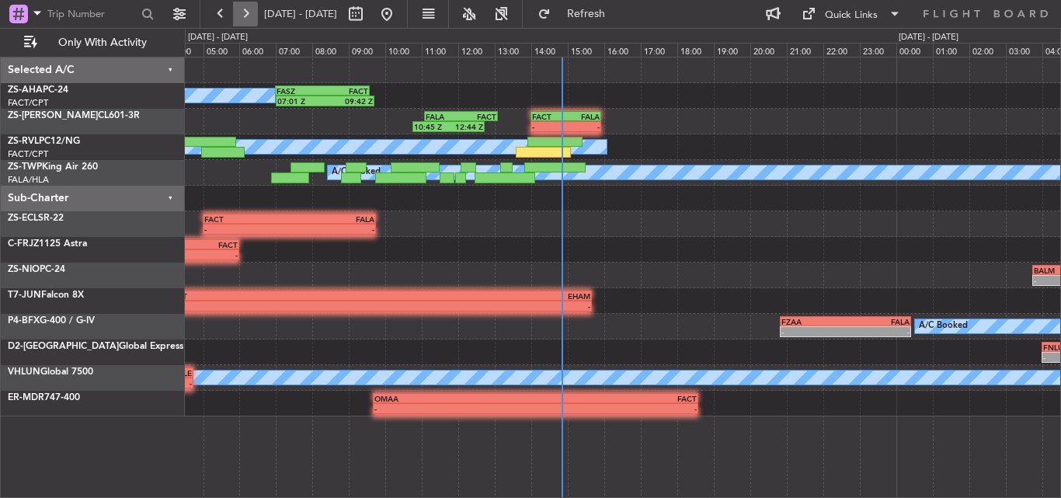
click at [250, 9] on button at bounding box center [245, 14] width 25 height 25
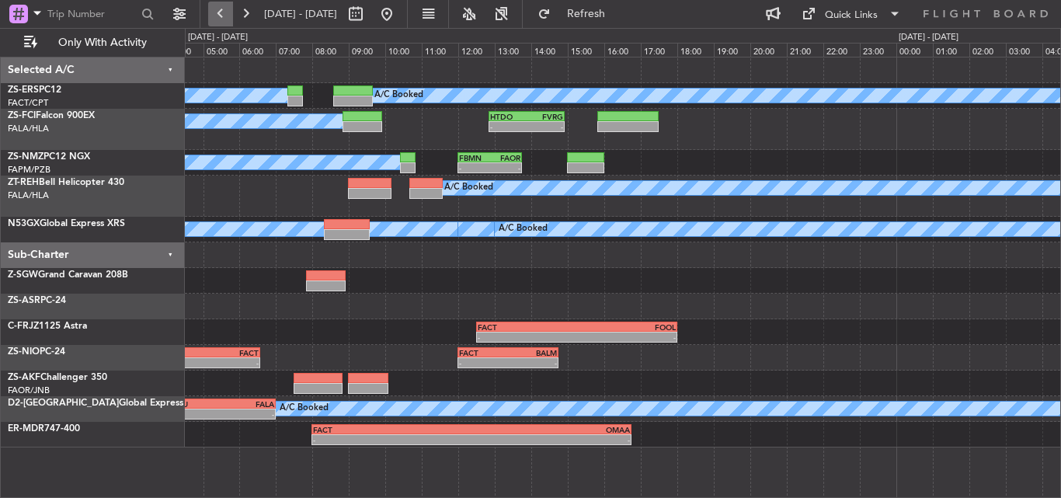
click at [222, 14] on button at bounding box center [220, 14] width 25 height 25
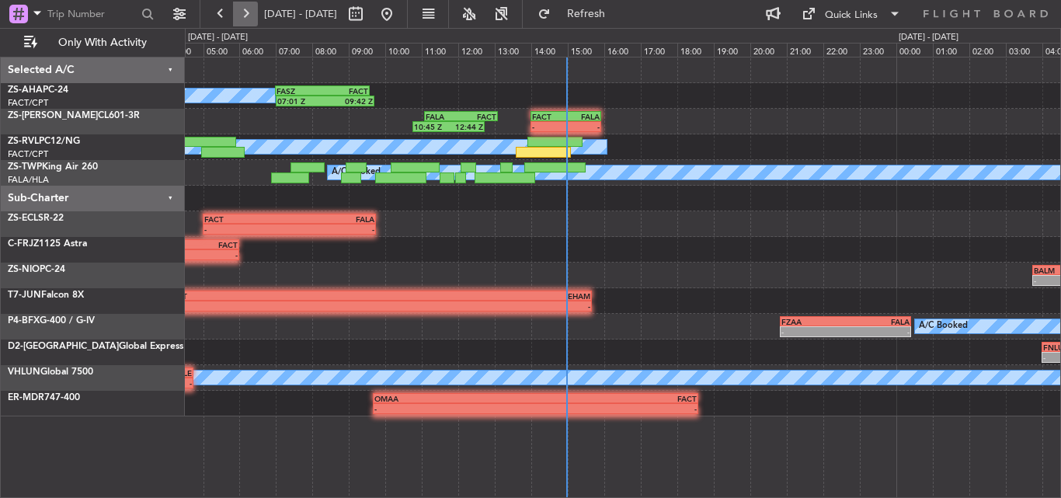
drag, startPoint x: 248, startPoint y: 21, endPoint x: 252, endPoint y: 12, distance: 10.4
click at [252, 12] on button at bounding box center [245, 14] width 25 height 25
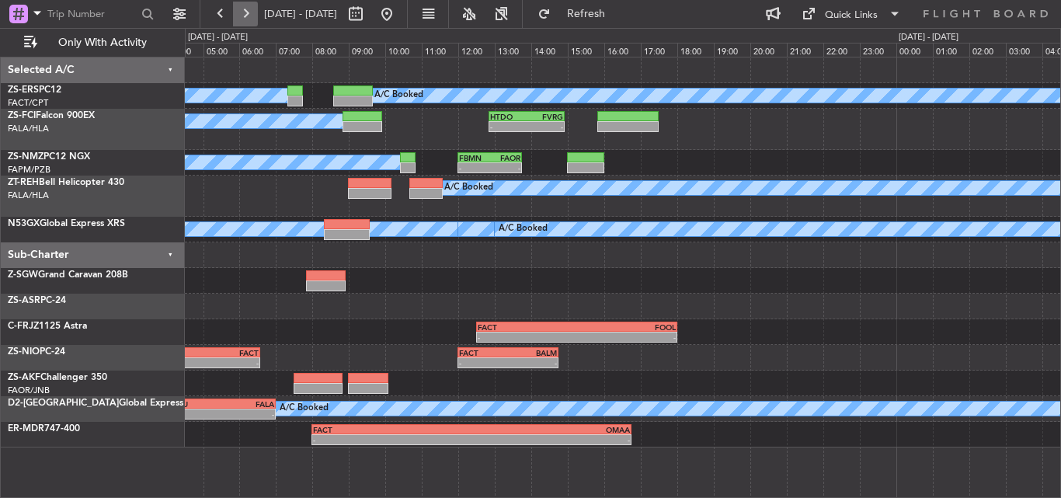
click at [253, 10] on button at bounding box center [245, 14] width 25 height 25
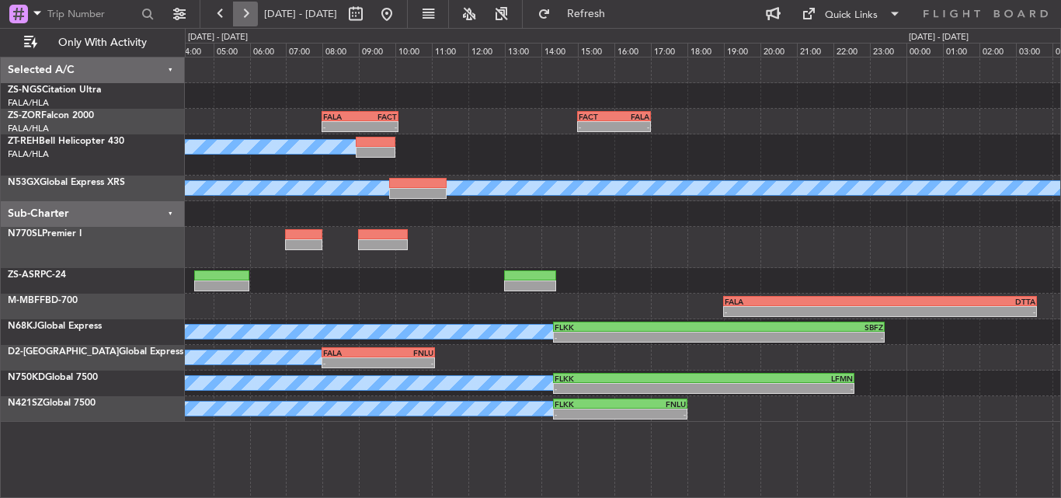
click at [248, 10] on button at bounding box center [245, 14] width 25 height 25
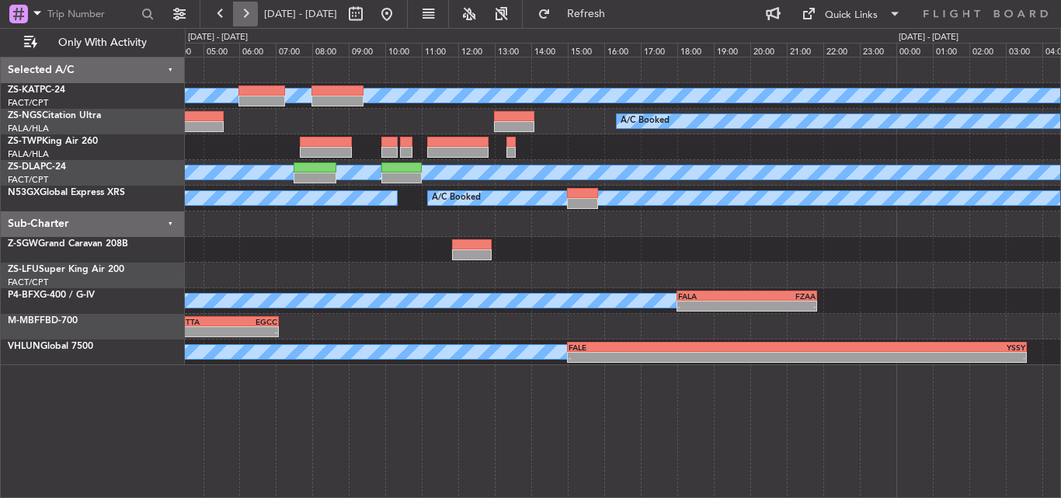
click at [248, 10] on button at bounding box center [245, 14] width 25 height 25
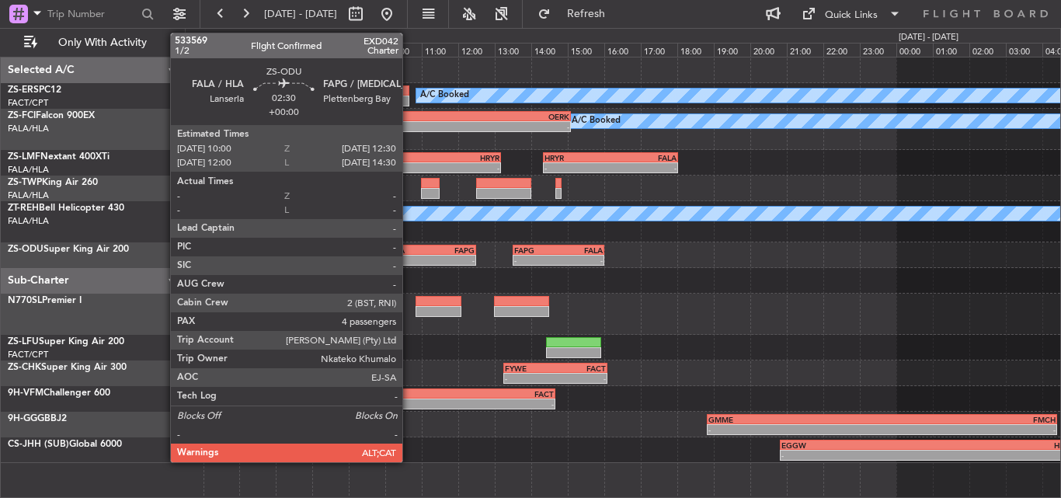
click at [409, 253] on div "FALA" at bounding box center [408, 249] width 44 height 9
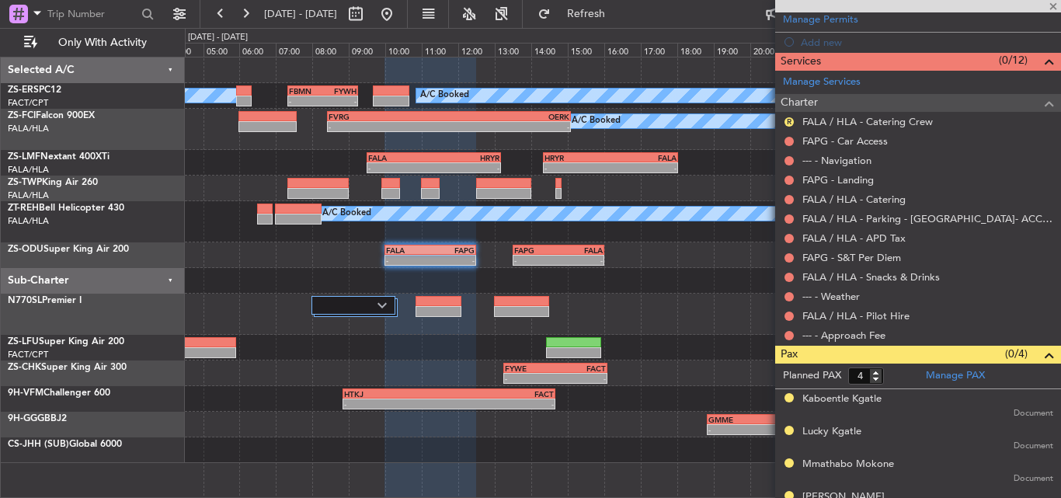
scroll to position [409, 0]
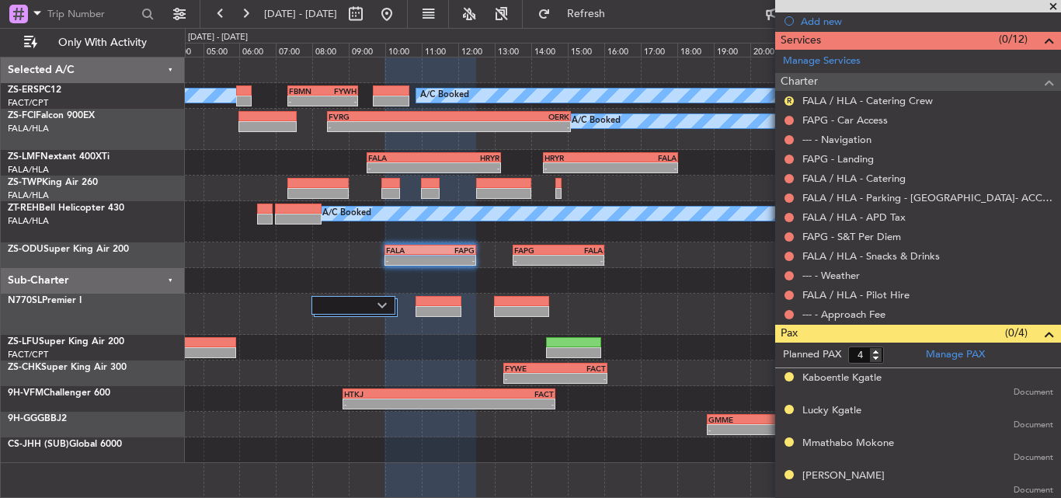
click at [1053, 2] on span at bounding box center [1053, 7] width 16 height 14
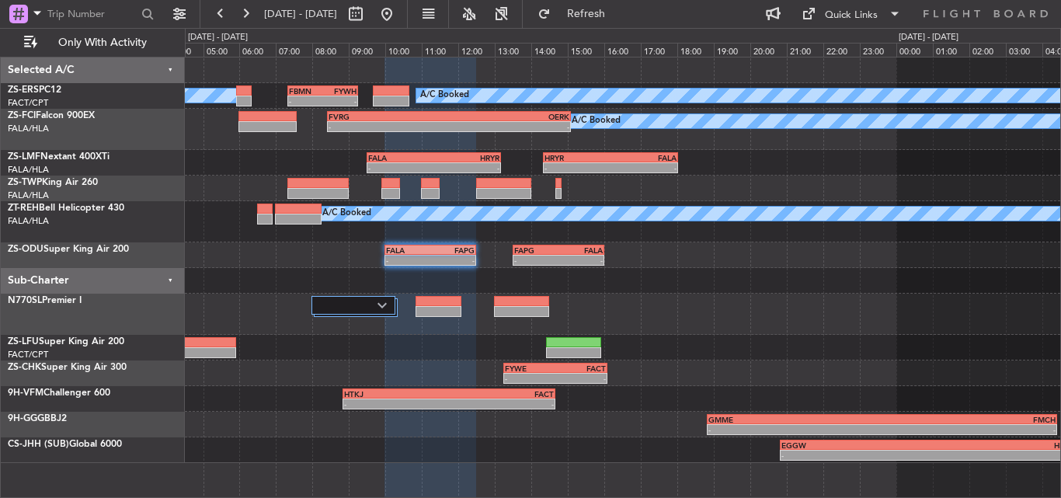
type input "0"
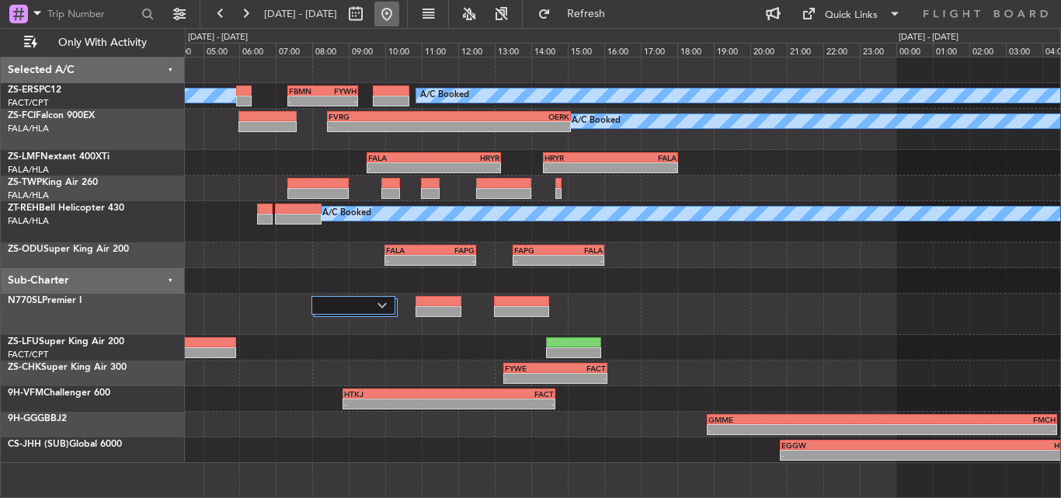
click at [399, 9] on button at bounding box center [386, 14] width 25 height 25
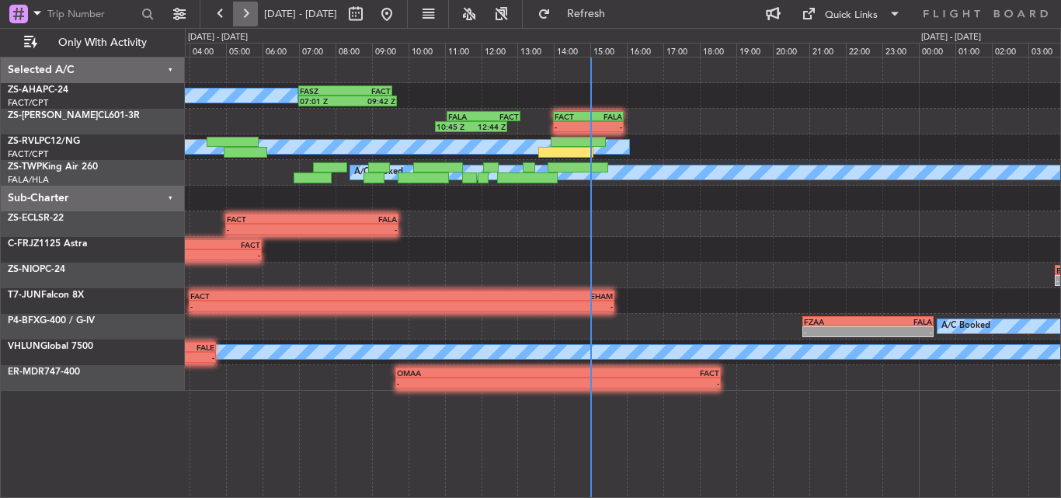
click at [246, 16] on button at bounding box center [245, 14] width 25 height 25
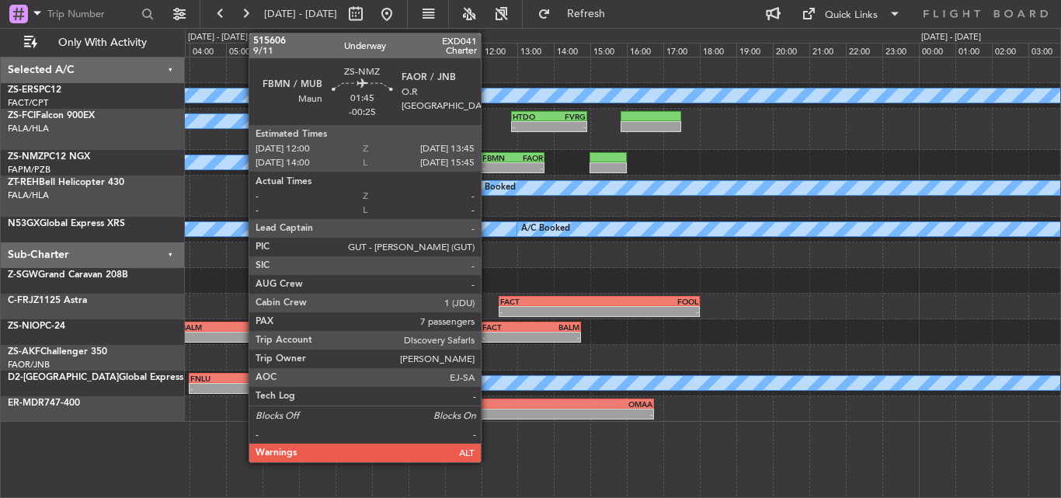
click at [488, 163] on div "-" at bounding box center [497, 167] width 30 height 9
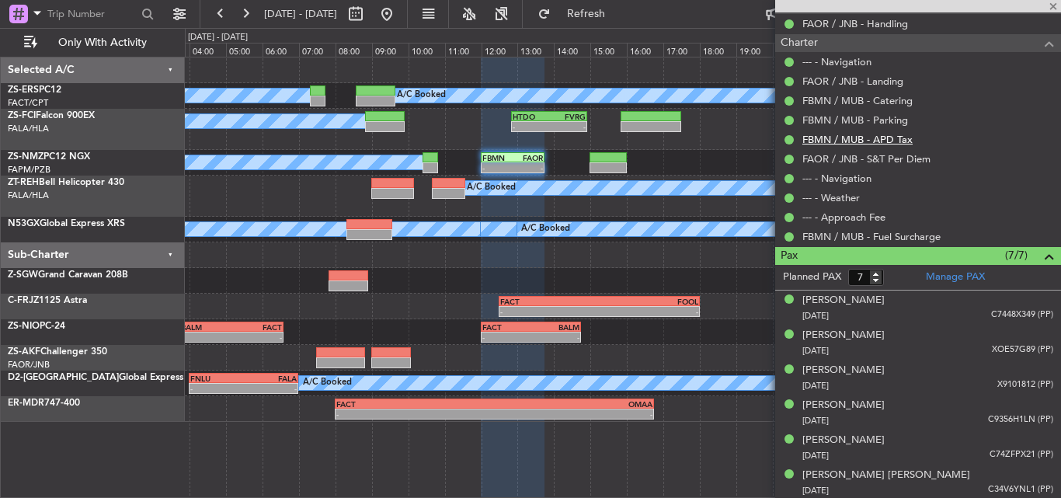
scroll to position [523, 0]
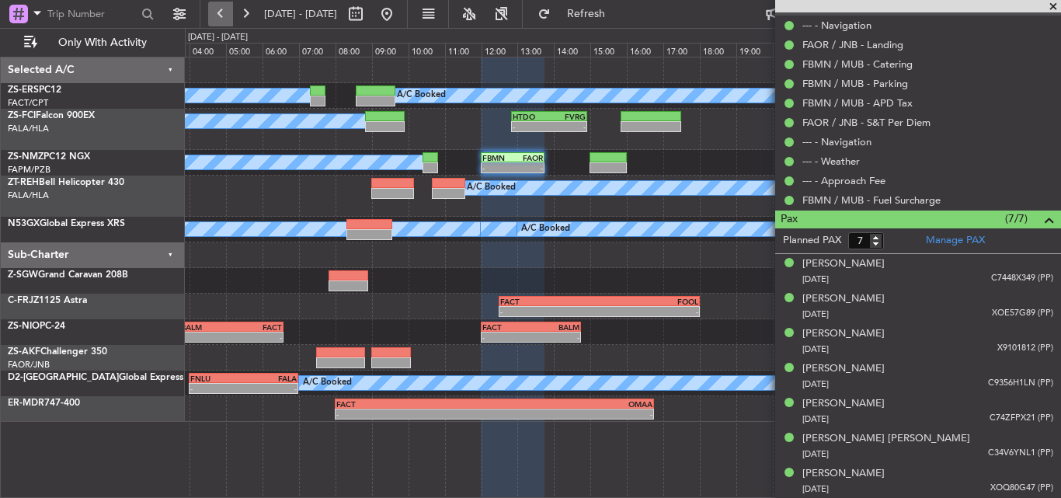
click at [215, 16] on button at bounding box center [220, 14] width 25 height 25
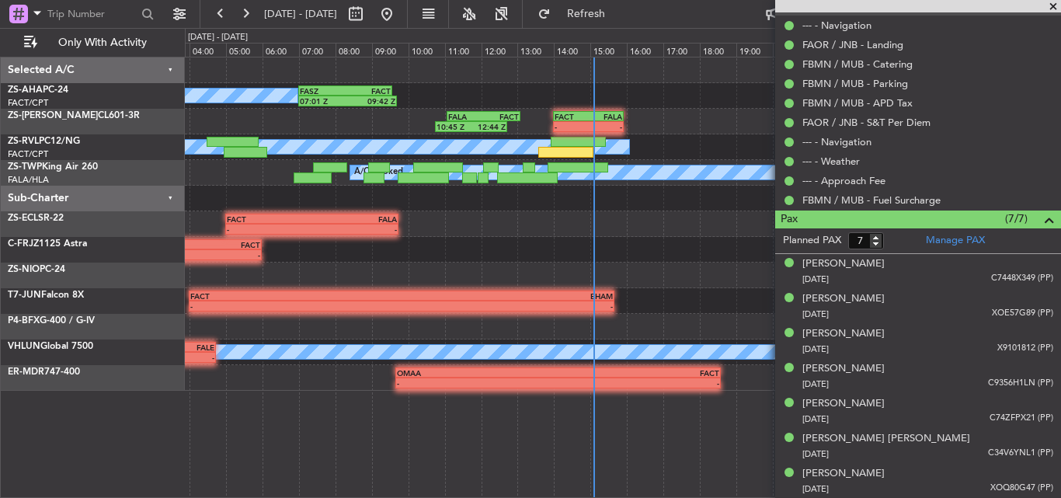
click at [1057, 5] on span at bounding box center [1053, 7] width 16 height 14
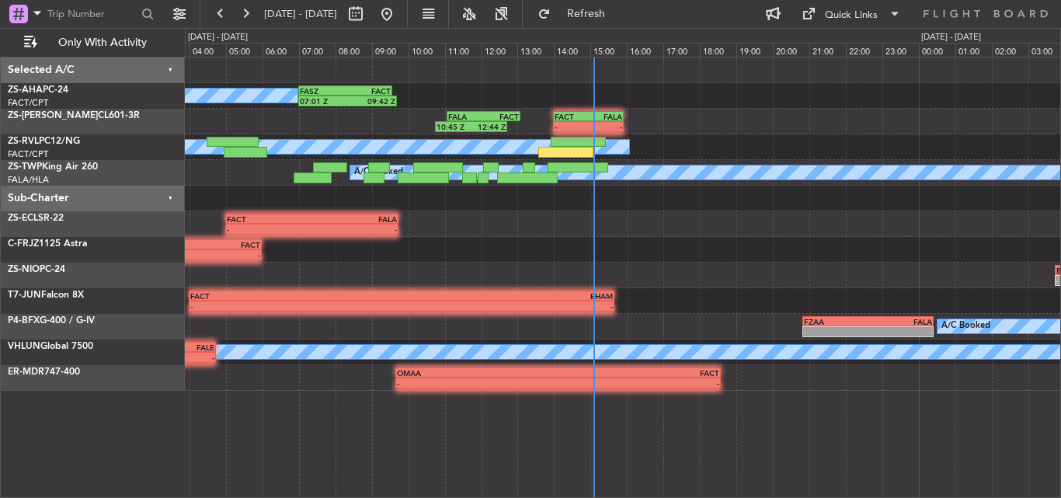
type input "0"
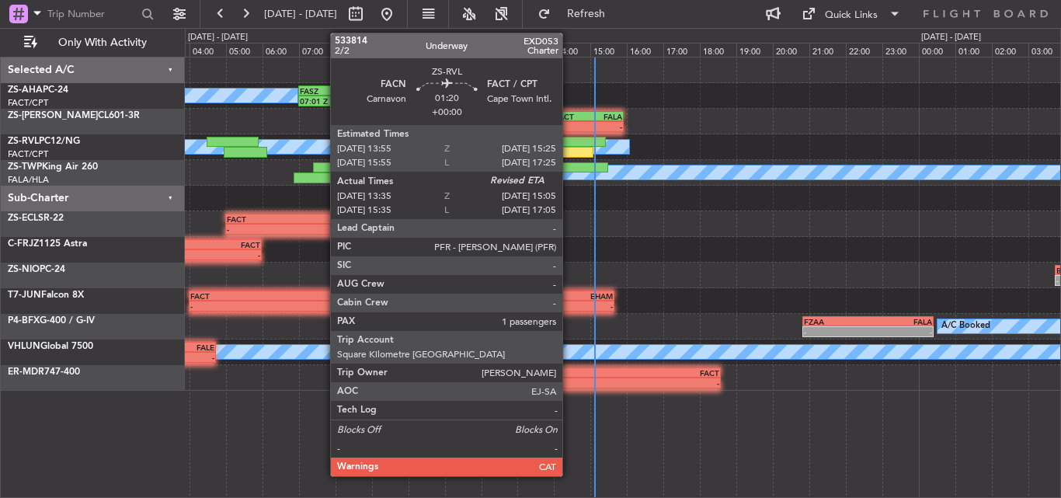
click at [569, 154] on div at bounding box center [565, 152] width 55 height 11
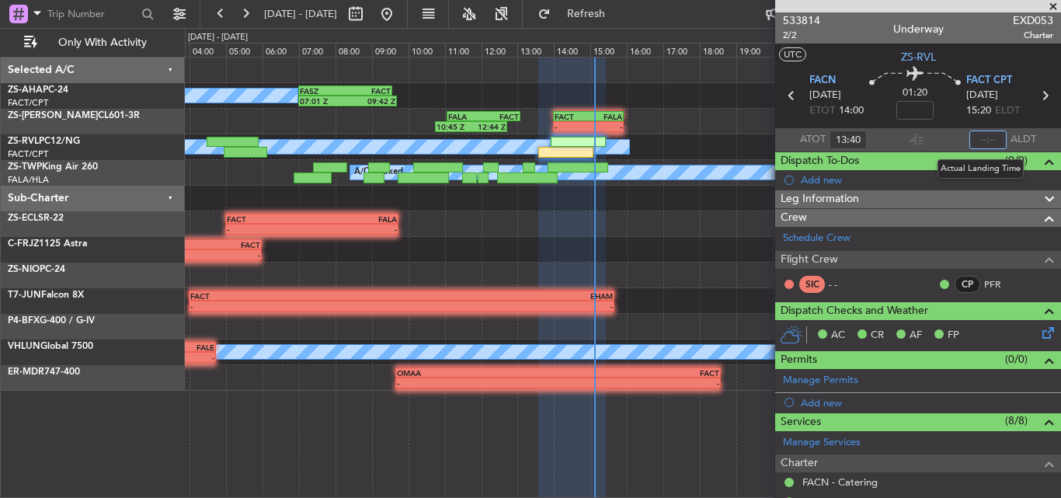
click at [979, 141] on input "text" at bounding box center [987, 139] width 37 height 19
type input "15:06"
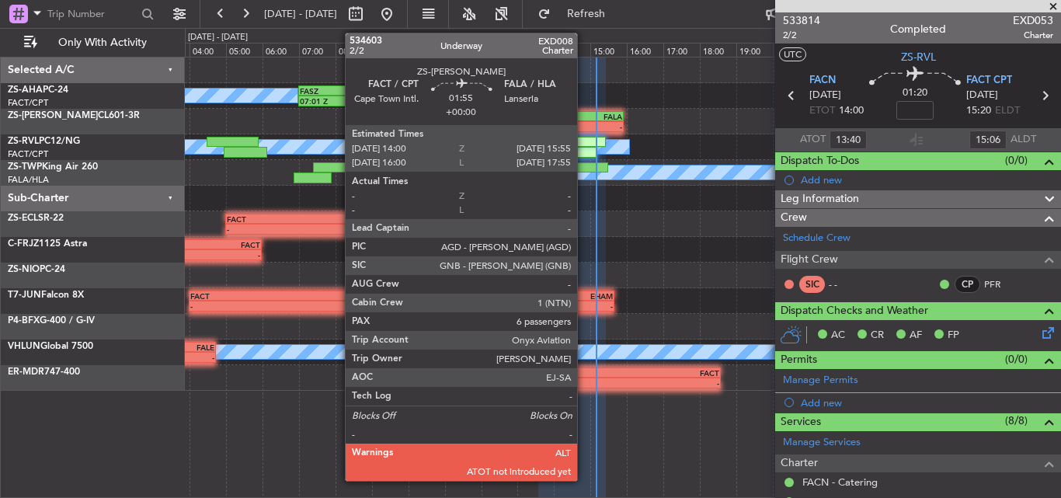
click at [584, 122] on div "-" at bounding box center [571, 126] width 33 height 9
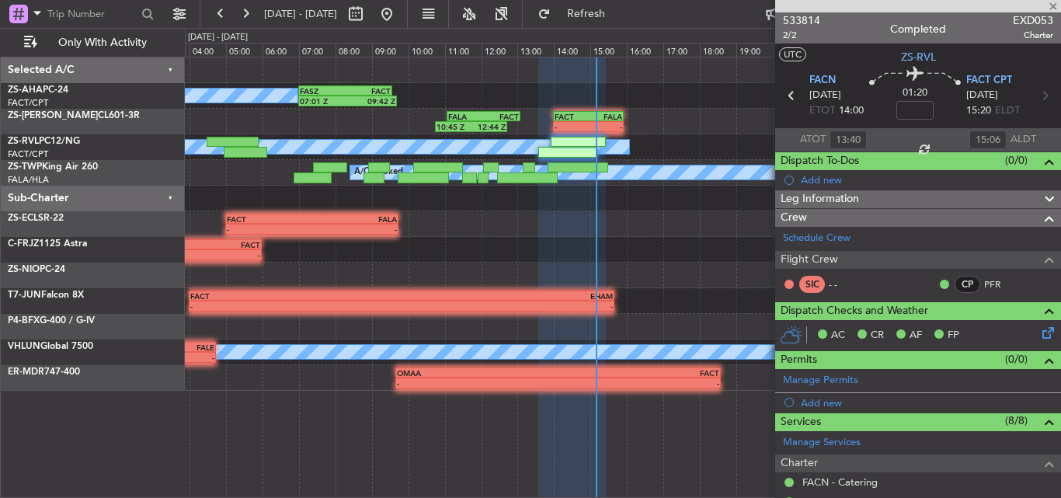
type input "6"
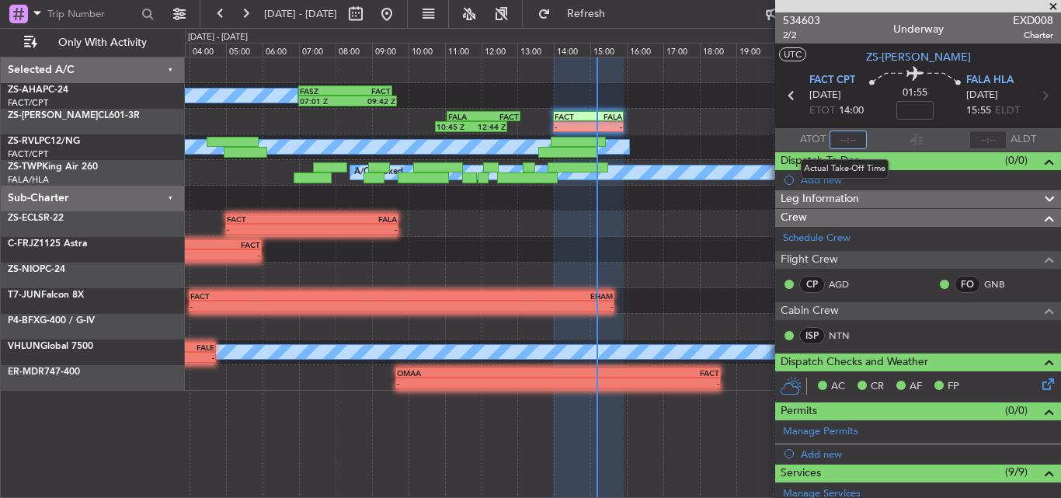
click at [841, 137] on input "text" at bounding box center [847, 139] width 37 height 19
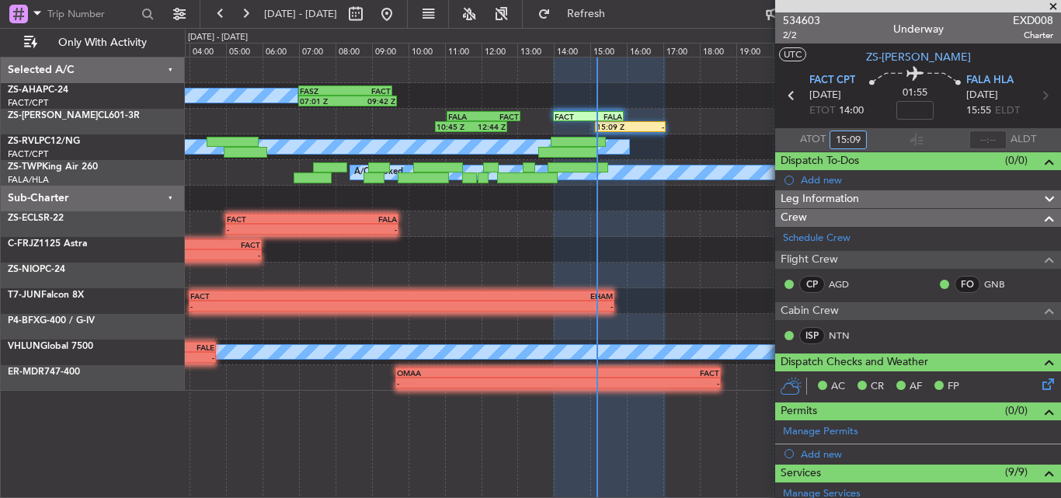
type input "15:09"
click at [706, 306] on div "- - FACT 04:00 Z EHAM 15:40 Z" at bounding box center [622, 301] width 875 height 26
click at [1048, 9] on span at bounding box center [1053, 7] width 16 height 14
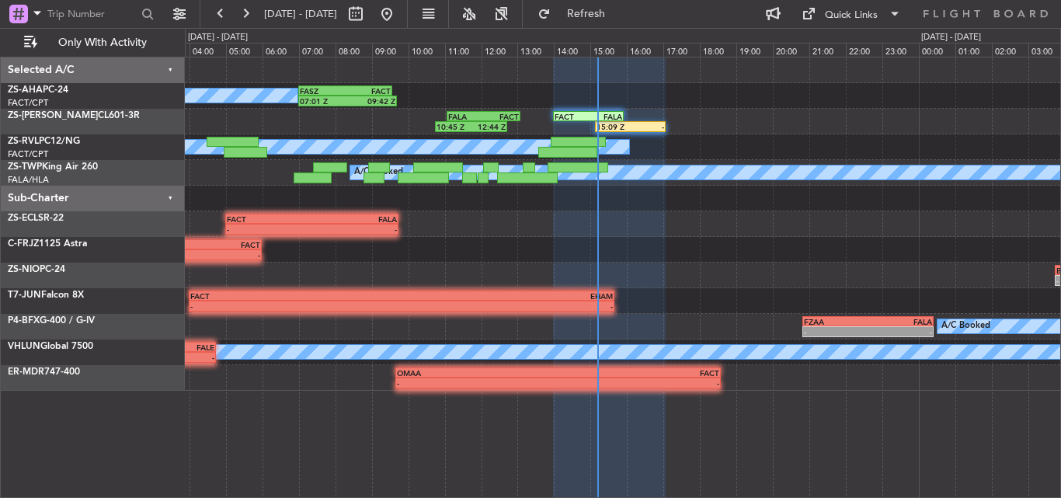
type input "0"
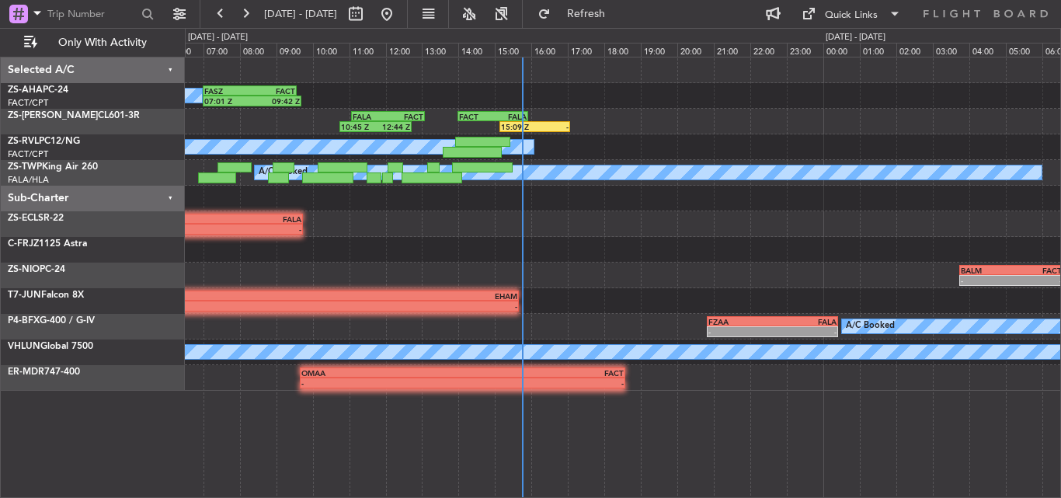
click at [562, 250] on div "A/C Booked 07:01 Z 09:42 Z FASZ 07:00 Z FACT 09:35 Z 10:45 Z 12:44 Z FALA 11:05…" at bounding box center [622, 223] width 875 height 333
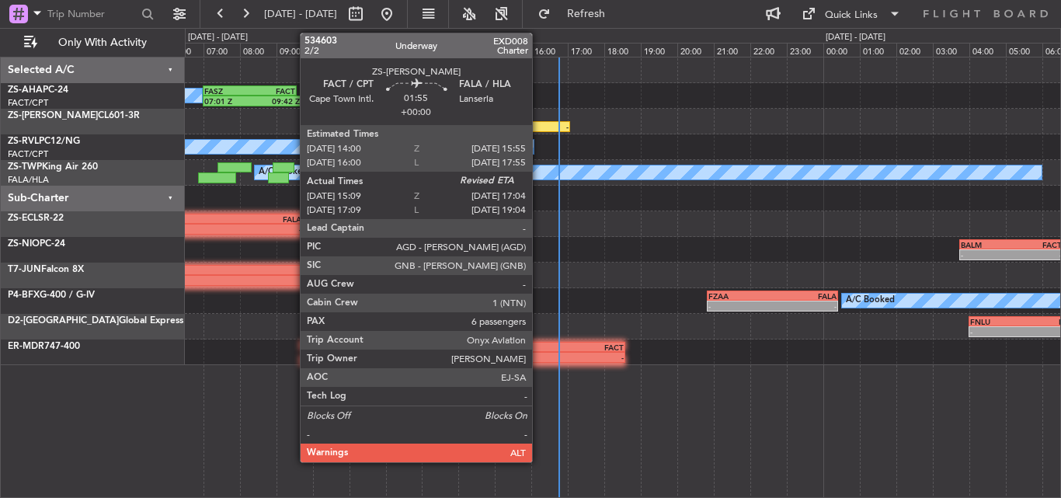
click at [539, 130] on div "-" at bounding box center [551, 126] width 33 height 9
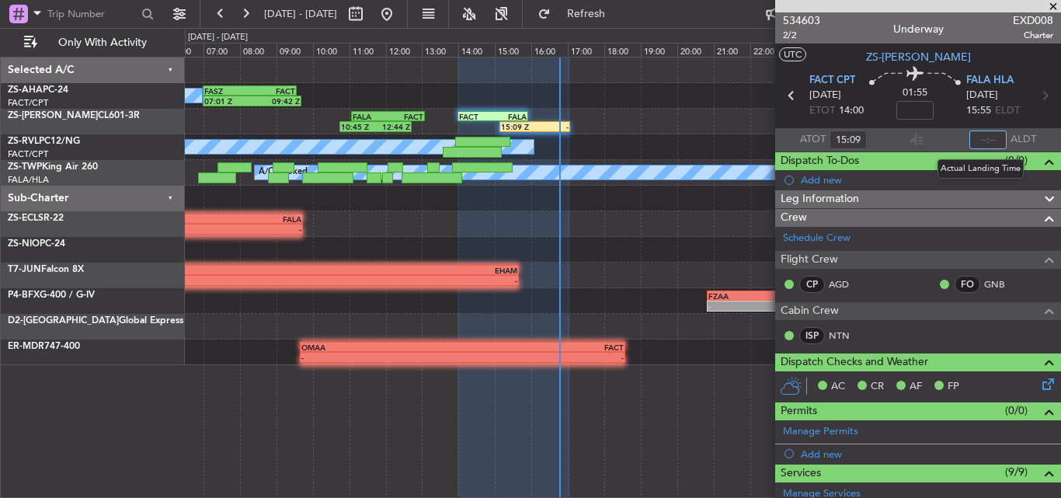
click at [972, 142] on input "text" at bounding box center [987, 139] width 37 height 19
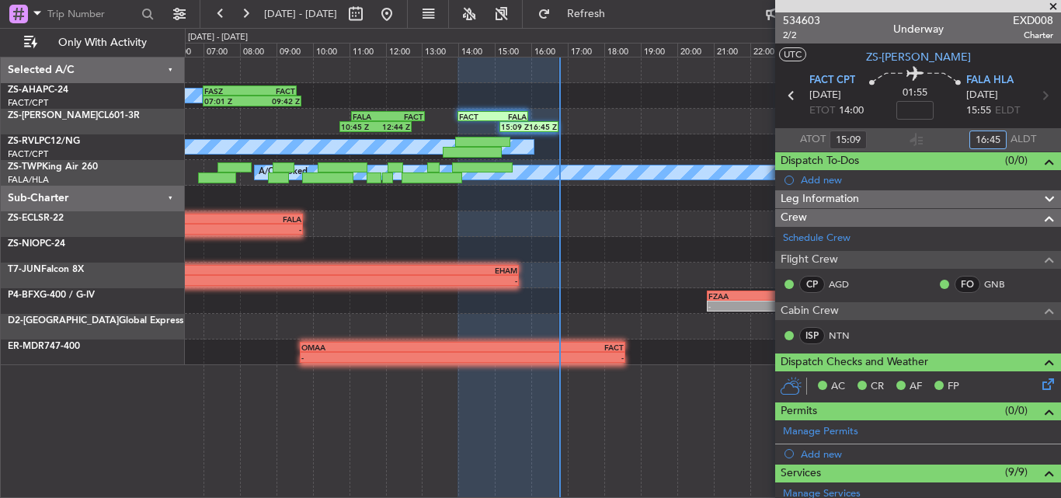
type input "16:45"
click at [1048, 5] on span at bounding box center [1053, 7] width 16 height 14
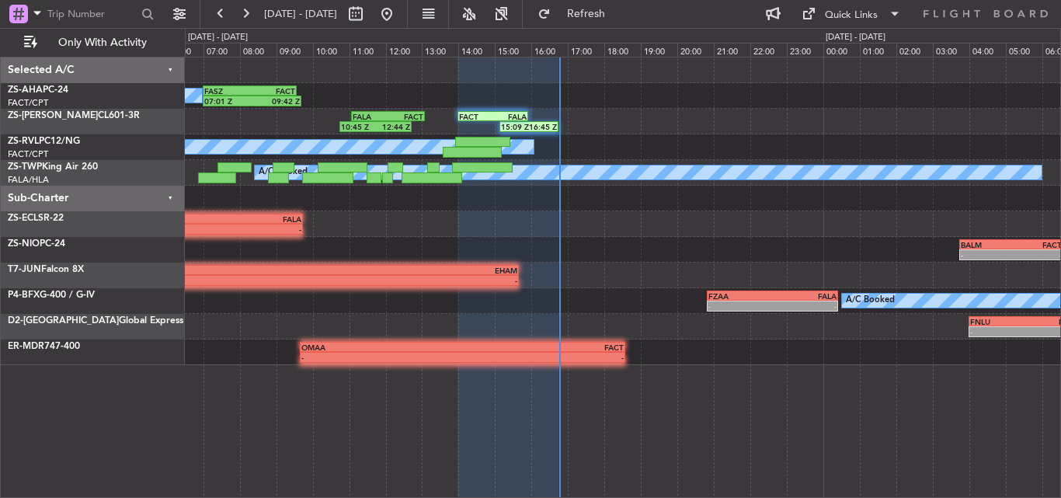
type input "0"
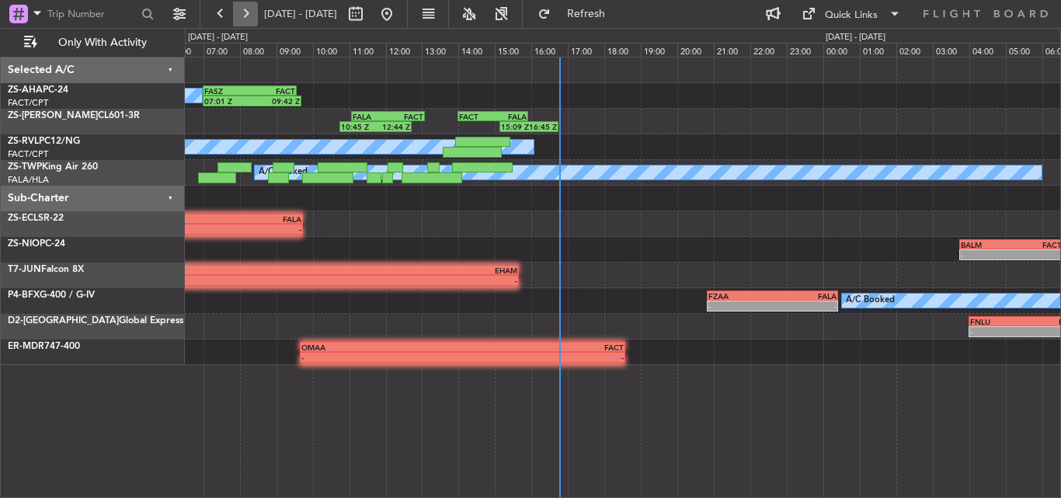
click at [244, 10] on button at bounding box center [245, 14] width 25 height 25
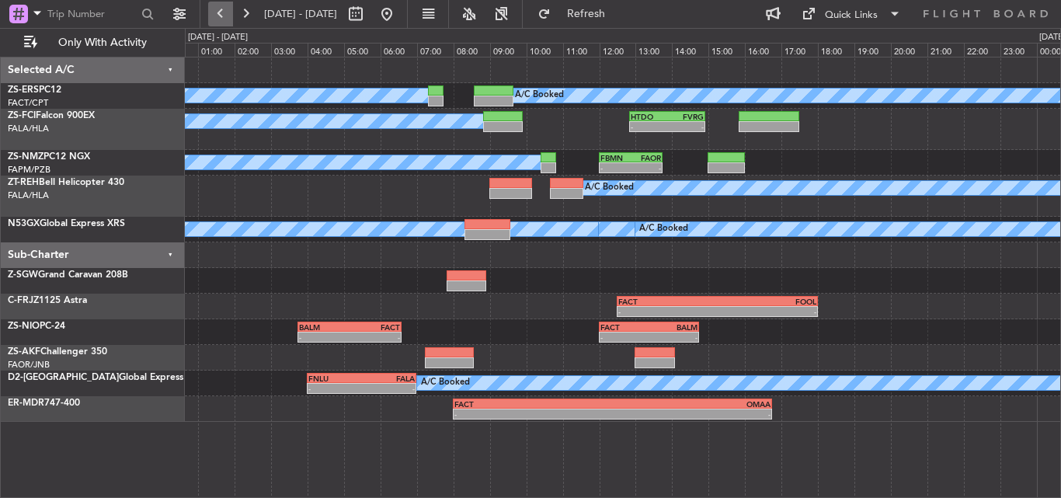
click at [226, 12] on button at bounding box center [220, 14] width 25 height 25
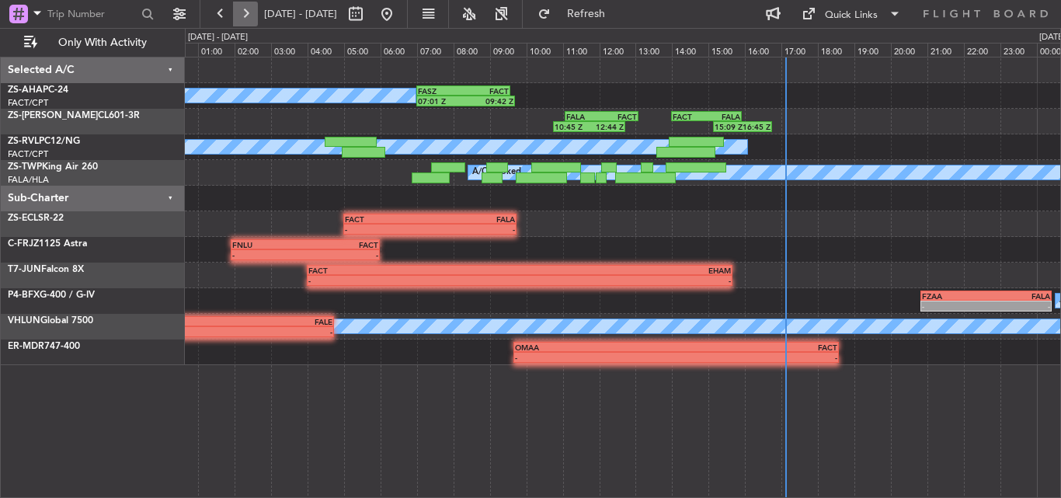
click at [252, 9] on button at bounding box center [245, 14] width 25 height 25
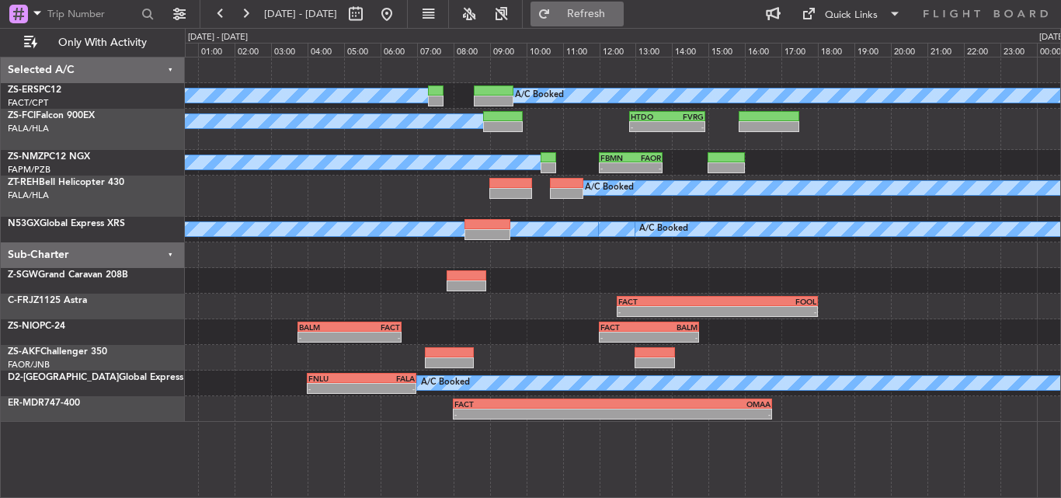
click at [596, 16] on button "Refresh" at bounding box center [576, 14] width 93 height 25
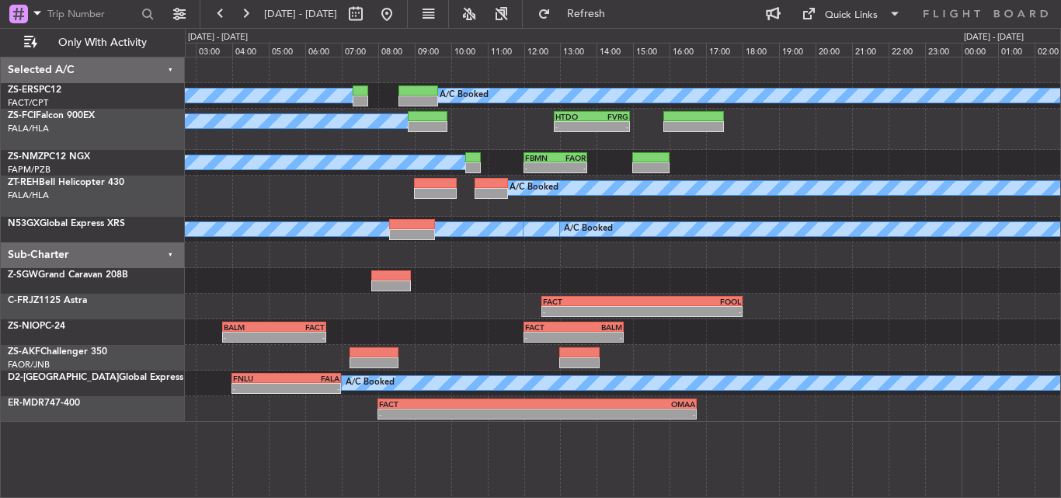
click at [483, 290] on div at bounding box center [622, 281] width 875 height 26
